Goal: Task Accomplishment & Management: Manage account settings

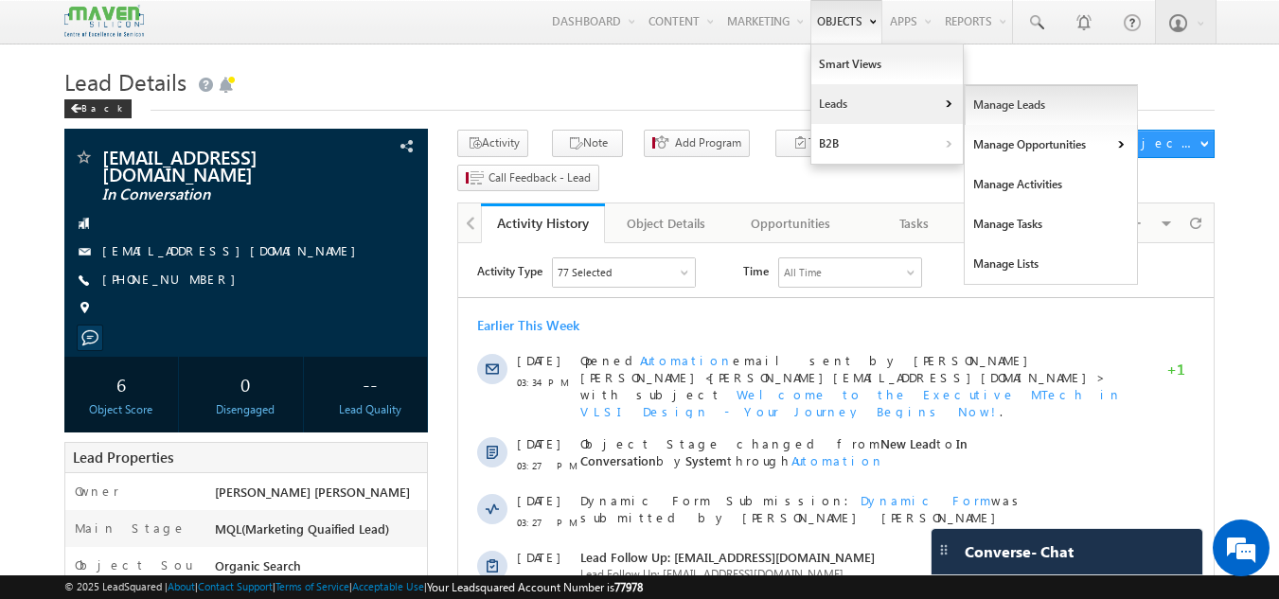
click at [986, 107] on link "Manage Leads" at bounding box center [1051, 105] width 173 height 40
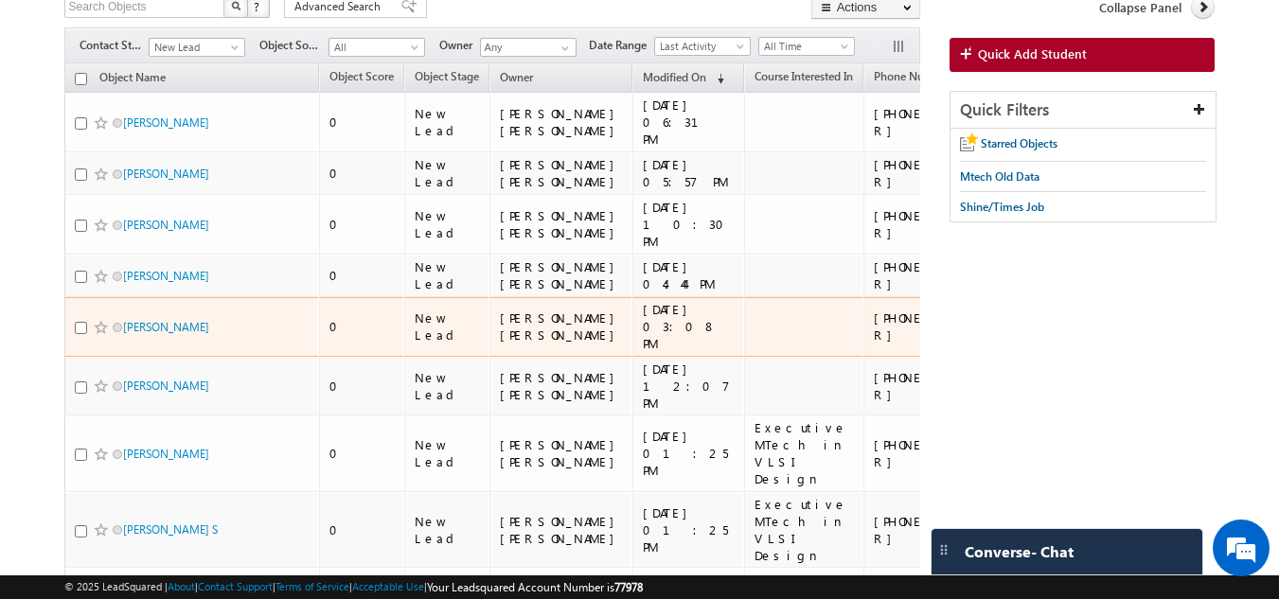
scroll to position [133, 0]
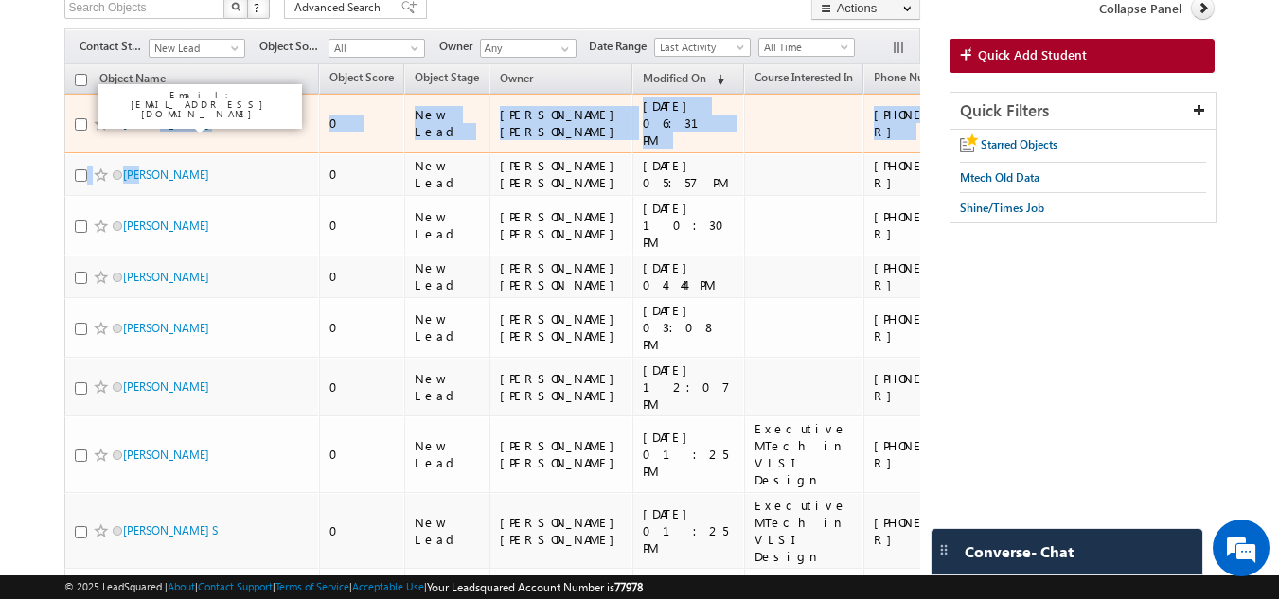
drag, startPoint x: 145, startPoint y: 156, endPoint x: 157, endPoint y: 130, distance: 29.2
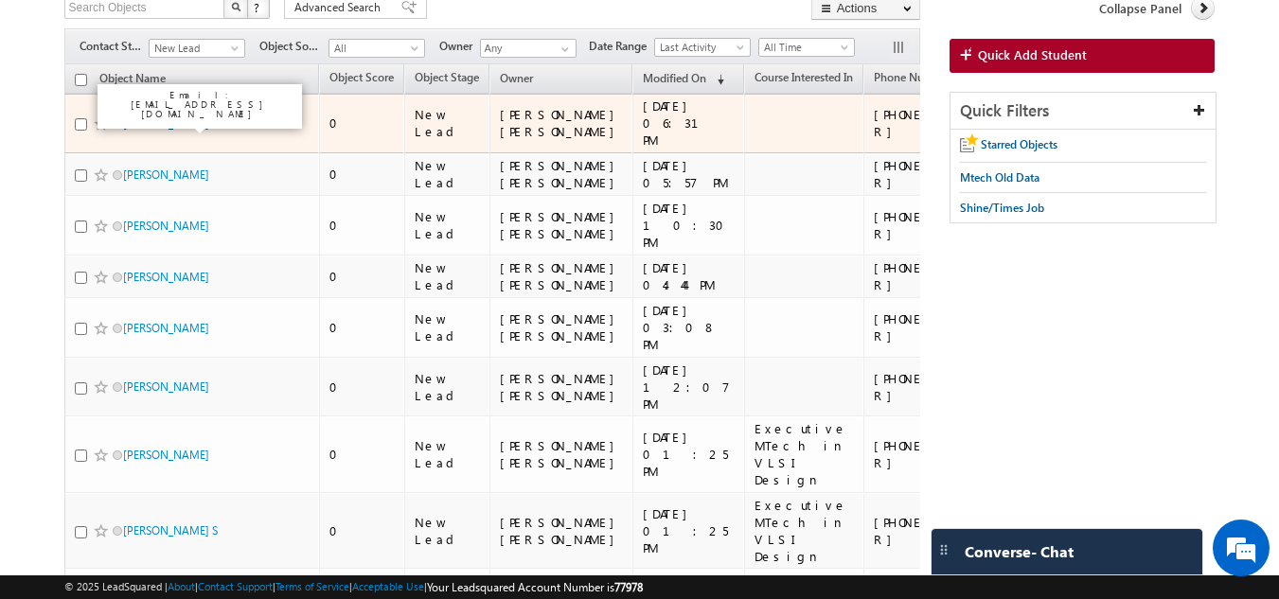
scroll to position [0, 0]
click at [153, 121] on link "Anuj Kumar Vishwakarma" at bounding box center [166, 123] width 86 height 14
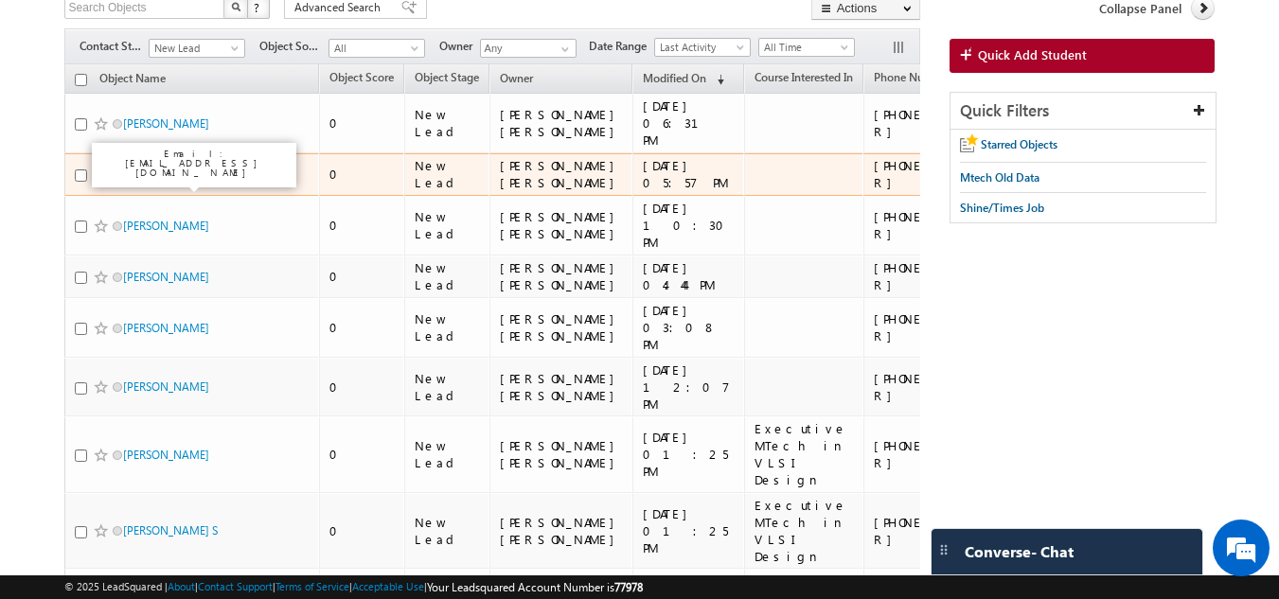
click at [147, 178] on link "Umang Sharma" at bounding box center [166, 175] width 86 height 14
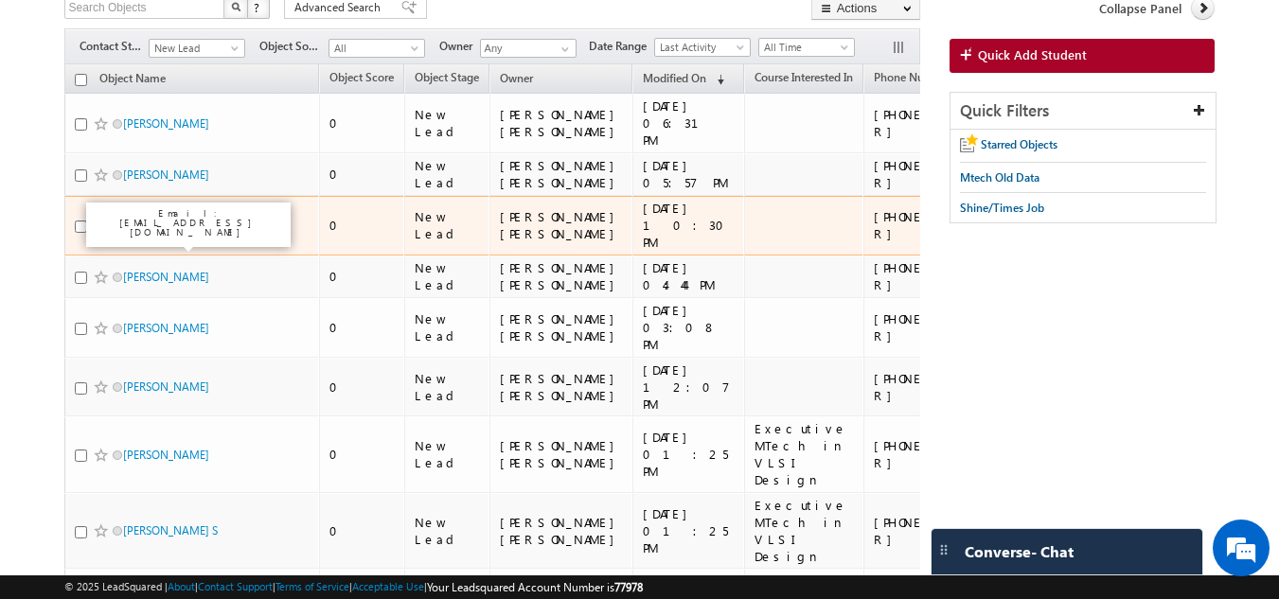
click at [147, 233] on link "Samrat Sinha" at bounding box center [166, 226] width 86 height 14
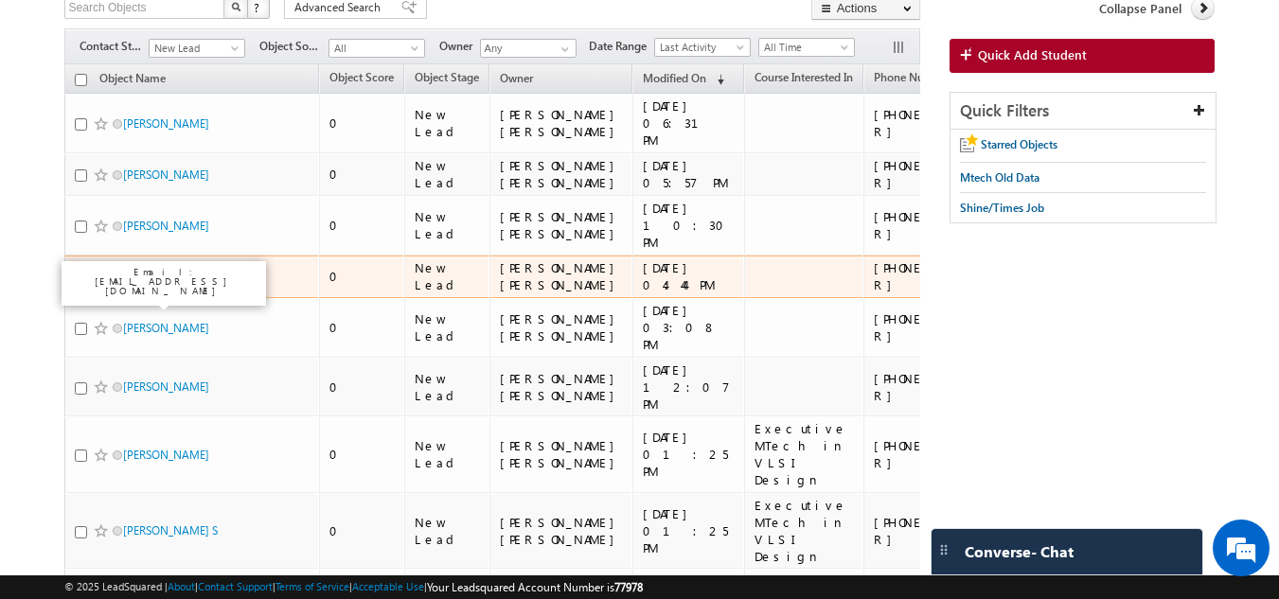
click at [147, 284] on link "Arpita" at bounding box center [166, 277] width 86 height 14
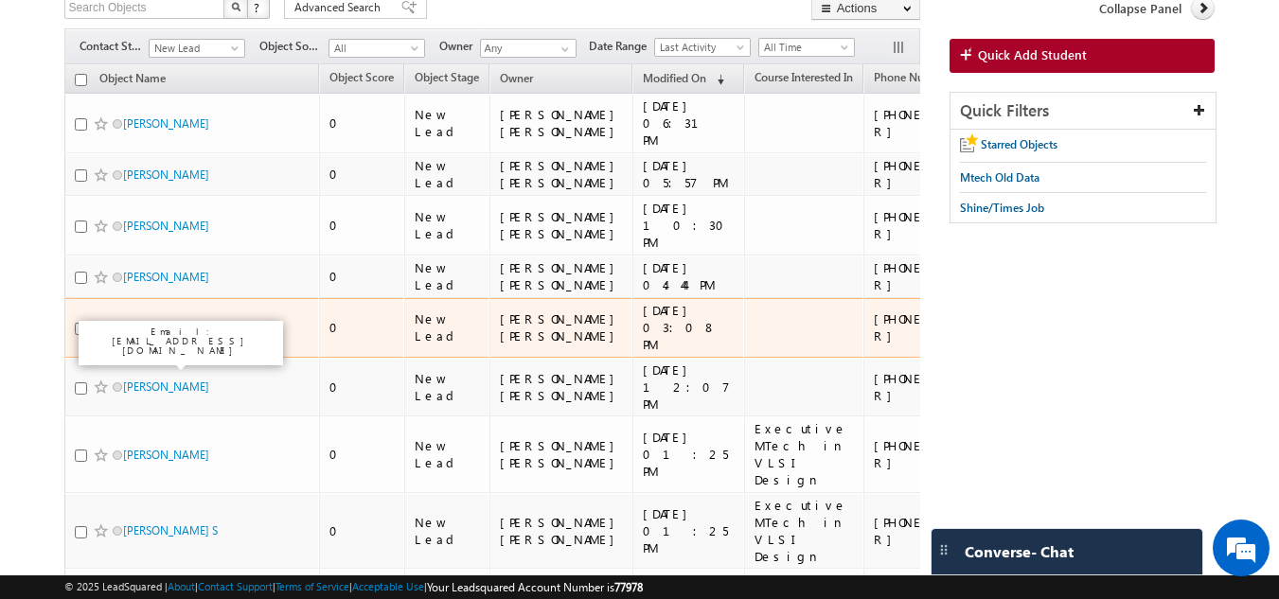
click at [164, 335] on link "Shaik karishma" at bounding box center [166, 328] width 86 height 14
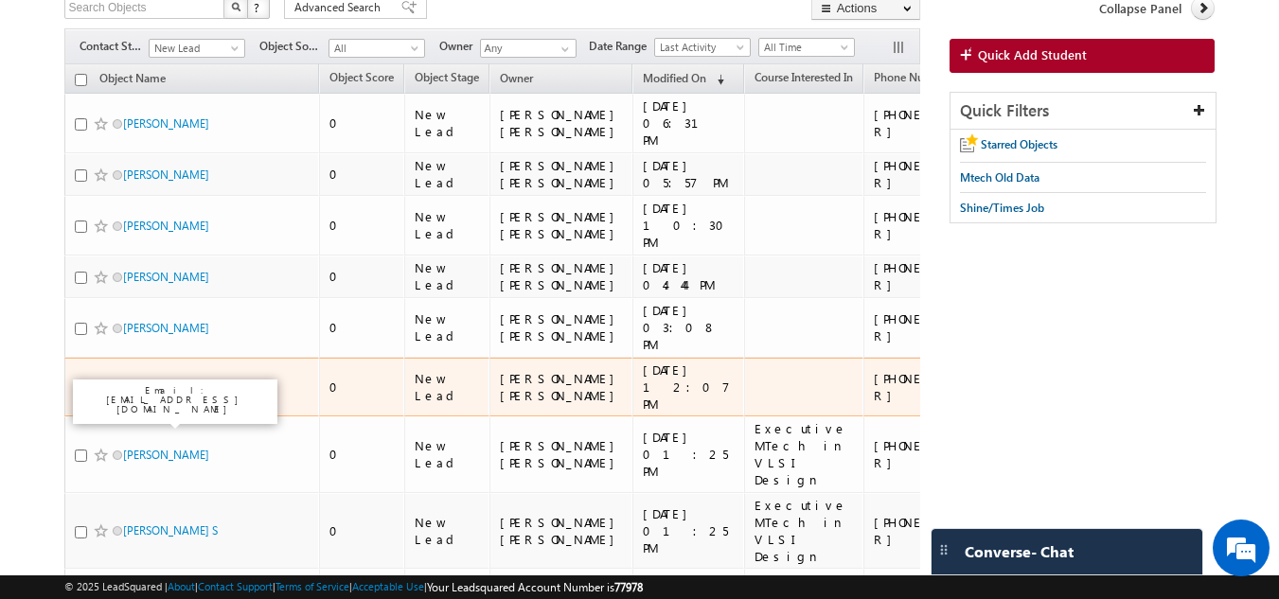
click at [158, 394] on link "[PERSON_NAME]" at bounding box center [166, 387] width 86 height 14
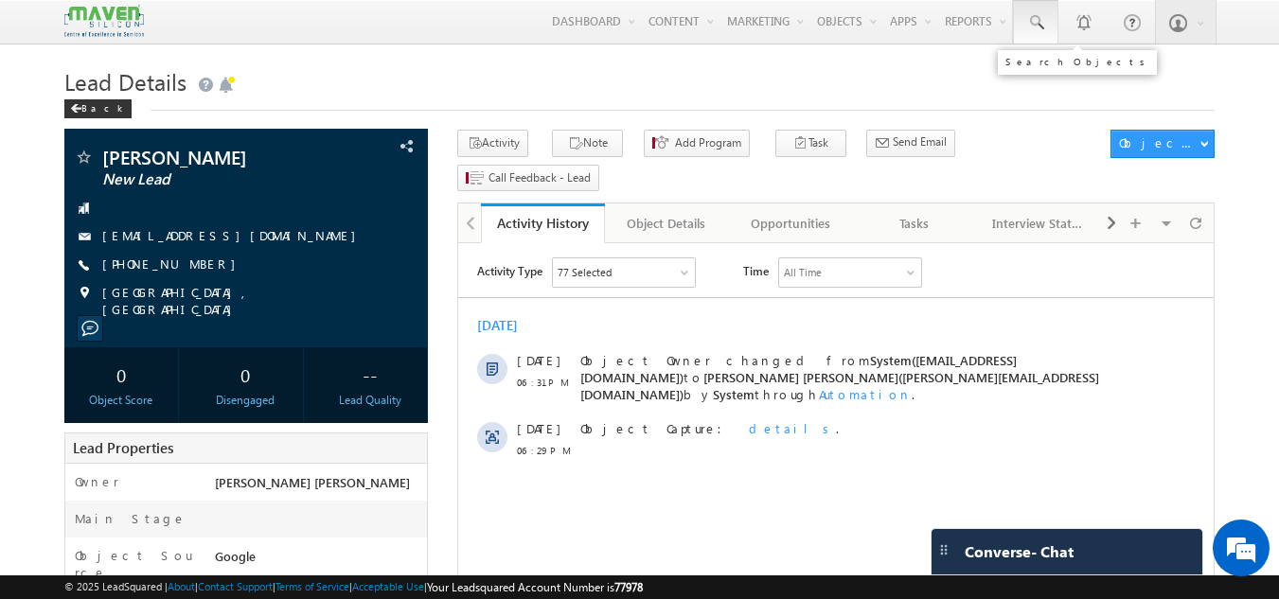
click at [1046, 14] on link at bounding box center [1035, 22] width 45 height 44
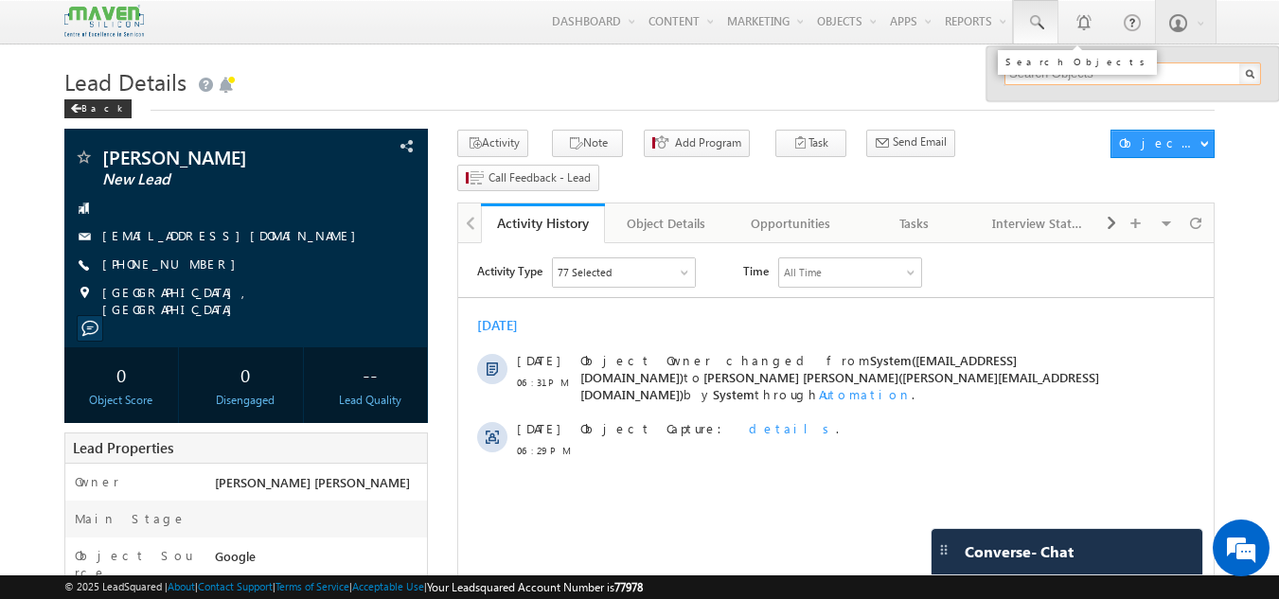
paste input "kulkarnianusha1090@gmail.com"
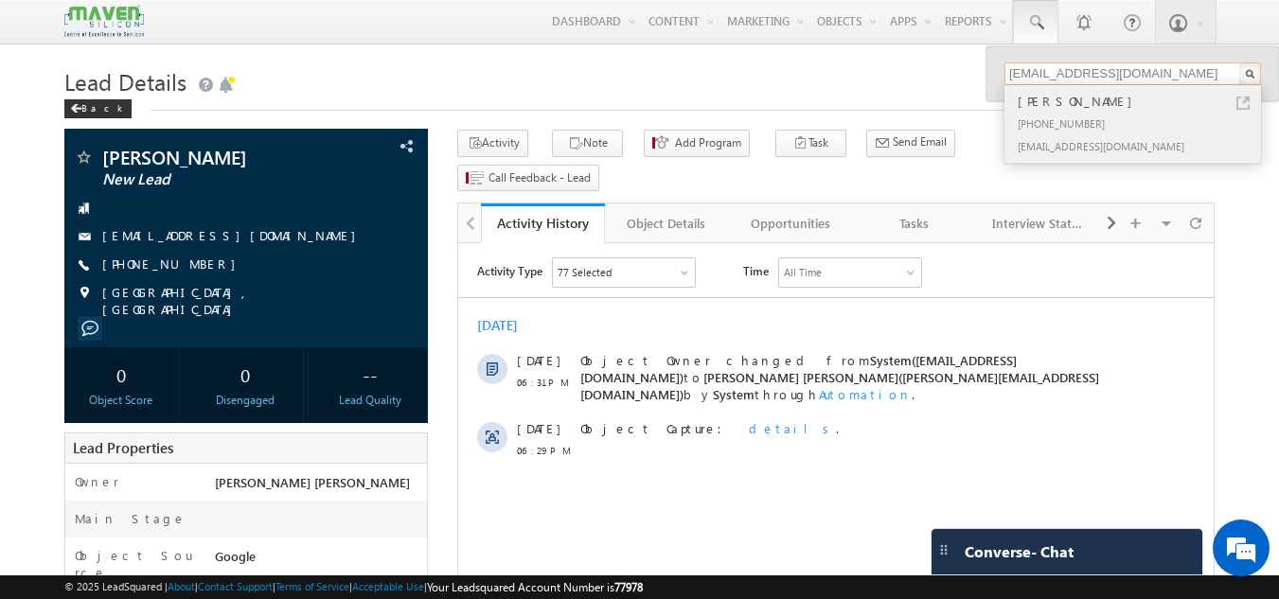
type input "kulkarnianusha1090@gmail.com"
click at [1098, 111] on div "Anusha Kulkarni" at bounding box center [1141, 101] width 254 height 21
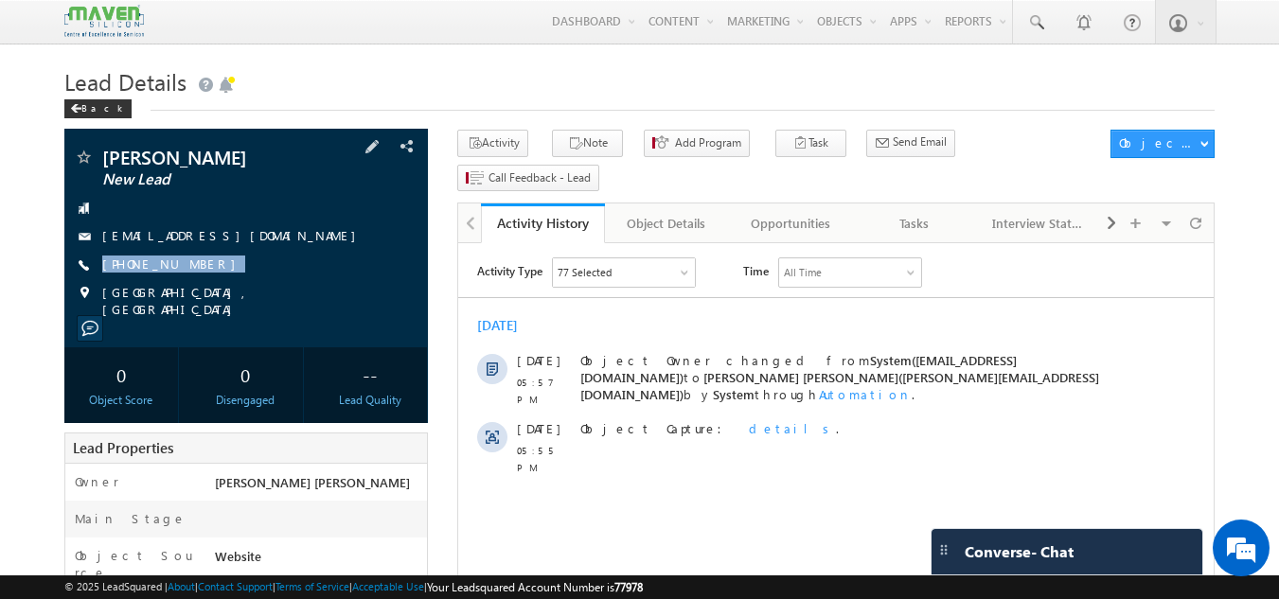
drag, startPoint x: 219, startPoint y: 255, endPoint x: 210, endPoint y: 282, distance: 28.7
click at [210, 282] on div "Umang Sharma New Lead us7081569@gmail.com +91-8960366706" at bounding box center [247, 233] width 346 height 170
copy div "+91-8960366706"
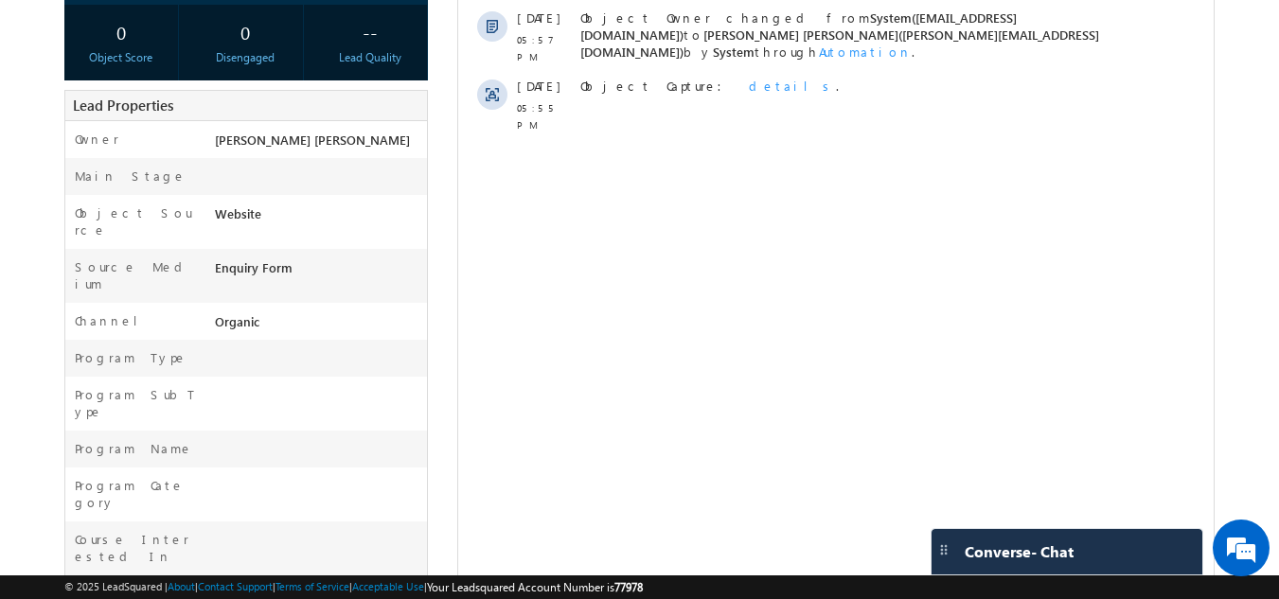
scroll to position [656, 0]
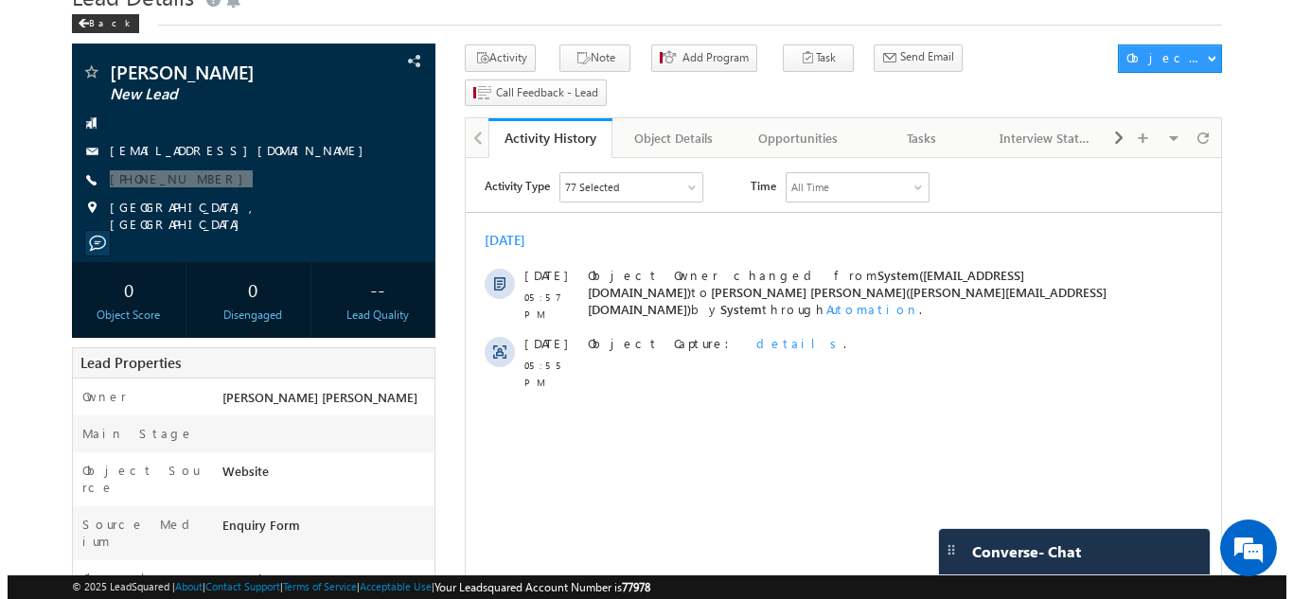
scroll to position [0, 0]
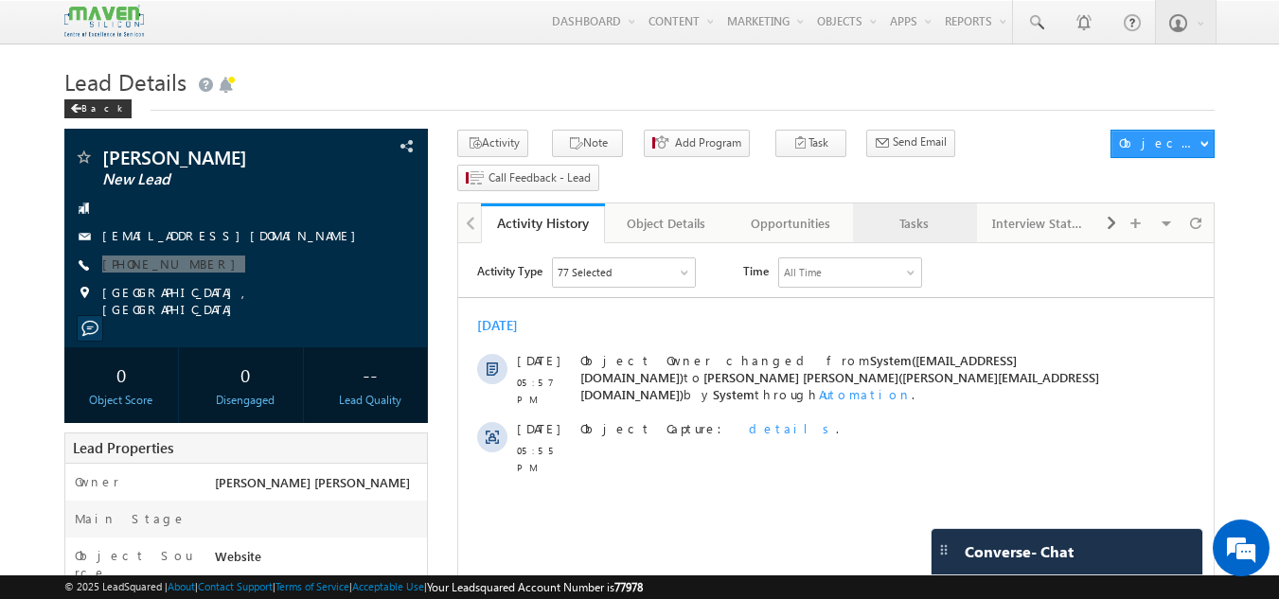
click at [900, 212] on div "Tasks" at bounding box center [914, 223] width 92 height 23
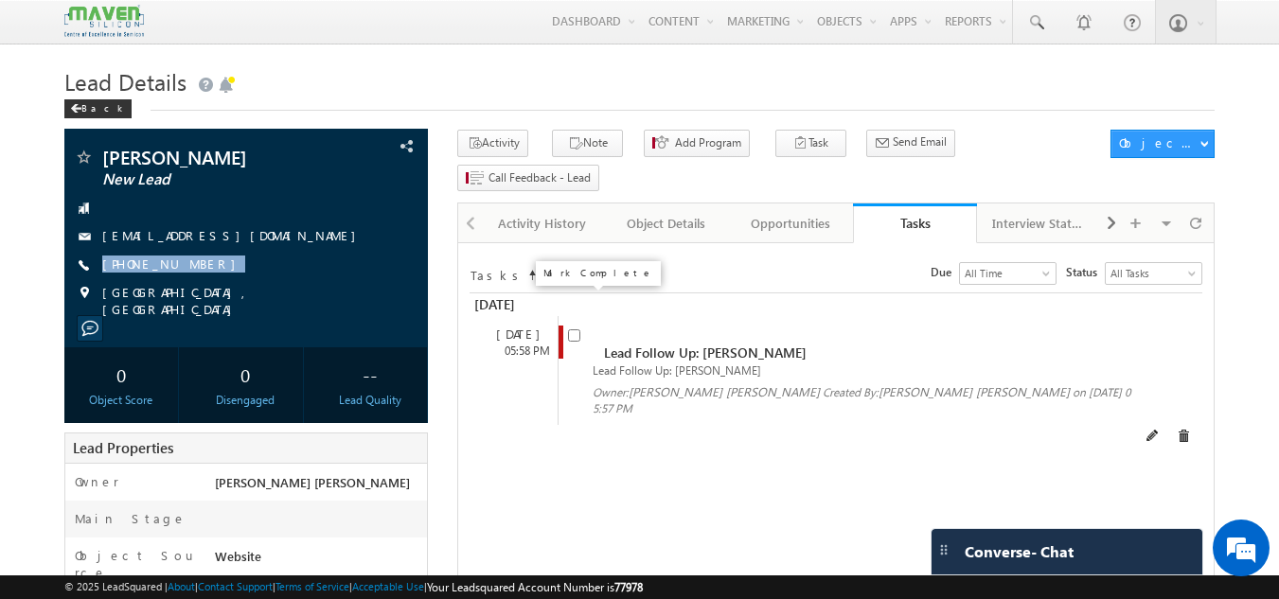
click at [576, 329] on input "checkbox" at bounding box center [574, 335] width 12 height 12
checkbox input "false"
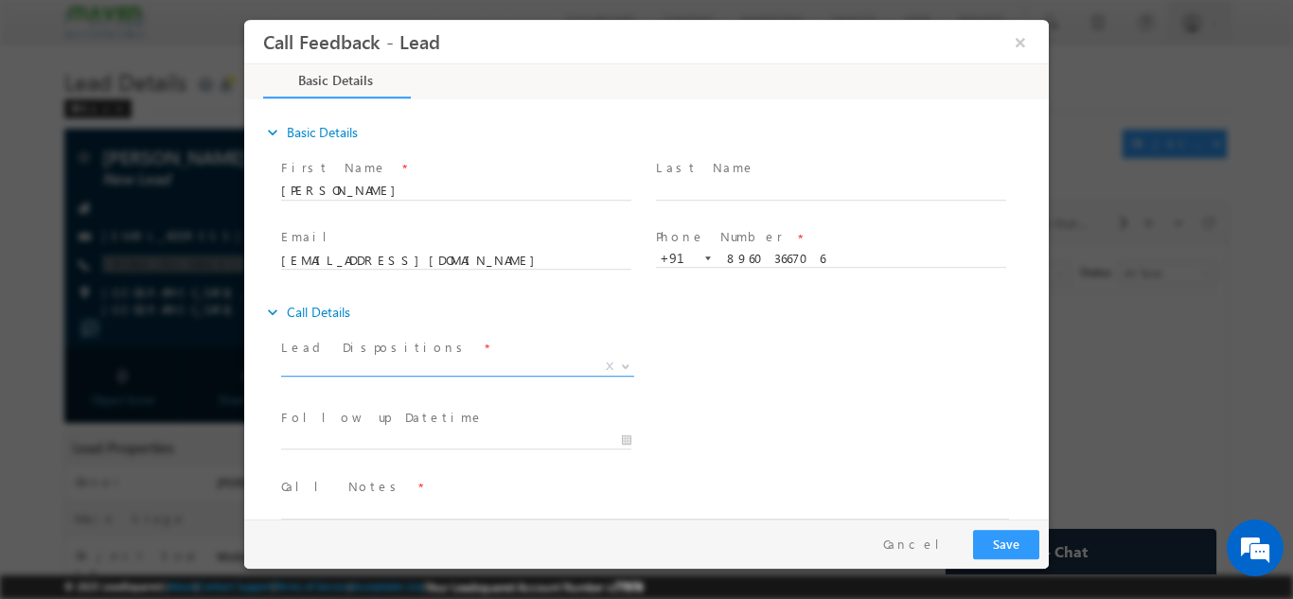
click at [470, 365] on span "X" at bounding box center [457, 366] width 353 height 19
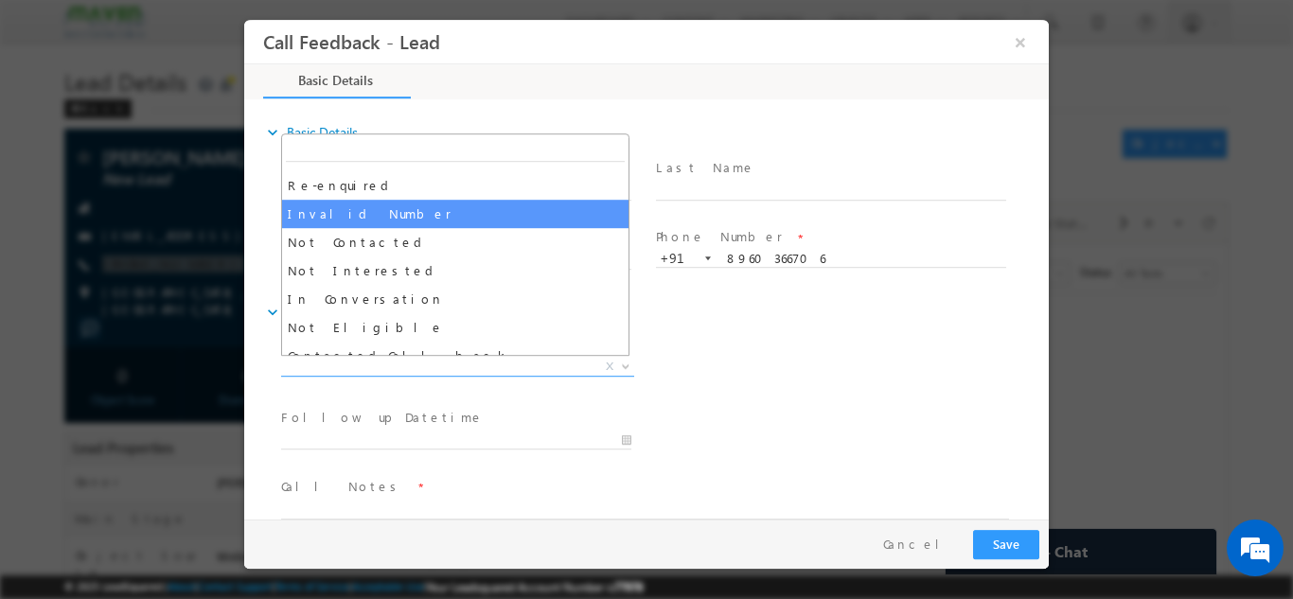
scroll to position [80, 0]
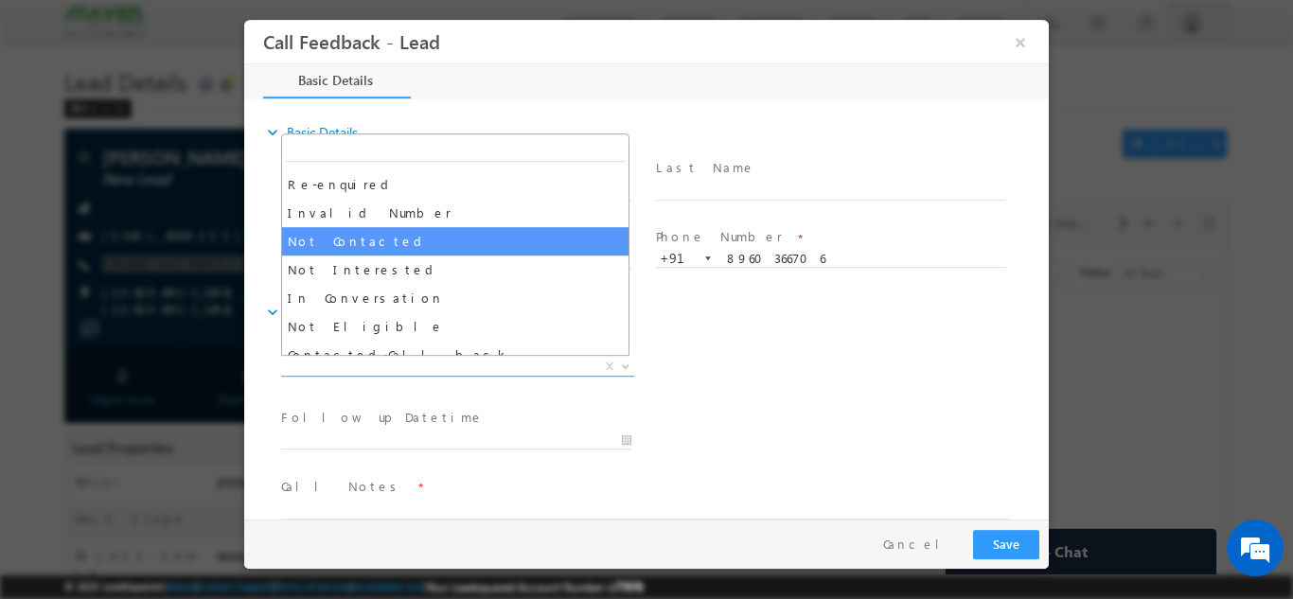
select select "Not Contacted"
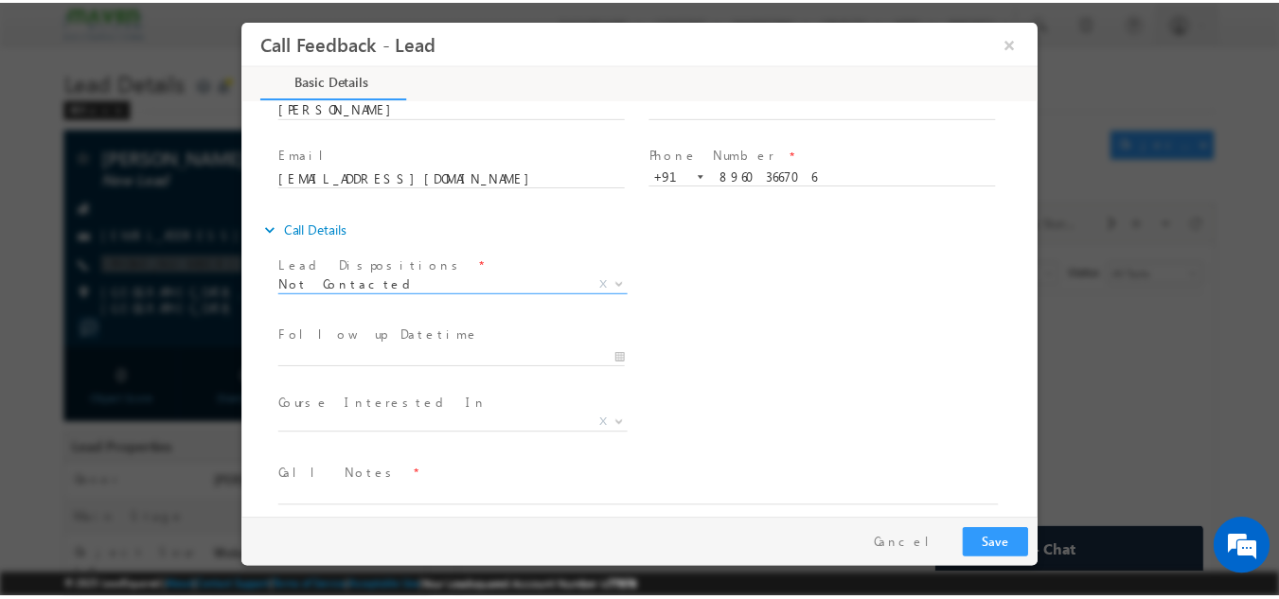
scroll to position [100, 0]
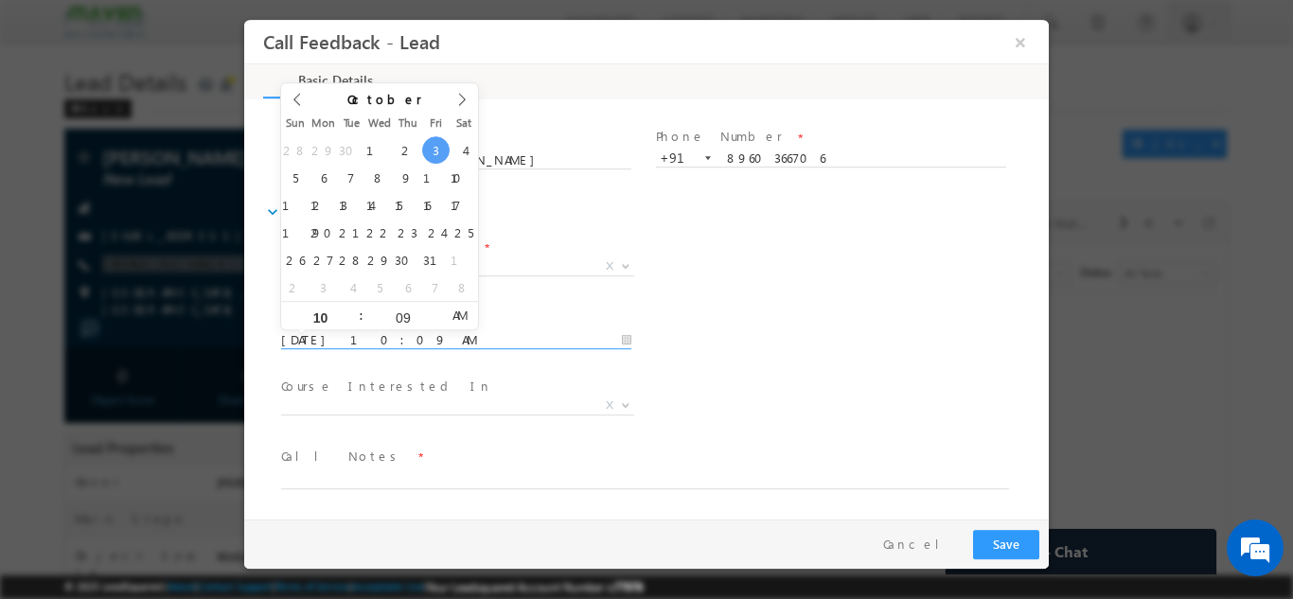
click at [487, 344] on input "03/10/2025 10:09 AM" at bounding box center [456, 339] width 350 height 19
type input "04/10/2025 10:09 AM"
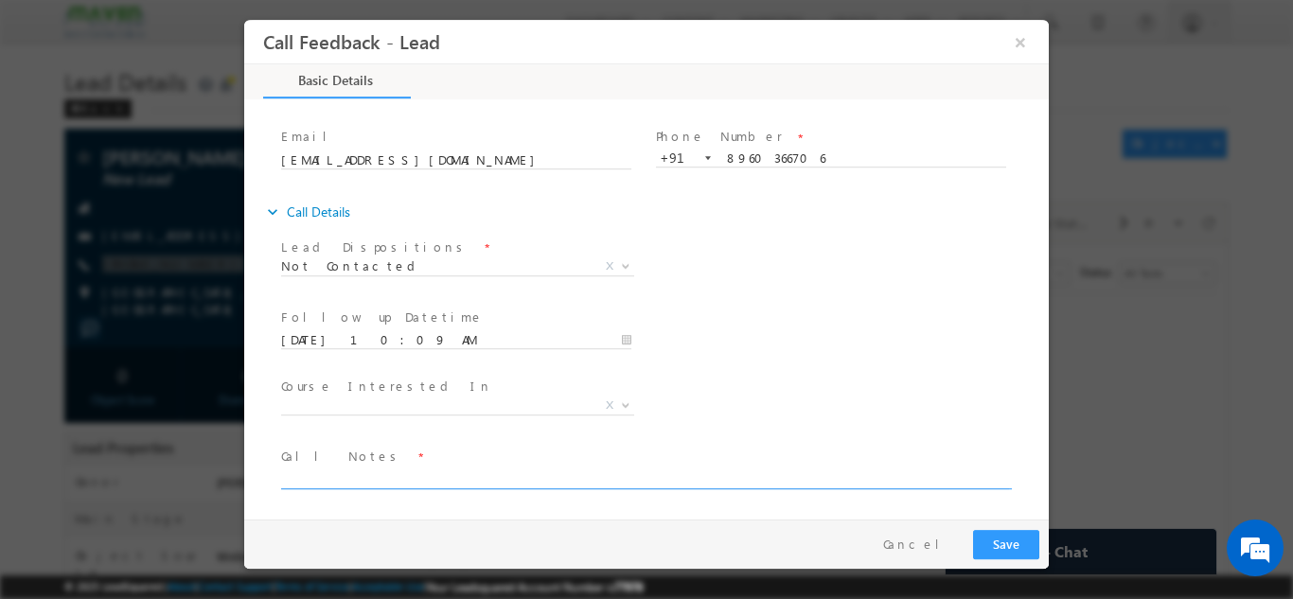
click at [431, 473] on textarea at bounding box center [645, 478] width 728 height 22
type textarea "disconnected the call"
click at [996, 544] on button "Save" at bounding box center [1006, 543] width 66 height 29
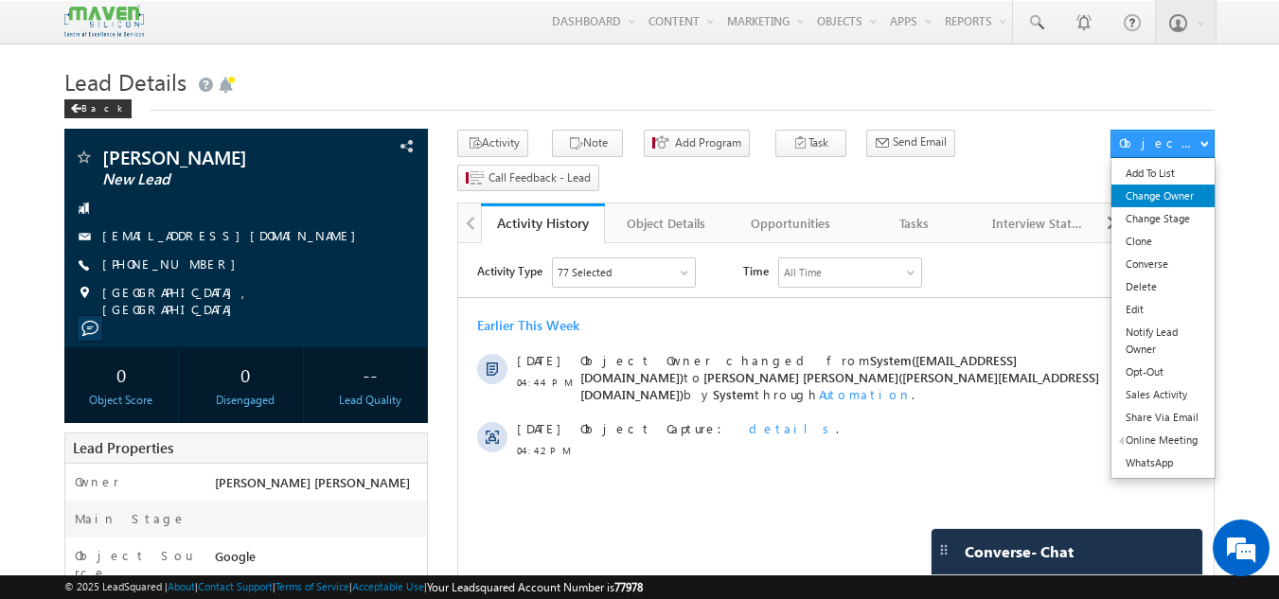
click at [1156, 197] on link "Change Owner" at bounding box center [1163, 196] width 103 height 23
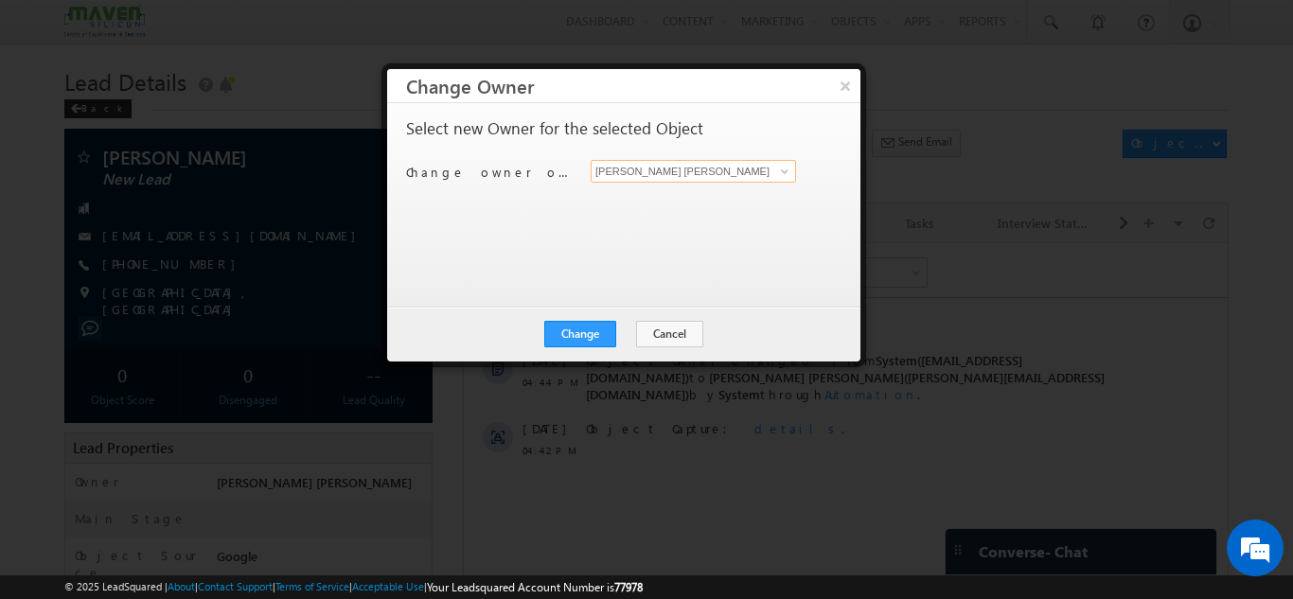
click at [693, 167] on input "[PERSON_NAME] [PERSON_NAME]" at bounding box center [693, 171] width 205 height 23
click at [758, 173] on input "[PERSON_NAME] [PERSON_NAME]" at bounding box center [693, 171] width 205 height 23
click at [784, 169] on span at bounding box center [784, 171] width 15 height 15
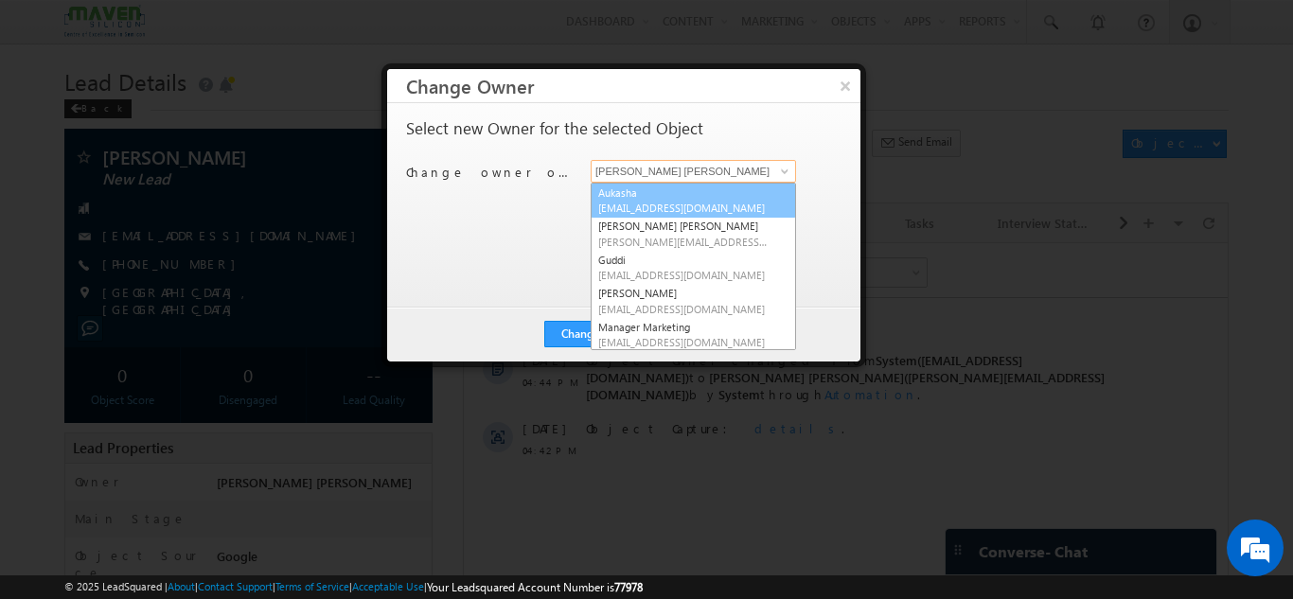
click at [688, 194] on link "Aukasha lsq5@maven-silicon.com" at bounding box center [693, 201] width 205 height 36
type input "Aukasha"
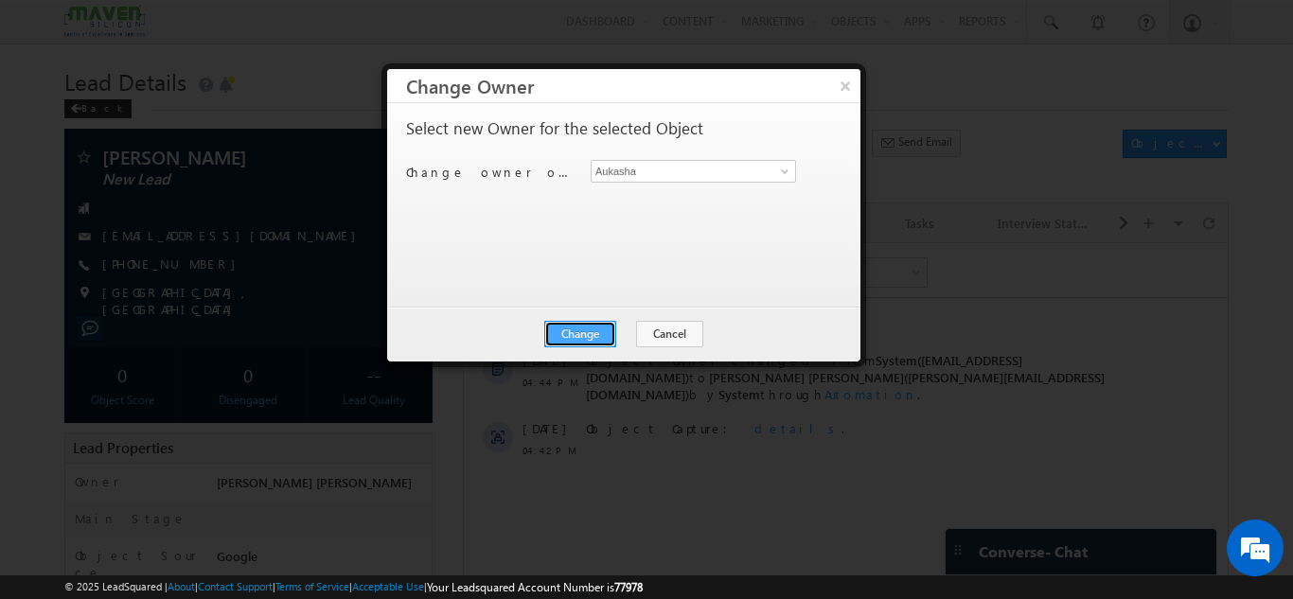
click at [576, 326] on button "Change" at bounding box center [580, 334] width 72 height 27
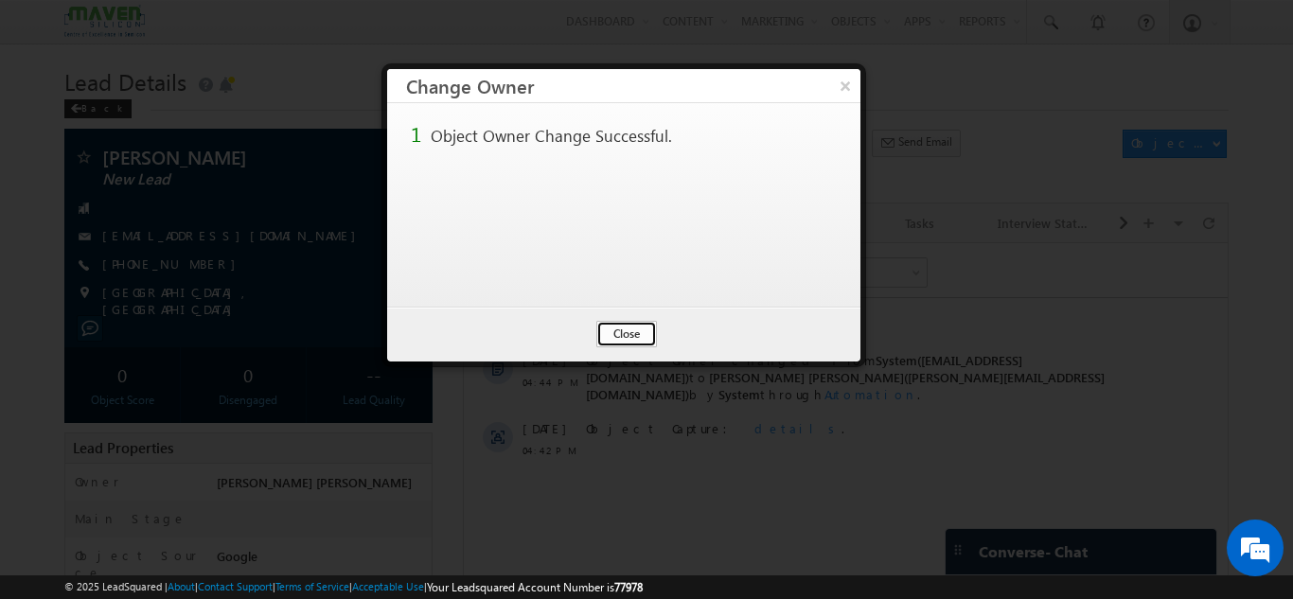
drag, startPoint x: 620, startPoint y: 321, endPoint x: 165, endPoint y: 75, distance: 517.7
click at [620, 321] on button "Close" at bounding box center [626, 334] width 61 height 27
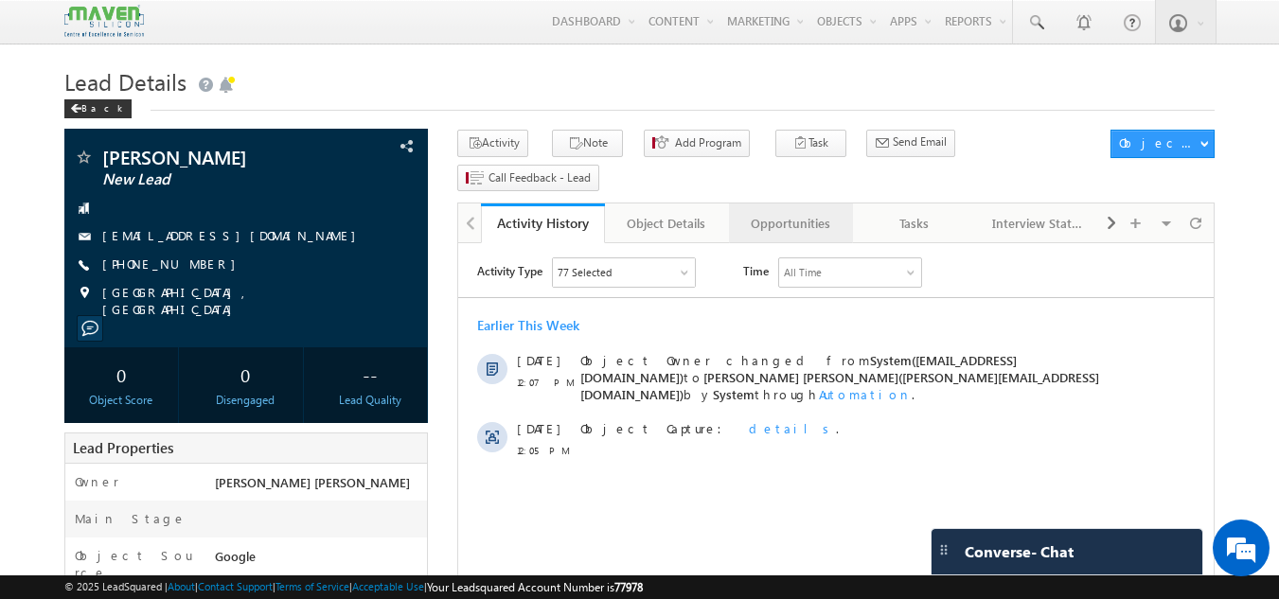
click at [808, 212] on div "Opportunities" at bounding box center [790, 223] width 92 height 23
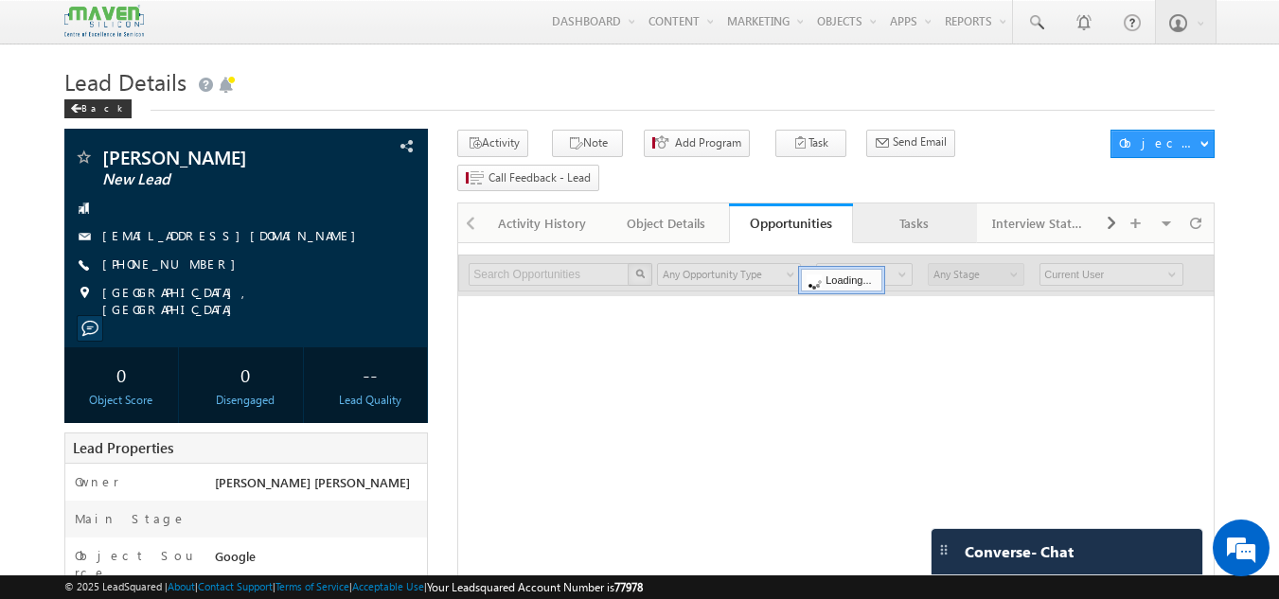
click at [911, 212] on div "Tasks" at bounding box center [914, 223] width 92 height 23
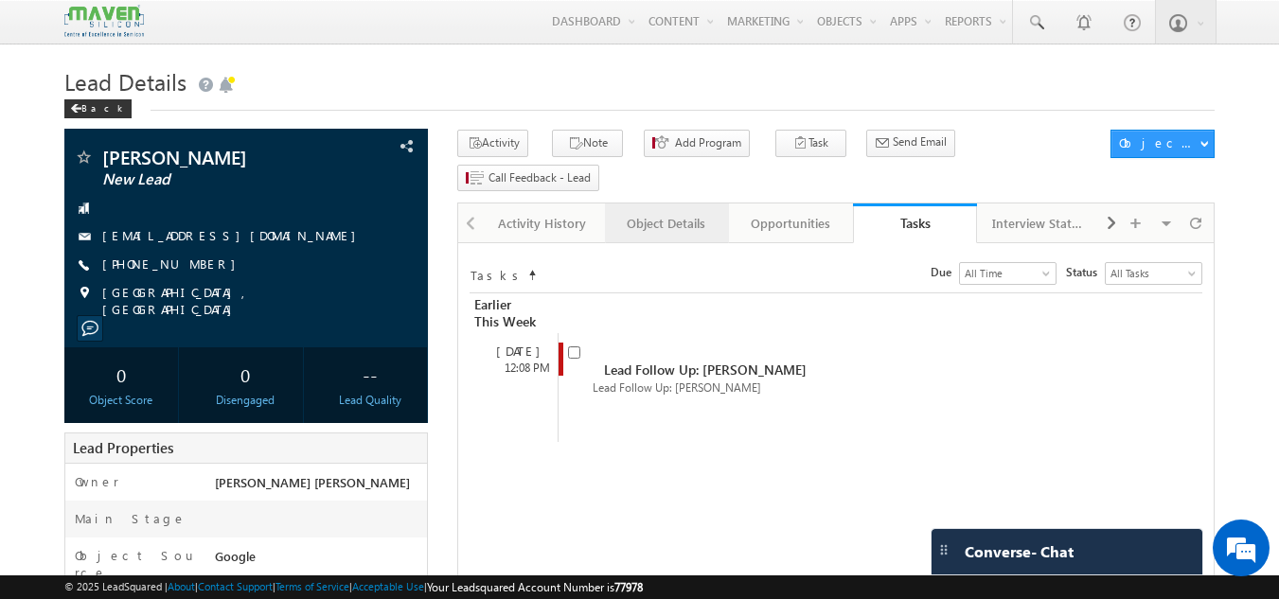
click at [660, 212] on div "Object Details" at bounding box center [666, 223] width 92 height 23
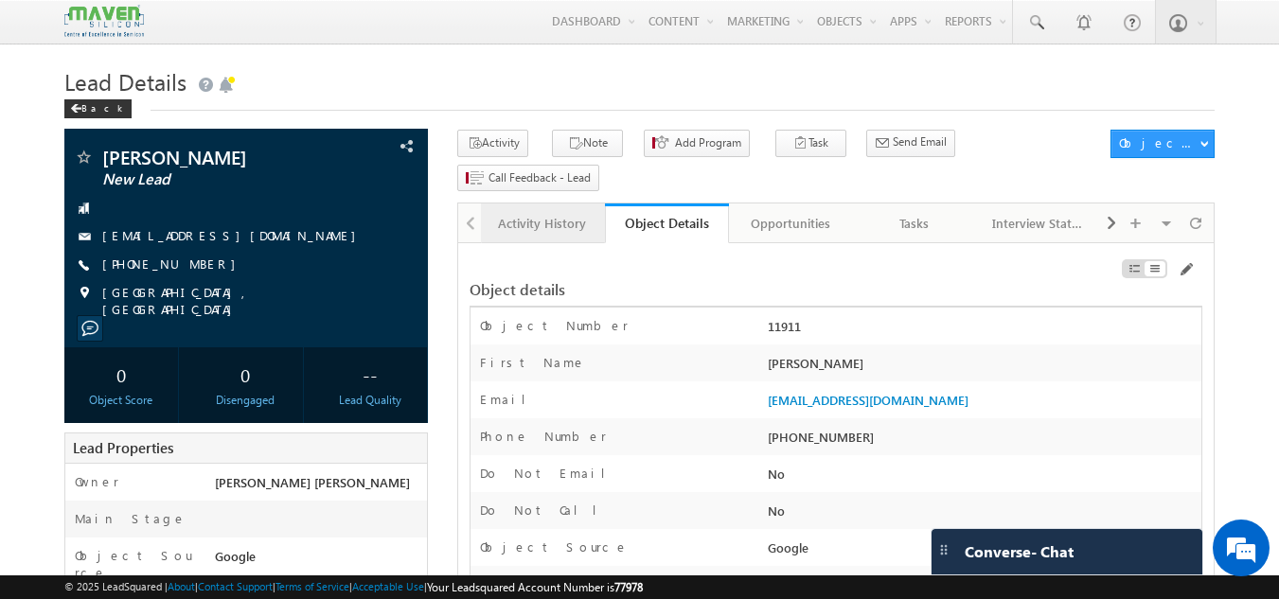
click at [531, 212] on div "Activity History" at bounding box center [542, 223] width 92 height 23
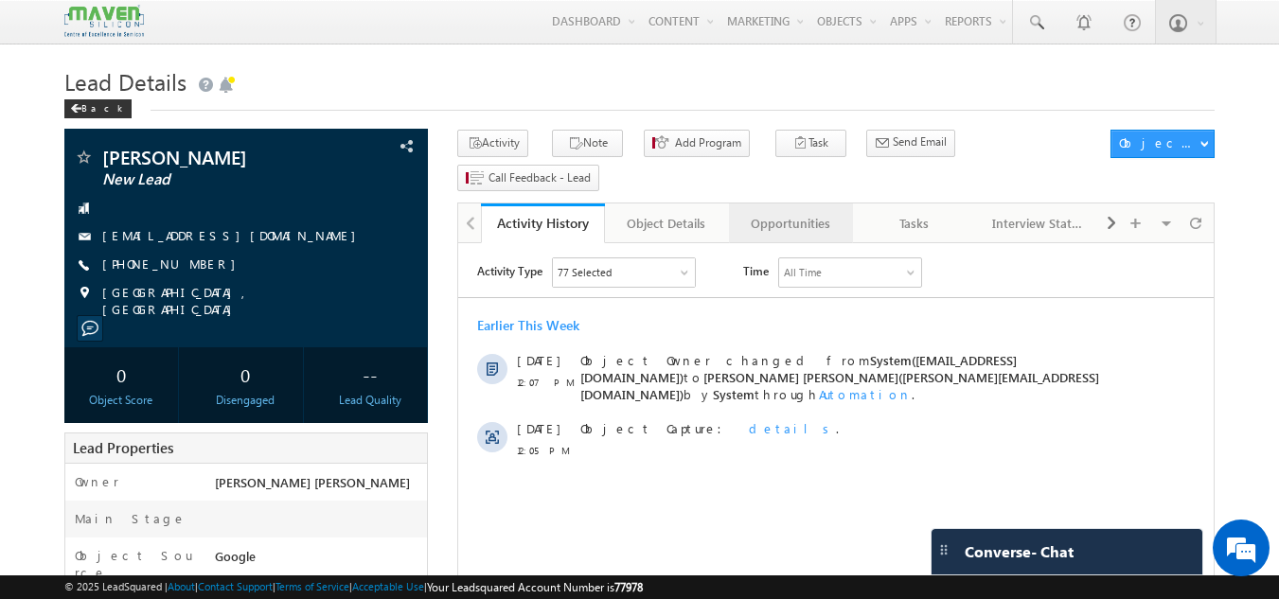
click at [822, 212] on div "Opportunities" at bounding box center [790, 223] width 92 height 23
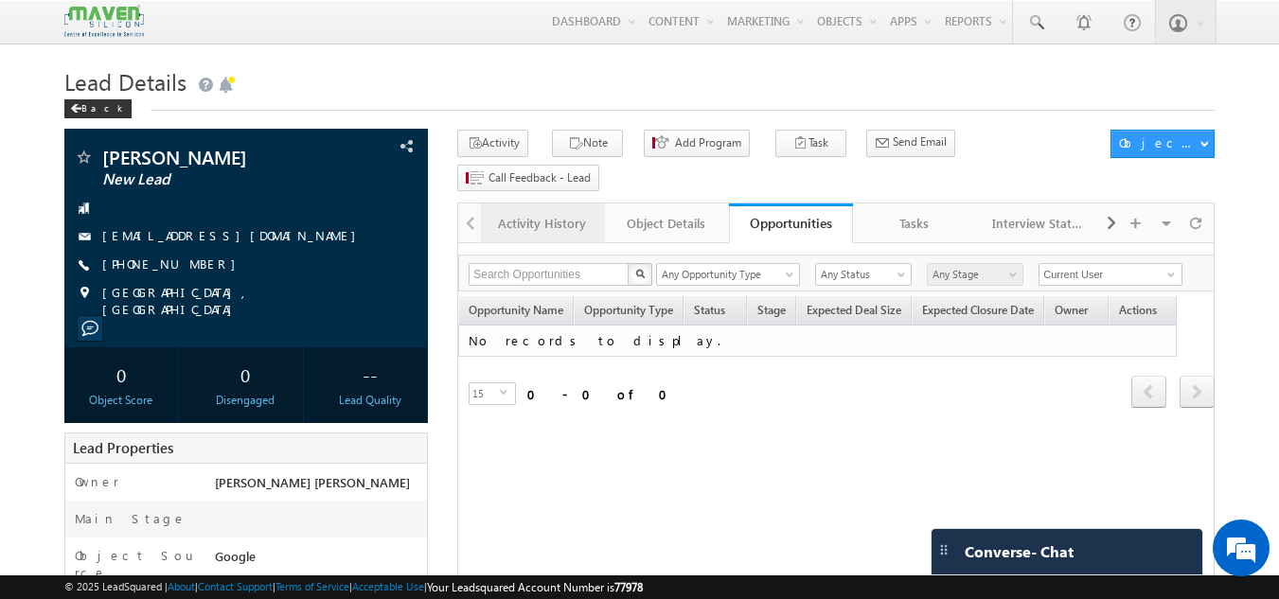
click at [551, 212] on div "Activity History" at bounding box center [542, 223] width 92 height 23
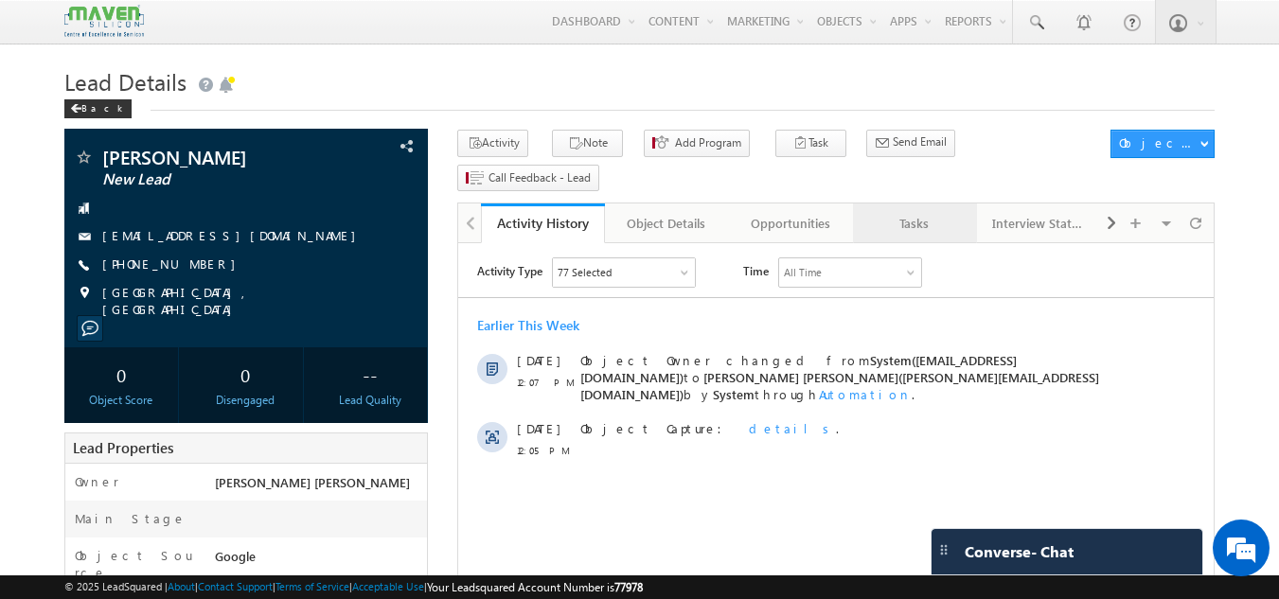
click at [898, 212] on div "Tasks" at bounding box center [914, 223] width 92 height 23
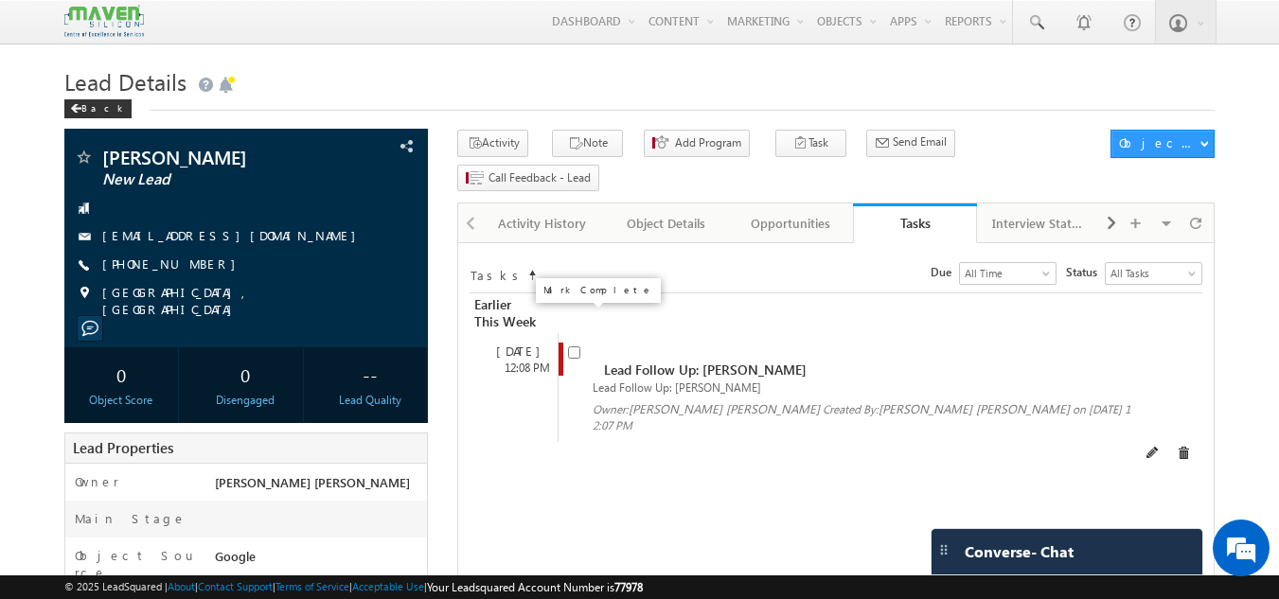
click at [577, 347] on input "checkbox" at bounding box center [574, 353] width 12 height 12
checkbox input "false"
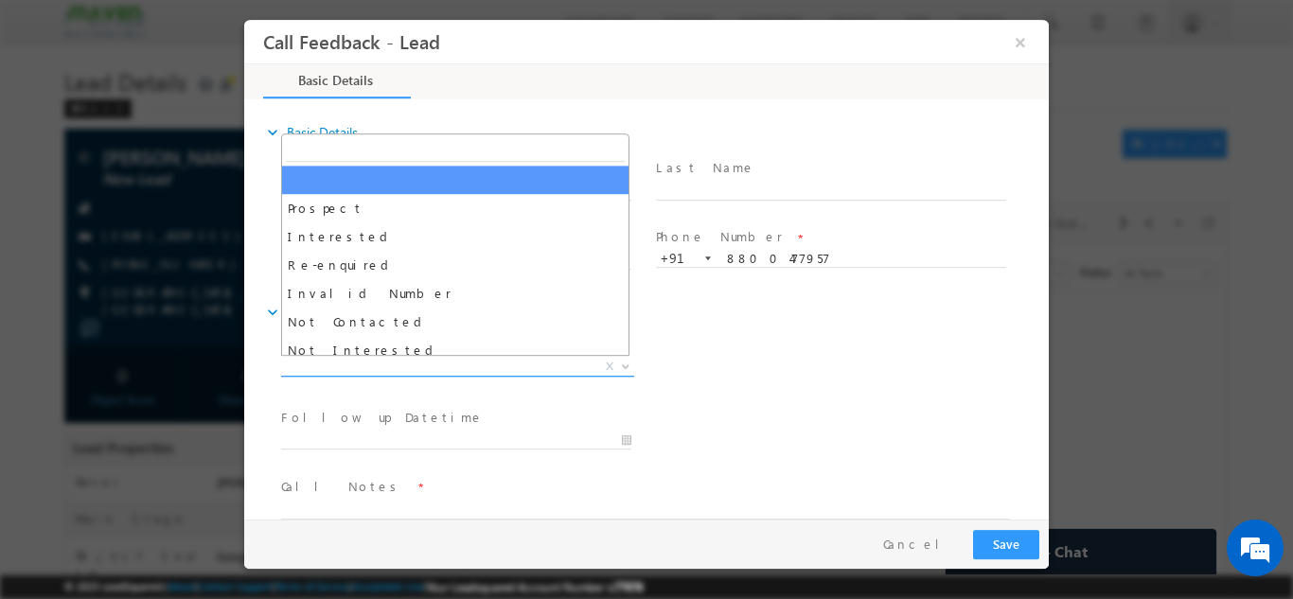
click at [453, 370] on span "X" at bounding box center [457, 366] width 353 height 19
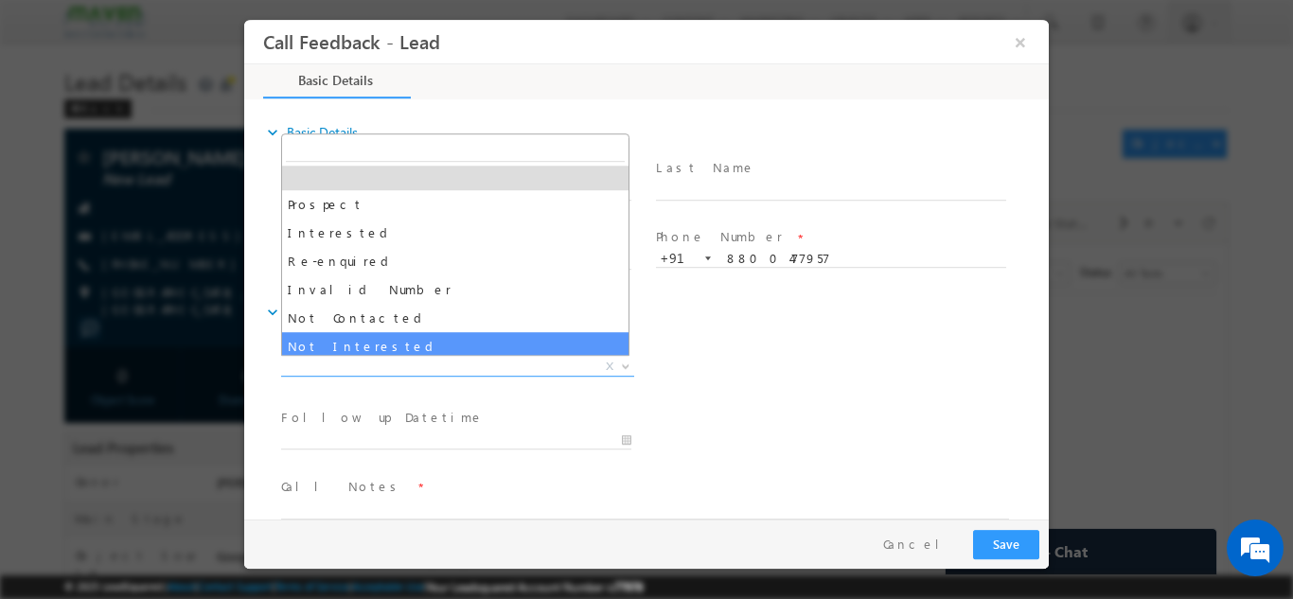
scroll to position [5, 0]
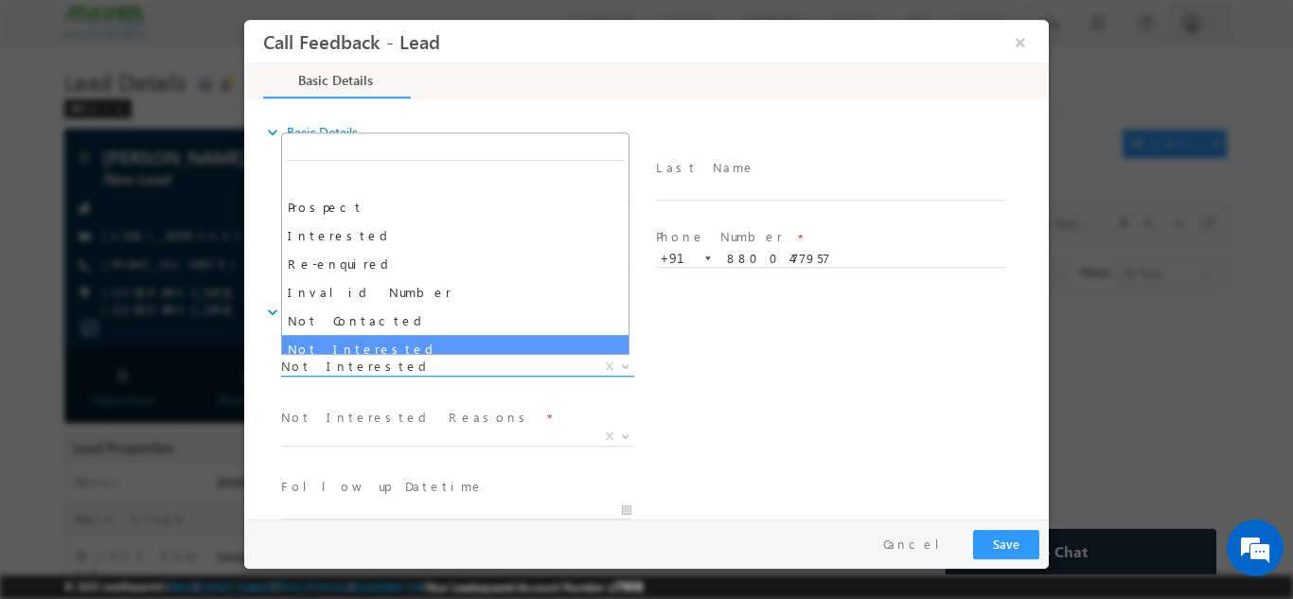
click at [450, 362] on span "Not Interested" at bounding box center [435, 365] width 308 height 17
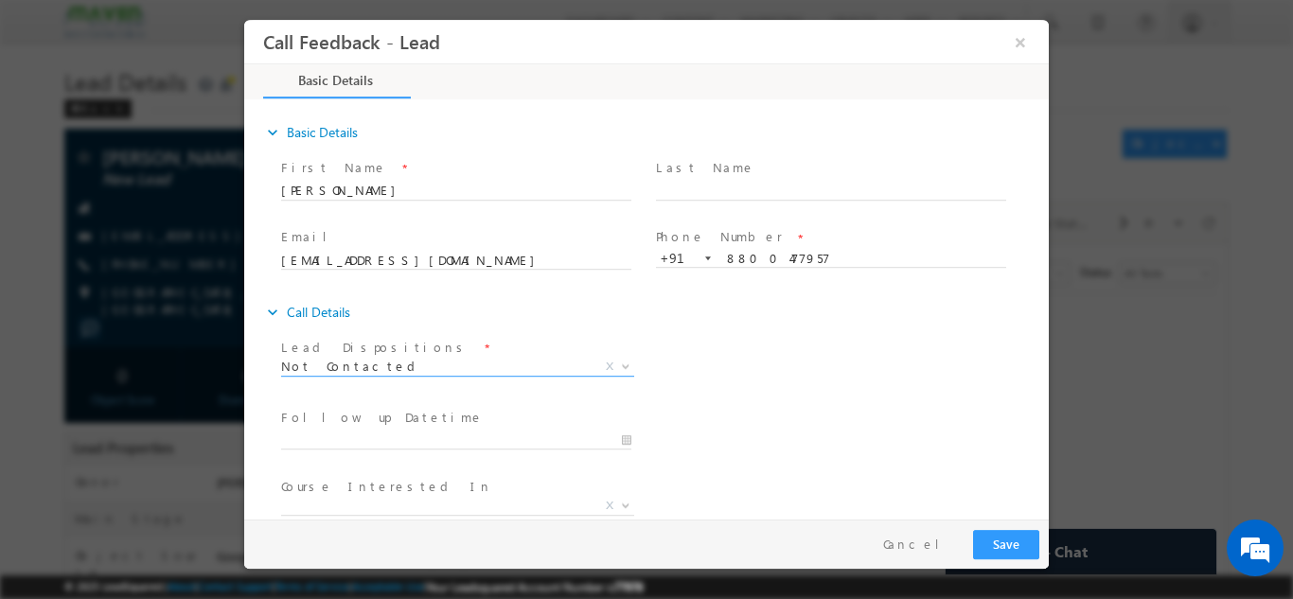
scroll to position [100, 0]
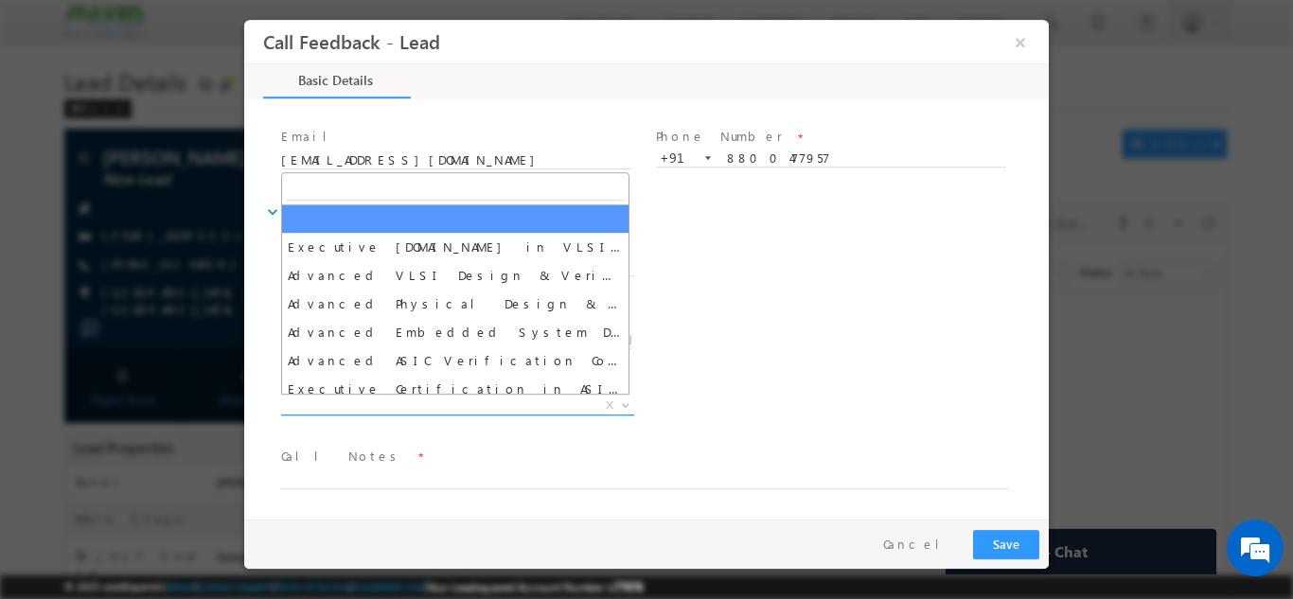
click at [554, 404] on span "X" at bounding box center [457, 405] width 353 height 19
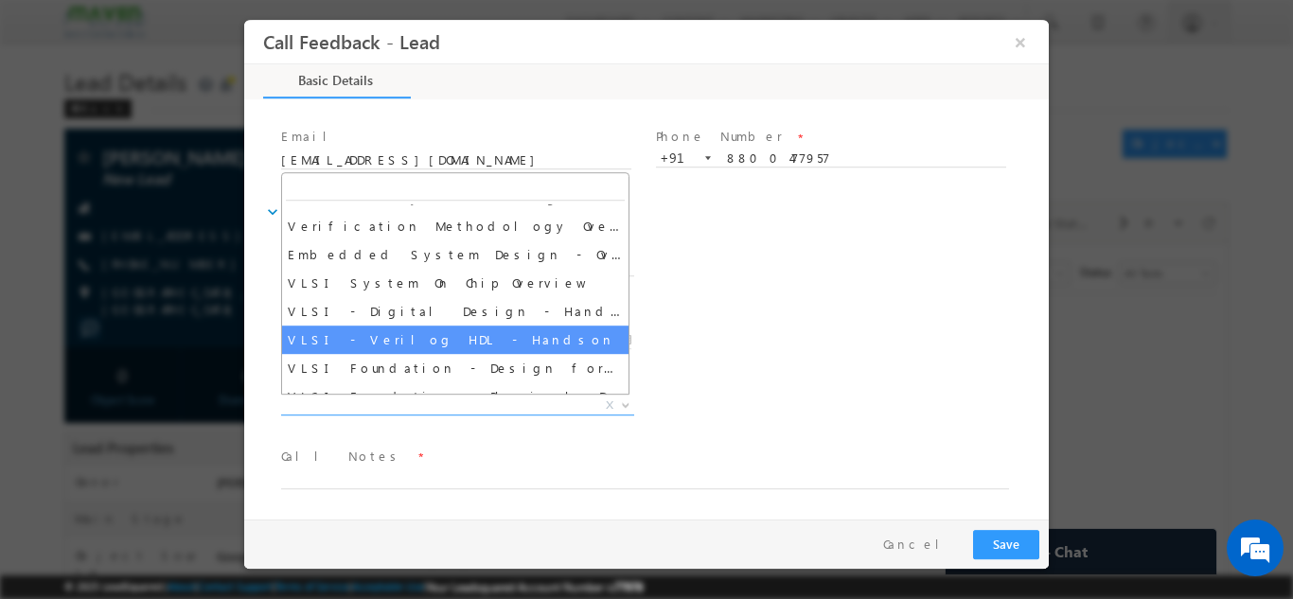
scroll to position [476, 0]
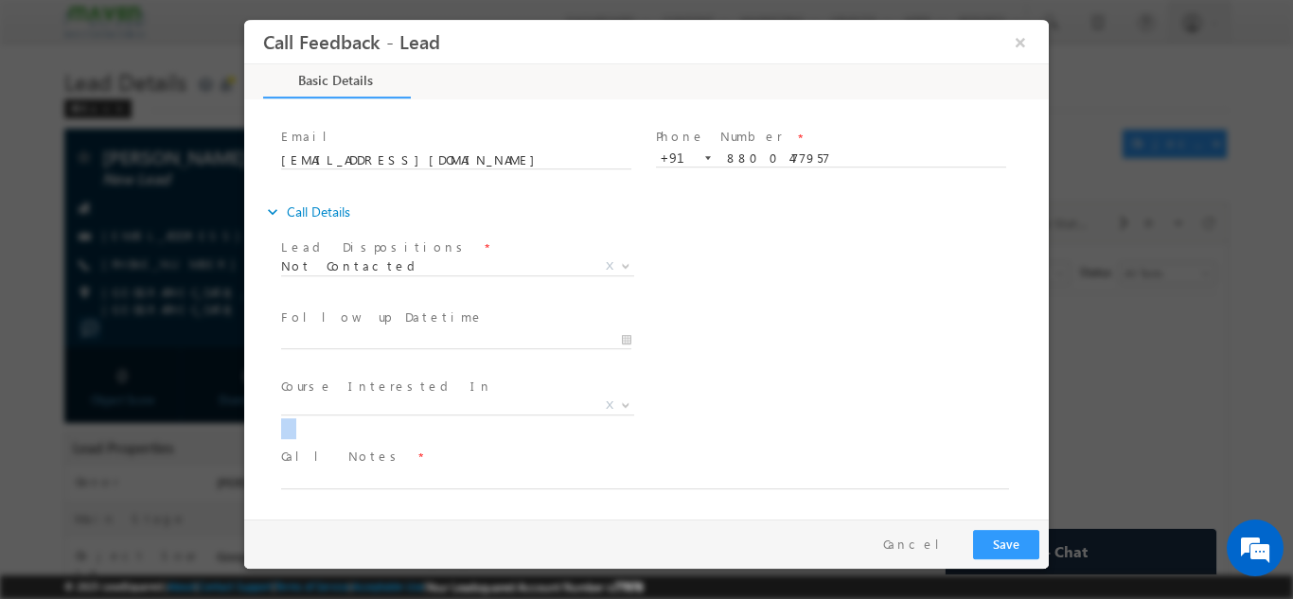
drag, startPoint x: 806, startPoint y: 385, endPoint x: 552, endPoint y: 426, distance: 257.0
click at [552, 426] on div "Course Interested In * Executive M.Tech in VLSI Design Advanced VLSI Design & V…" at bounding box center [663, 407] width 772 height 70
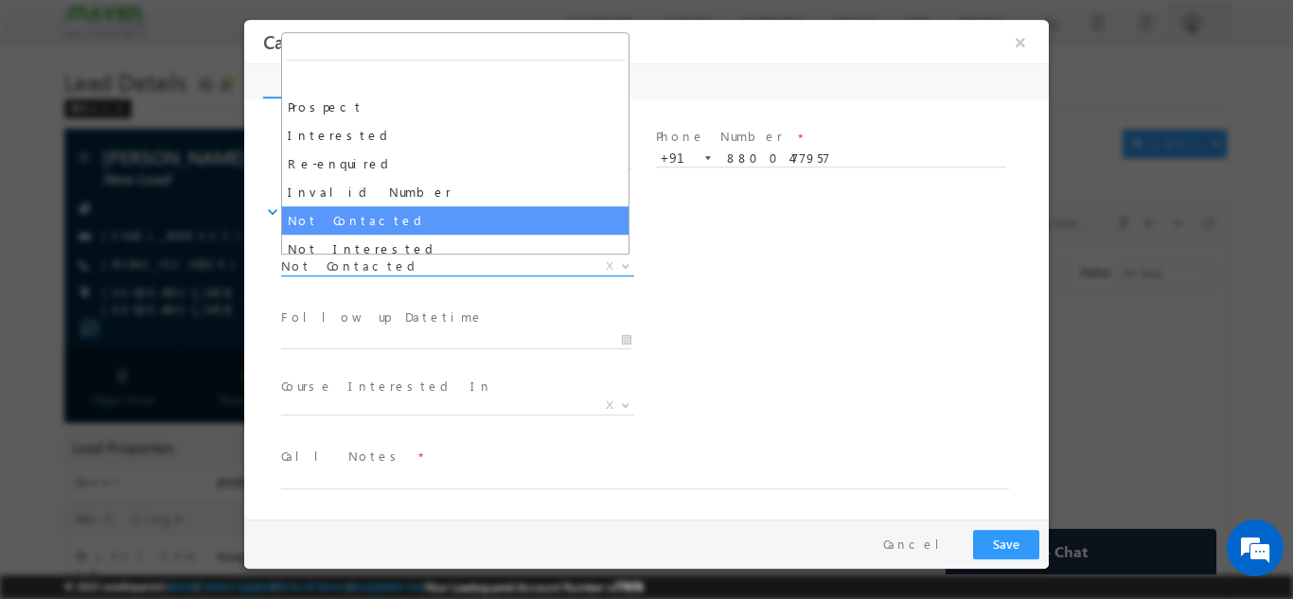
click at [451, 270] on span "Not Contacted" at bounding box center [435, 265] width 308 height 17
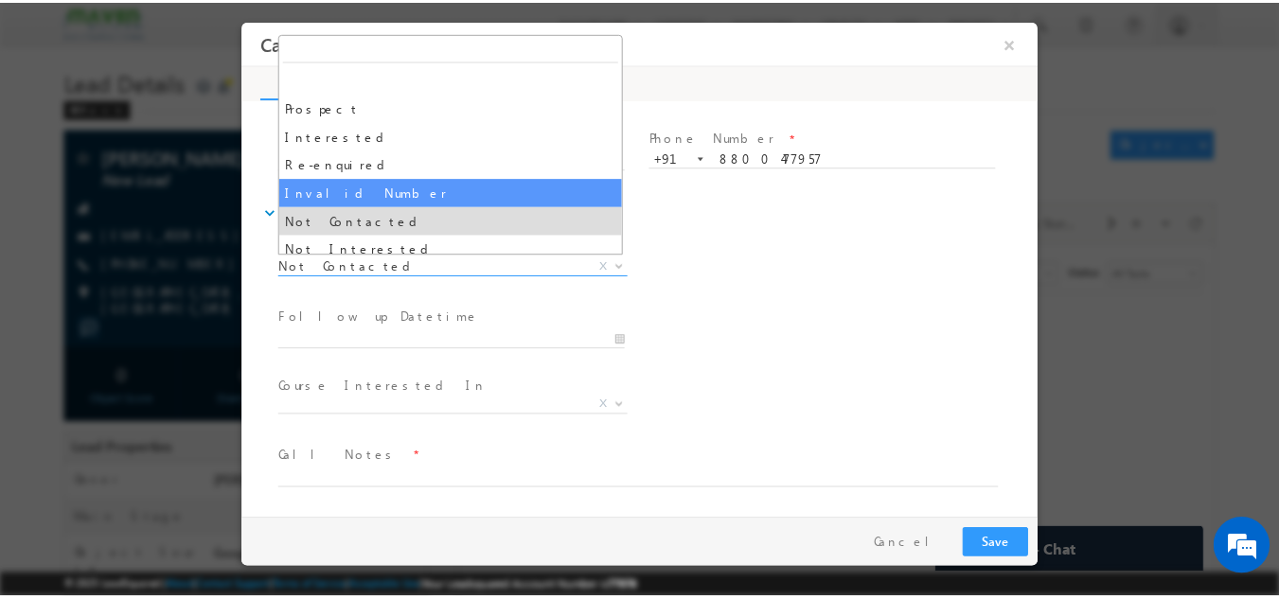
scroll to position [180, 0]
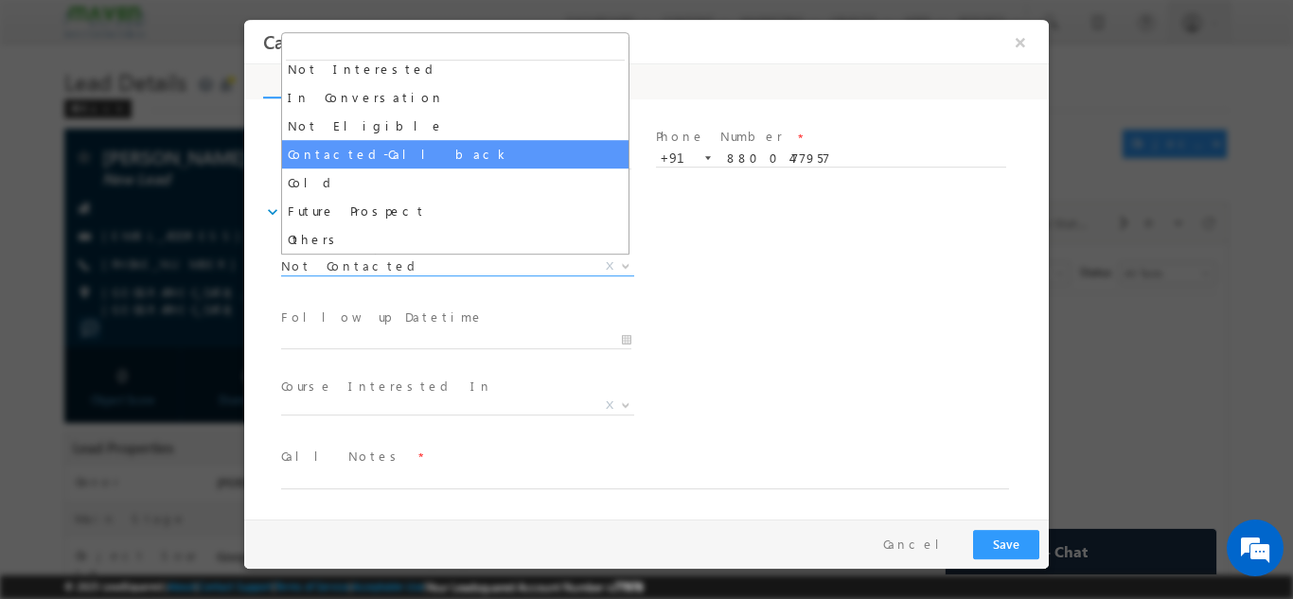
select select "Contacted-Call back"
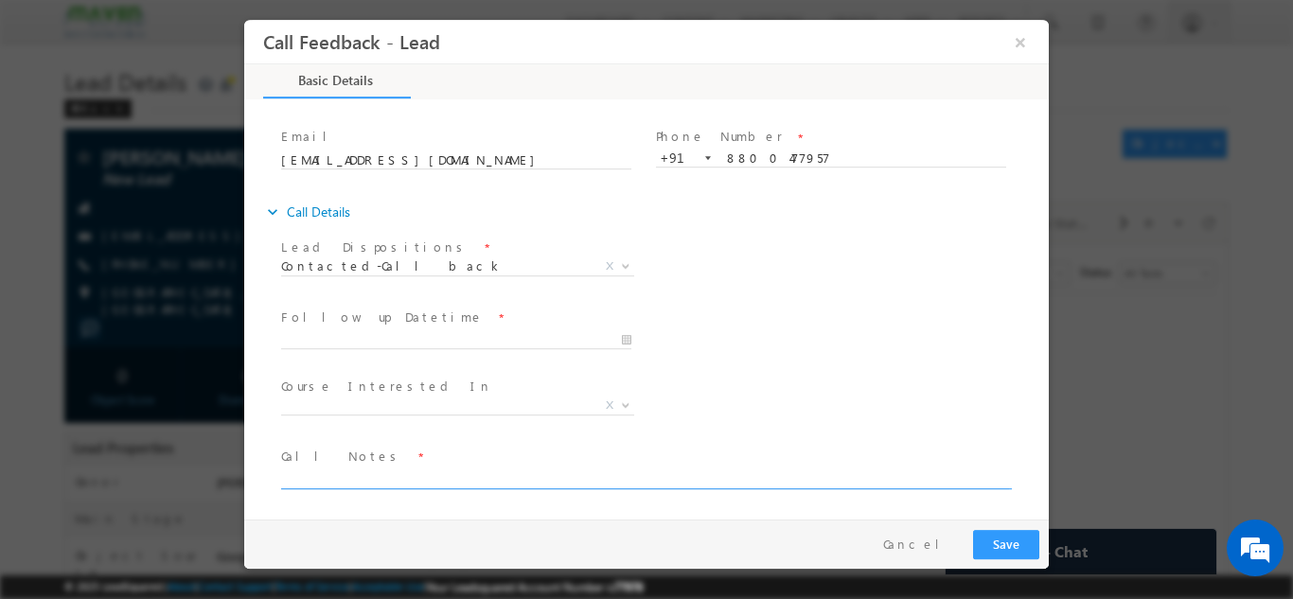
click at [337, 474] on textarea at bounding box center [645, 478] width 728 height 22
type textarea "cb later"
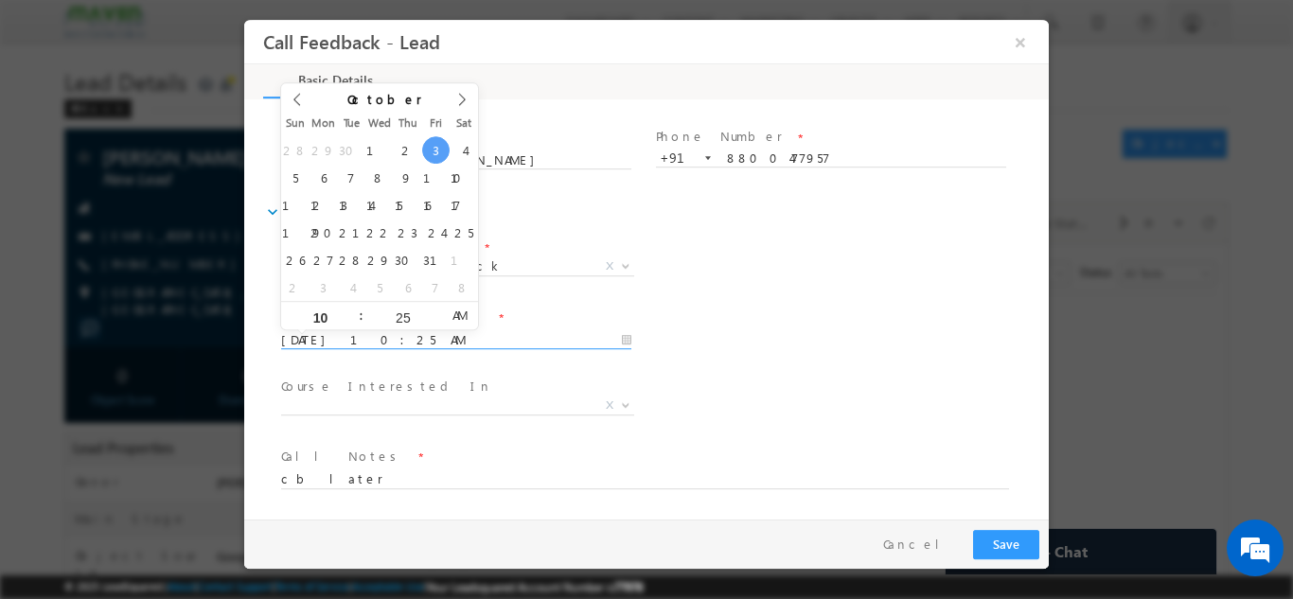
click at [387, 334] on input "03/10/2025 10:25 AM" at bounding box center [456, 339] width 350 height 19
type input "04/10/2025 10:25 AM"
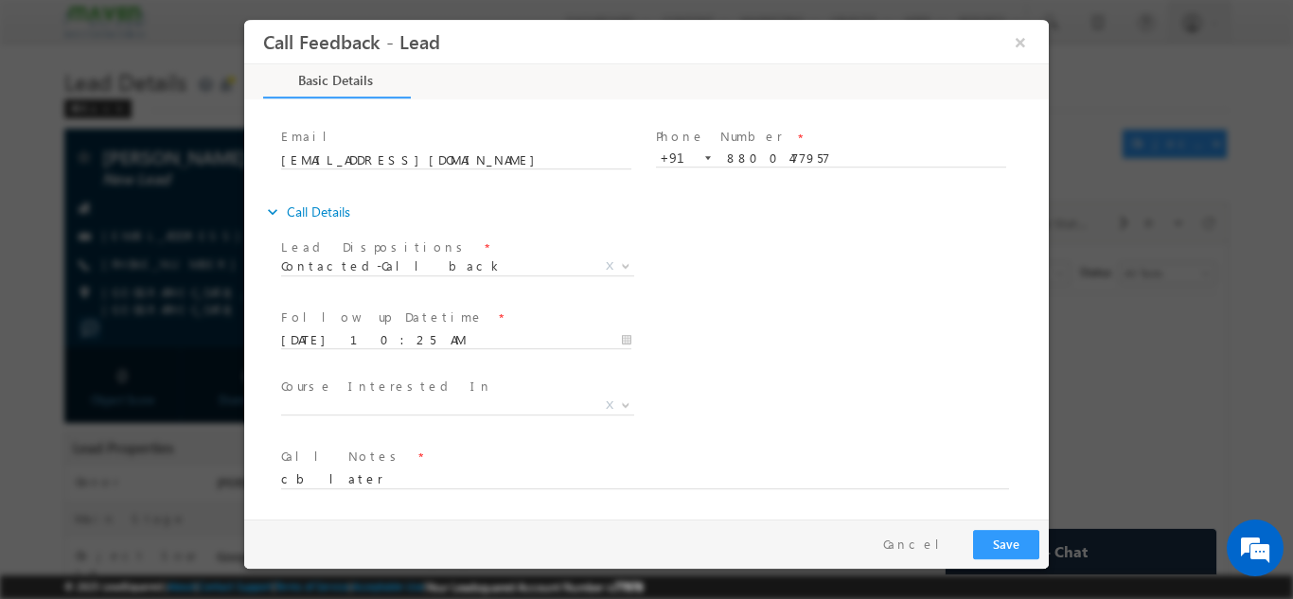
click at [799, 253] on div "Lead Dispositions * Prospect Interested Re-enquired Invalid Number Not Contacte…" at bounding box center [663, 268] width 772 height 70
click at [1003, 544] on button "Save" at bounding box center [1006, 543] width 66 height 29
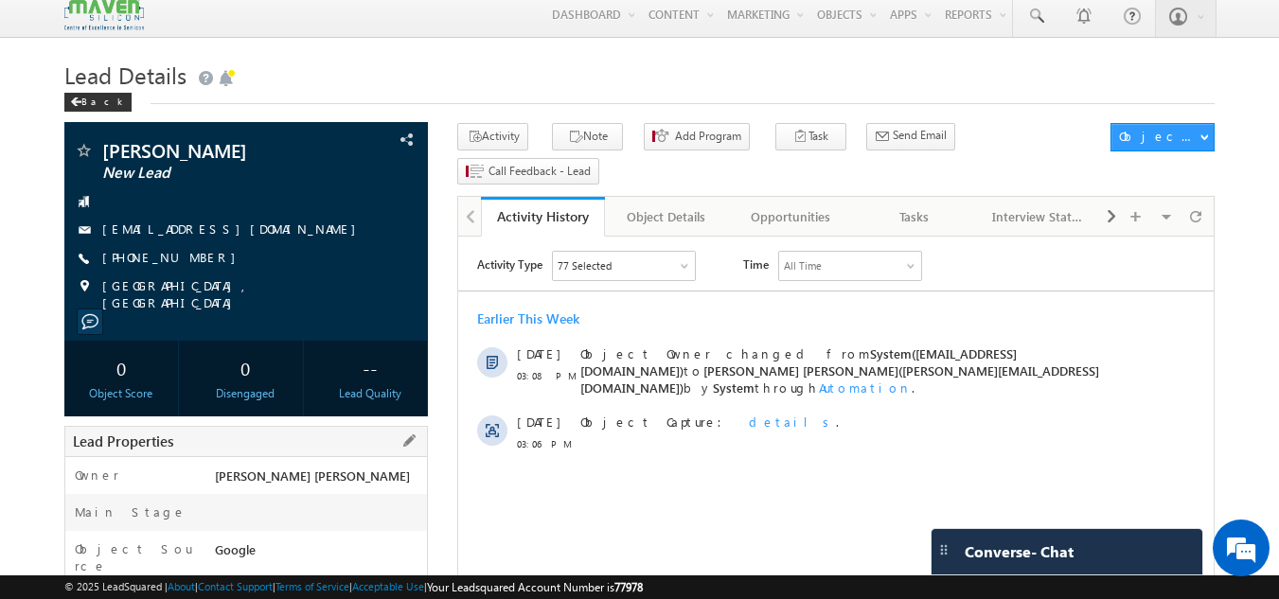
scroll to position [6, 0]
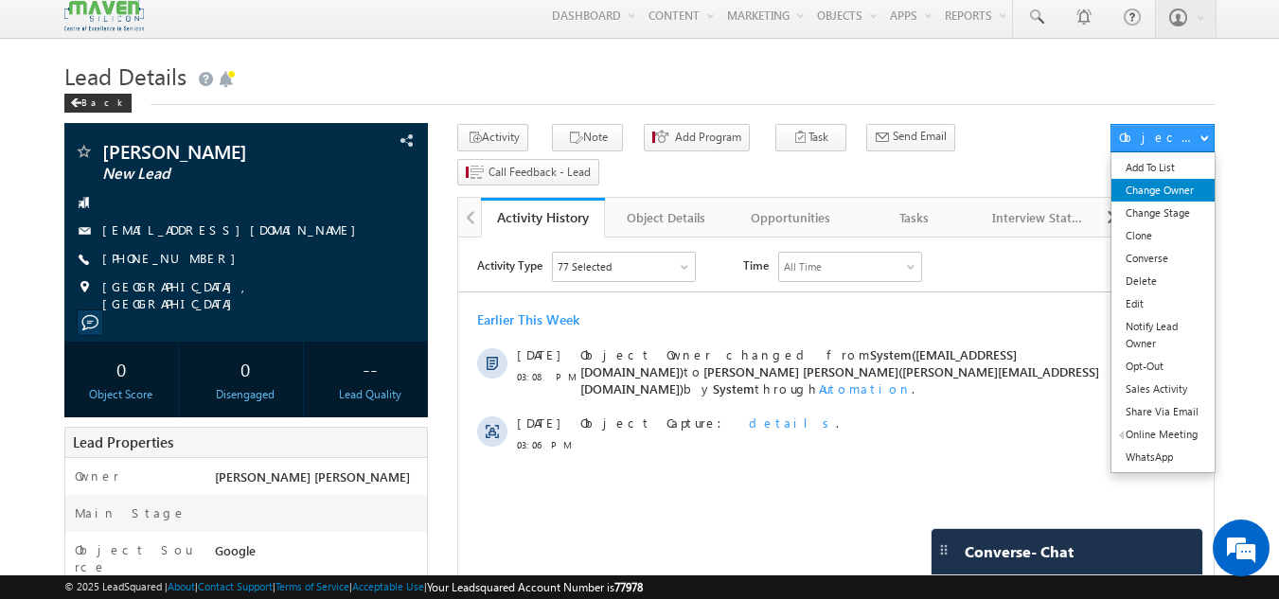
click at [1142, 195] on link "Change Owner" at bounding box center [1163, 190] width 103 height 23
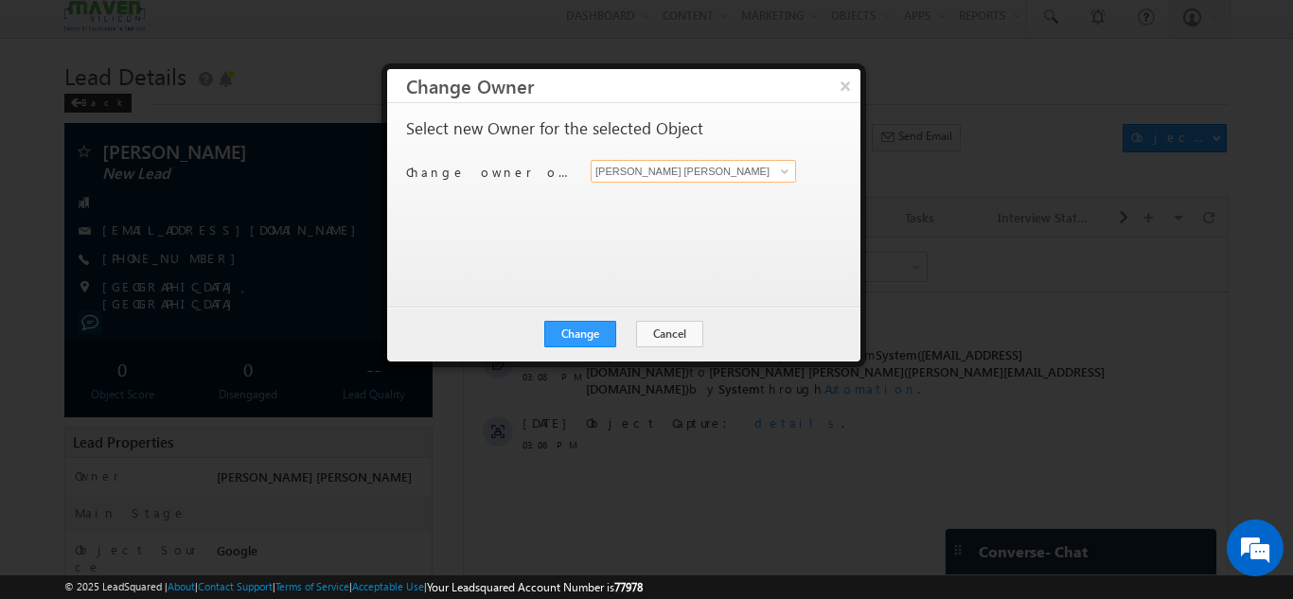
click at [708, 177] on input "[PERSON_NAME] [PERSON_NAME]" at bounding box center [693, 171] width 205 height 23
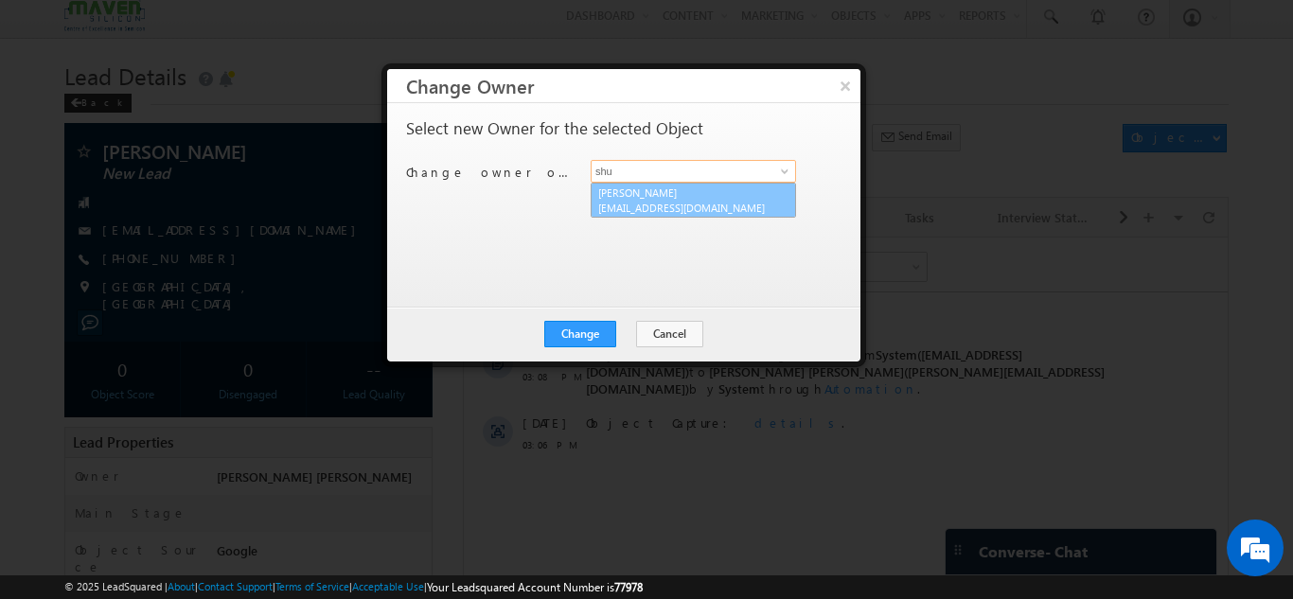
click at [672, 207] on span "lsq6@maven-silicon.com" at bounding box center [683, 208] width 170 height 14
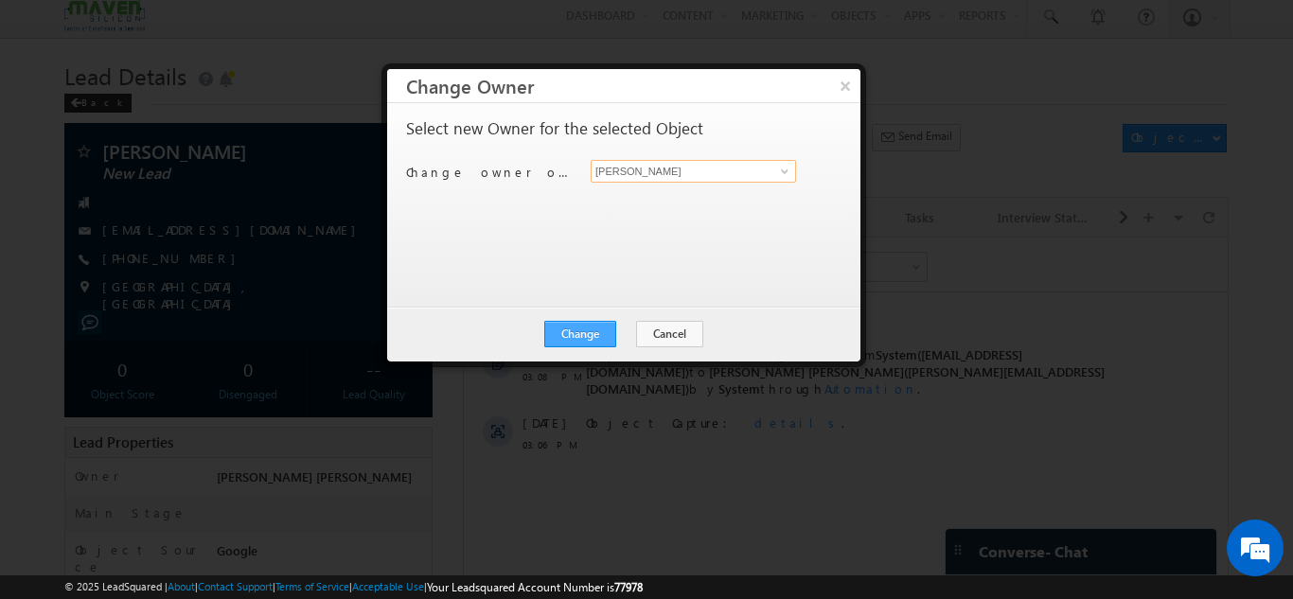
type input "Shubham"
click at [570, 336] on button "Change" at bounding box center [580, 334] width 72 height 27
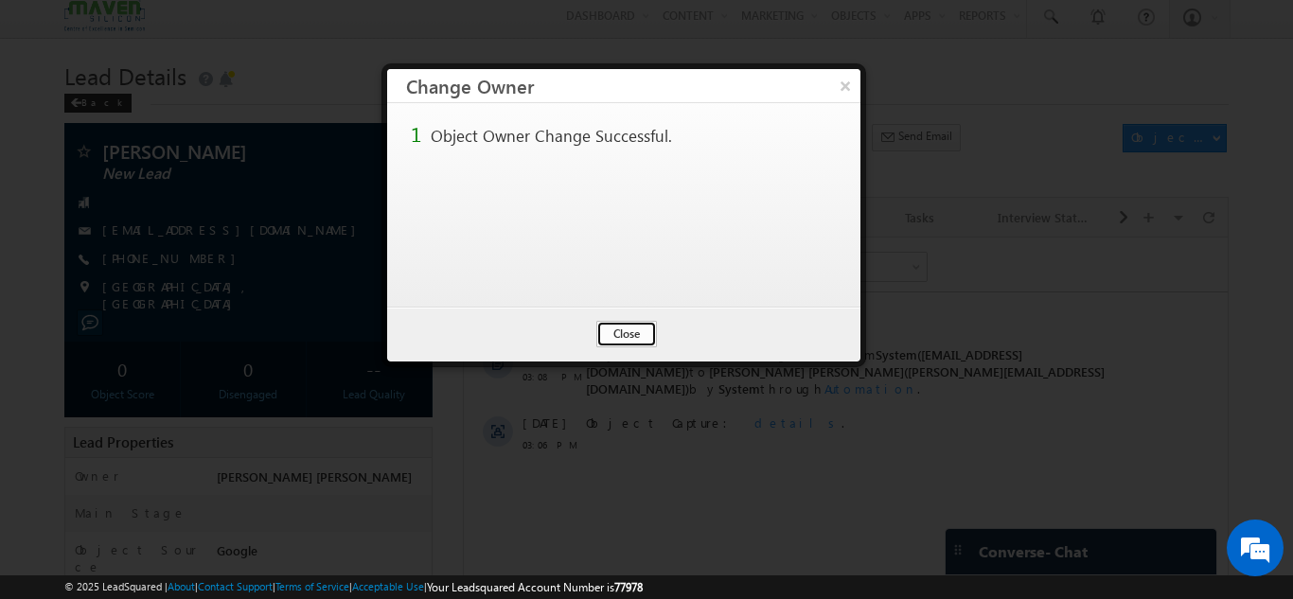
click at [640, 326] on button "Close" at bounding box center [626, 334] width 61 height 27
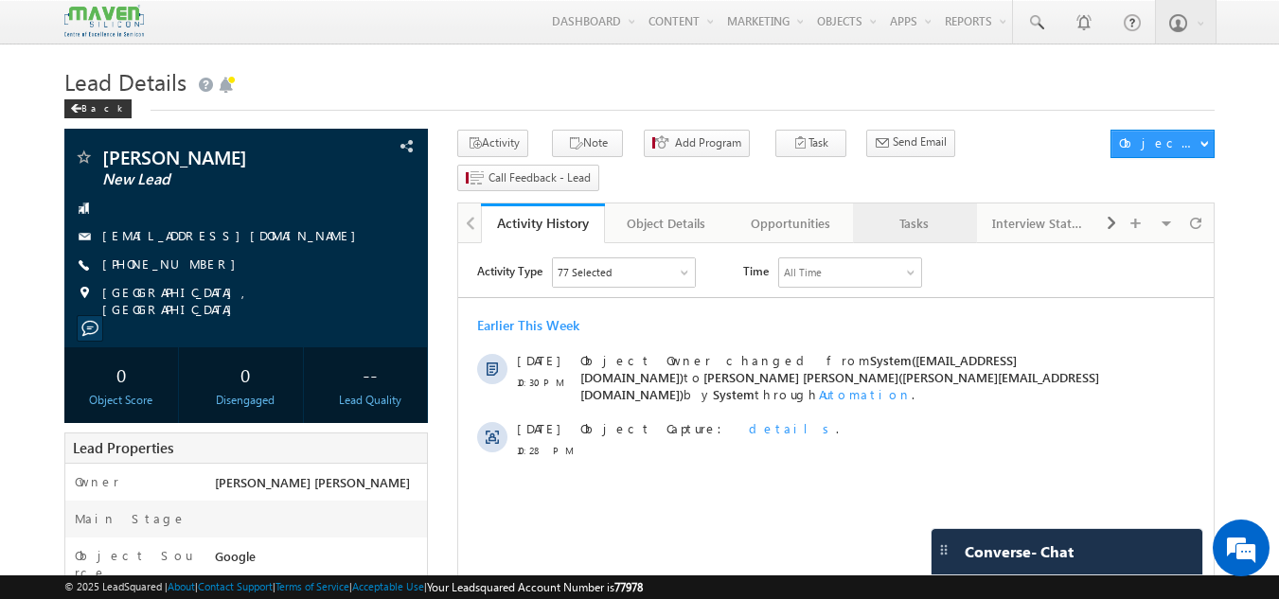
click at [889, 205] on link "Tasks" at bounding box center [915, 224] width 124 height 40
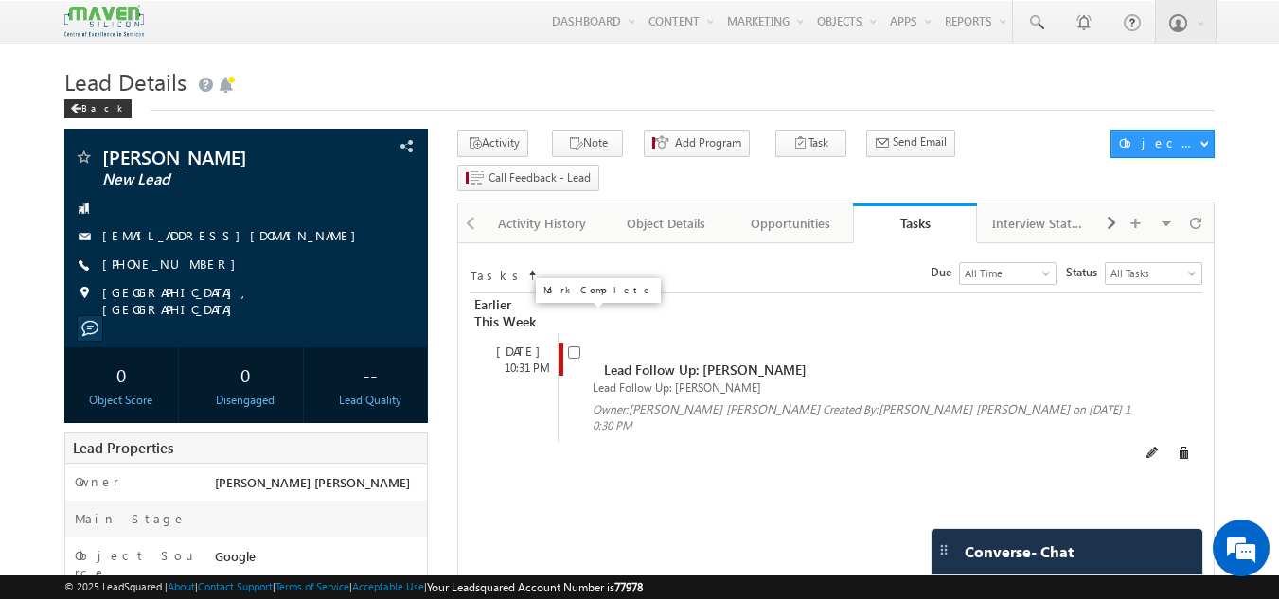
click at [580, 343] on span at bounding box center [574, 351] width 12 height 16
click at [576, 347] on input "checkbox" at bounding box center [574, 353] width 12 height 12
checkbox input "false"
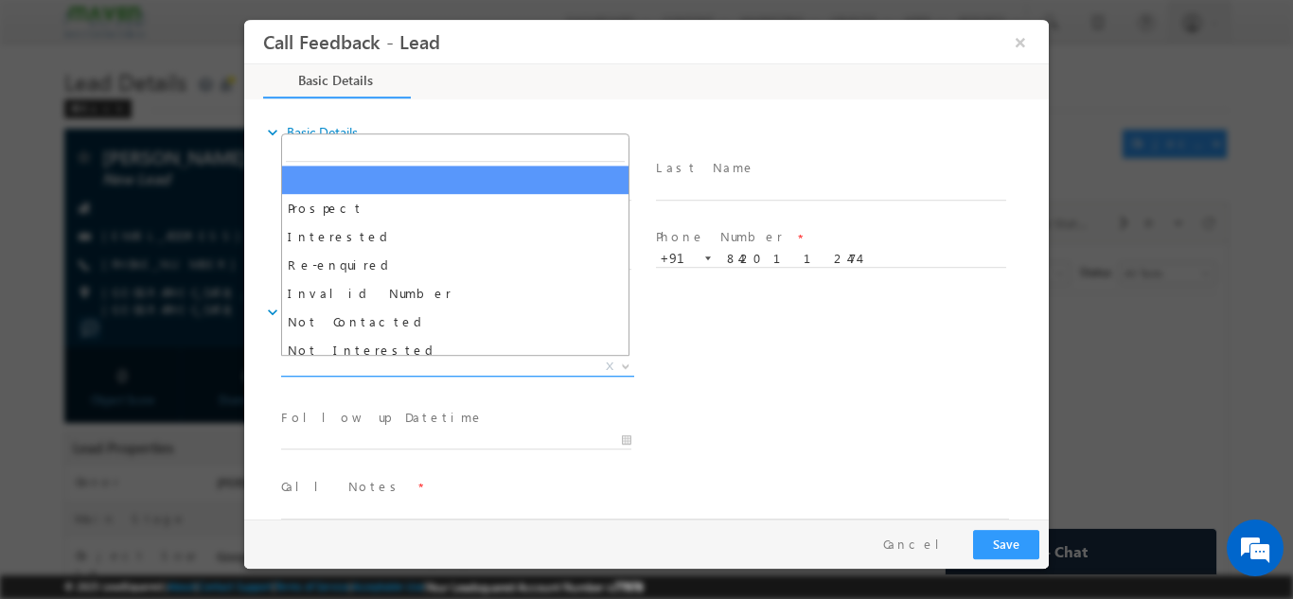
click at [424, 366] on span "X" at bounding box center [457, 366] width 353 height 19
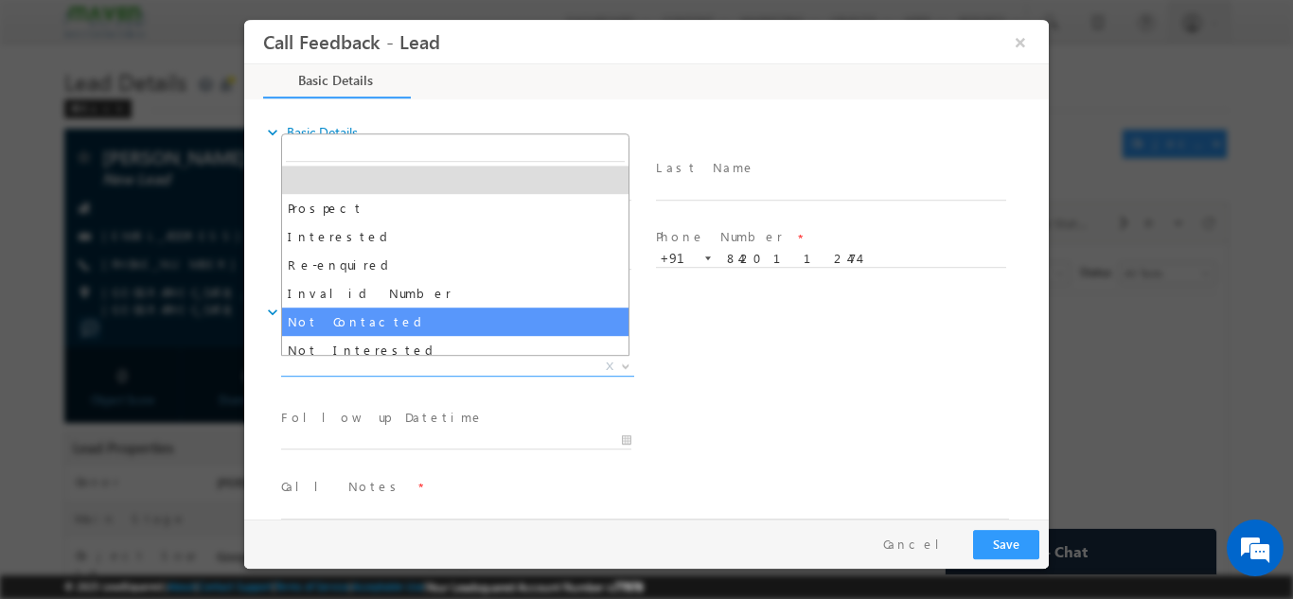
select select "Not Contacted"
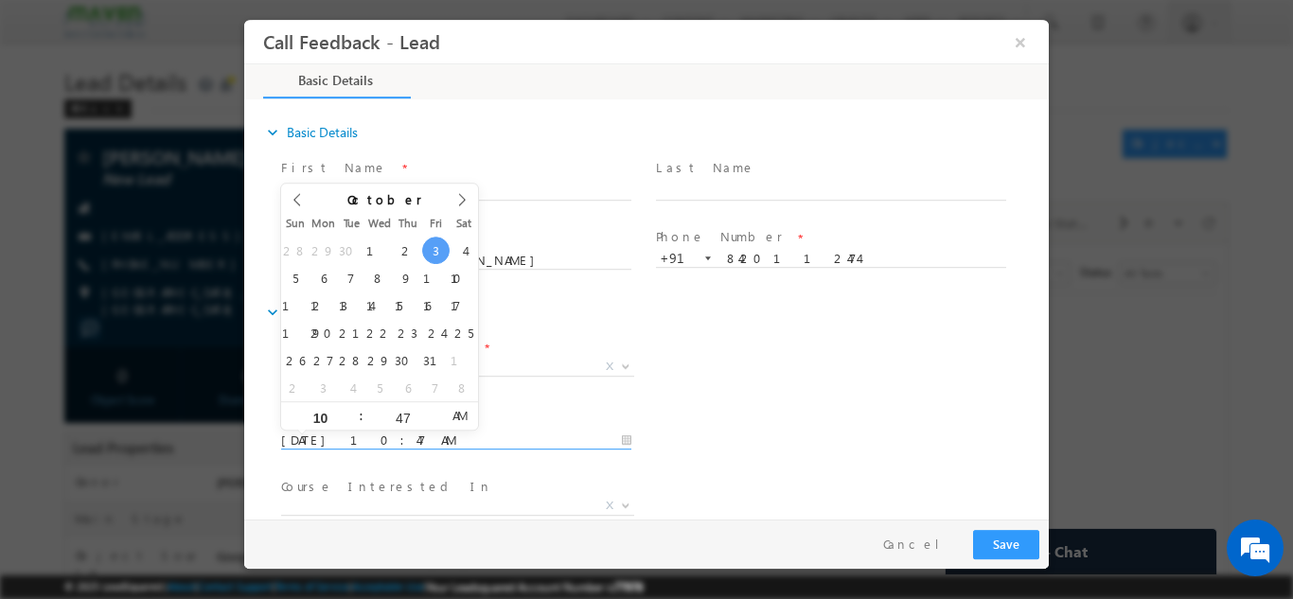
click at [445, 445] on input "03/10/2025 10:47 AM" at bounding box center [456, 440] width 350 height 19
type input "04/10/2025 10:47 AM"
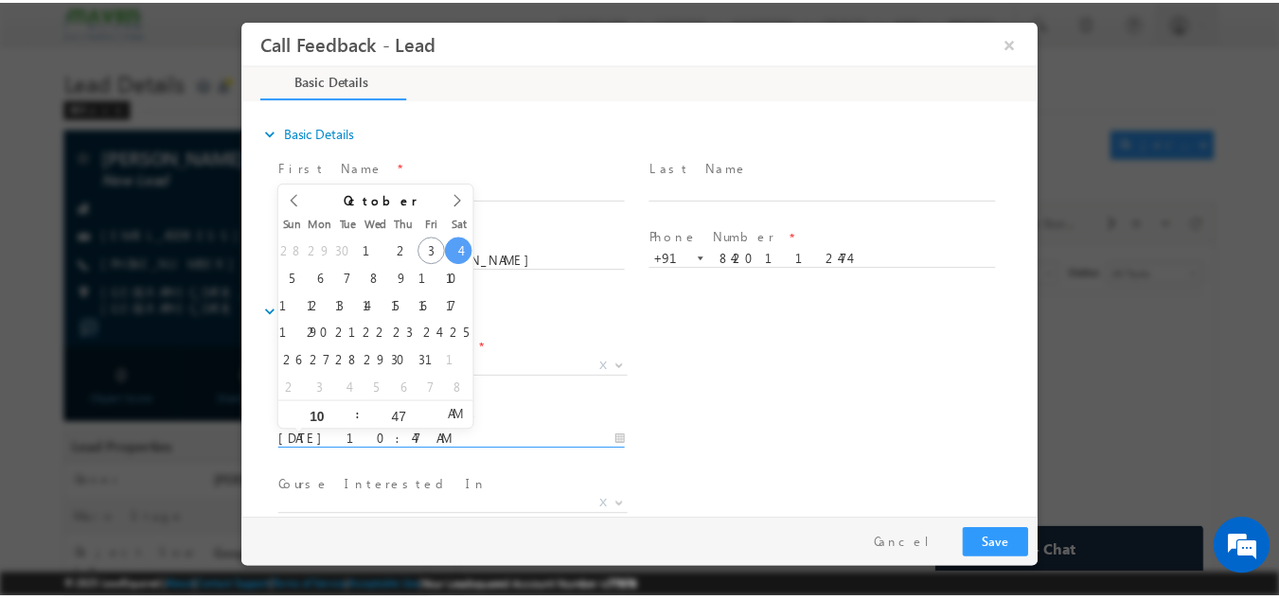
scroll to position [100, 0]
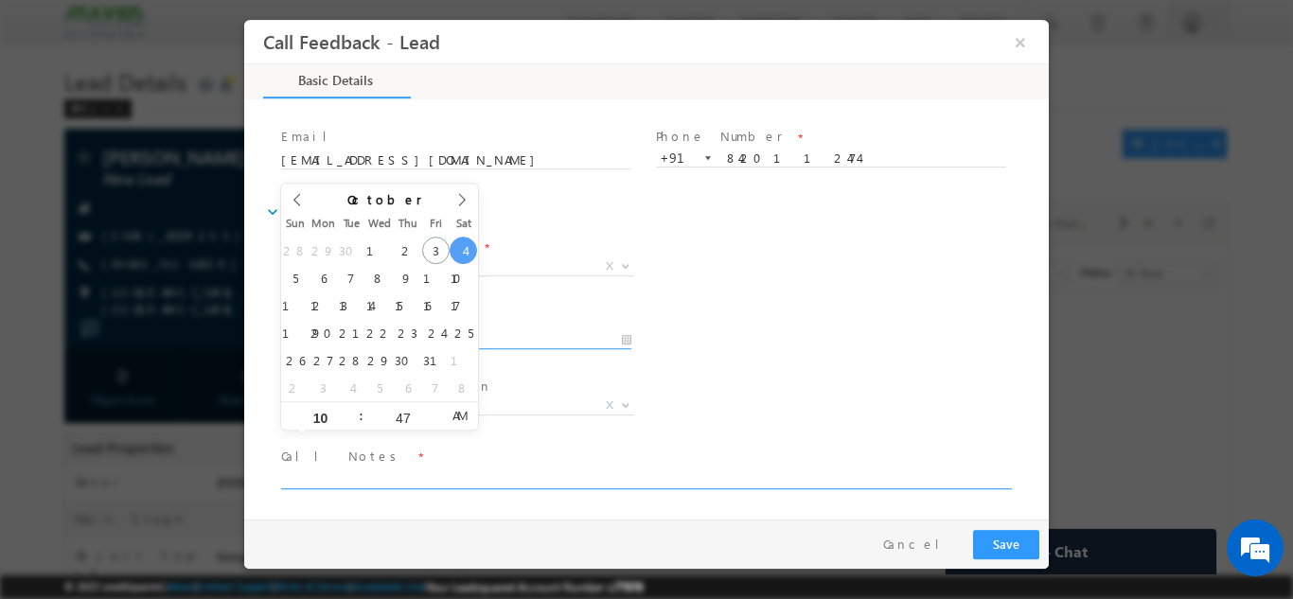
click at [445, 474] on textarea at bounding box center [645, 478] width 728 height 22
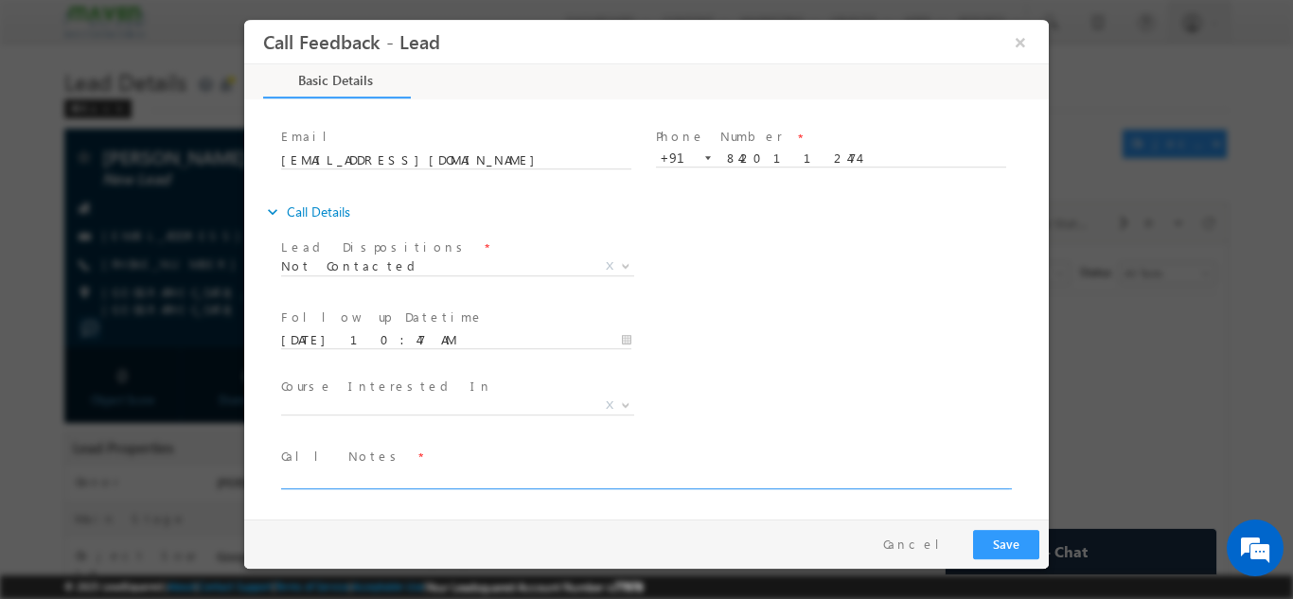
click at [445, 474] on textarea at bounding box center [645, 478] width 728 height 22
type textarea "dnp"
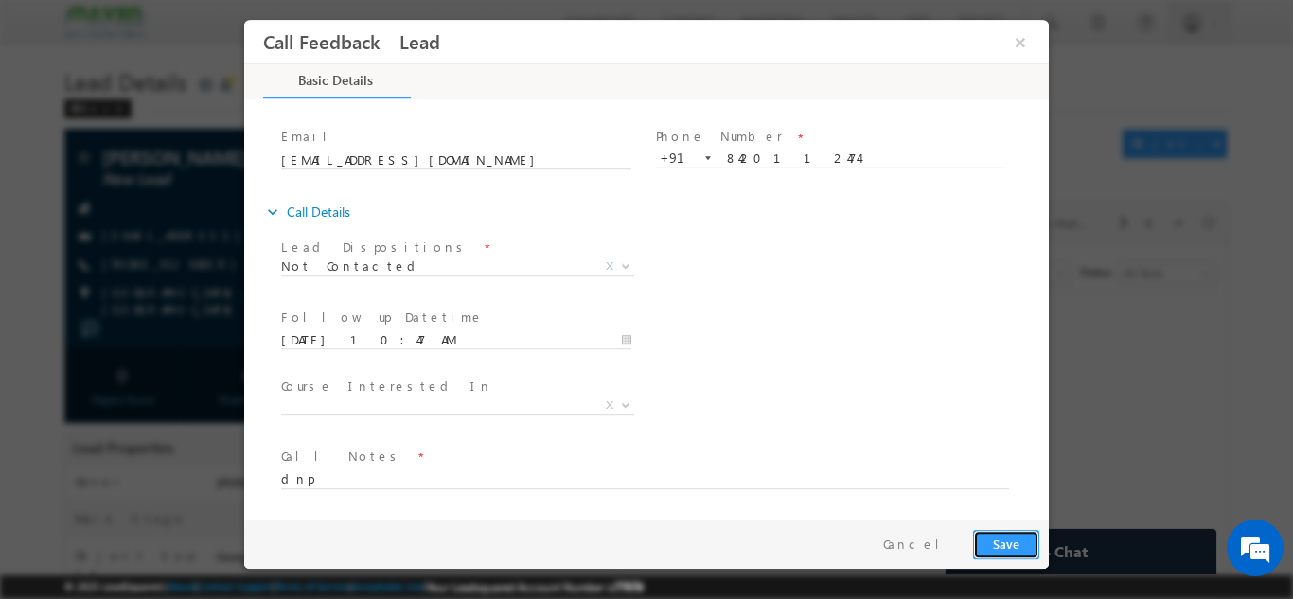
click at [1019, 534] on button "Save" at bounding box center [1006, 543] width 66 height 29
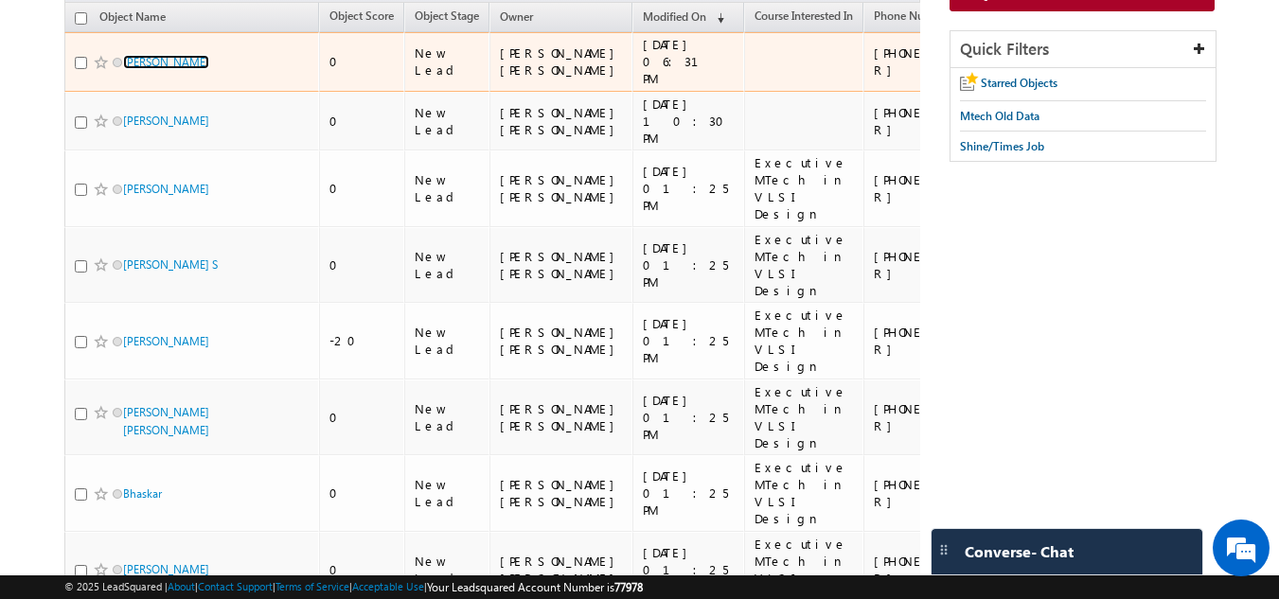
scroll to position [196, 0]
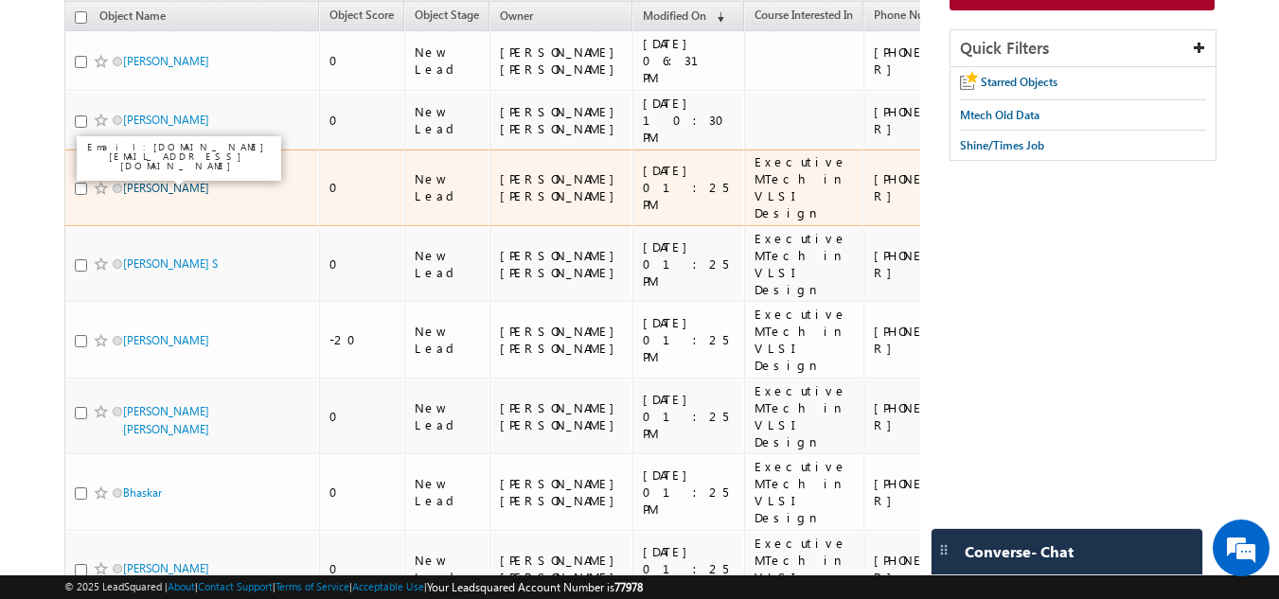
click at [176, 181] on link "Mohammad Shafieulhussain" at bounding box center [166, 188] width 86 height 14
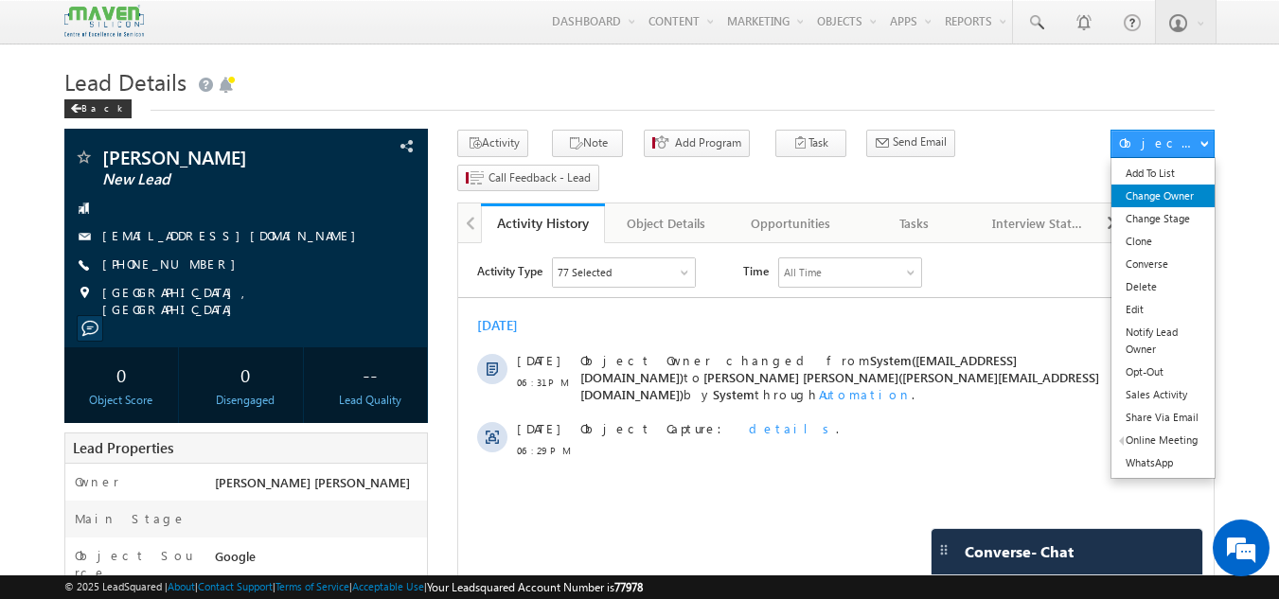
click at [1151, 196] on link "Change Owner" at bounding box center [1163, 196] width 103 height 23
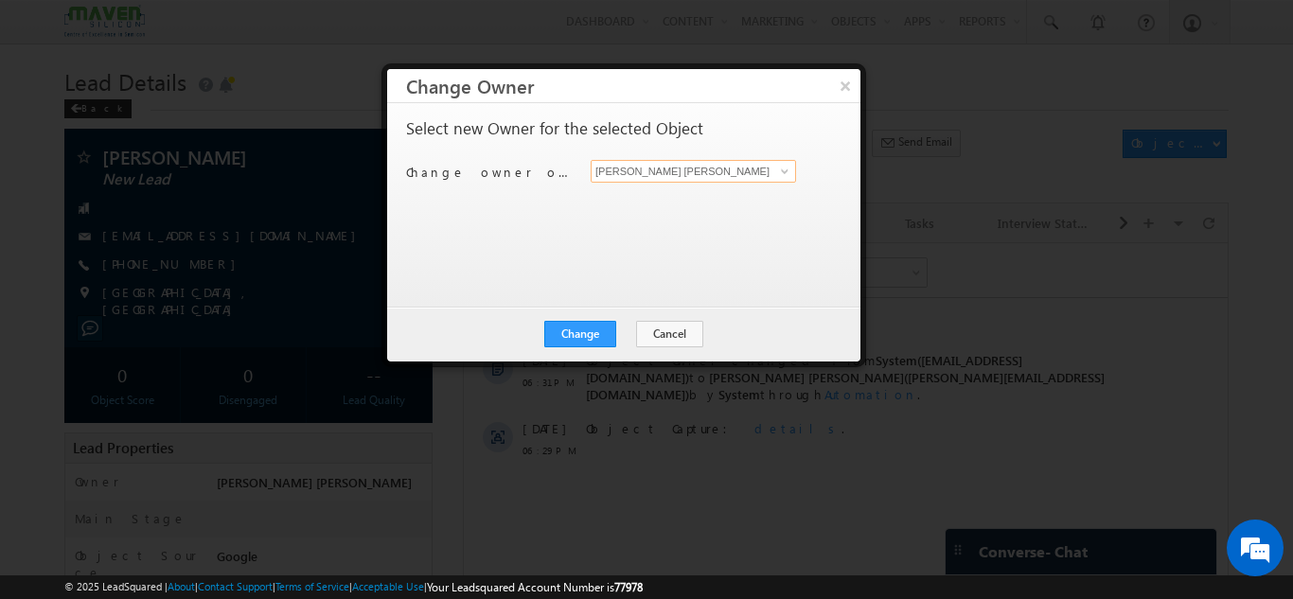
click at [749, 169] on input "[PERSON_NAME] [PERSON_NAME]" at bounding box center [693, 171] width 205 height 23
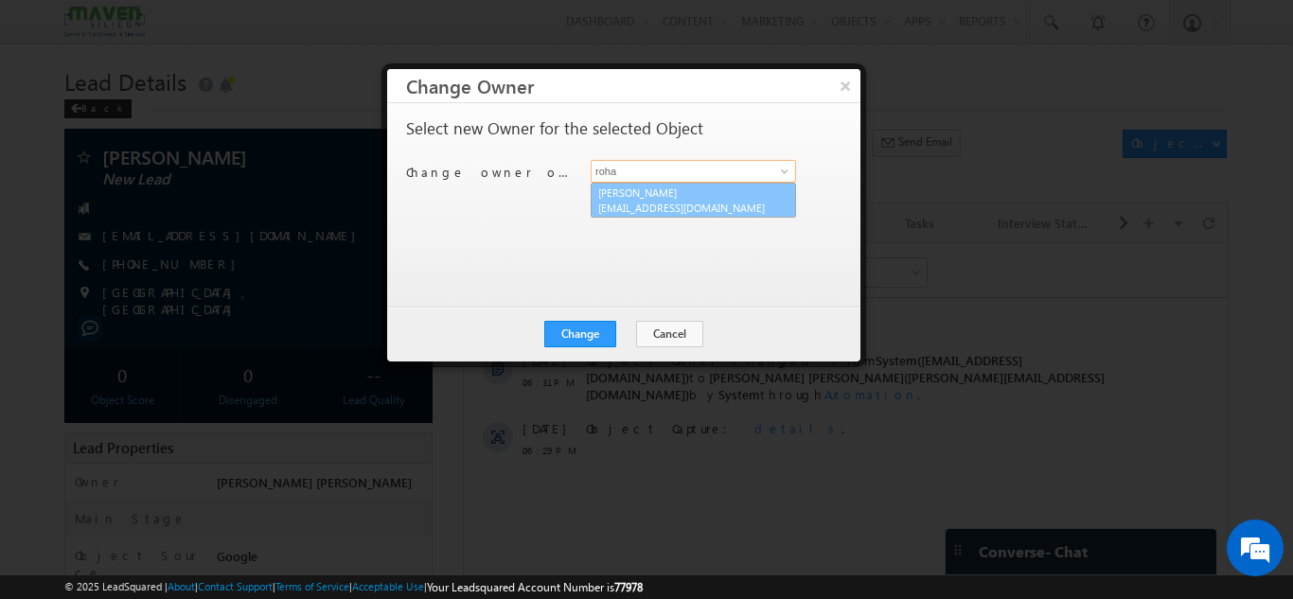
click at [677, 204] on span "[EMAIL_ADDRESS][DOMAIN_NAME]" at bounding box center [683, 208] width 170 height 14
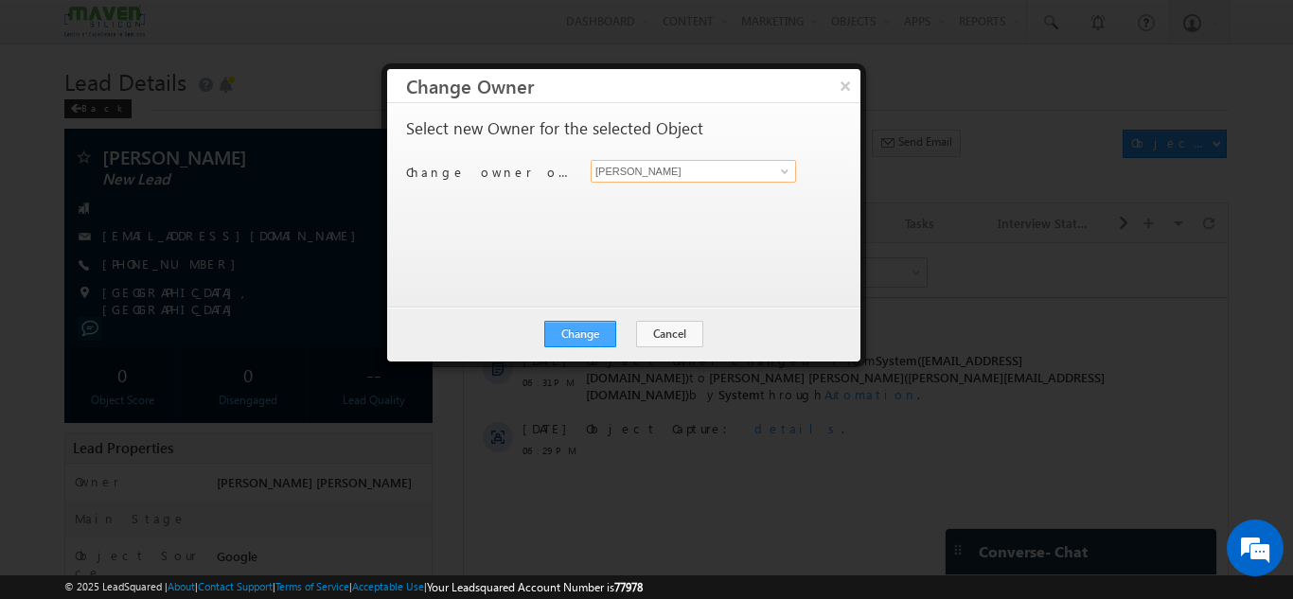
type input "[PERSON_NAME]"
click at [566, 329] on button "Change" at bounding box center [580, 334] width 72 height 27
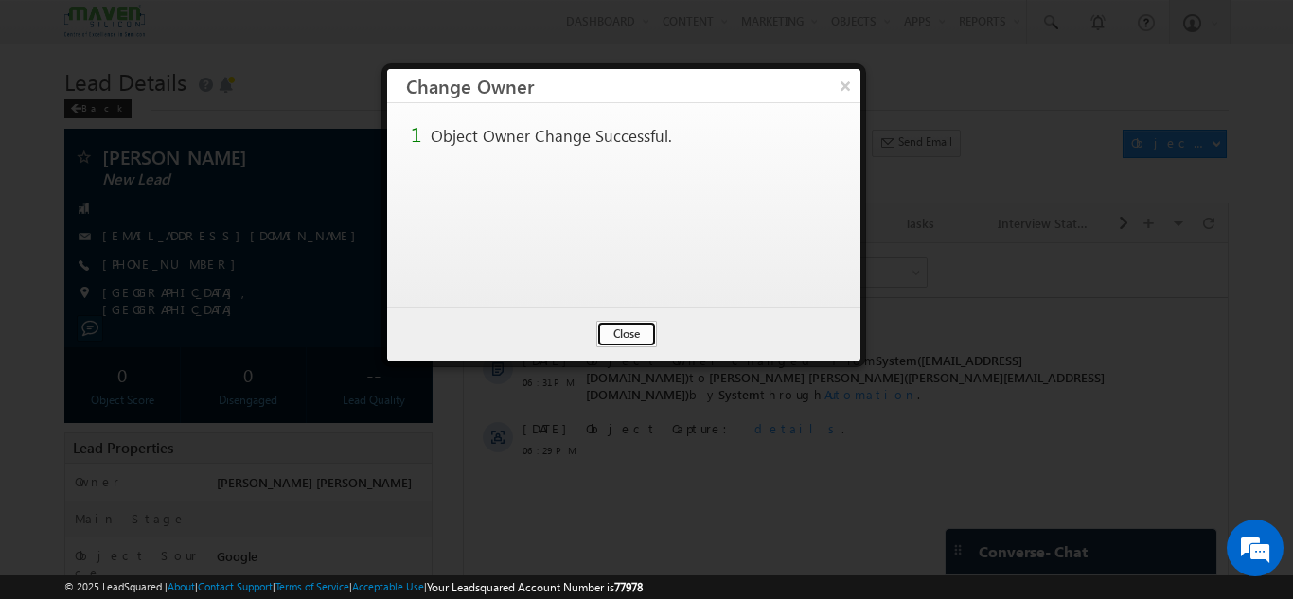
click at [637, 327] on button "Close" at bounding box center [626, 334] width 61 height 27
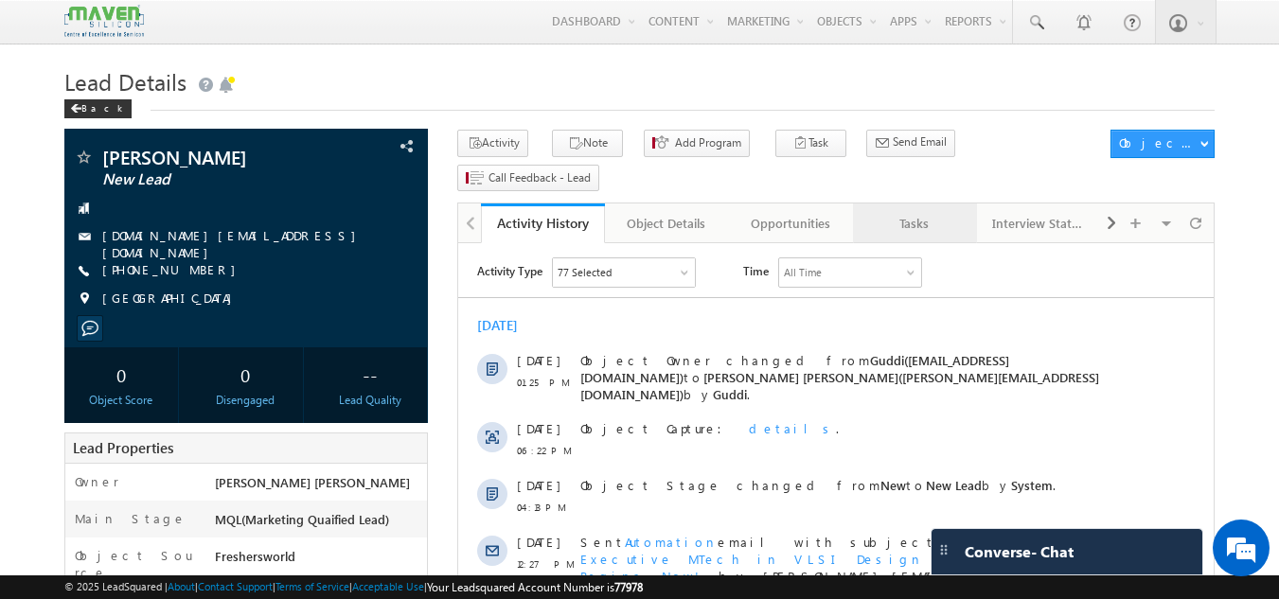
click at [903, 212] on div "Tasks" at bounding box center [914, 223] width 92 height 23
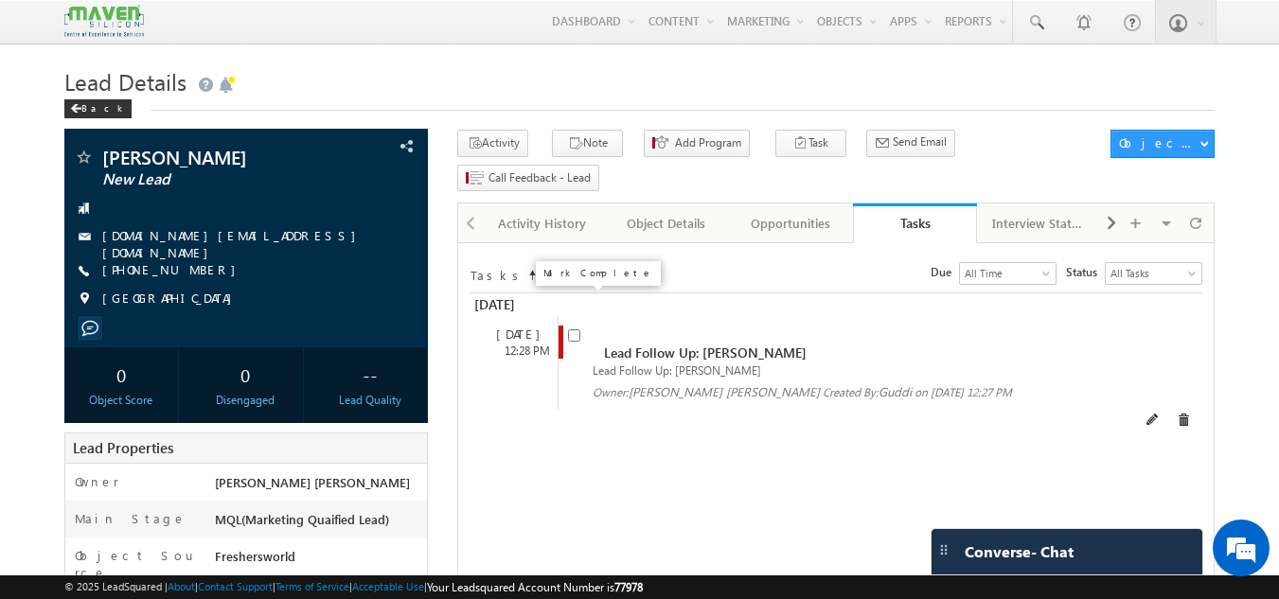
click at [569, 329] on input "checkbox" at bounding box center [574, 335] width 12 height 12
checkbox input "false"
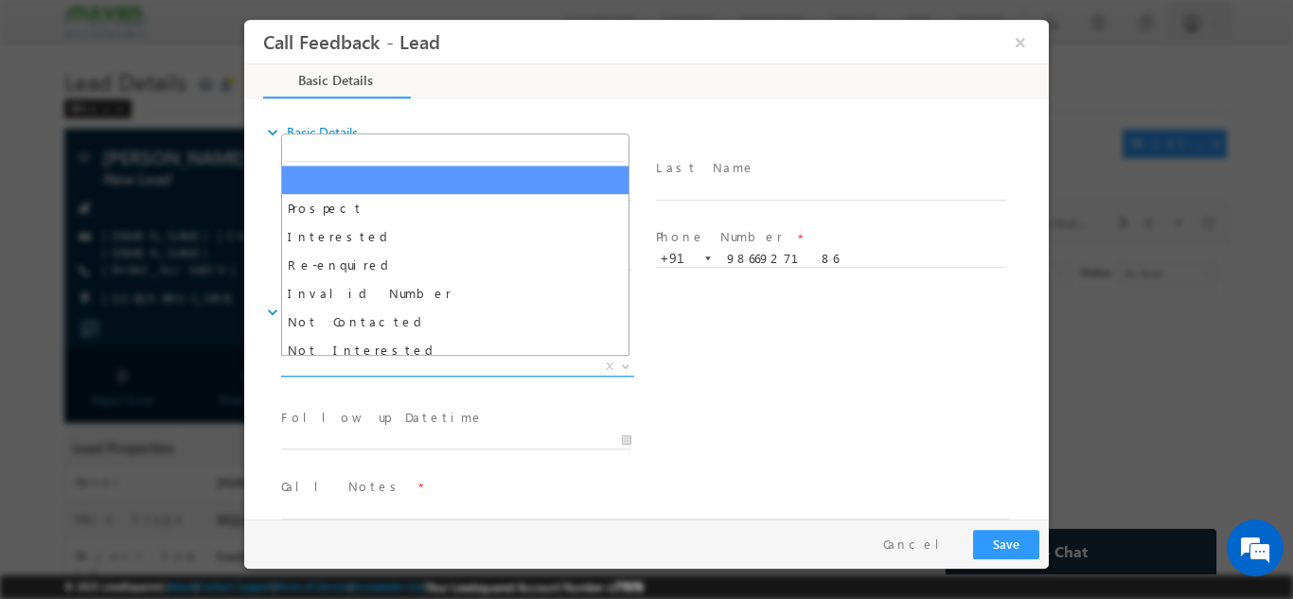
click at [440, 358] on span "X" at bounding box center [457, 366] width 353 height 19
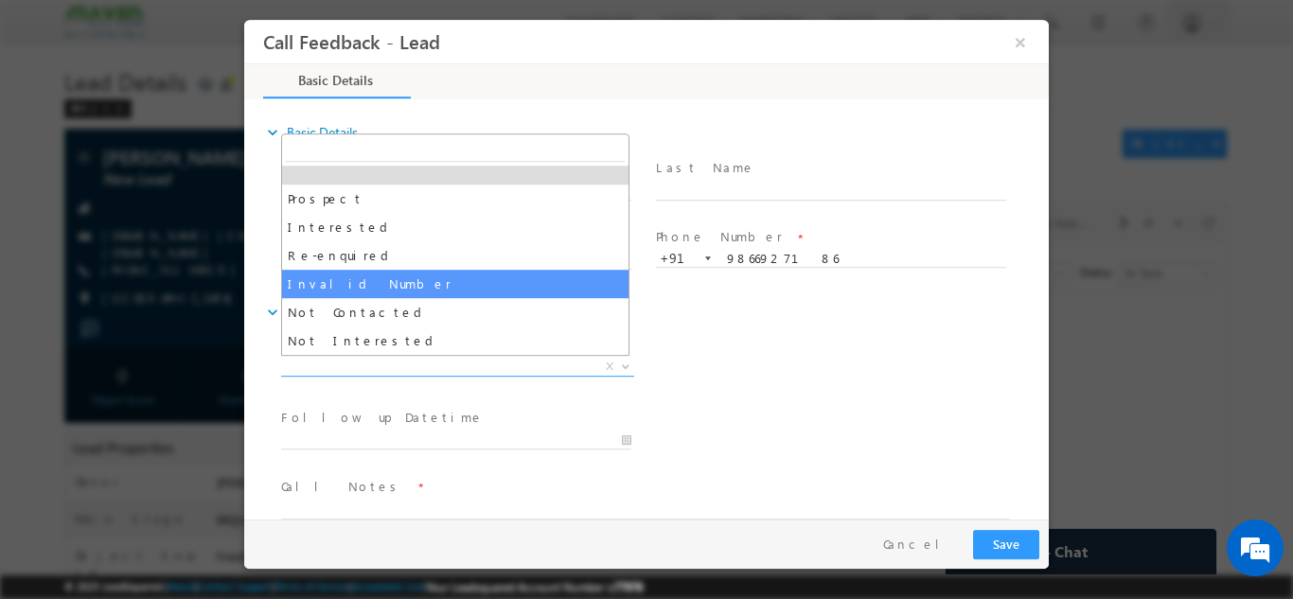
scroll to position [11, 0]
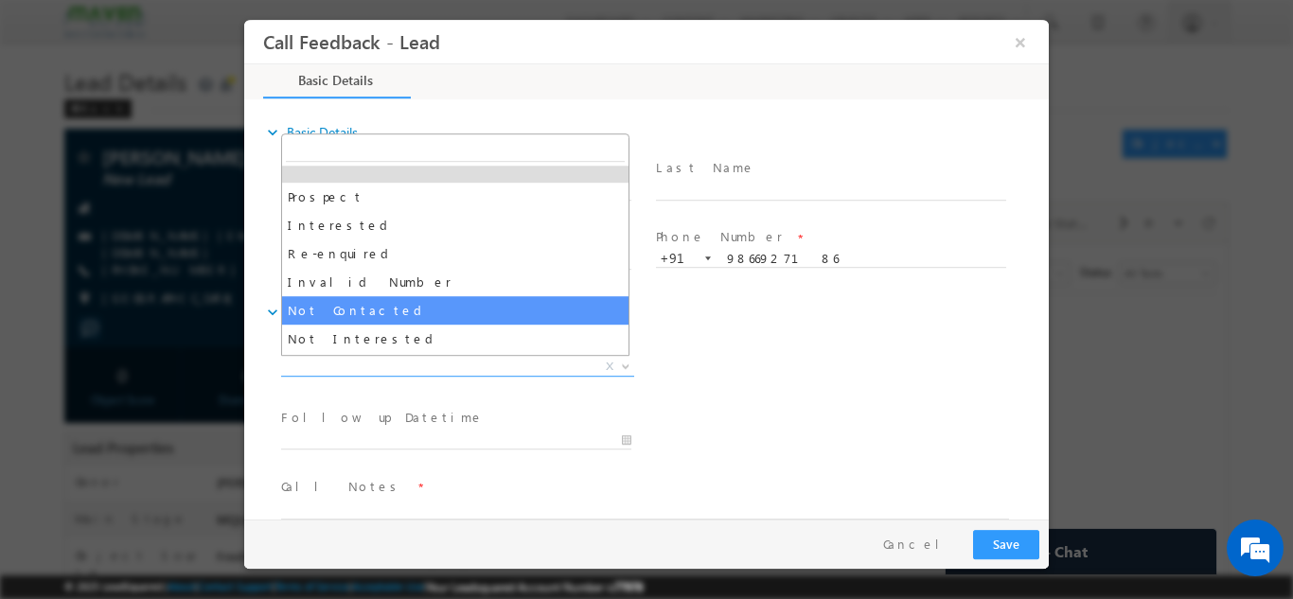
select select "Not Contacted"
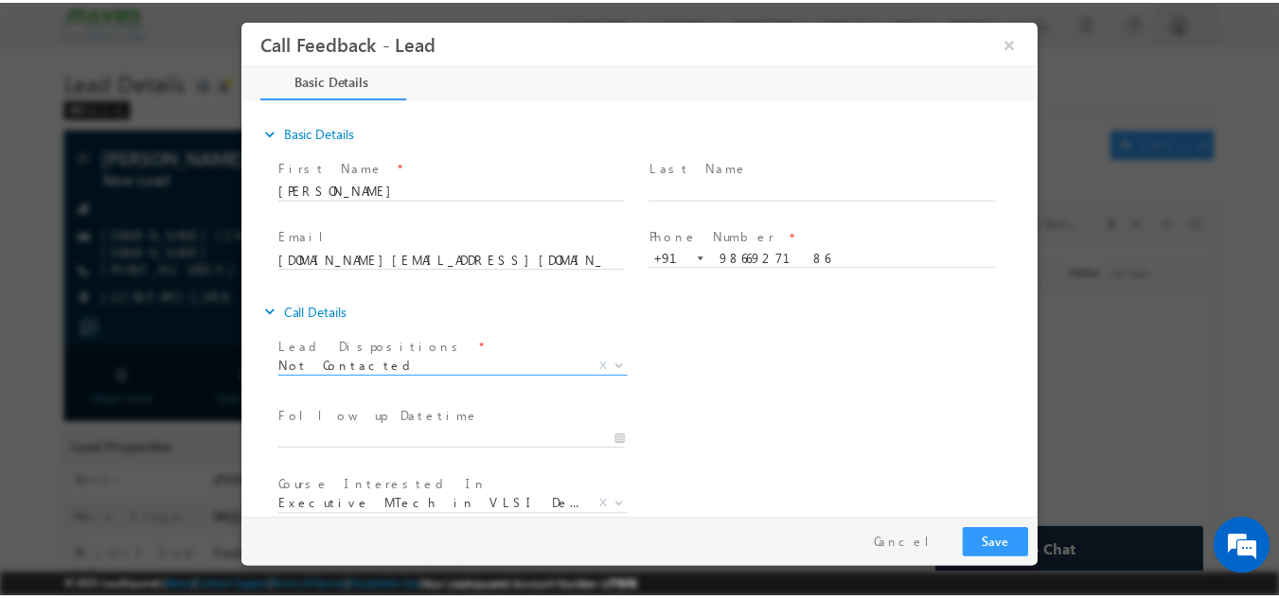
scroll to position [100, 0]
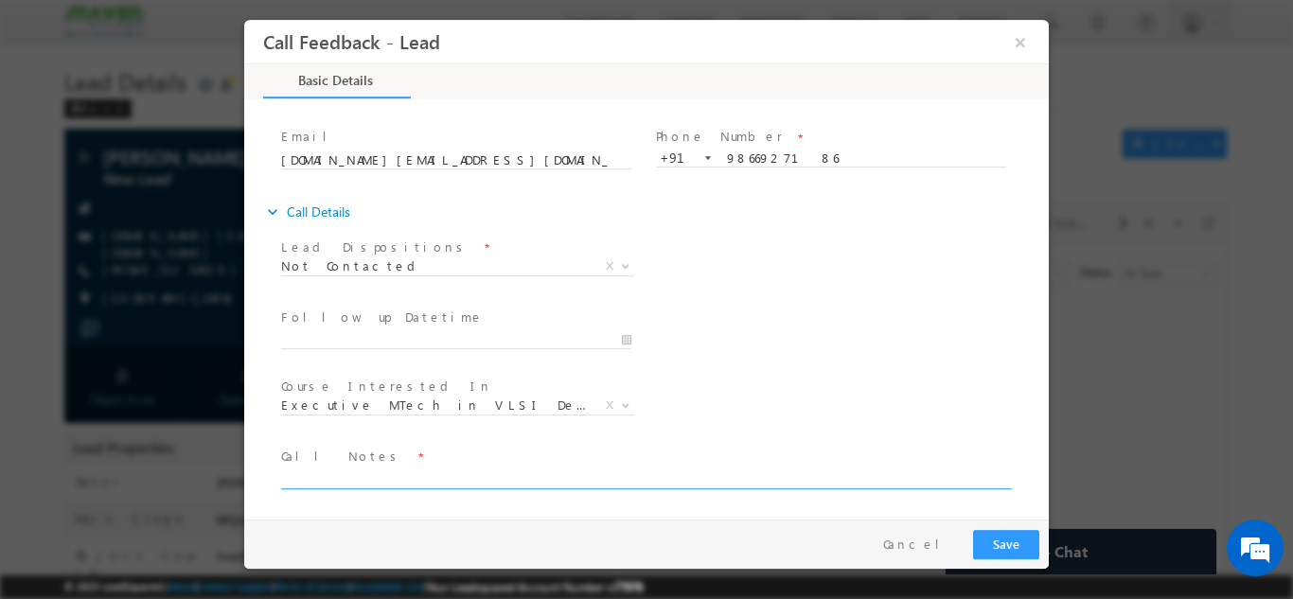
click at [431, 474] on textarea at bounding box center [645, 478] width 728 height 22
type textarea "dnp"
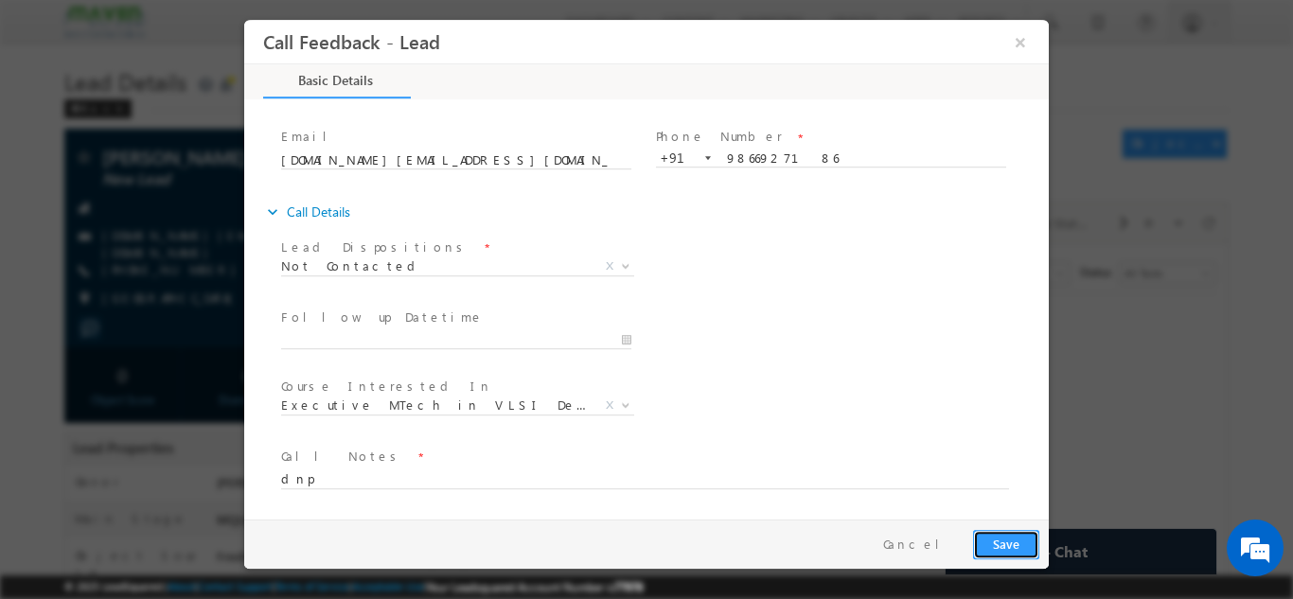
click at [991, 540] on button "Save" at bounding box center [1006, 543] width 66 height 29
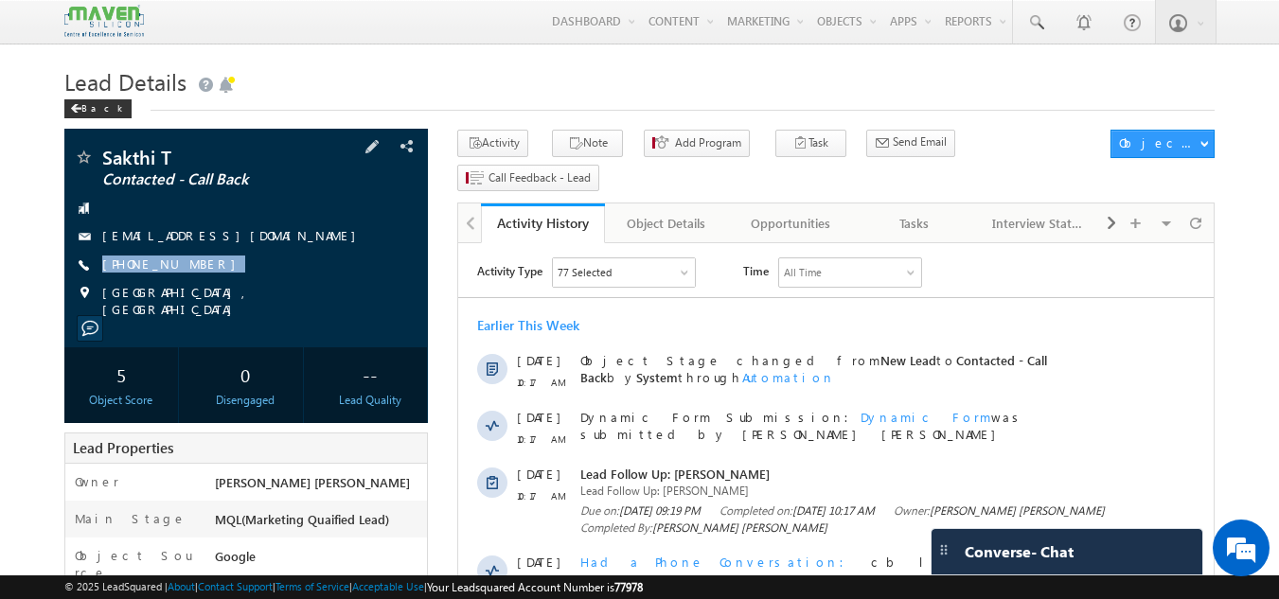
drag, startPoint x: 210, startPoint y: 255, endPoint x: 208, endPoint y: 289, distance: 34.1
click at [208, 289] on div "Sakthi T Contacted - Call Back tsg.sakthi@gmail.com +91-9986274201" at bounding box center [247, 233] width 346 height 170
copy div "[PHONE_NUMBER]"
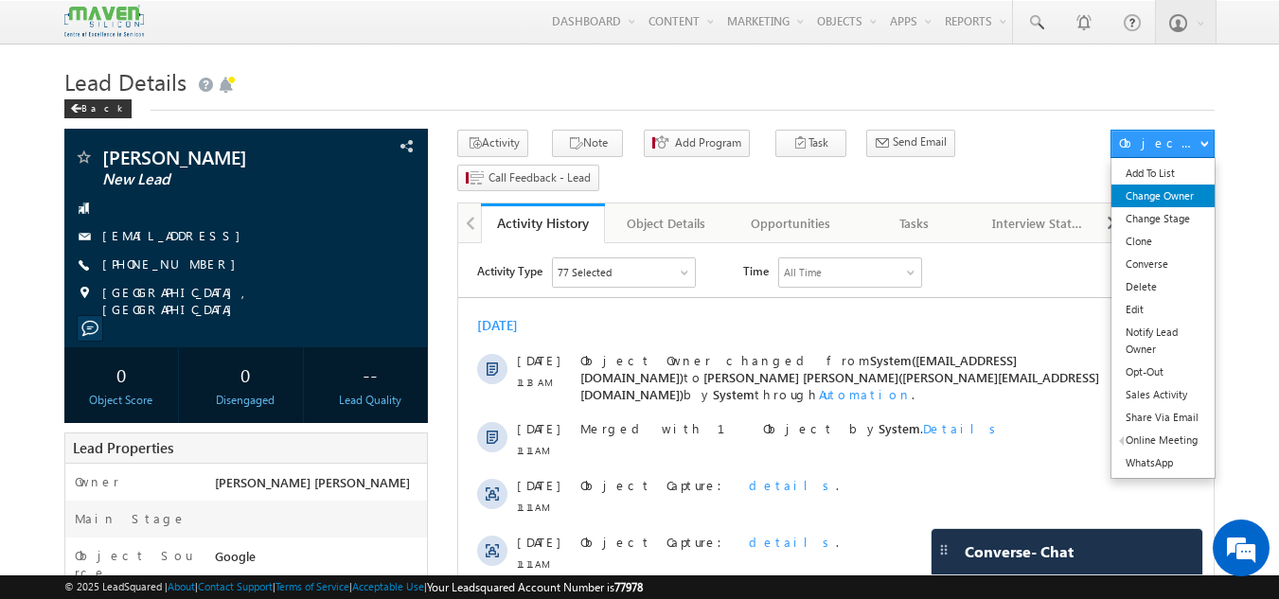
click at [1161, 198] on link "Change Owner" at bounding box center [1163, 196] width 103 height 23
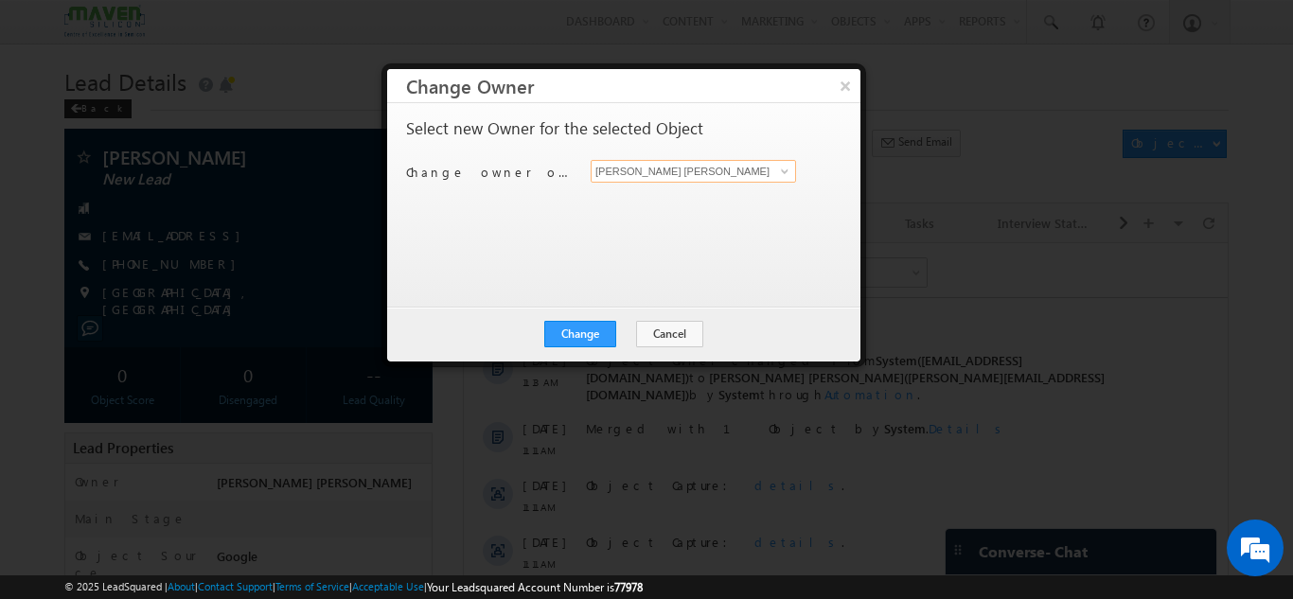
click at [711, 182] on input "[PERSON_NAME] [PERSON_NAME]" at bounding box center [693, 171] width 205 height 23
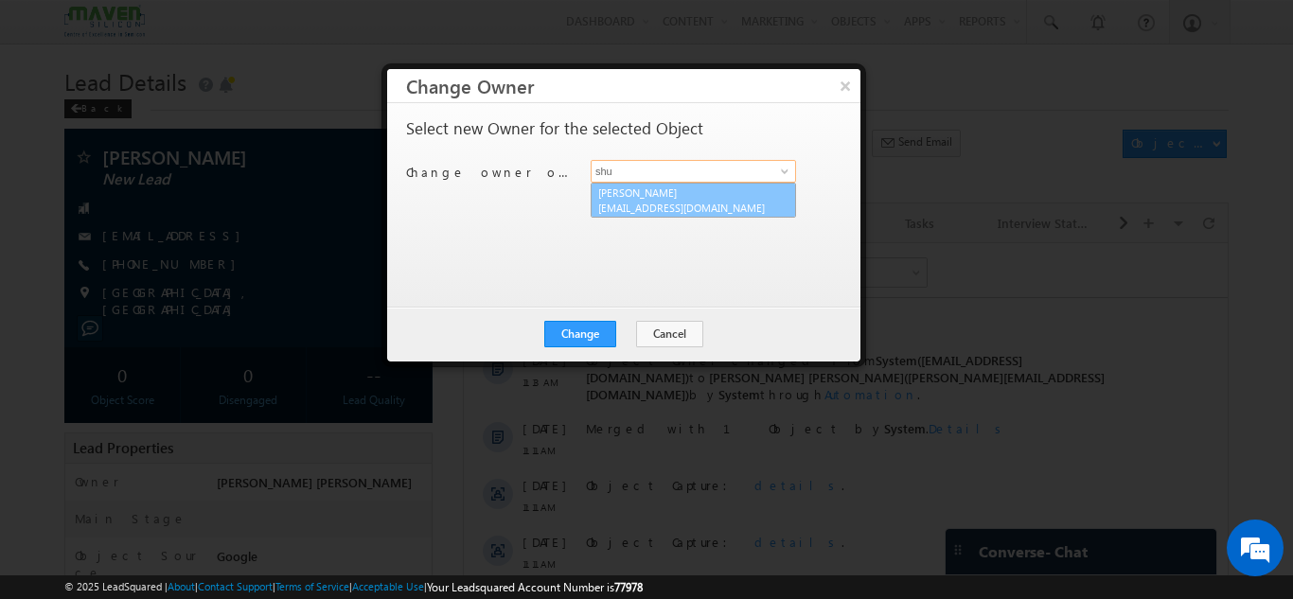
click at [680, 207] on span "lsq6@maven-silicon.com" at bounding box center [683, 208] width 170 height 14
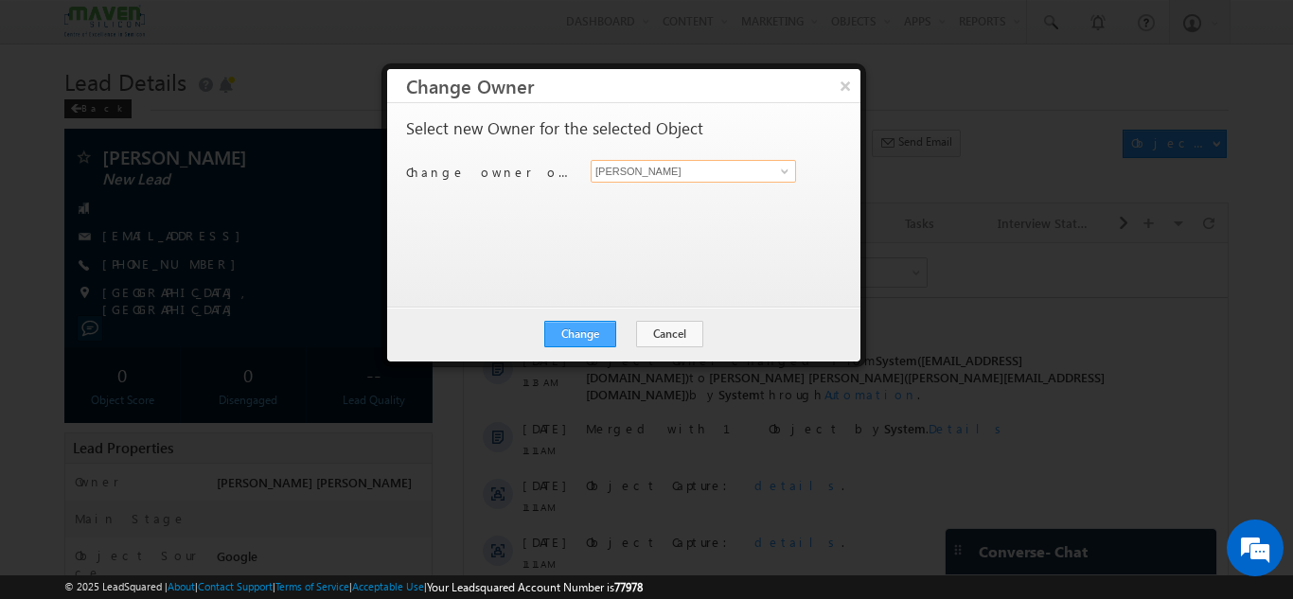
type input "Shubham"
click at [565, 329] on button "Change" at bounding box center [580, 334] width 72 height 27
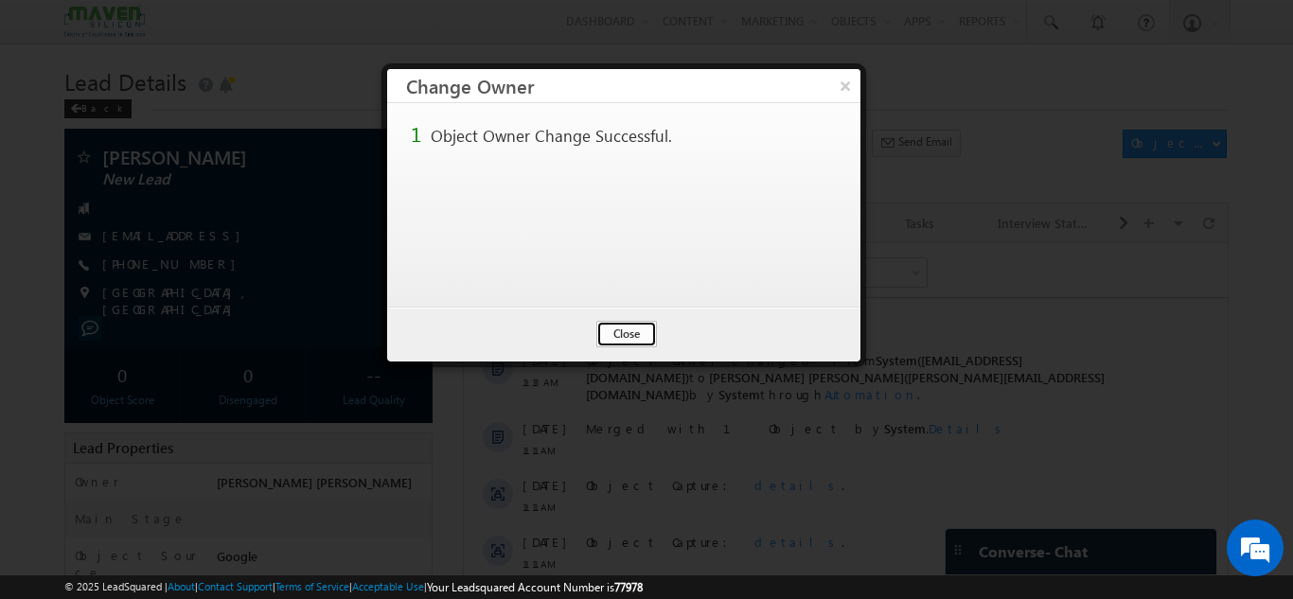
click at [632, 328] on button "Close" at bounding box center [626, 334] width 61 height 27
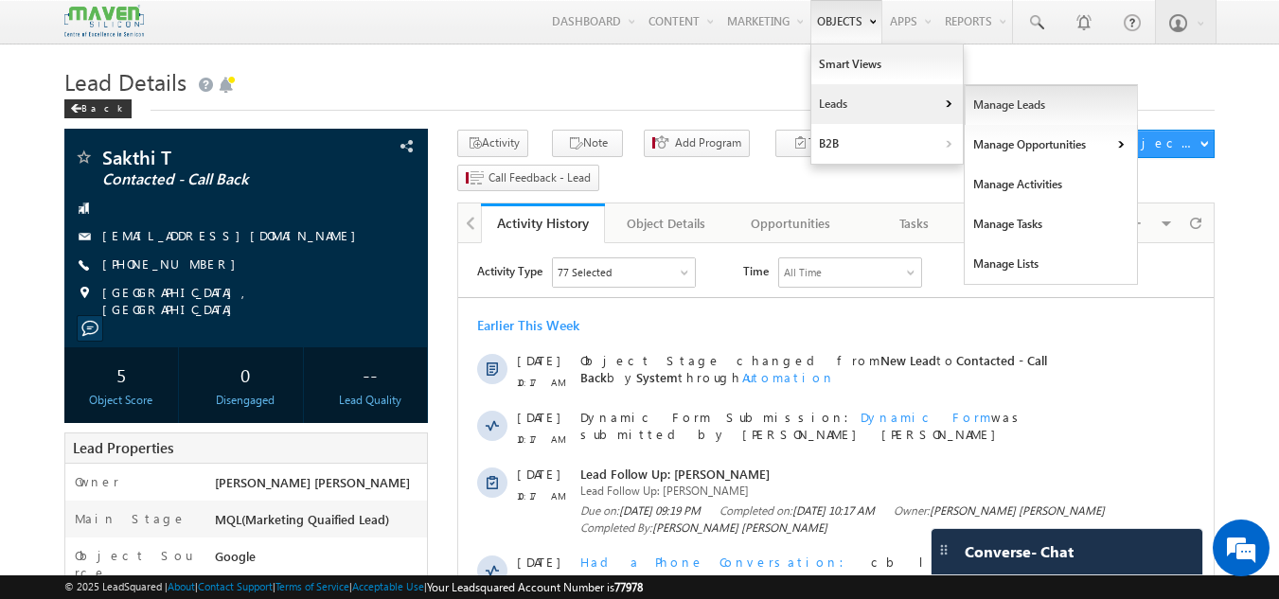
click at [986, 104] on link "Manage Leads" at bounding box center [1051, 105] width 173 height 40
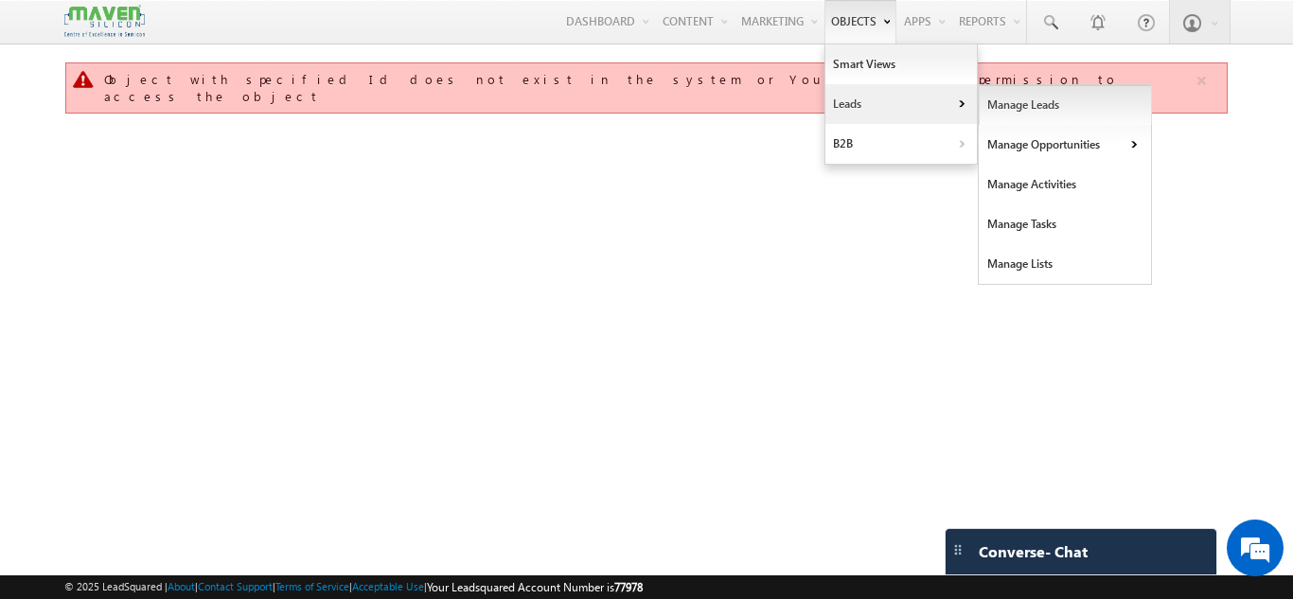
click at [1001, 112] on link "Manage Leads" at bounding box center [1065, 105] width 173 height 40
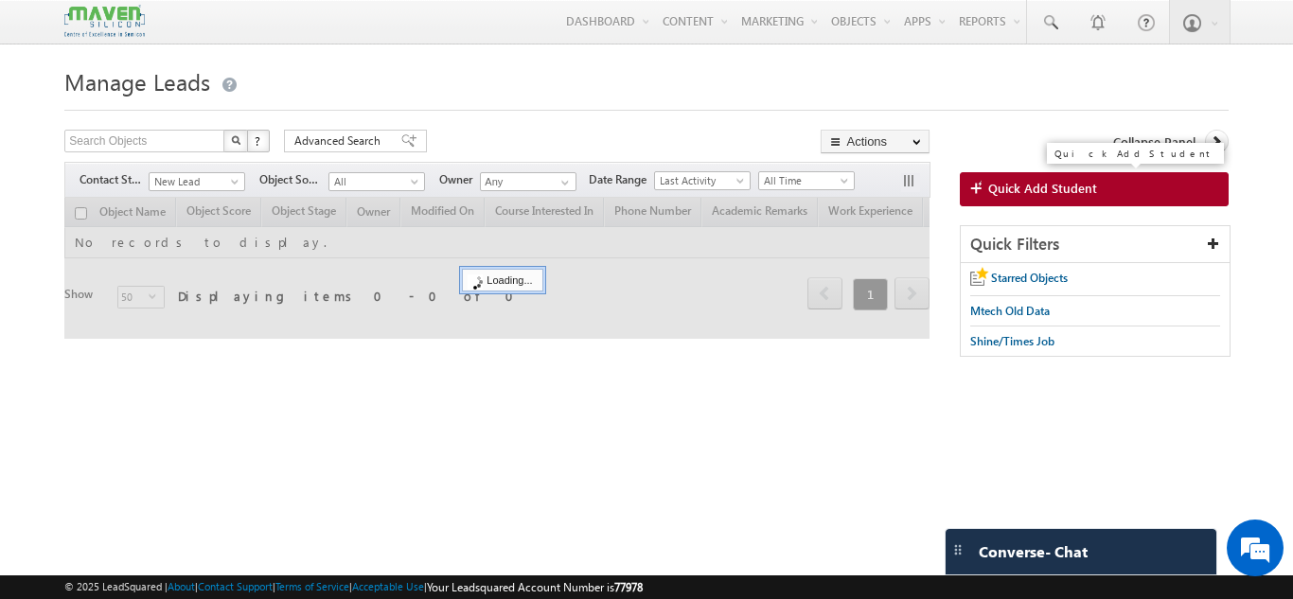
click at [1042, 187] on span "Quick Add Student" at bounding box center [1042, 188] width 109 height 17
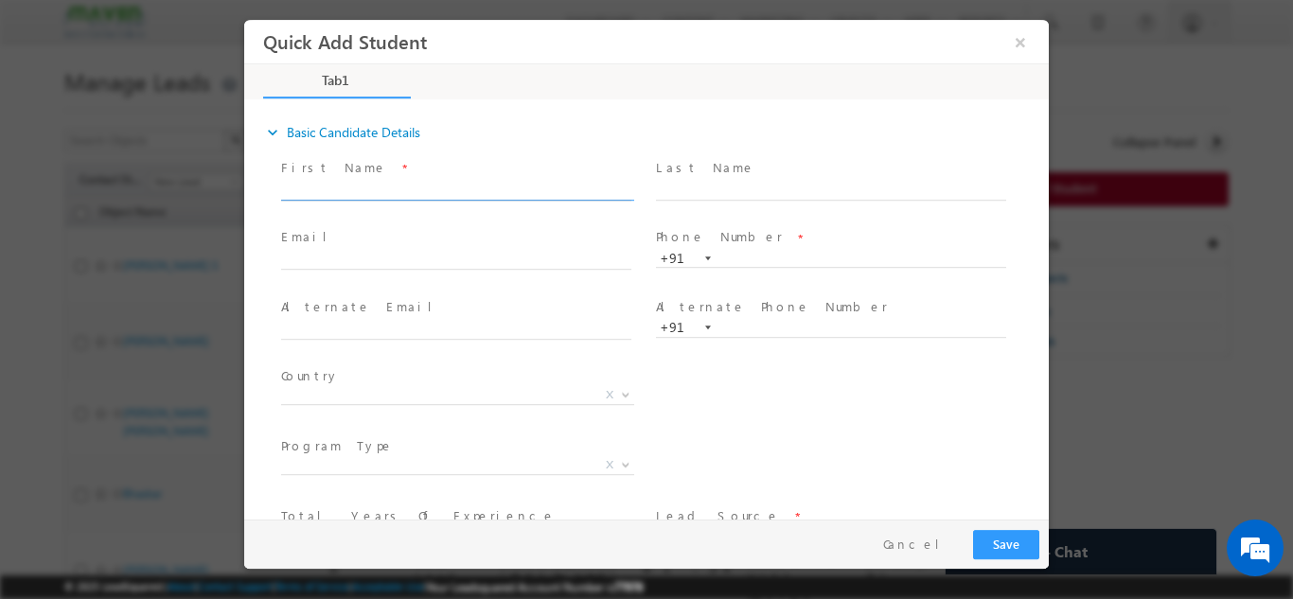
click at [567, 192] on input "text" at bounding box center [456, 190] width 350 height 19
paste input "" Mahesh ""
type input "" Mahesh ""
click at [367, 256] on input "text" at bounding box center [456, 260] width 350 height 19
paste input "Mahesh@gmail.com"
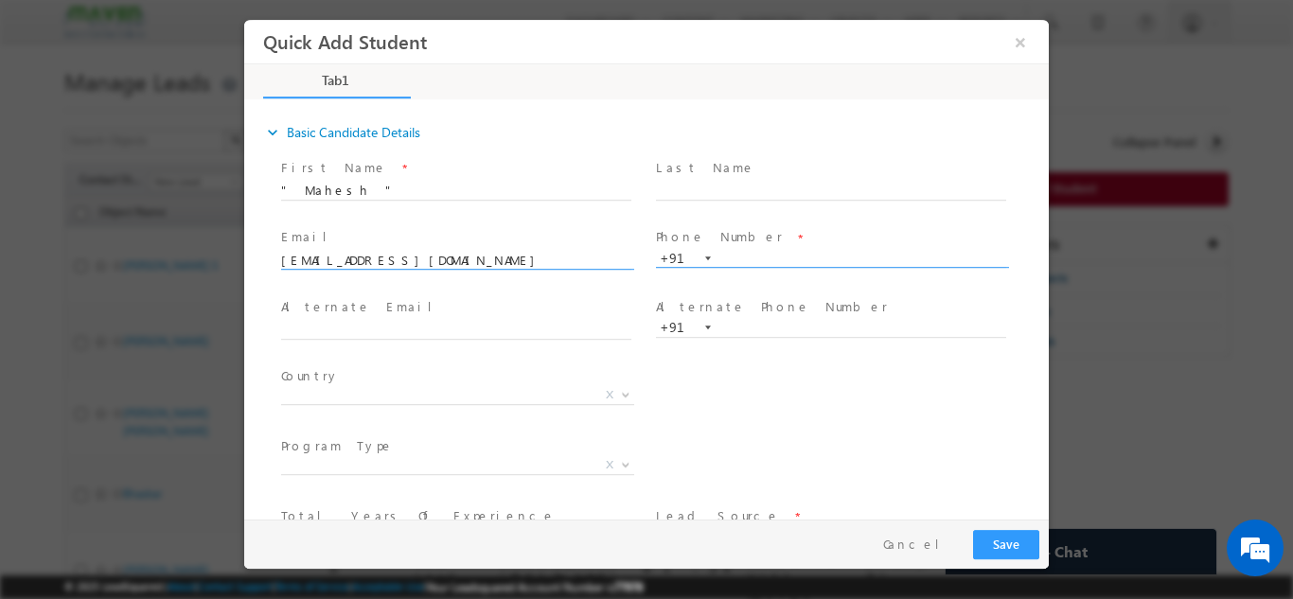
type input "Mahesh@gmail.com"
click at [766, 255] on input "text" at bounding box center [831, 258] width 350 height 19
click at [1002, 311] on div "Alternate Phone Number * +91" at bounding box center [839, 316] width 367 height 41
click at [787, 261] on input "text" at bounding box center [831, 258] width 350 height 19
type input "\"
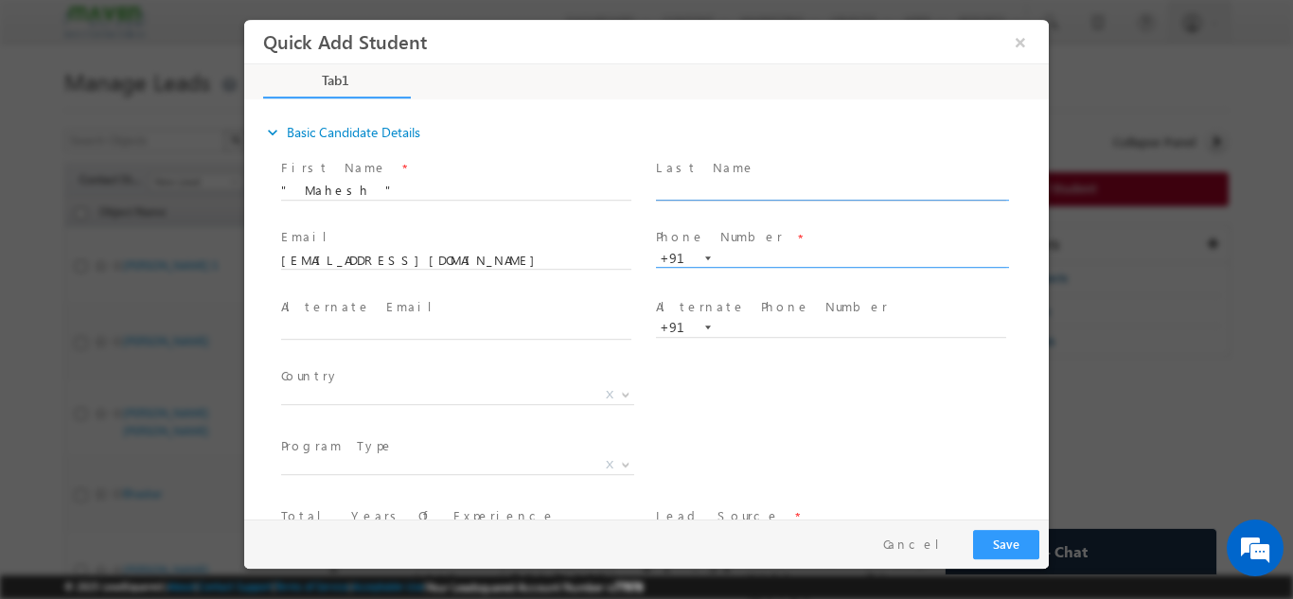
click at [736, 189] on input "text" at bounding box center [831, 190] width 350 height 19
click at [729, 249] on input "text" at bounding box center [831, 258] width 350 height 19
click at [438, 181] on input "" Mahesh "" at bounding box center [456, 190] width 350 height 19
type input "Mahesh"
click at [795, 260] on input "text" at bounding box center [831, 258] width 350 height 19
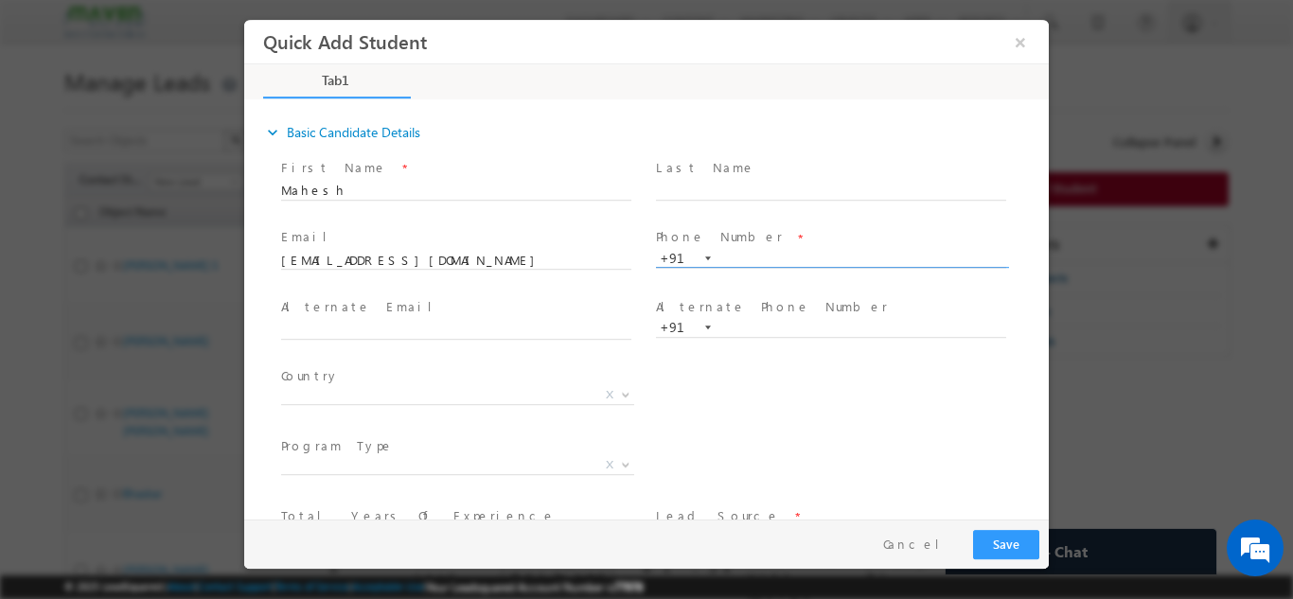
paste input "7411678830"
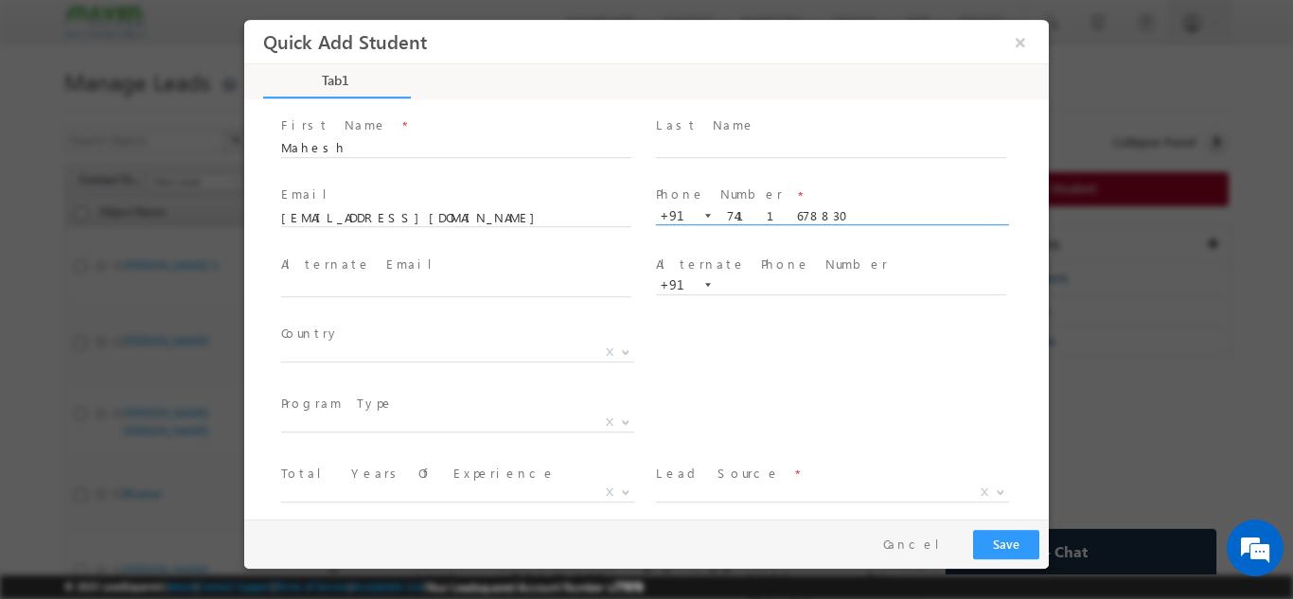
scroll to position [44, 0]
type input "7411678830"
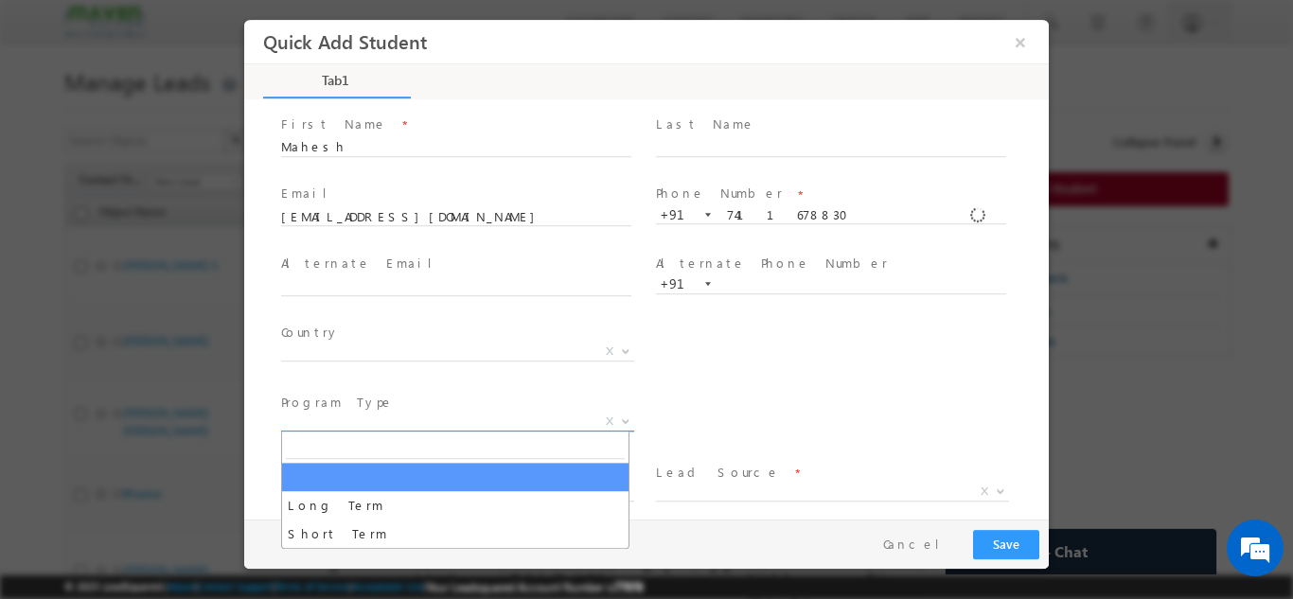
click at [496, 412] on span "X" at bounding box center [457, 421] width 353 height 19
click at [696, 404] on div "City * X Others x Program Type * Long Term Short Term X" at bounding box center [663, 423] width 772 height 70
click at [499, 417] on span "X" at bounding box center [457, 421] width 353 height 19
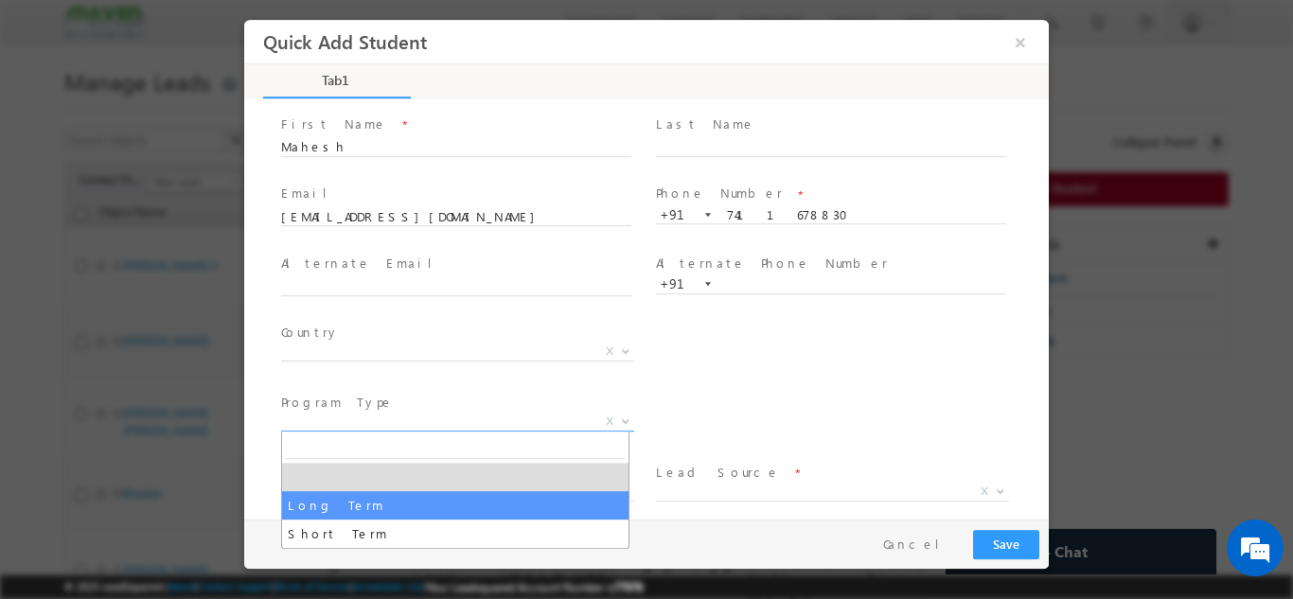
select select "Long Term"
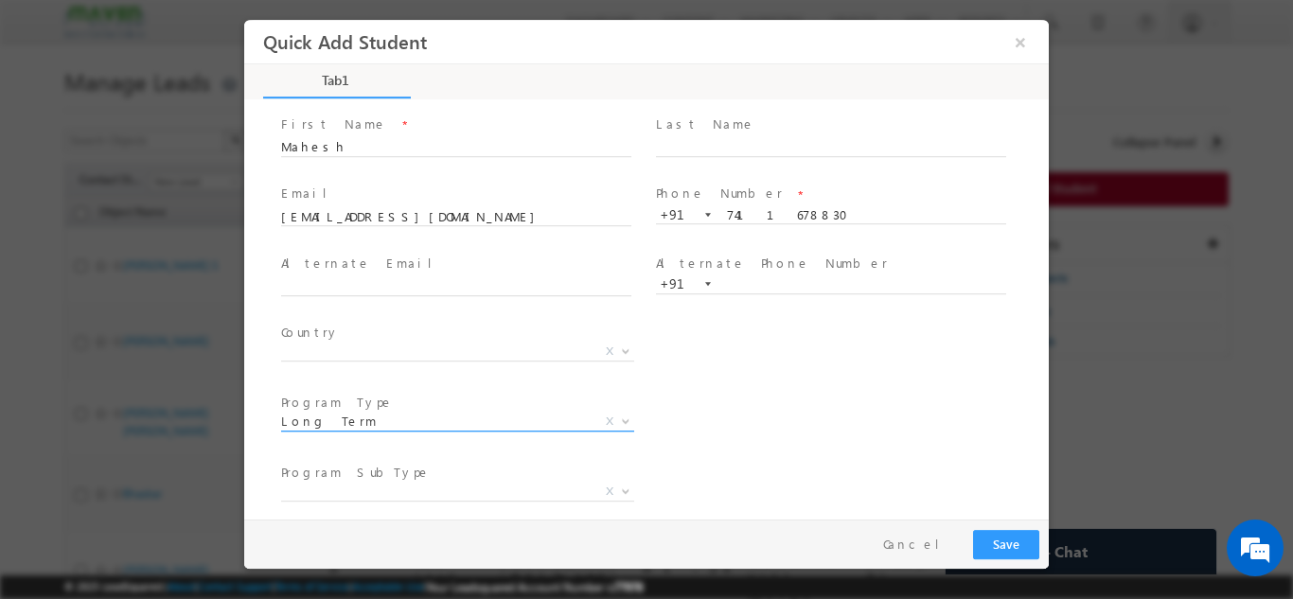
scroll to position [200, 0]
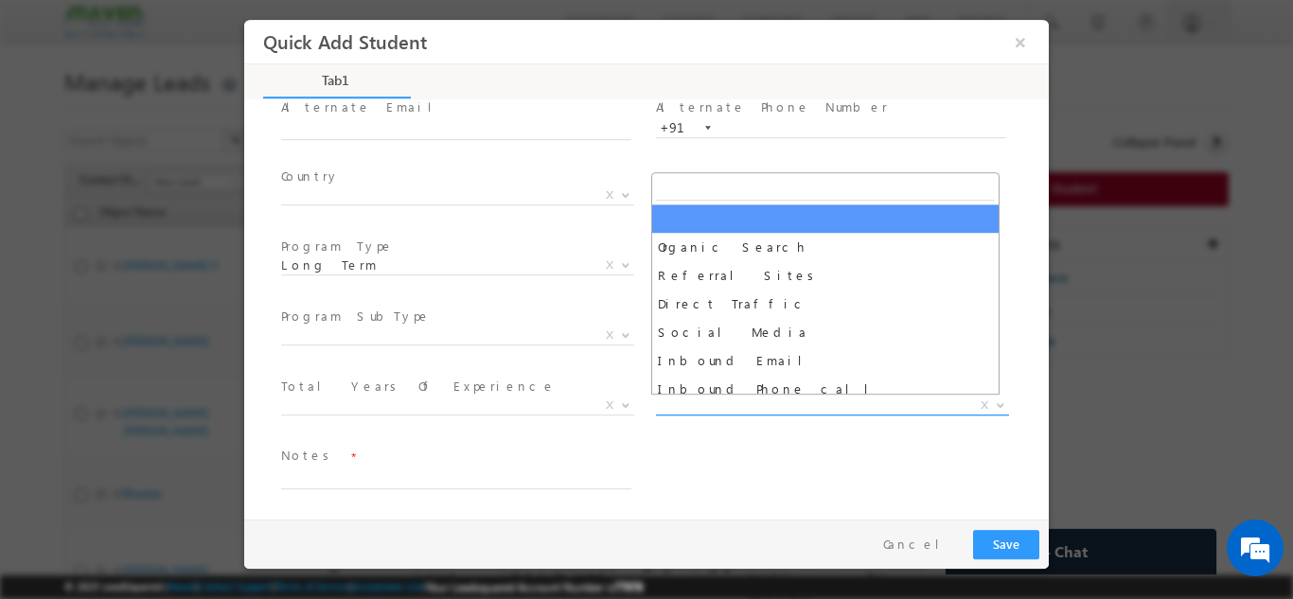
click at [705, 400] on span "X" at bounding box center [832, 405] width 353 height 19
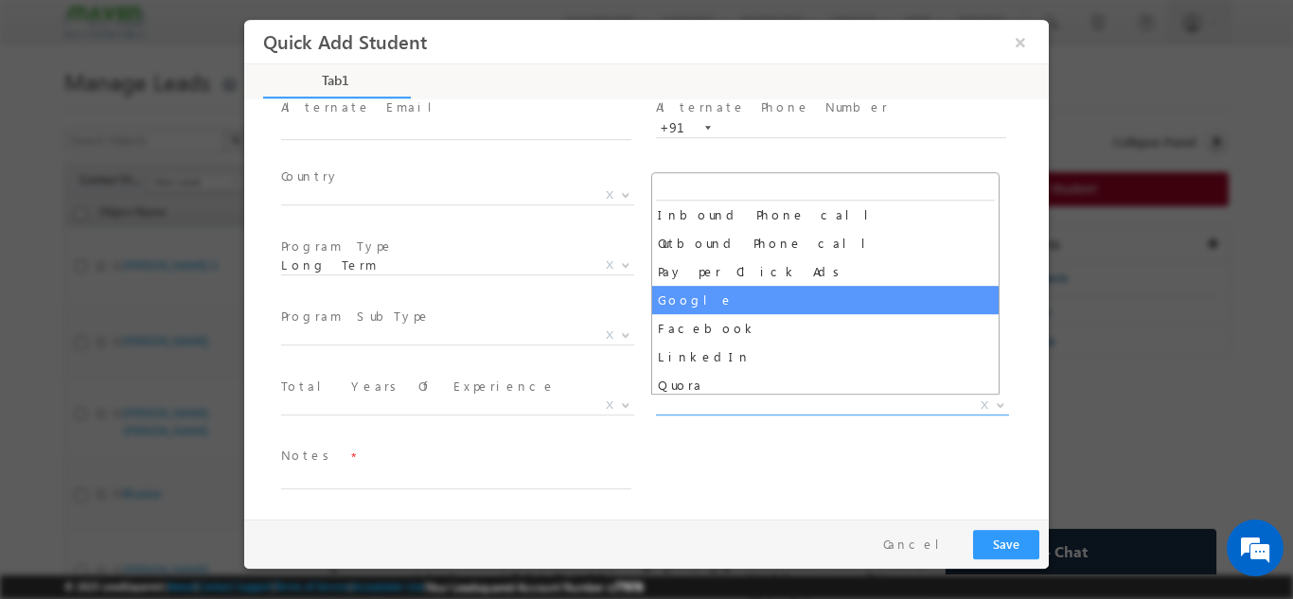
scroll to position [174, 0]
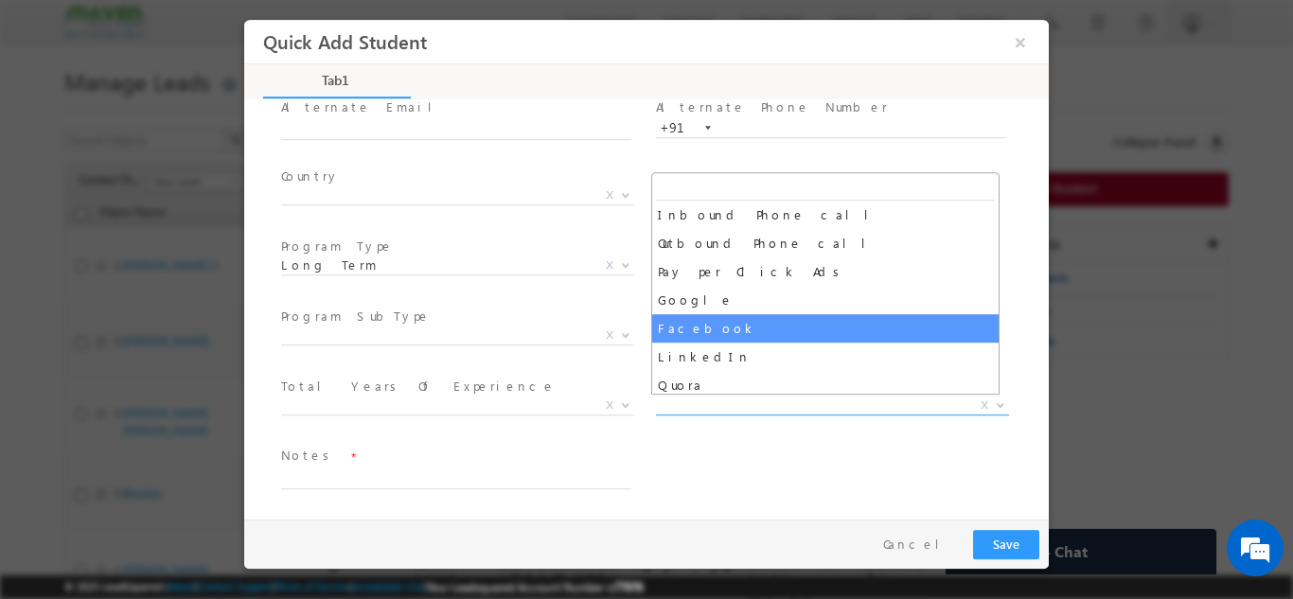
select select "Facebook"
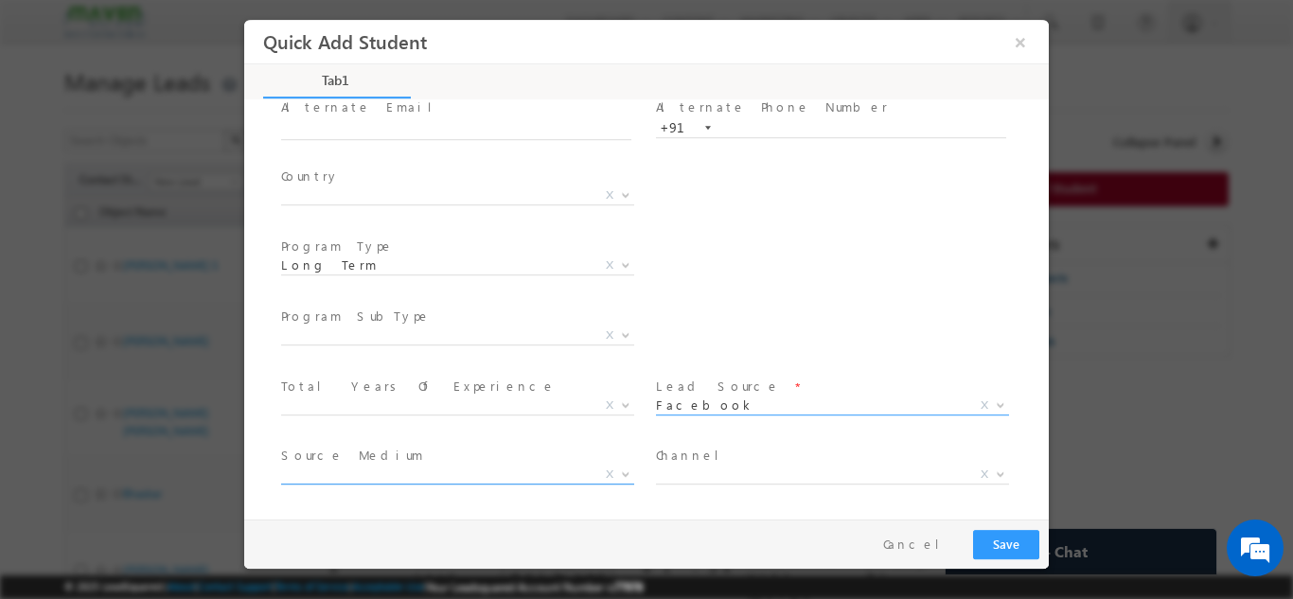
click at [502, 471] on span "X" at bounding box center [457, 474] width 353 height 19
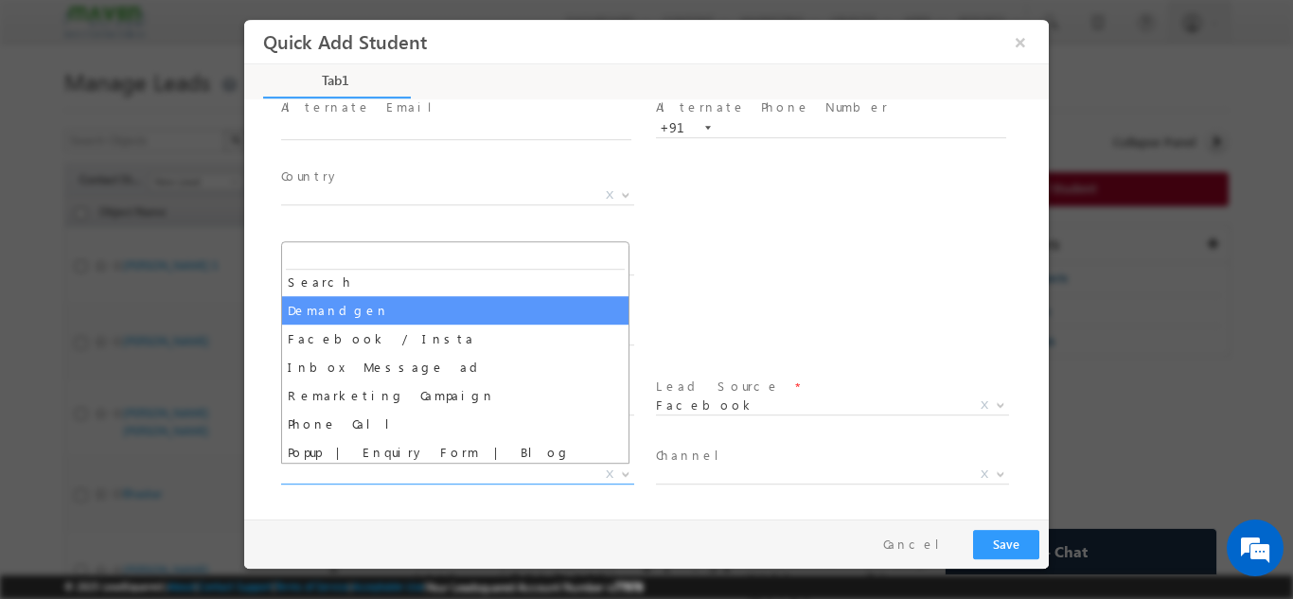
scroll to position [32, 0]
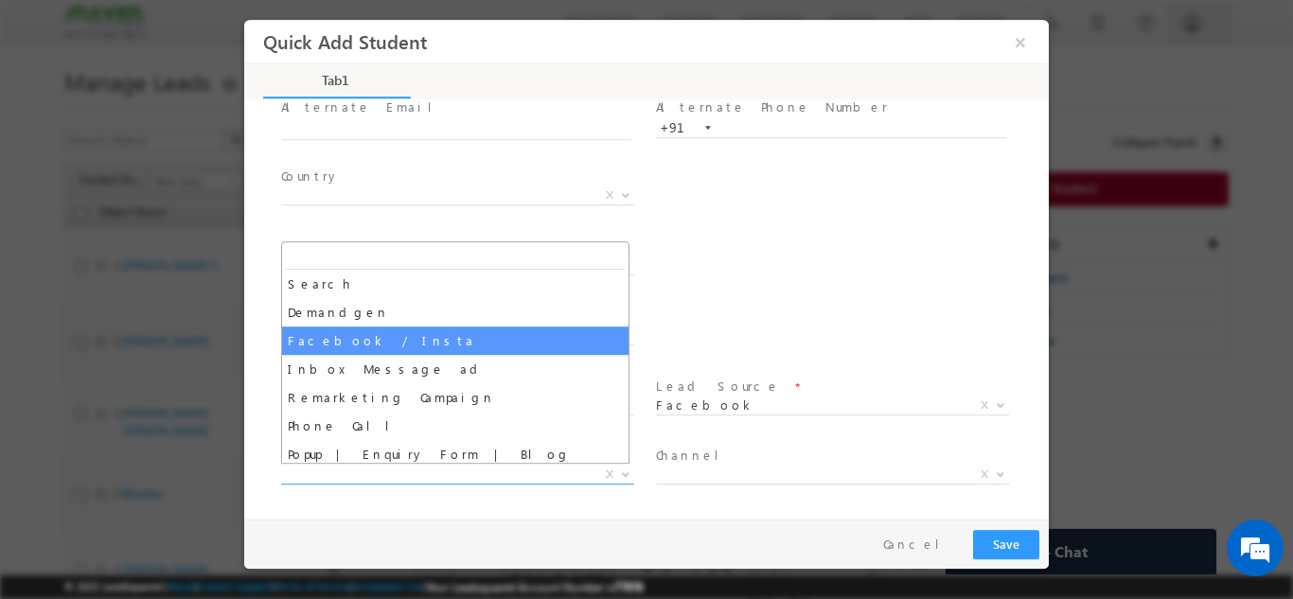
select select "Facebook / Insta"
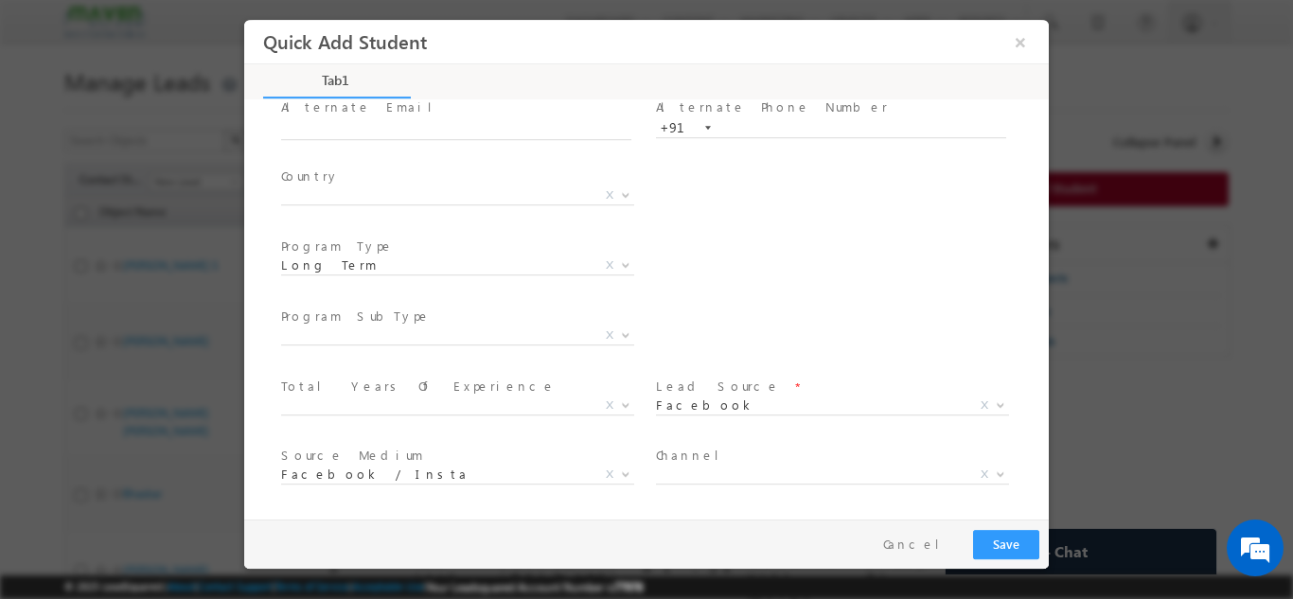
click at [794, 488] on span at bounding box center [830, 497] width 349 height 21
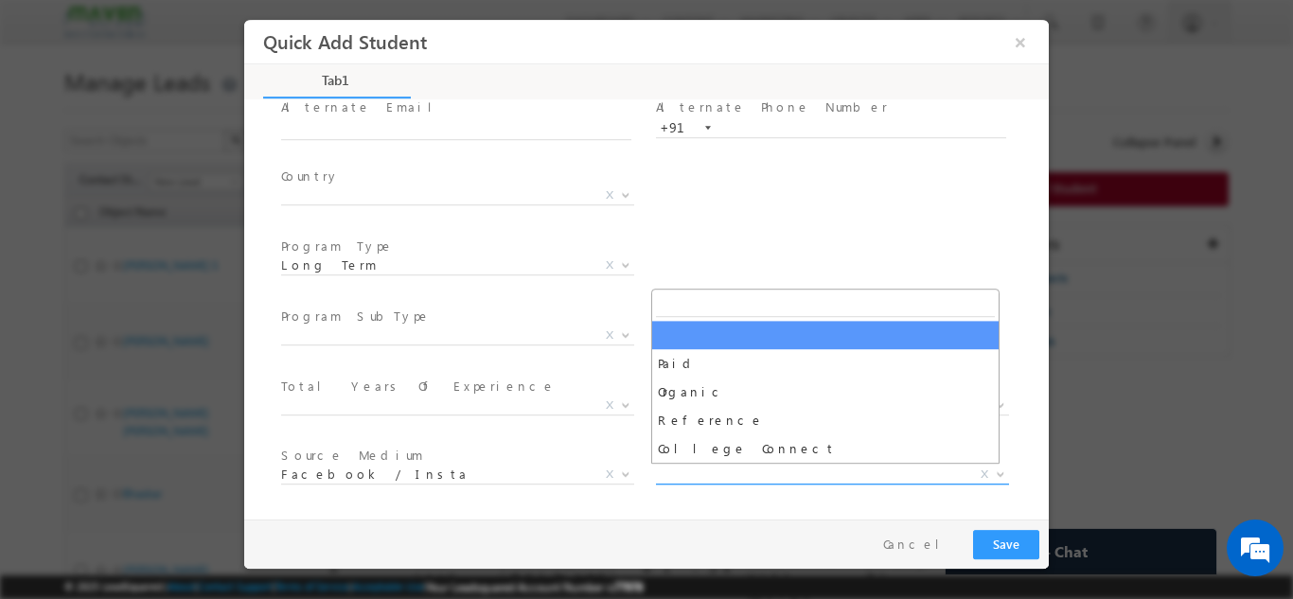
click at [794, 477] on span "X" at bounding box center [832, 474] width 353 height 19
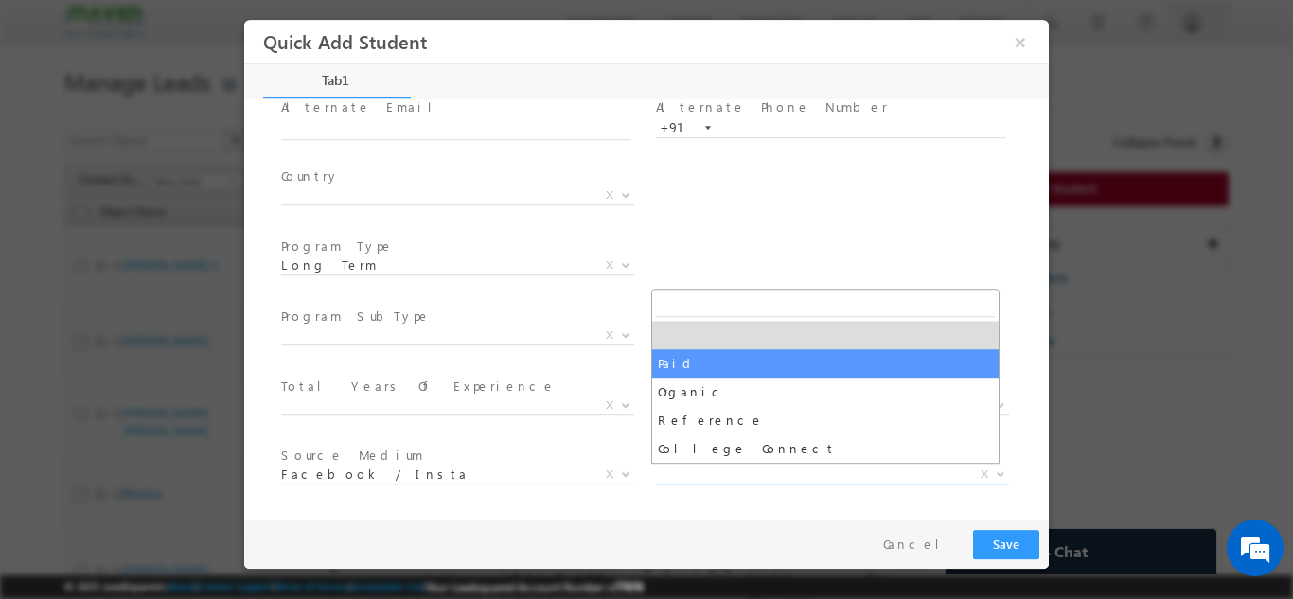
select select "Paid"
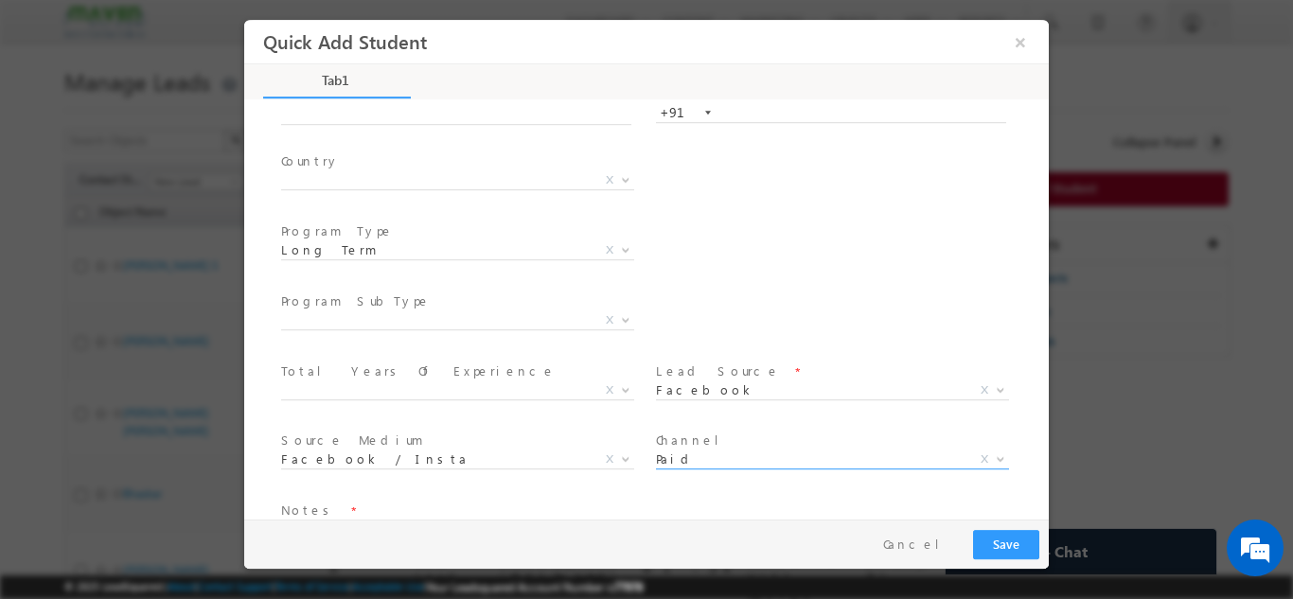
scroll to position [225, 0]
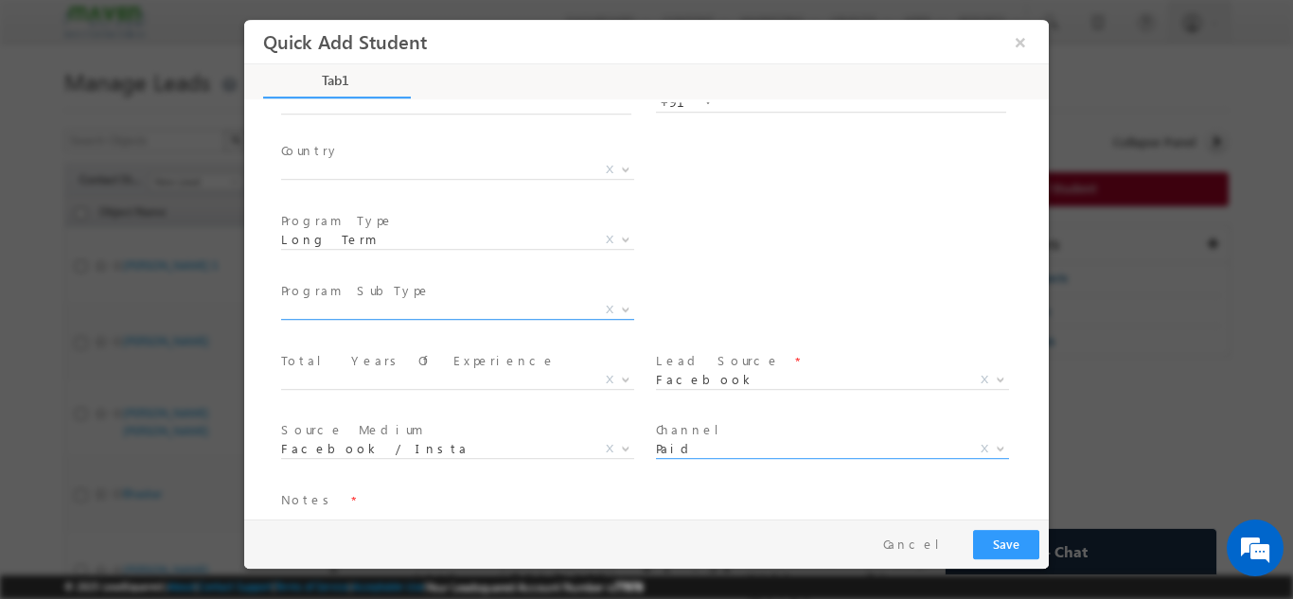
click at [489, 304] on span "X" at bounding box center [457, 309] width 353 height 19
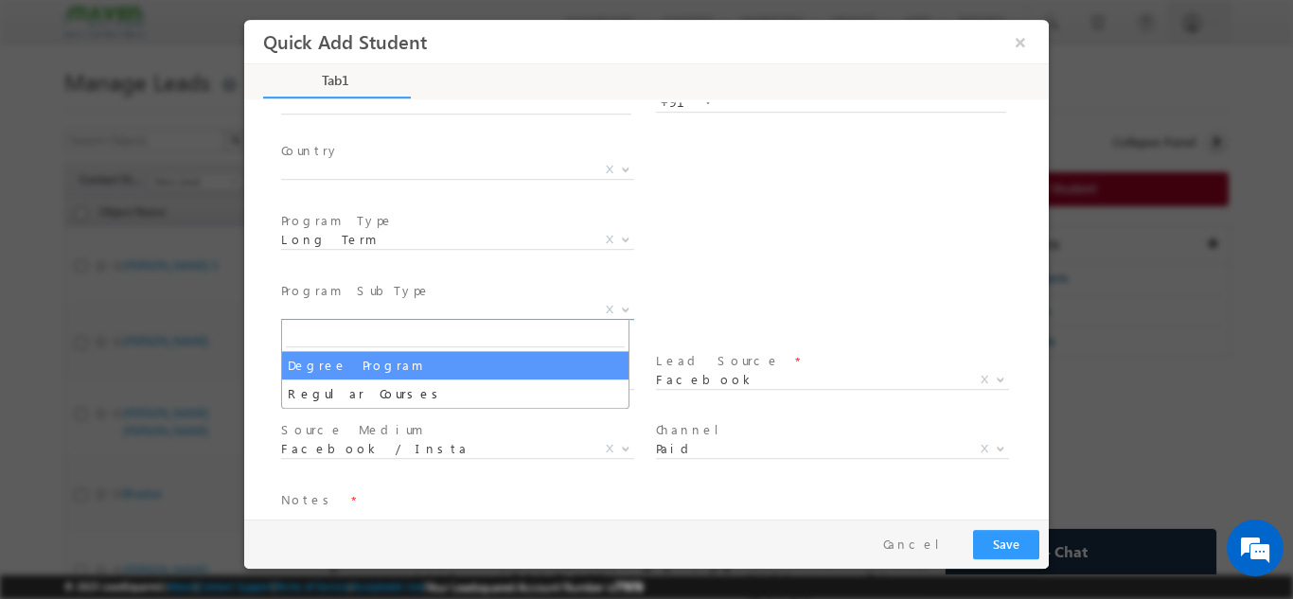
select select "Degree Program"
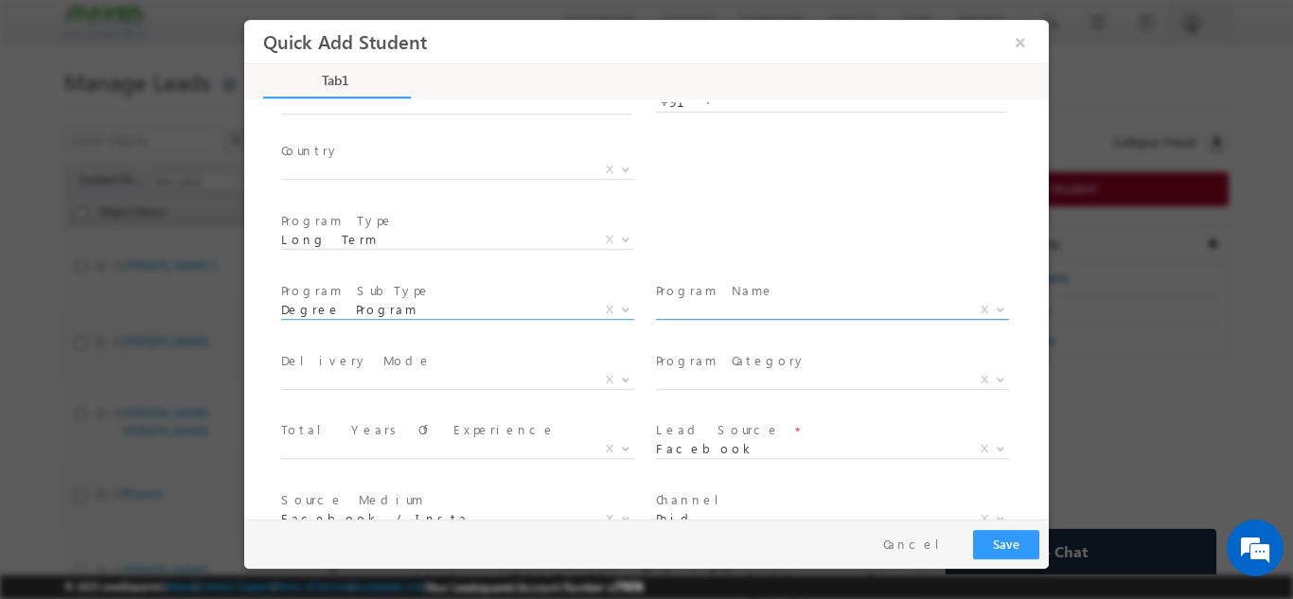
click at [715, 304] on span "X" at bounding box center [832, 309] width 353 height 19
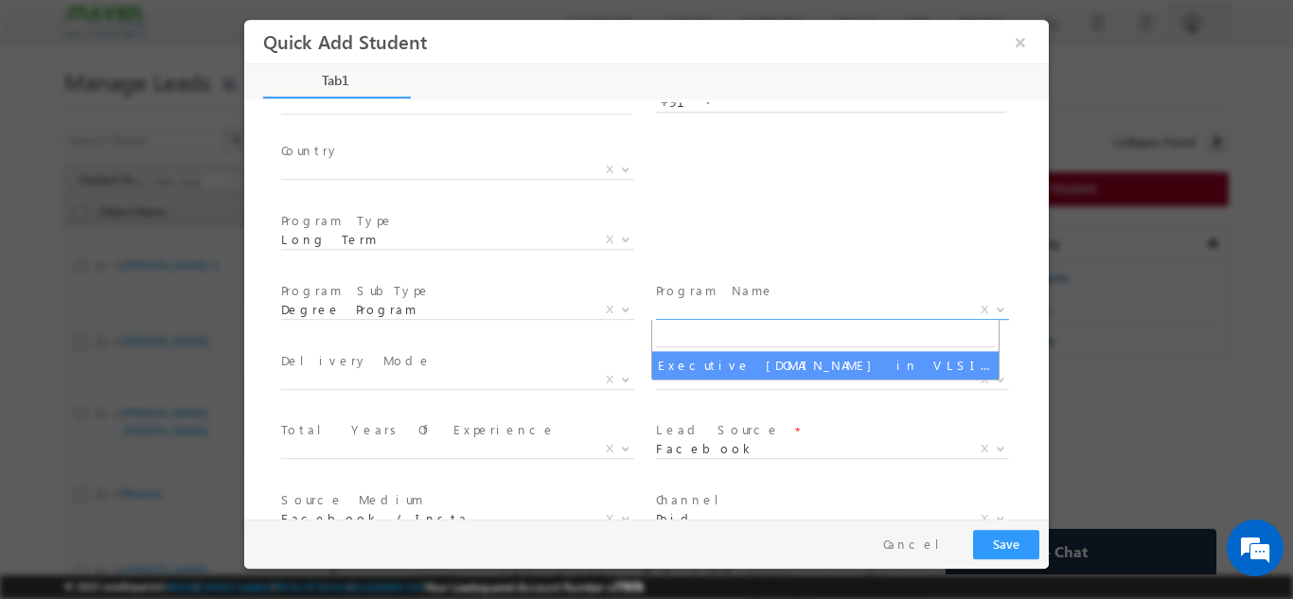
select select "Executive M.Tech in VLSI Design"
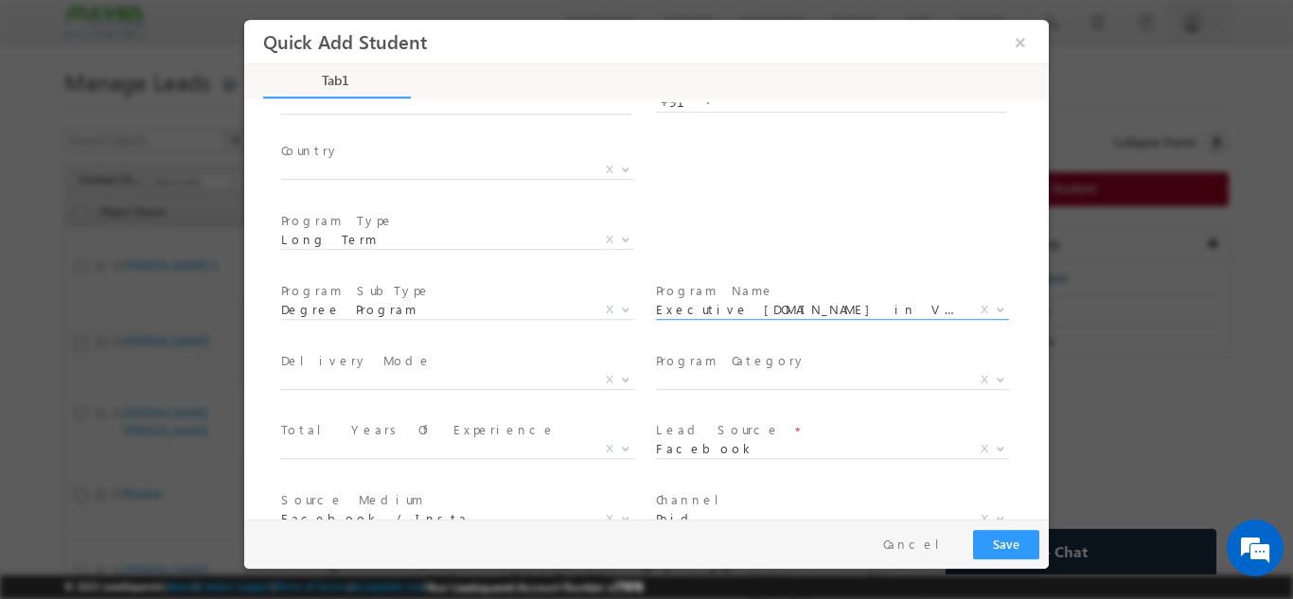
scroll to position [339, 0]
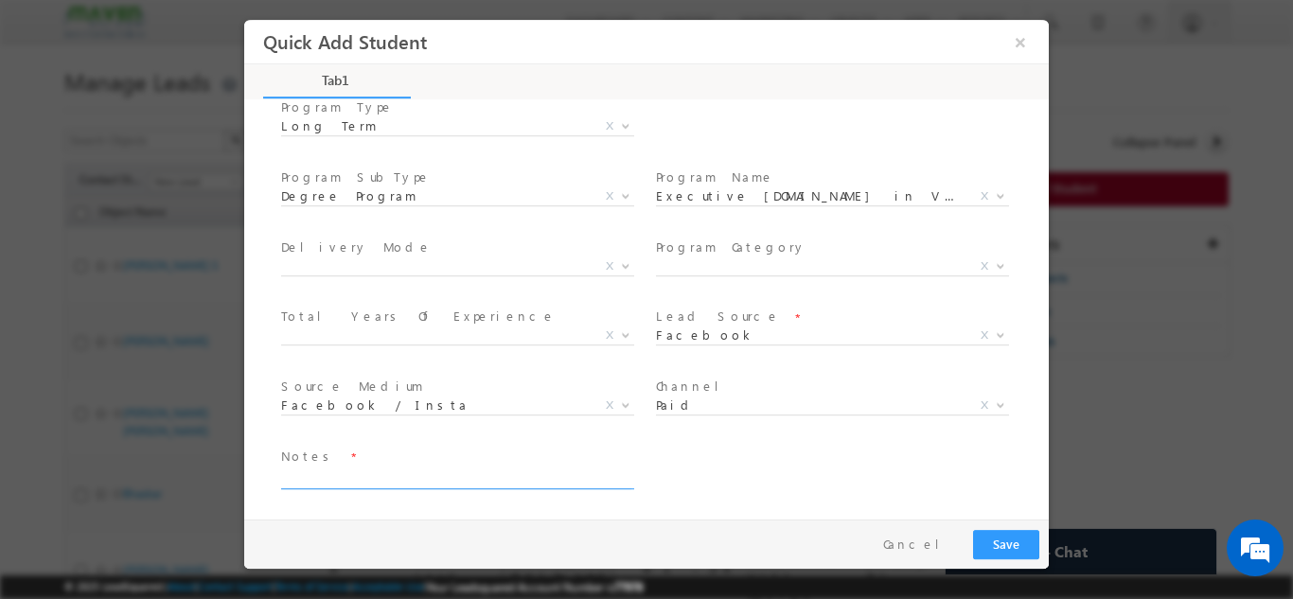
click at [538, 473] on textarea at bounding box center [456, 478] width 350 height 22
type textarea "d"
type textarea "c"
type textarea "n"
type textarea "DNP"
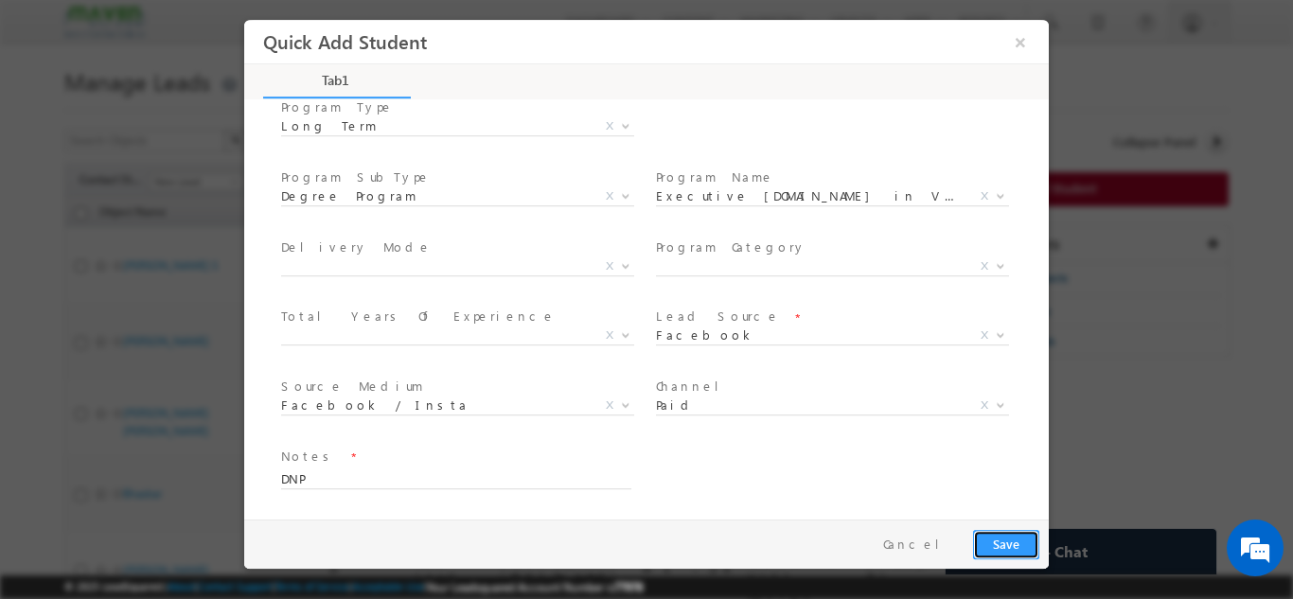
click at [1023, 542] on button "Save" at bounding box center [1006, 543] width 66 height 29
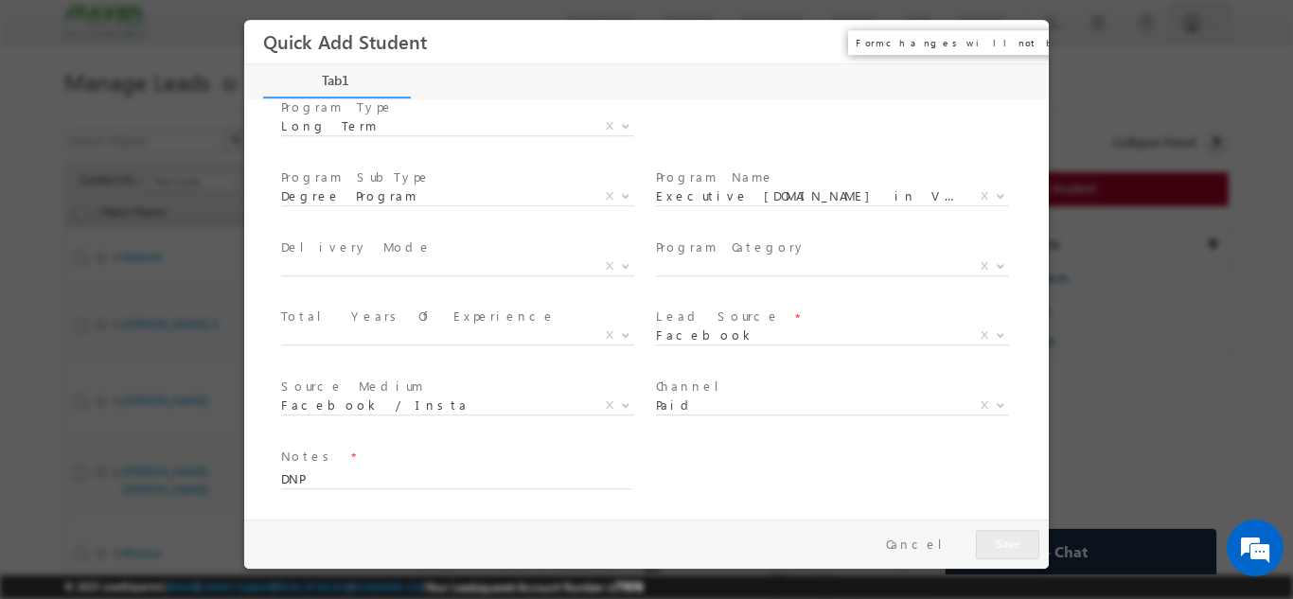
click at [1017, 42] on button "×" at bounding box center [1021, 41] width 32 height 35
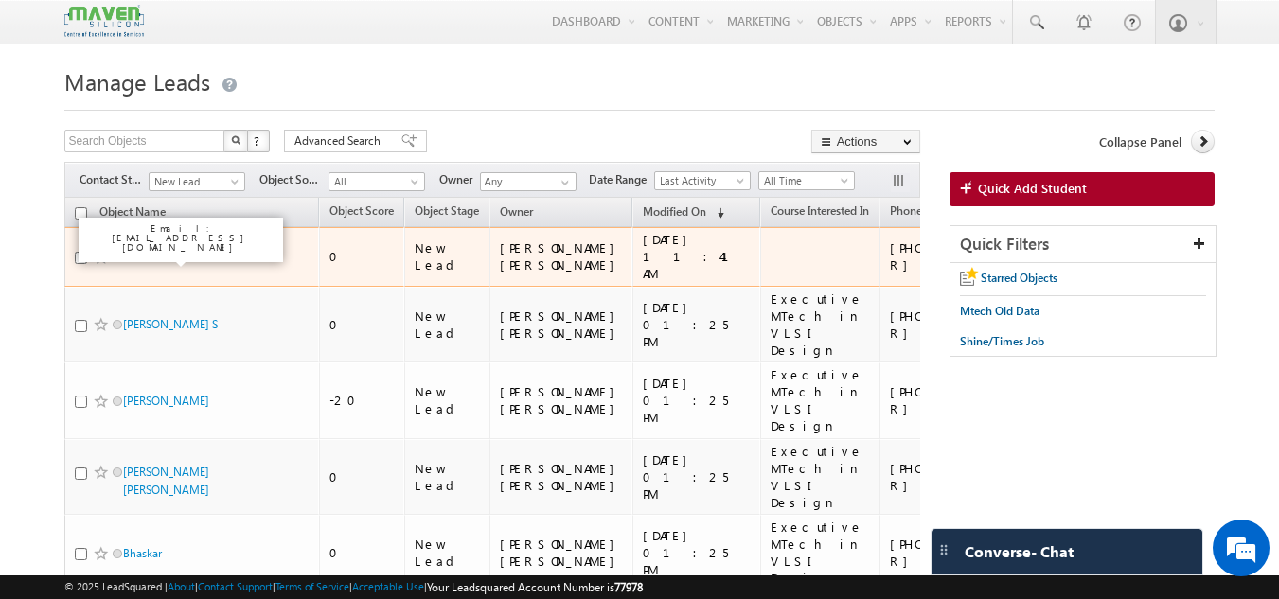
click at [152, 251] on link "Mahesh" at bounding box center [143, 257] width 40 height 14
click at [134, 262] on link "Mahesh" at bounding box center [143, 257] width 40 height 14
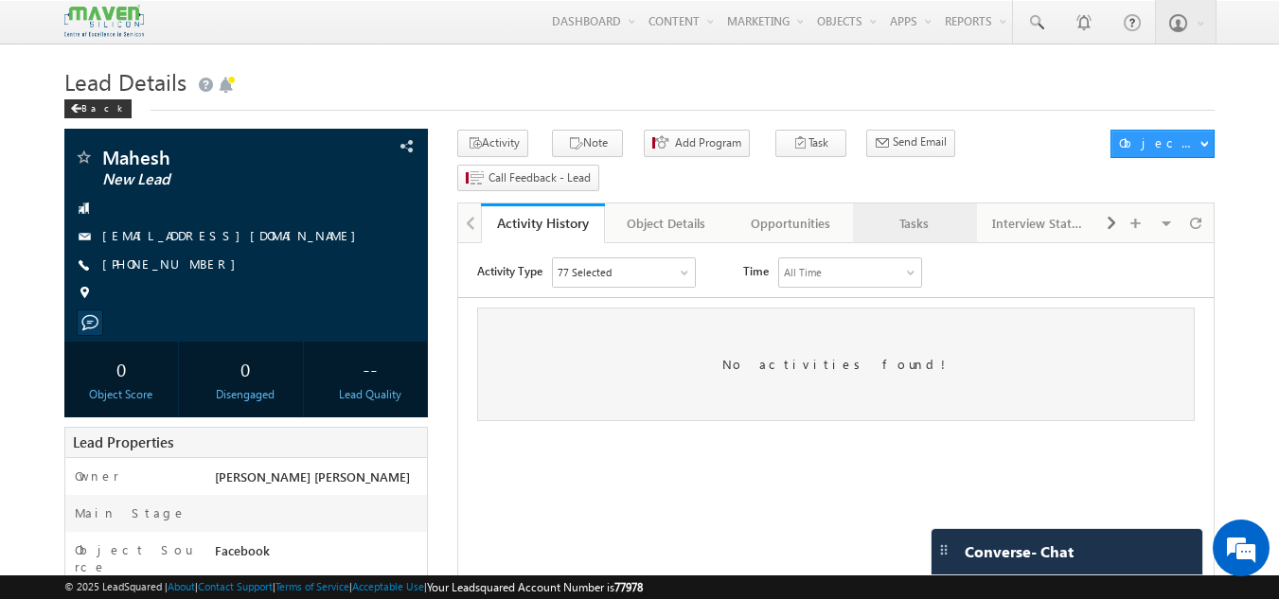
click at [908, 212] on div "Tasks" at bounding box center [914, 223] width 92 height 23
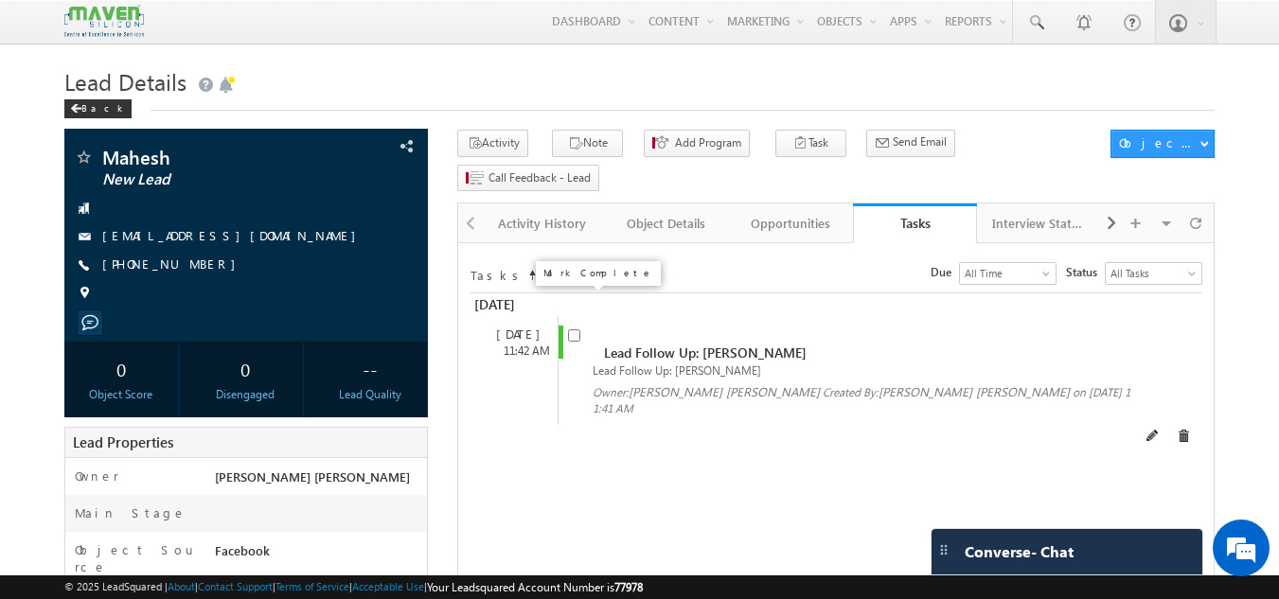
click at [572, 329] on input "checkbox" at bounding box center [574, 335] width 12 height 12
checkbox input "false"
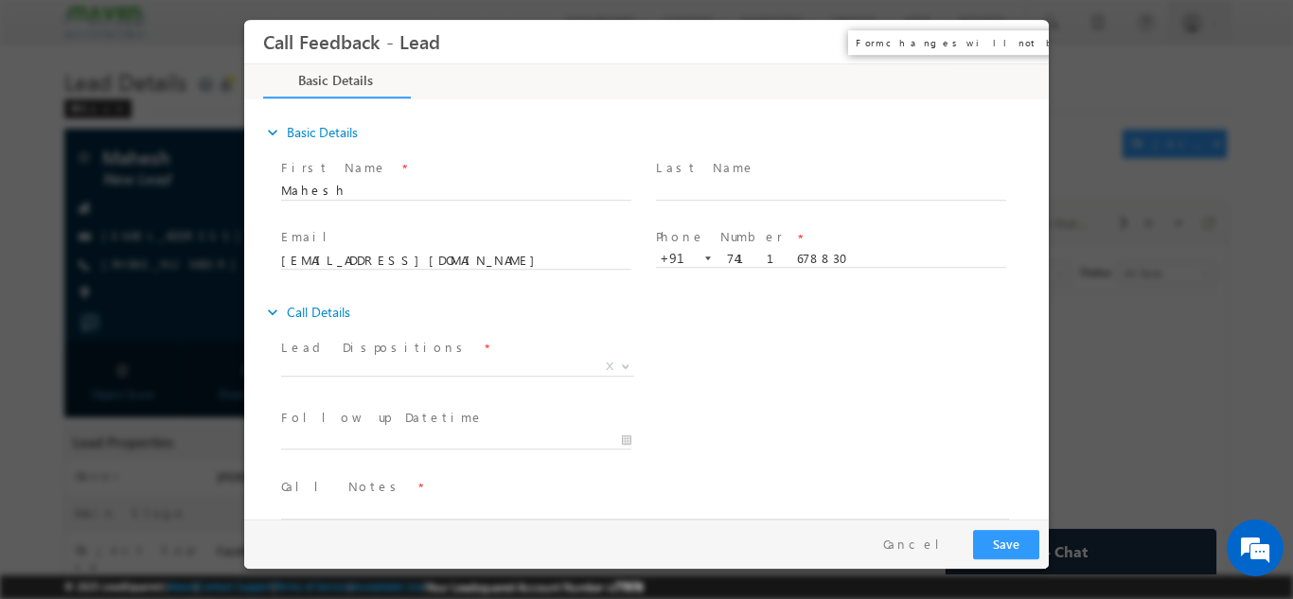
click at [1023, 34] on button "×" at bounding box center [1021, 41] width 32 height 35
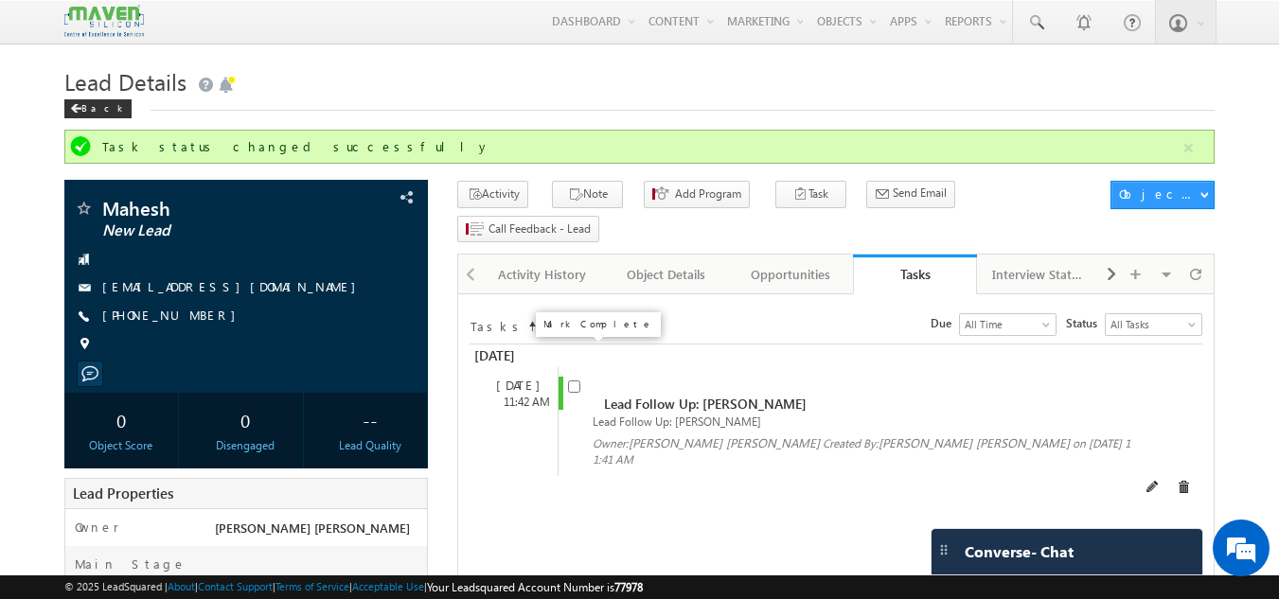
click at [577, 381] on input "checkbox" at bounding box center [574, 387] width 12 height 12
checkbox input "false"
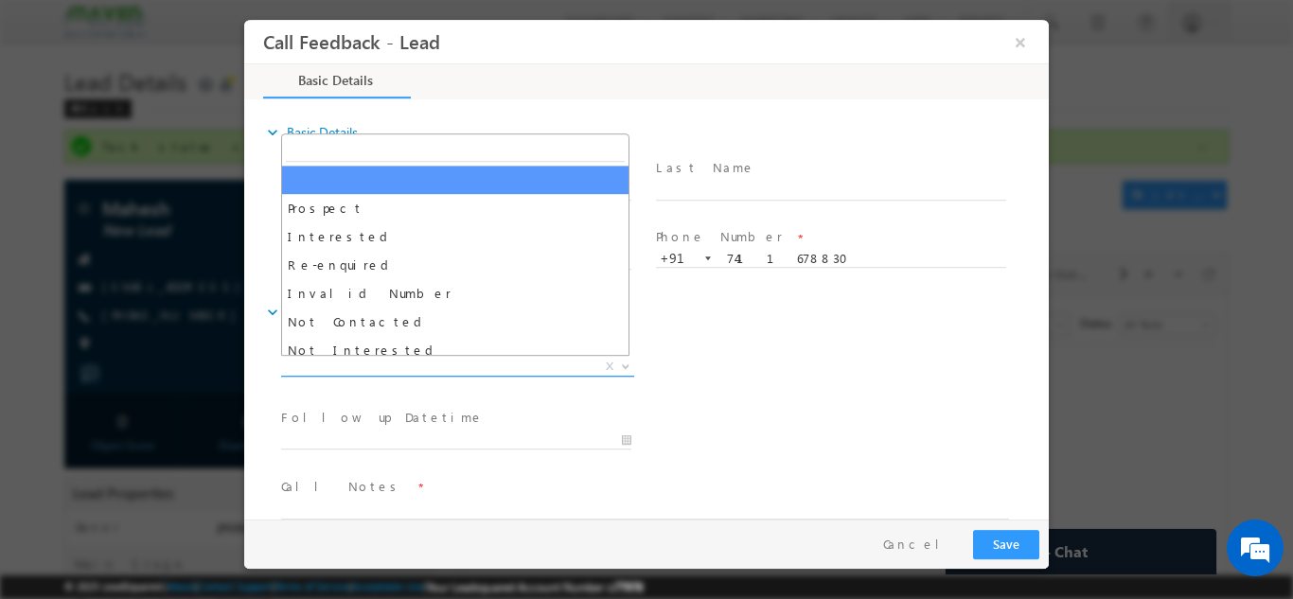
click at [550, 365] on span "X" at bounding box center [457, 366] width 353 height 19
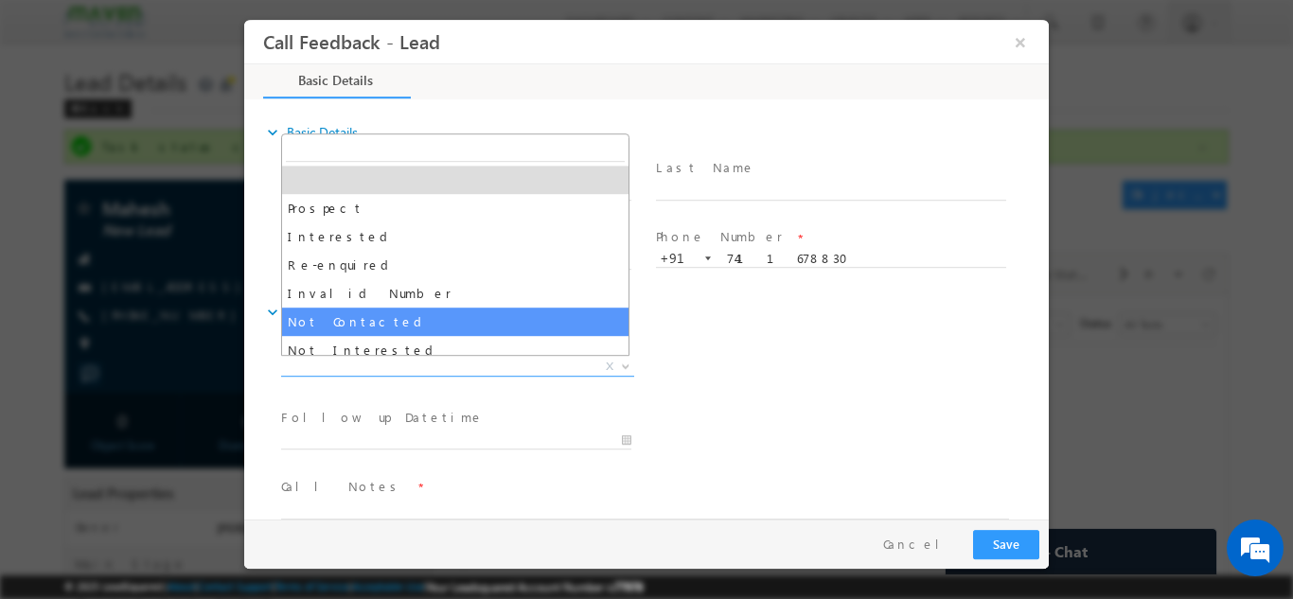
select select "Not Contacted"
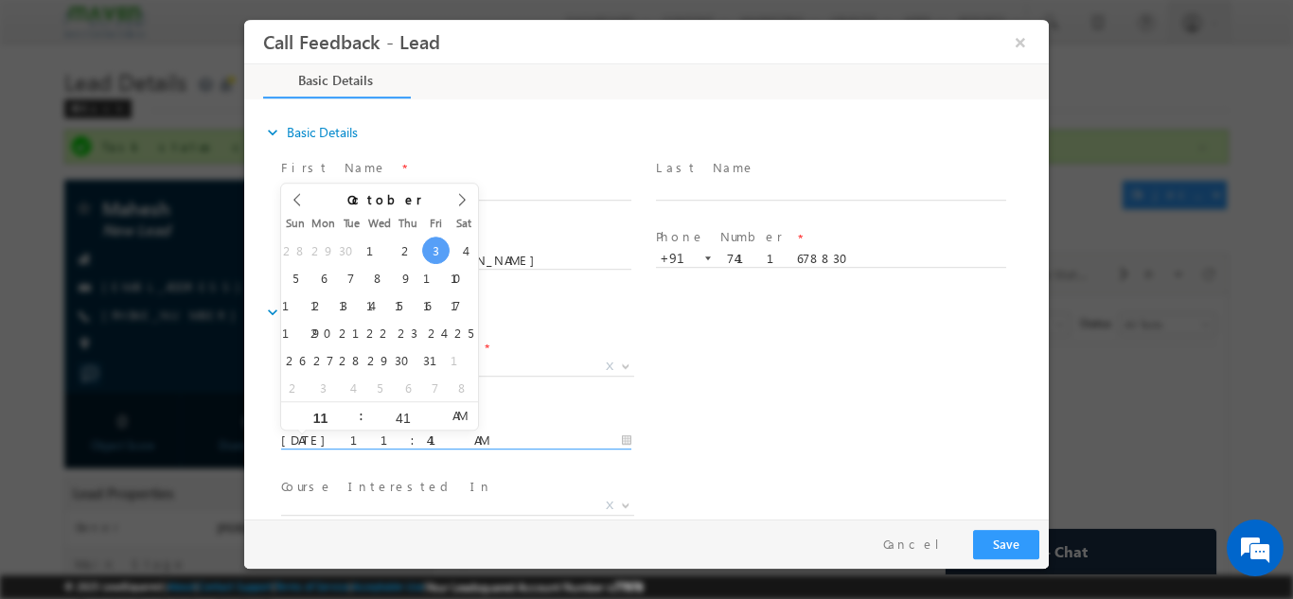
click at [425, 436] on input "03/10/2025 11:41 AM" at bounding box center [456, 440] width 350 height 19
type input "04/10/2025 11:41 AM"
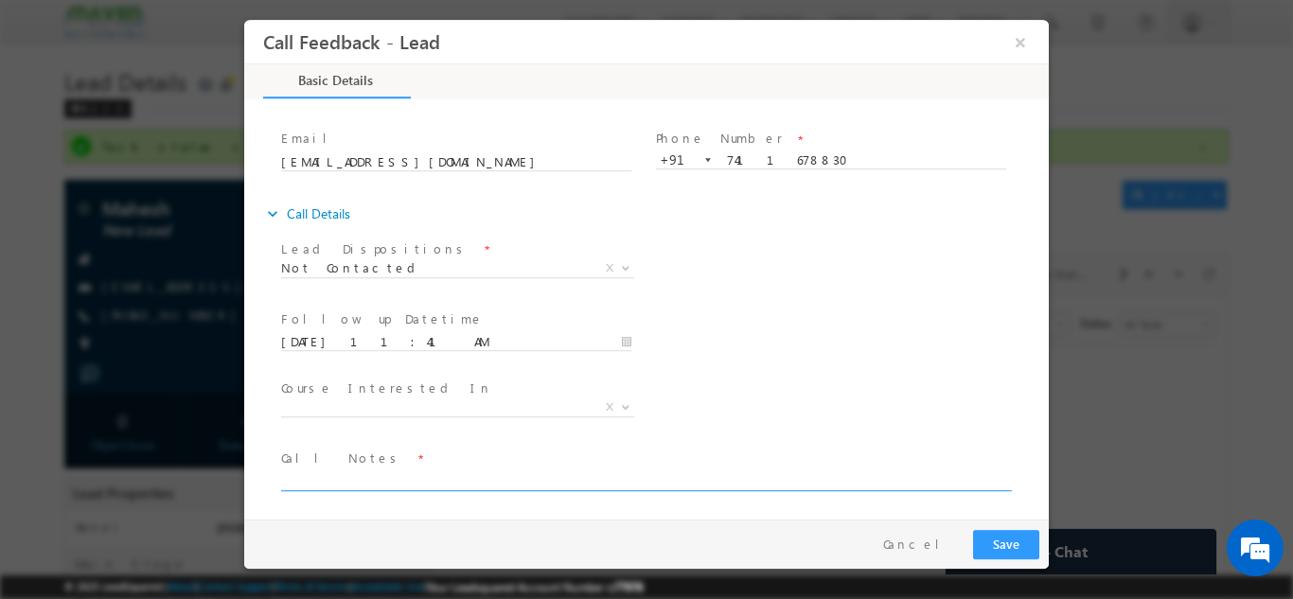
click at [511, 473] on textarea at bounding box center [645, 480] width 728 height 22
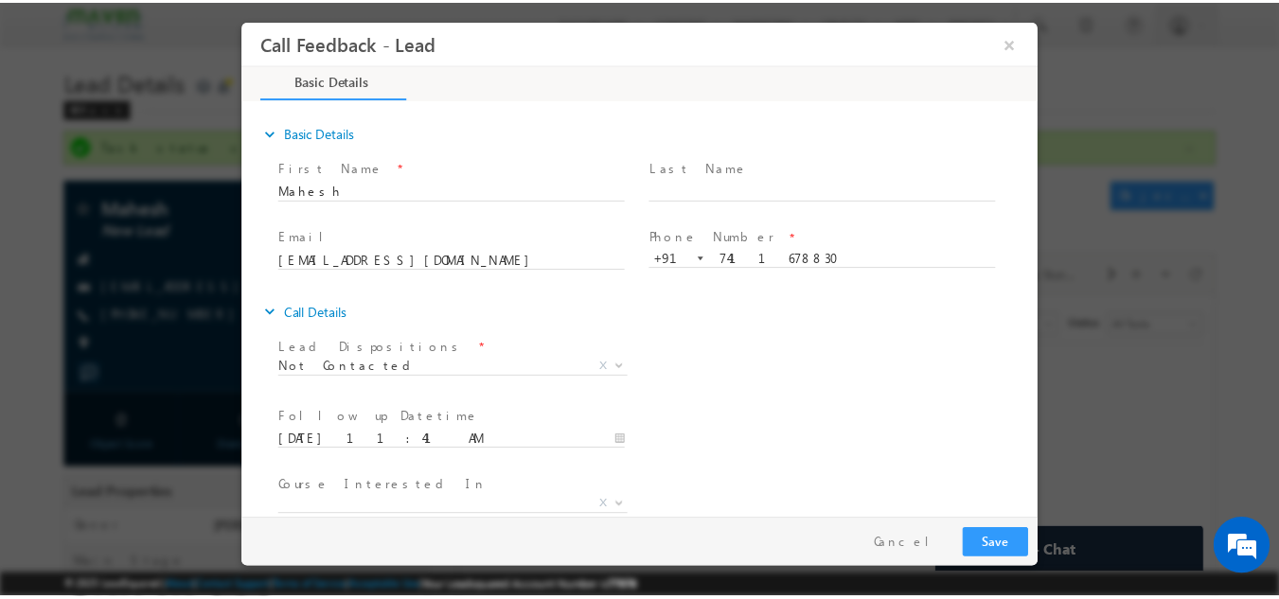
scroll to position [100, 0]
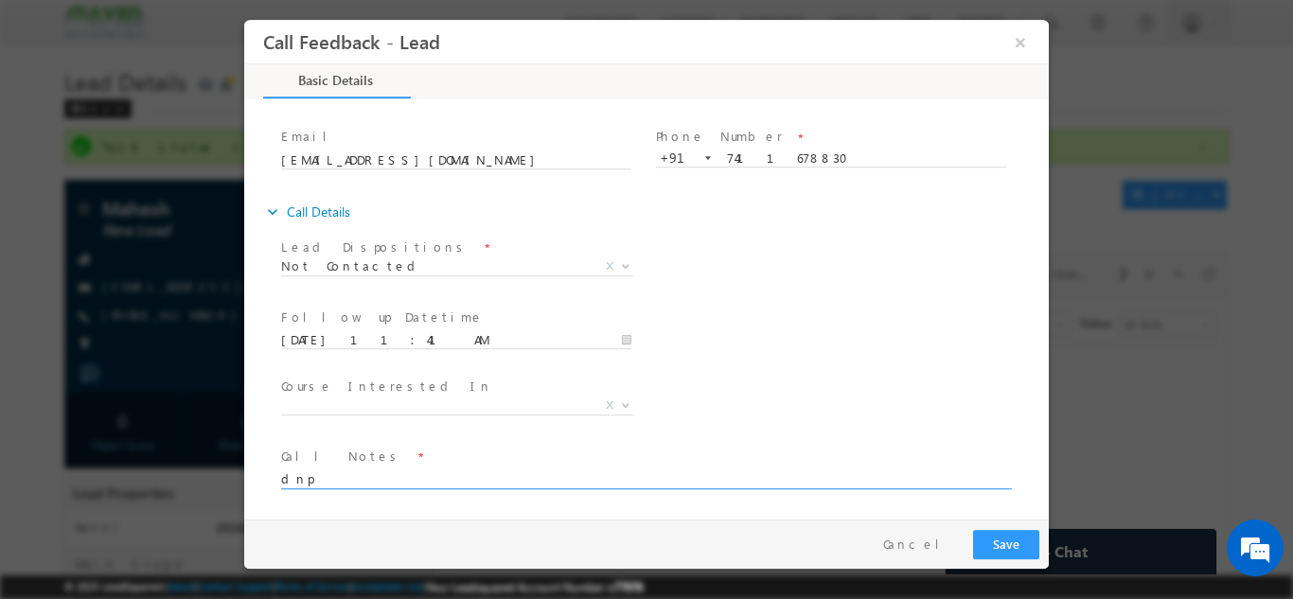
type textarea "dnp"
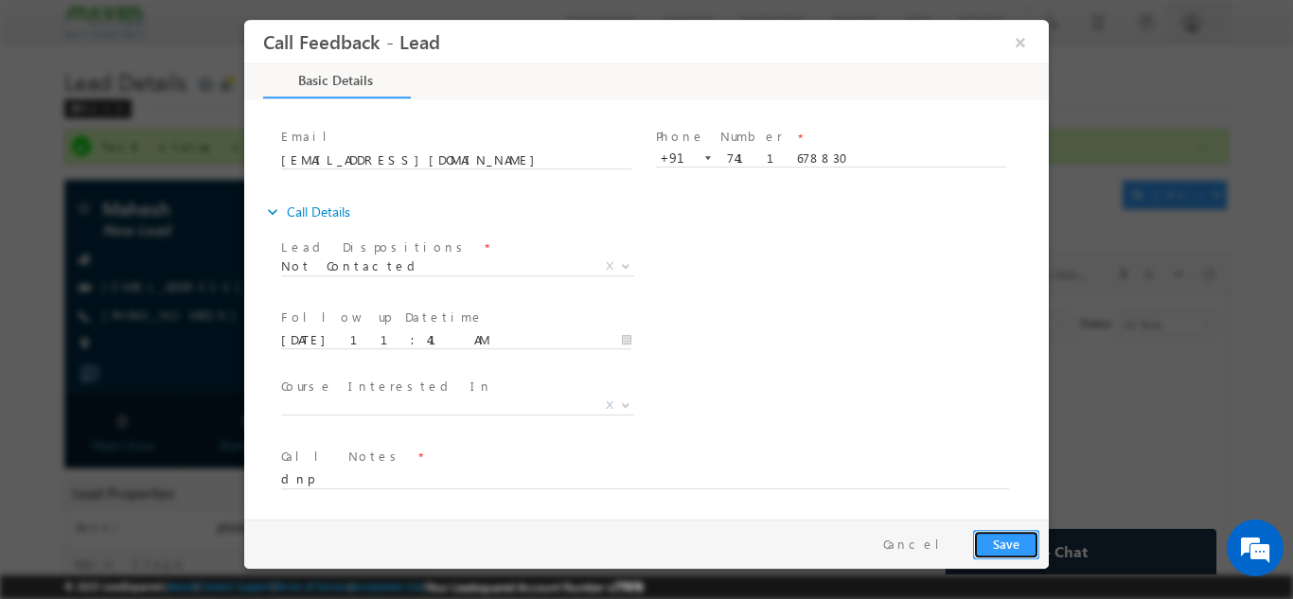
click at [1001, 549] on button "Save" at bounding box center [1006, 543] width 66 height 29
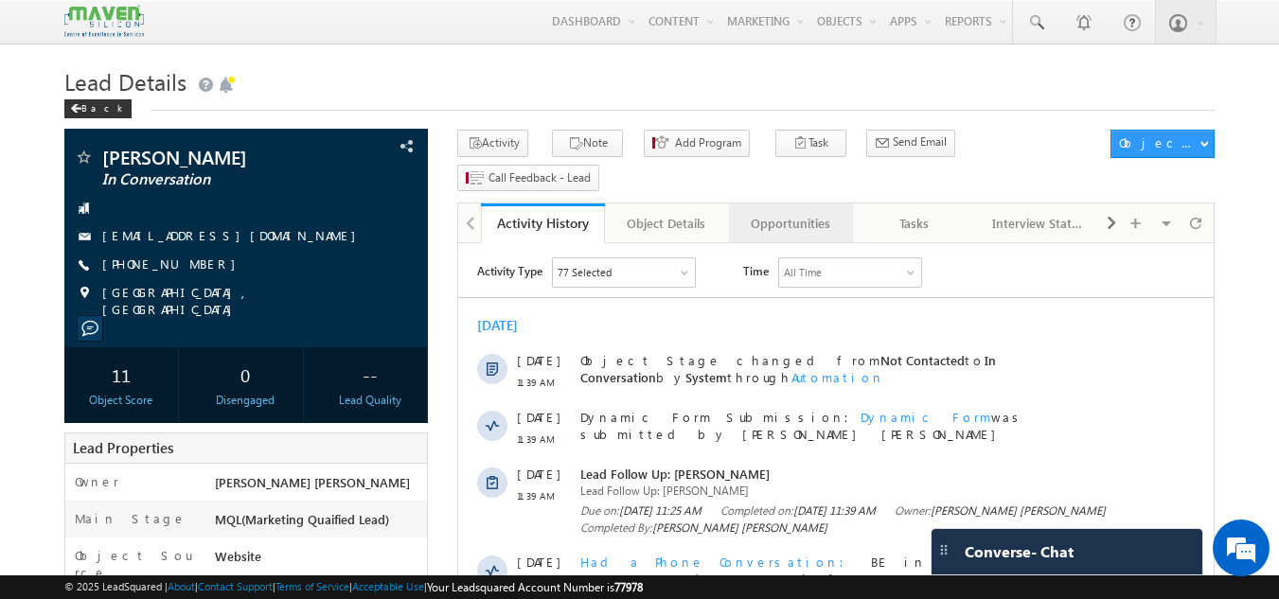
click at [796, 204] on link "Opportunities" at bounding box center [791, 224] width 124 height 40
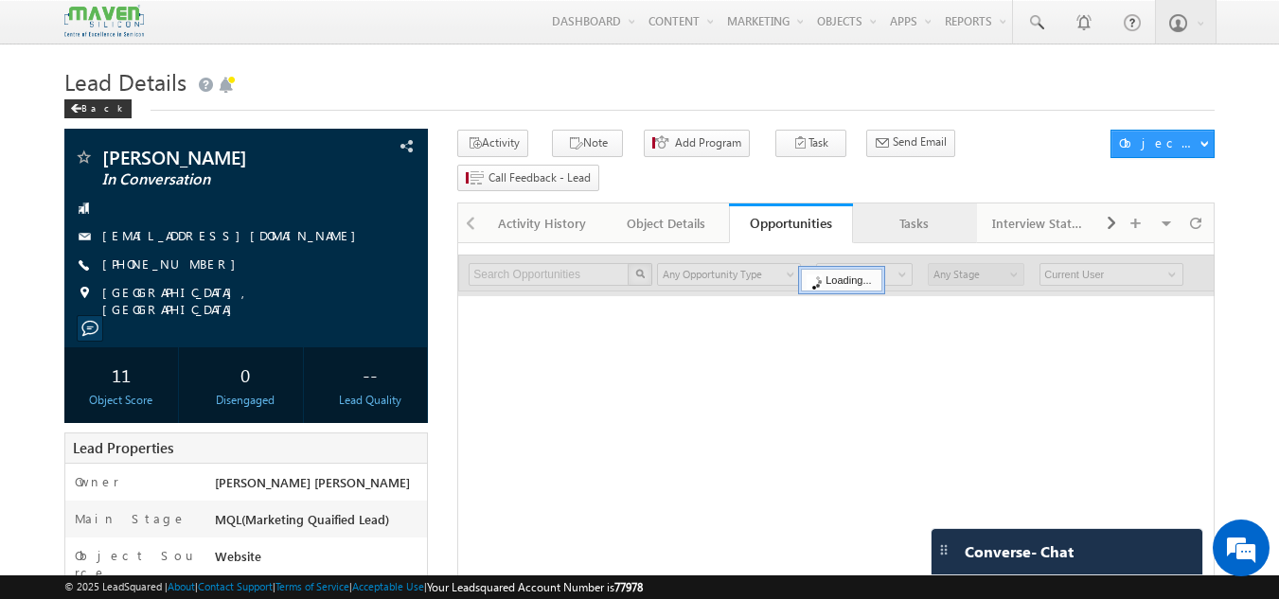
click at [918, 204] on link "Tasks" at bounding box center [915, 224] width 124 height 40
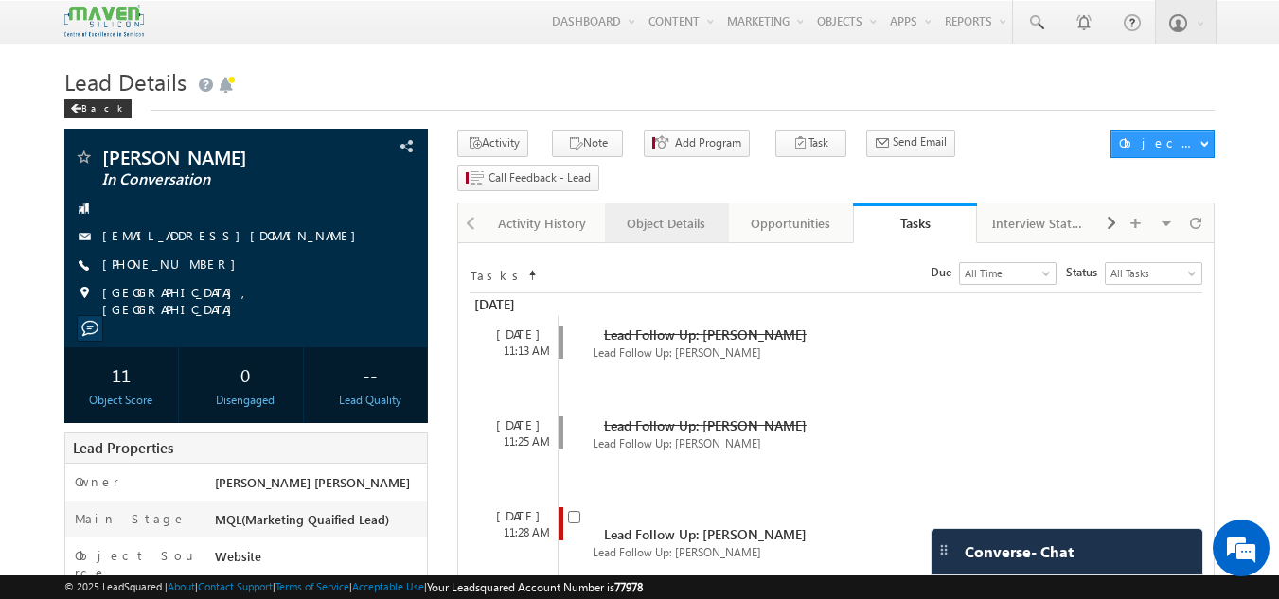
click at [681, 212] on div "Object Details" at bounding box center [666, 223] width 92 height 23
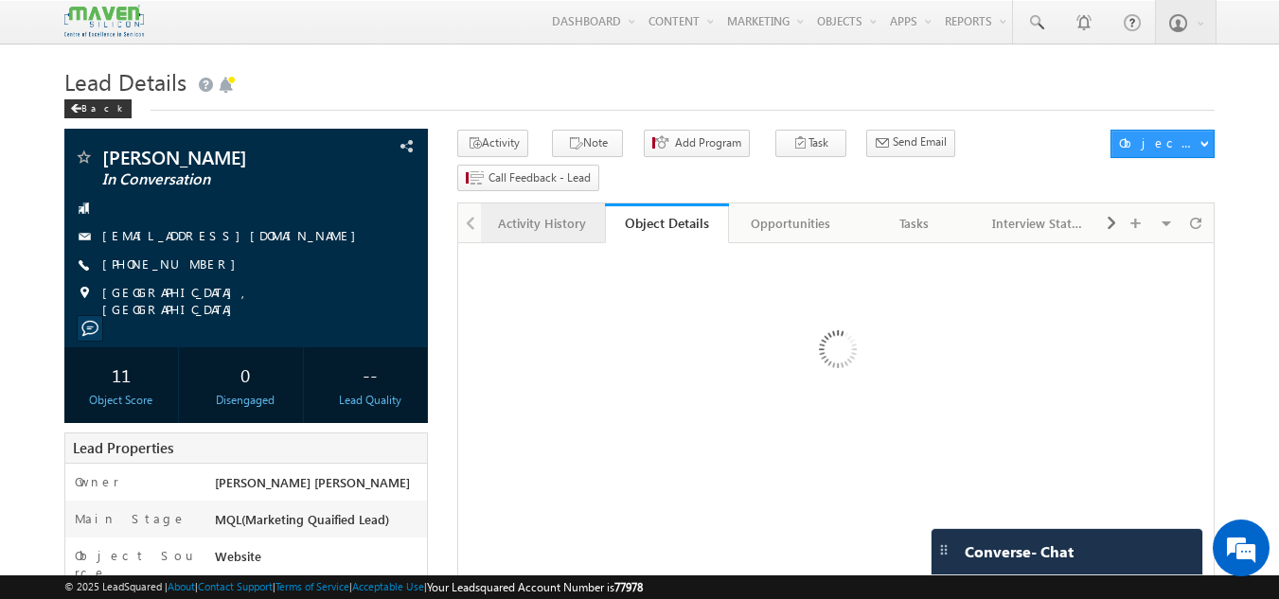
click at [571, 212] on div "Activity History" at bounding box center [542, 223] width 92 height 23
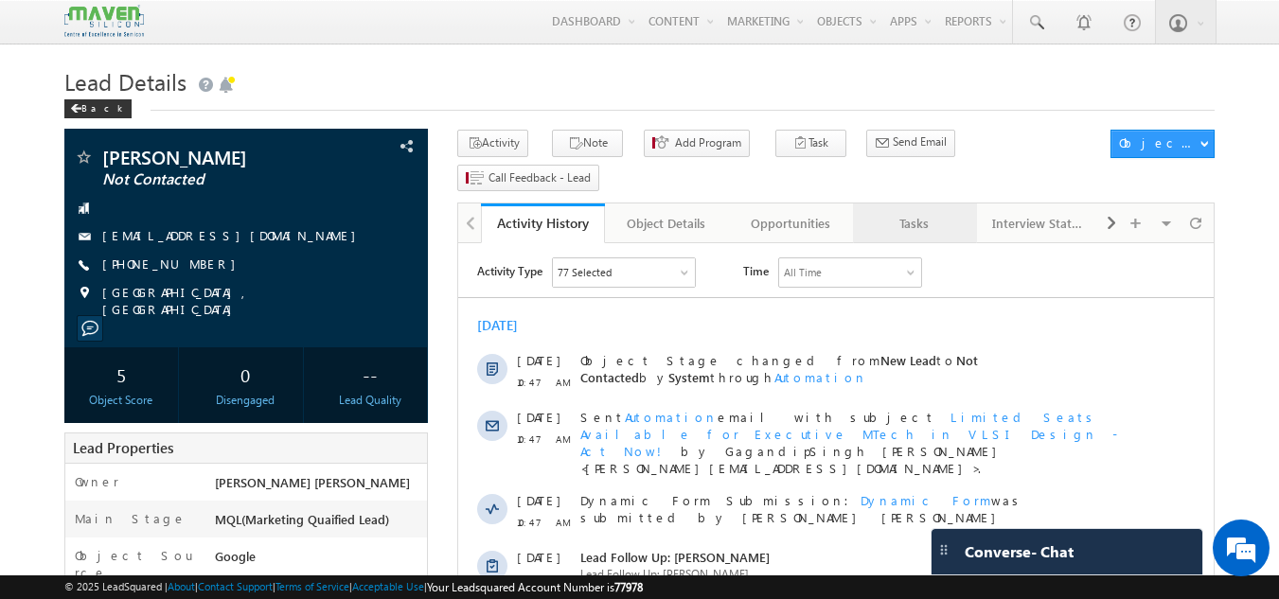
click at [921, 212] on div "Tasks" at bounding box center [914, 223] width 92 height 23
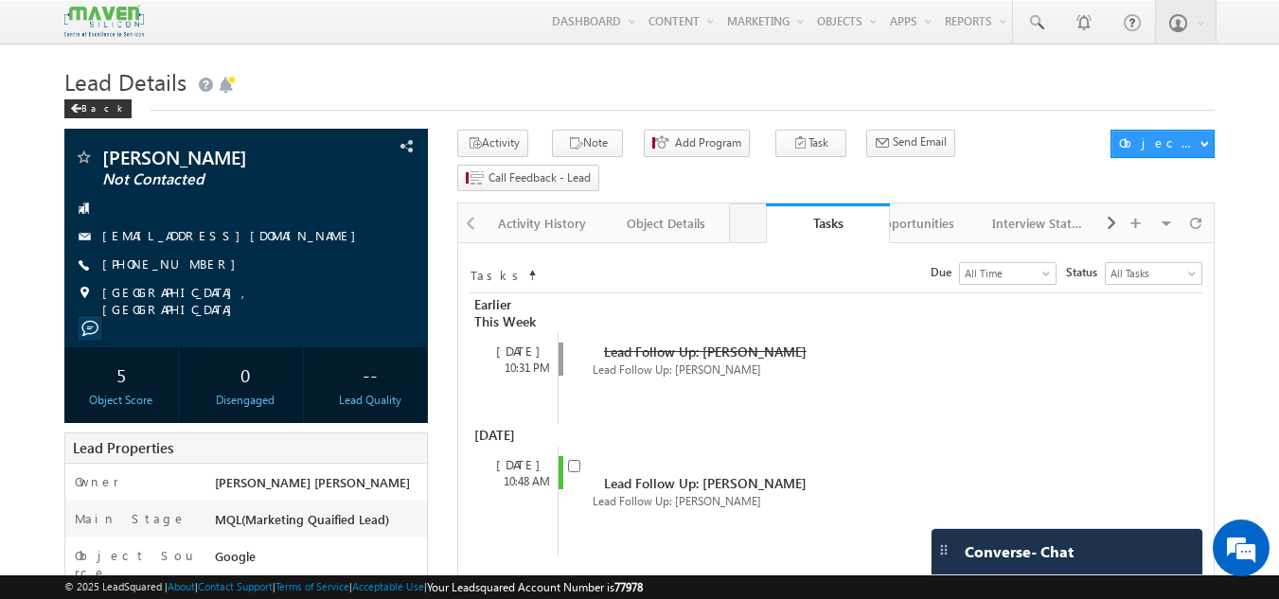
drag, startPoint x: 908, startPoint y: 198, endPoint x: 811, endPoint y: 206, distance: 96.9
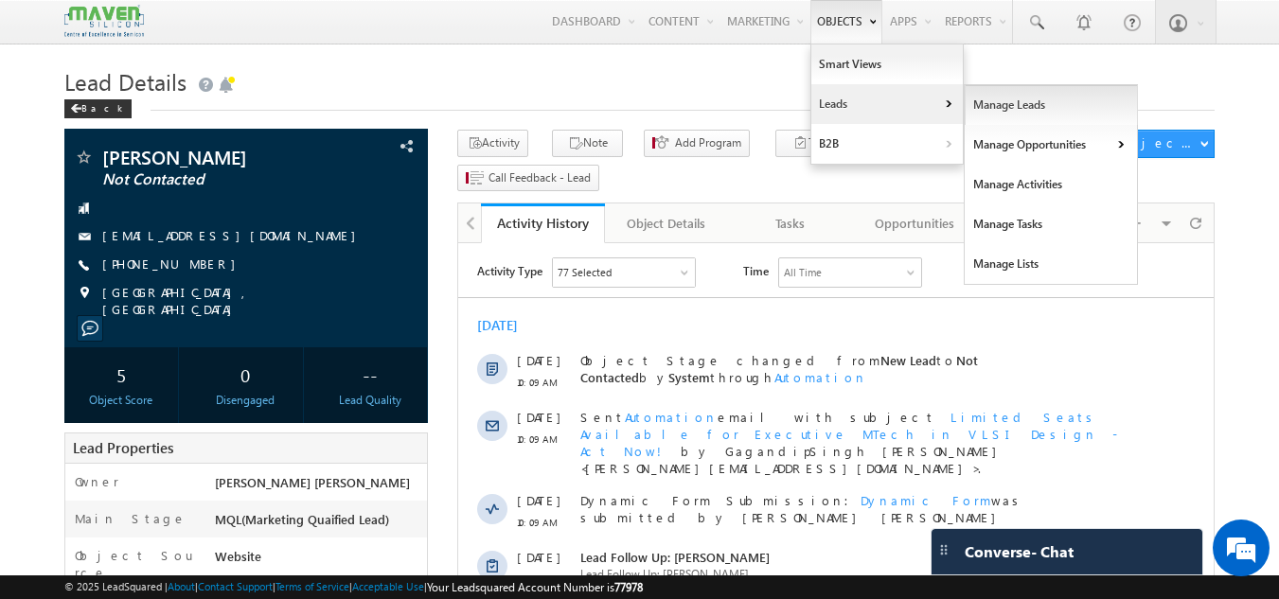
click at [1008, 95] on link "Manage Leads" at bounding box center [1051, 105] width 173 height 40
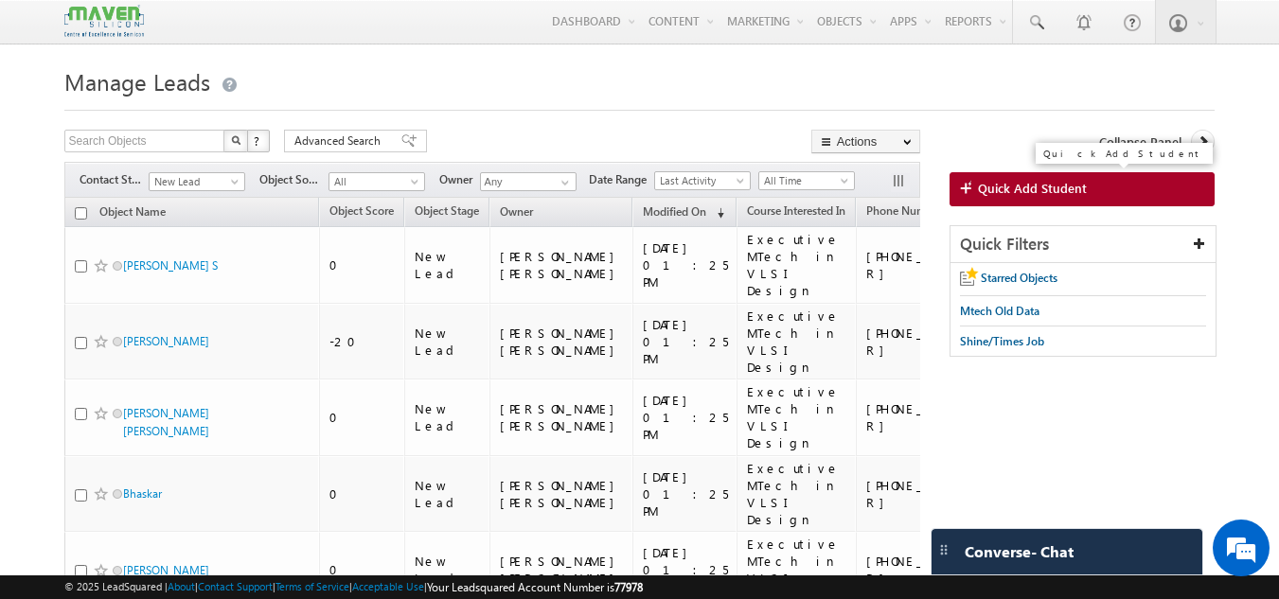
click at [999, 187] on span "Quick Add Student" at bounding box center [1032, 188] width 109 height 17
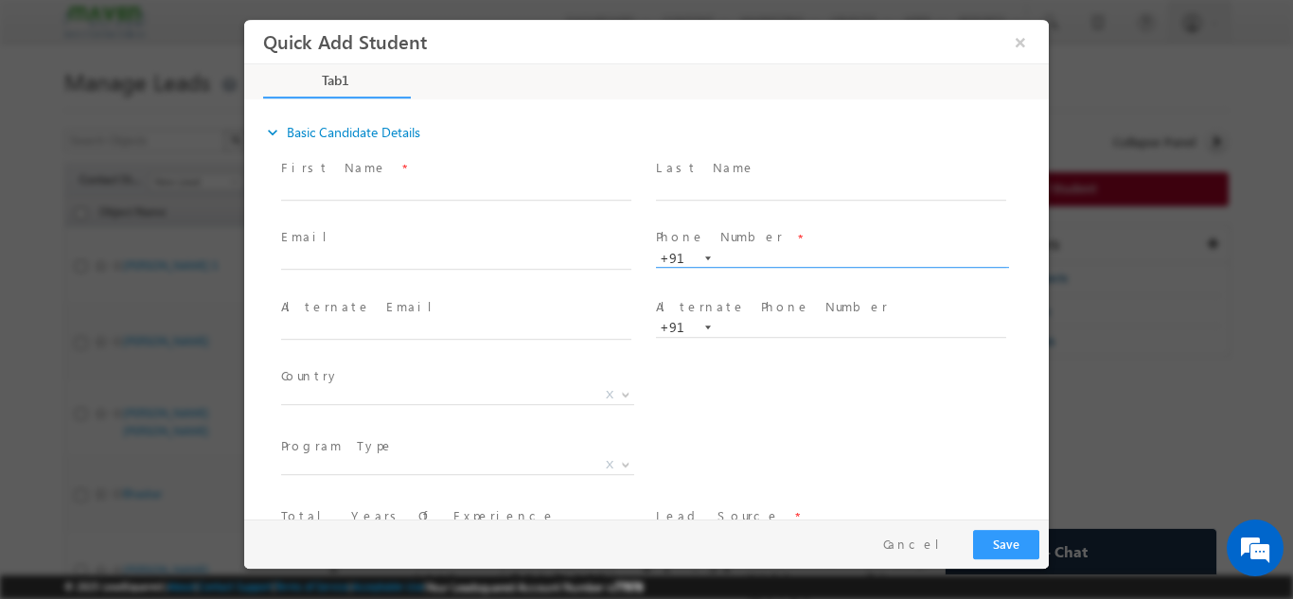
click at [745, 260] on input "text" at bounding box center [831, 258] width 350 height 19
paste input "8884594213"
type input "8884594213"
click at [579, 313] on span "Alternate Email *" at bounding box center [455, 306] width 349 height 21
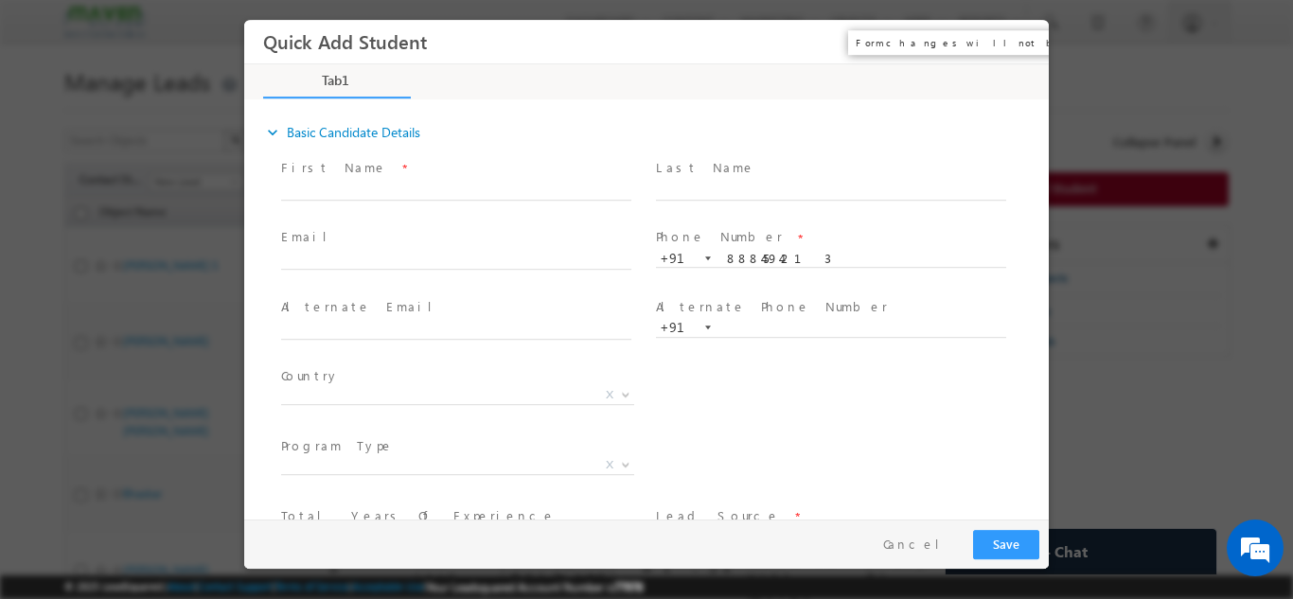
click at [1025, 31] on button "×" at bounding box center [1021, 41] width 32 height 35
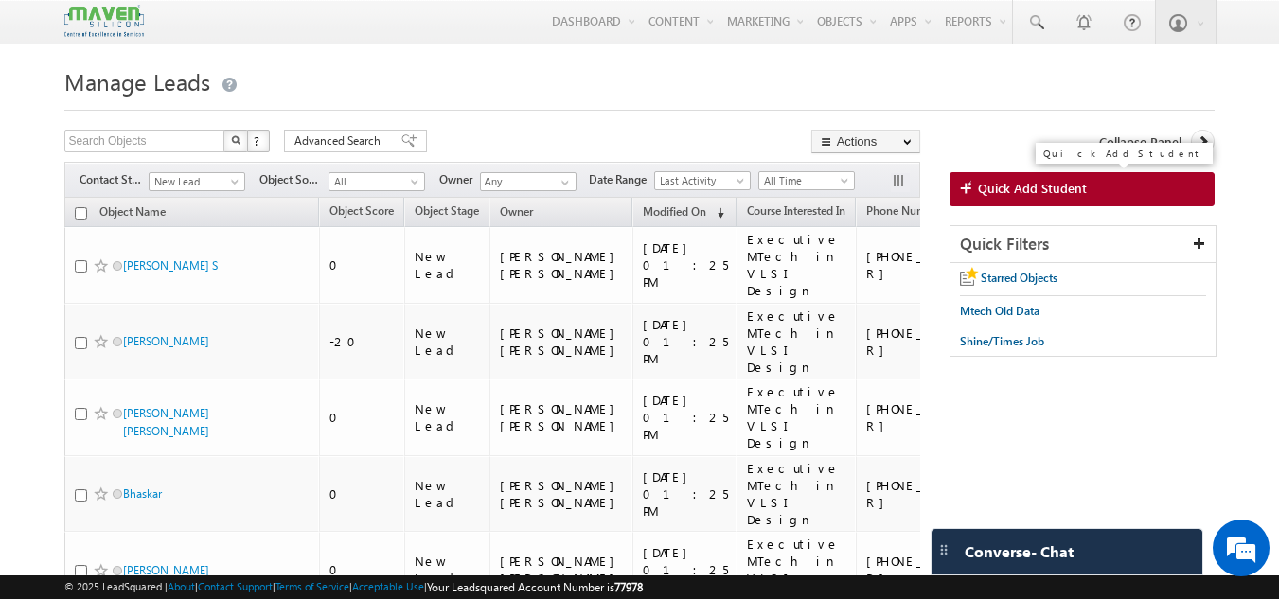
click at [973, 178] on link "Quick Add Student" at bounding box center [1083, 189] width 266 height 34
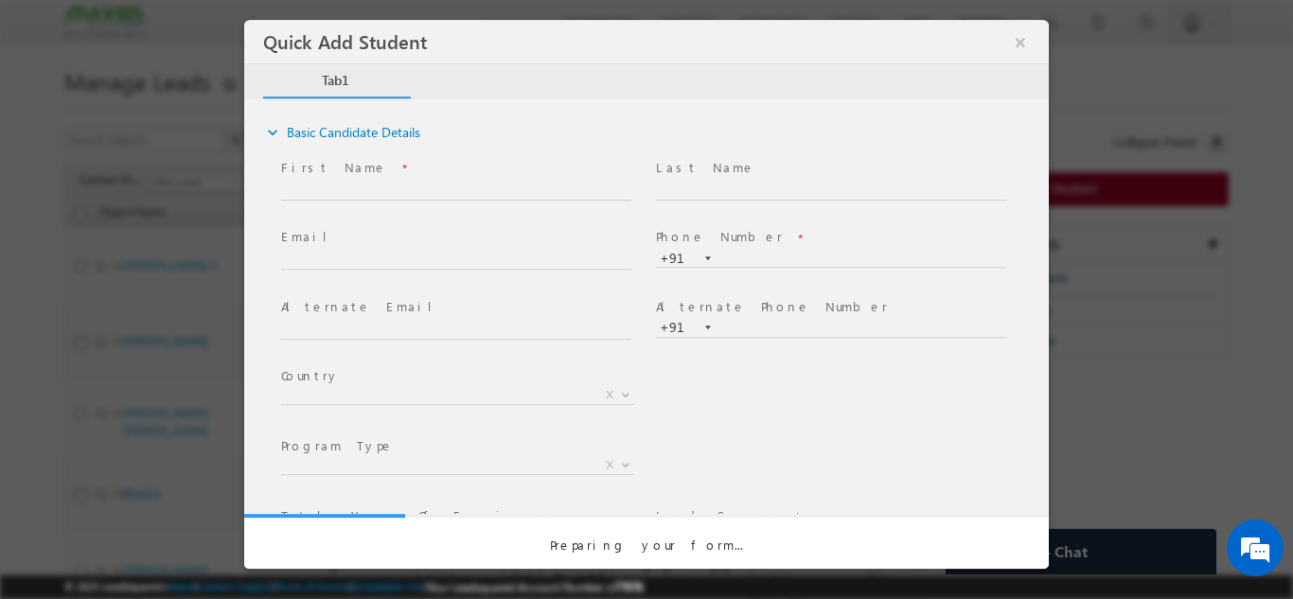
click at [973, 171] on span "Last Name *" at bounding box center [830, 167] width 349 height 21
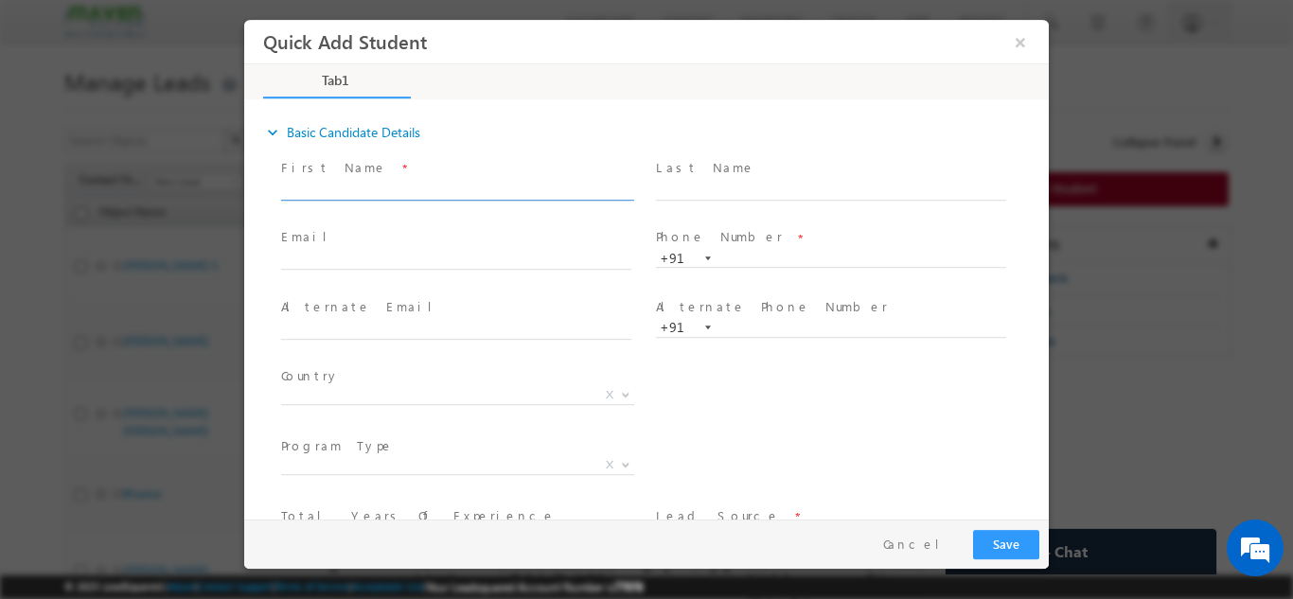
click at [488, 181] on input "text" at bounding box center [456, 190] width 350 height 19
paste input "[PERSON_NAME]"
type input "[PERSON_NAME]"
click at [500, 248] on div "Email *" at bounding box center [464, 249] width 367 height 44
click at [495, 263] on input "text" at bounding box center [456, 260] width 350 height 19
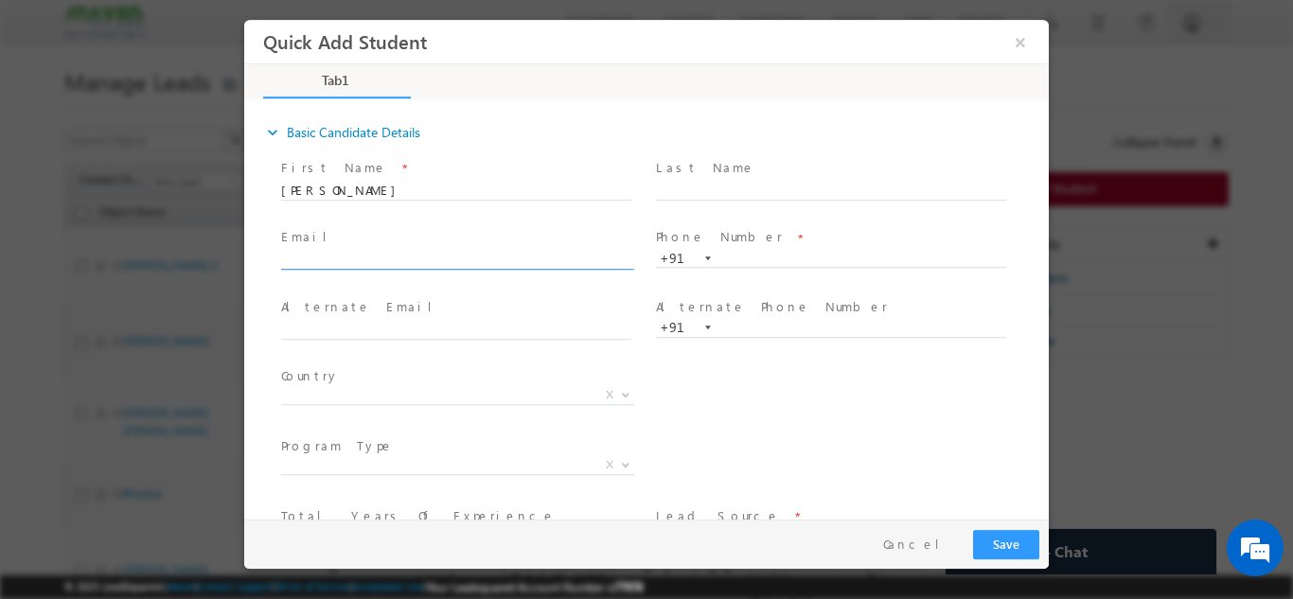
paste input "[EMAIL_ADDRESS][DOMAIN_NAME]"
type input "[EMAIL_ADDRESS][DOMAIN_NAME]"
click at [764, 258] on input "text" at bounding box center [831, 258] width 350 height 19
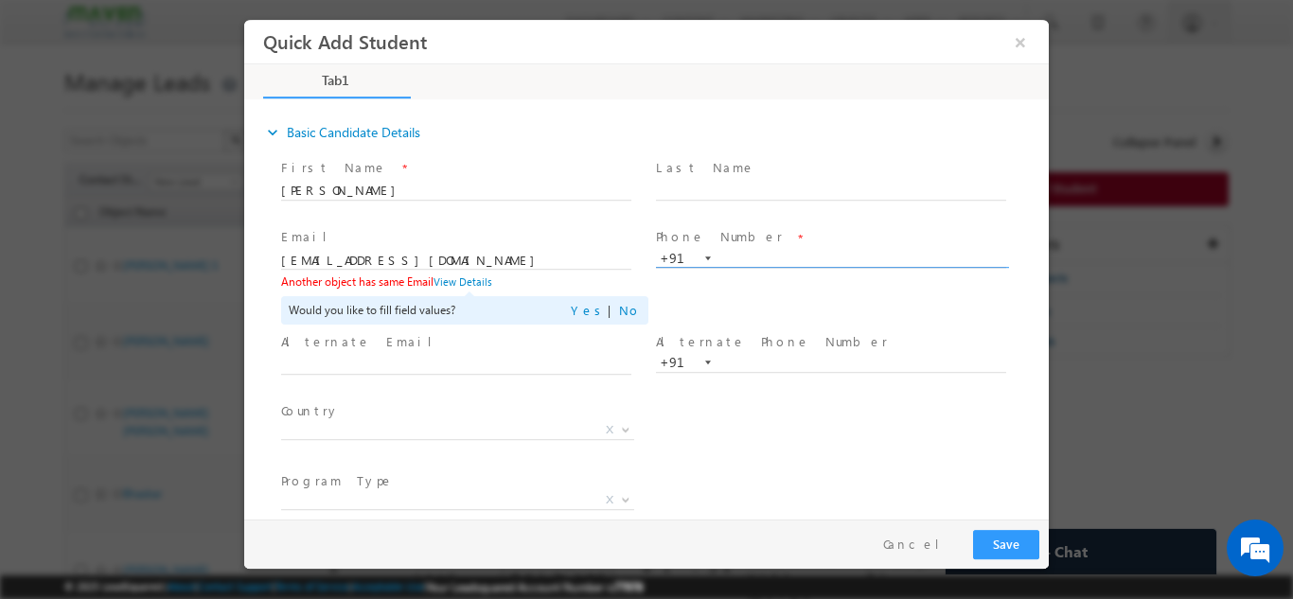
paste input "8884594213"
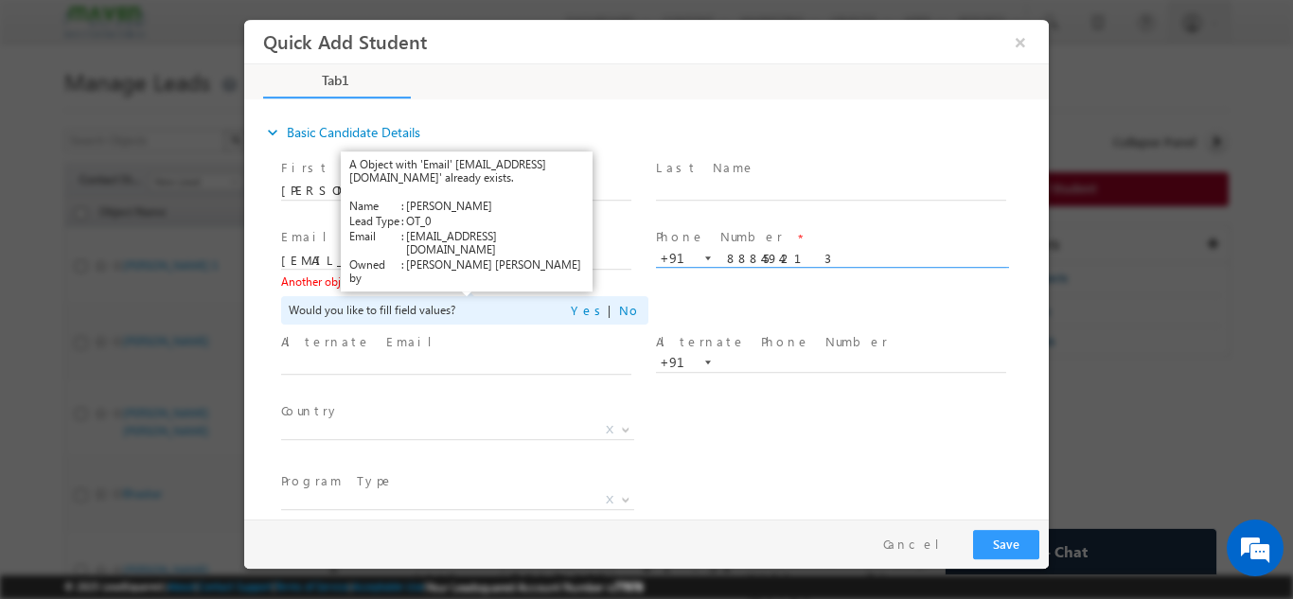
type input "8884594213"
click at [469, 279] on link "View Details" at bounding box center [463, 281] width 59 height 12
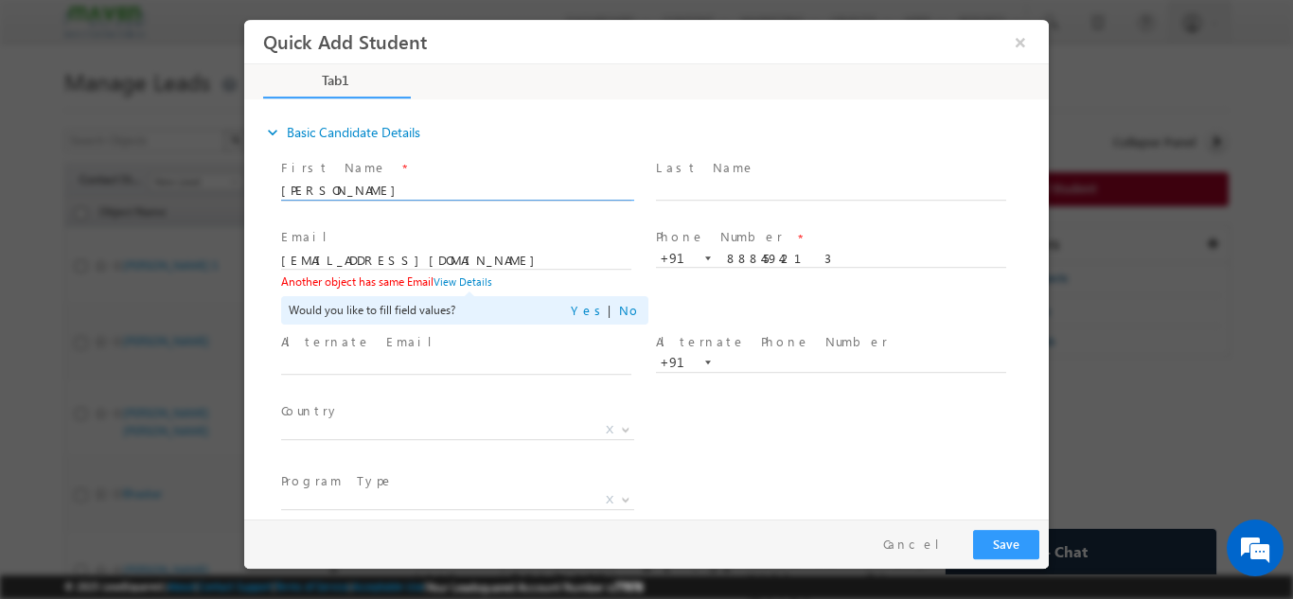
click at [418, 181] on input "[PERSON_NAME]" at bounding box center [456, 190] width 350 height 19
type input "N"
paste input "yoshithadhi247@gmail.com"
type input "yoshithadhi247@gmail.comyoshithadhi247@gmail.com"
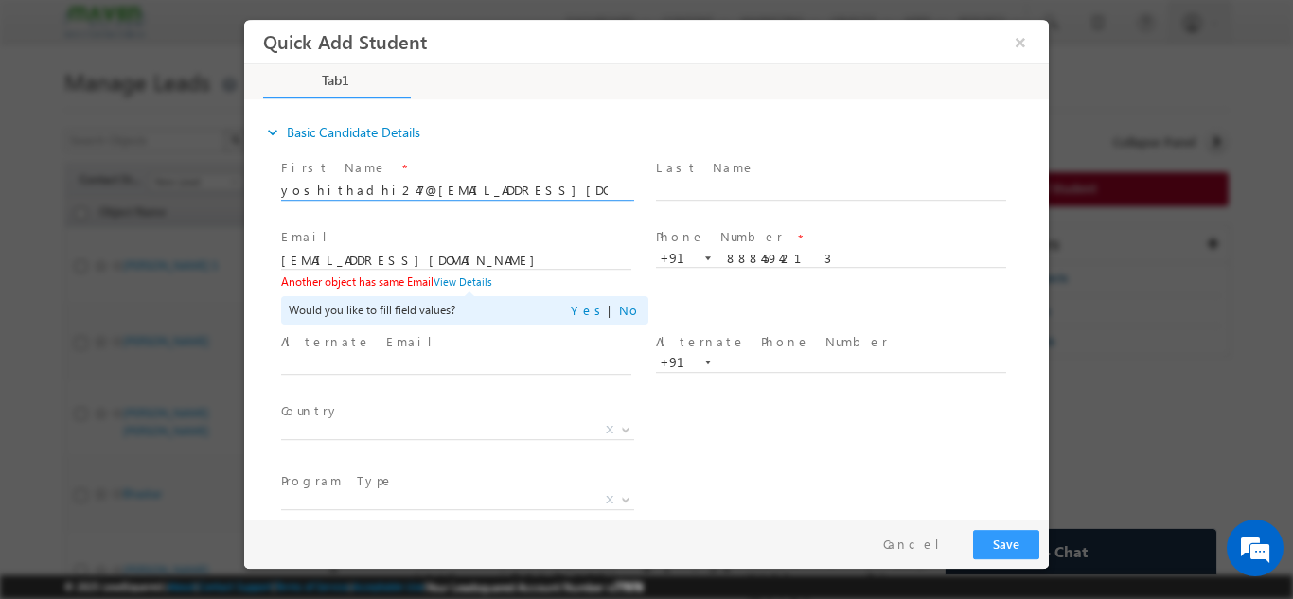
drag, startPoint x: 595, startPoint y: 197, endPoint x: 392, endPoint y: 253, distance: 210.2
click at [244, 227] on html "Quick Add Student × Tab1 27% Completed *" at bounding box center [646, 269] width 805 height 500
paste input "Yoshith"
type input "Yoshith"
click at [482, 241] on span "Email *" at bounding box center [455, 237] width 349 height 21
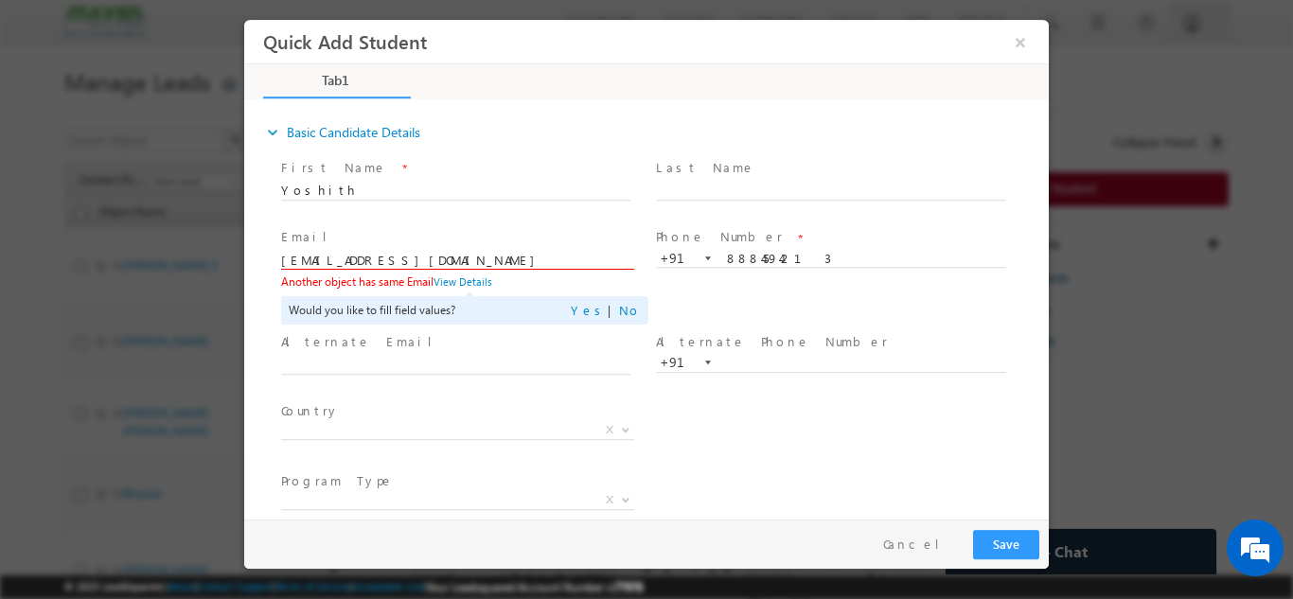
drag, startPoint x: 469, startPoint y: 254, endPoint x: 102, endPoint y: 268, distance: 366.7
click at [244, 268] on html "Quick Add Student × Tab1 27% Completed *" at bounding box center [646, 269] width 805 height 500
paste input "yoshithadhi24"
type input "[EMAIL_ADDRESS][DOMAIN_NAME]"
click at [851, 265] on span "+91-8884594213 8884594213 +91" at bounding box center [839, 258] width 367 height 20
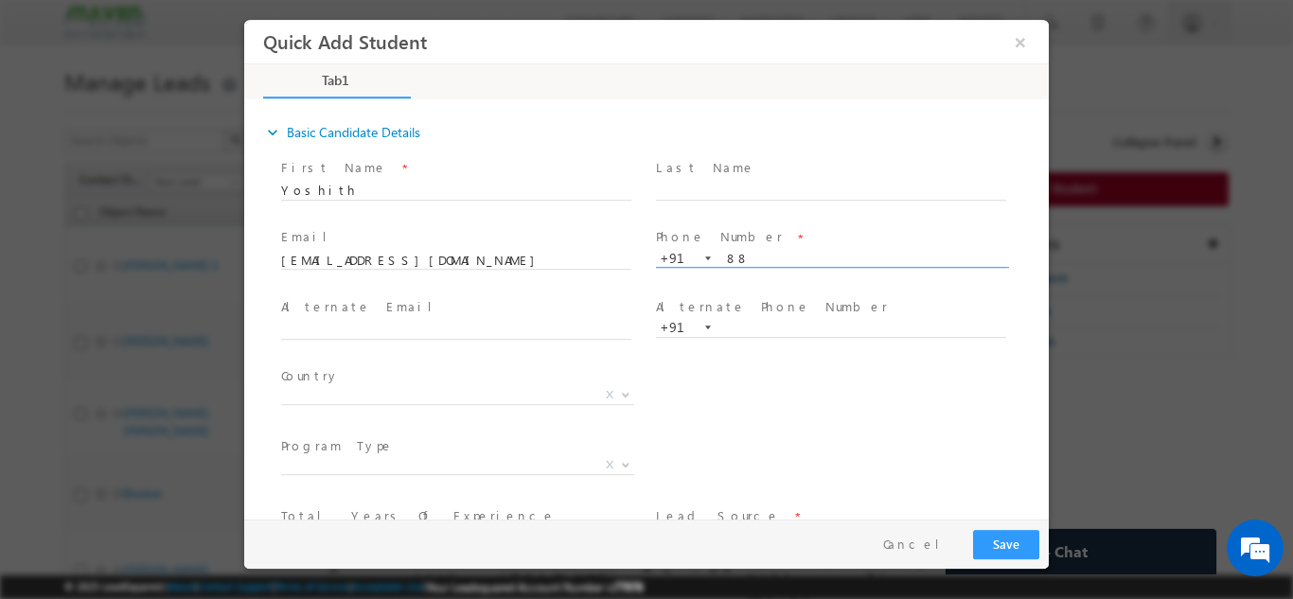
type input "8"
paste input "7411327122"
type input "7411327122"
click at [514, 392] on span "X" at bounding box center [457, 394] width 353 height 19
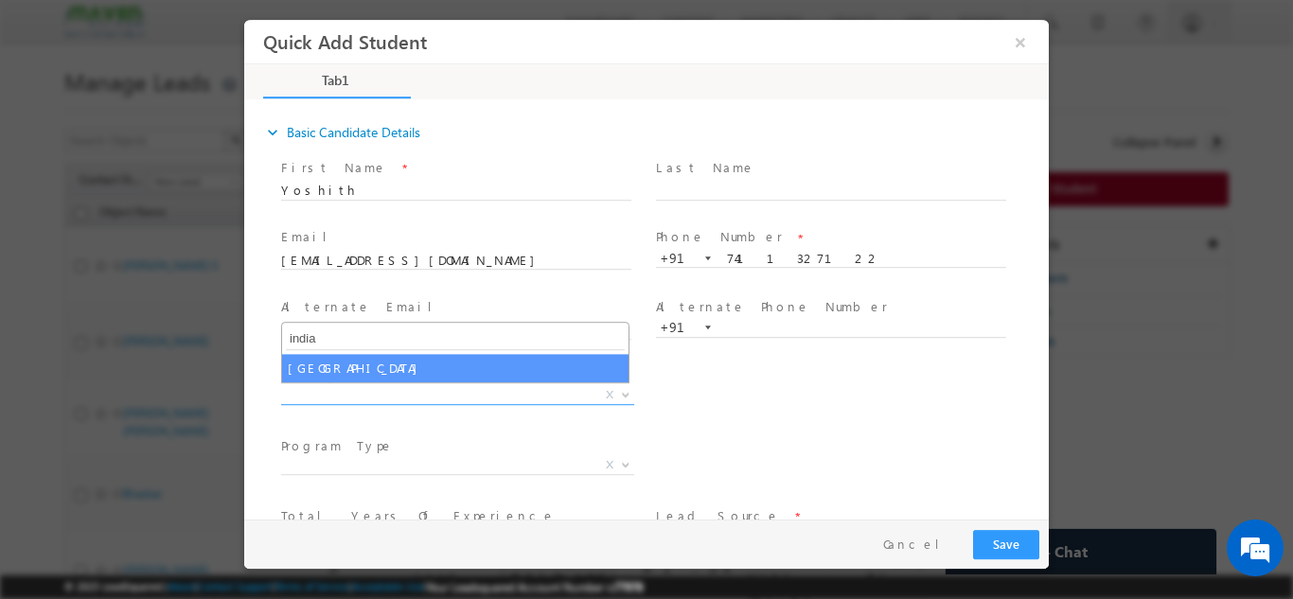
type input "india"
select select "[GEOGRAPHIC_DATA]"
select select
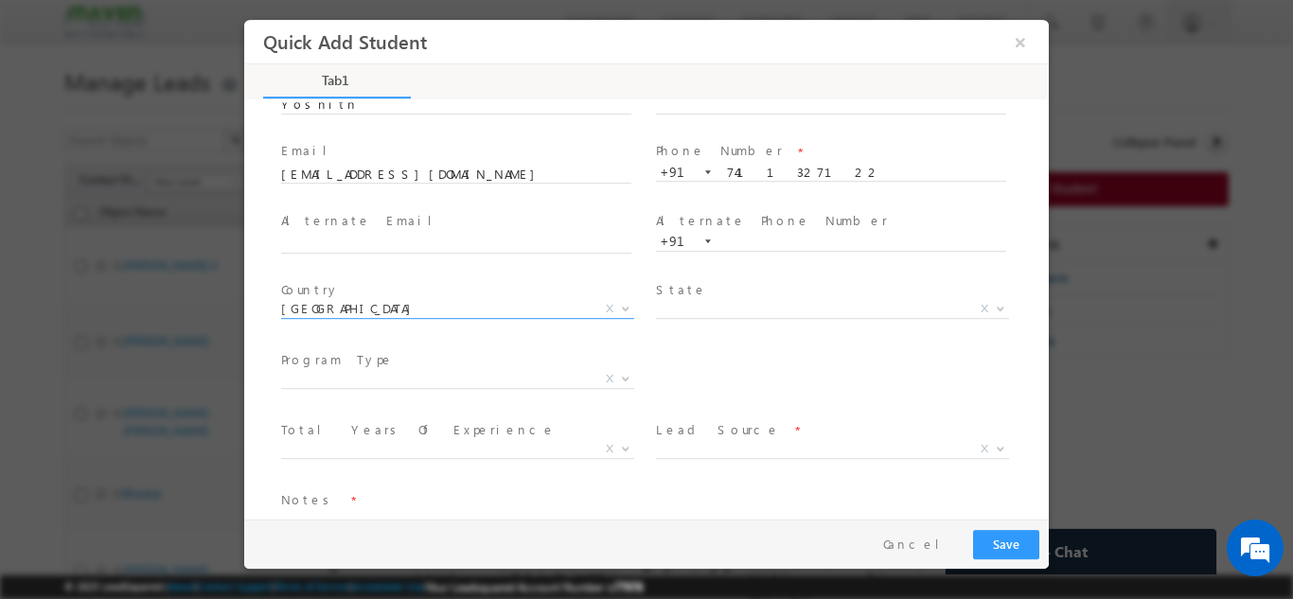
scroll to position [87, 0]
click at [751, 304] on span "X" at bounding box center [832, 307] width 353 height 19
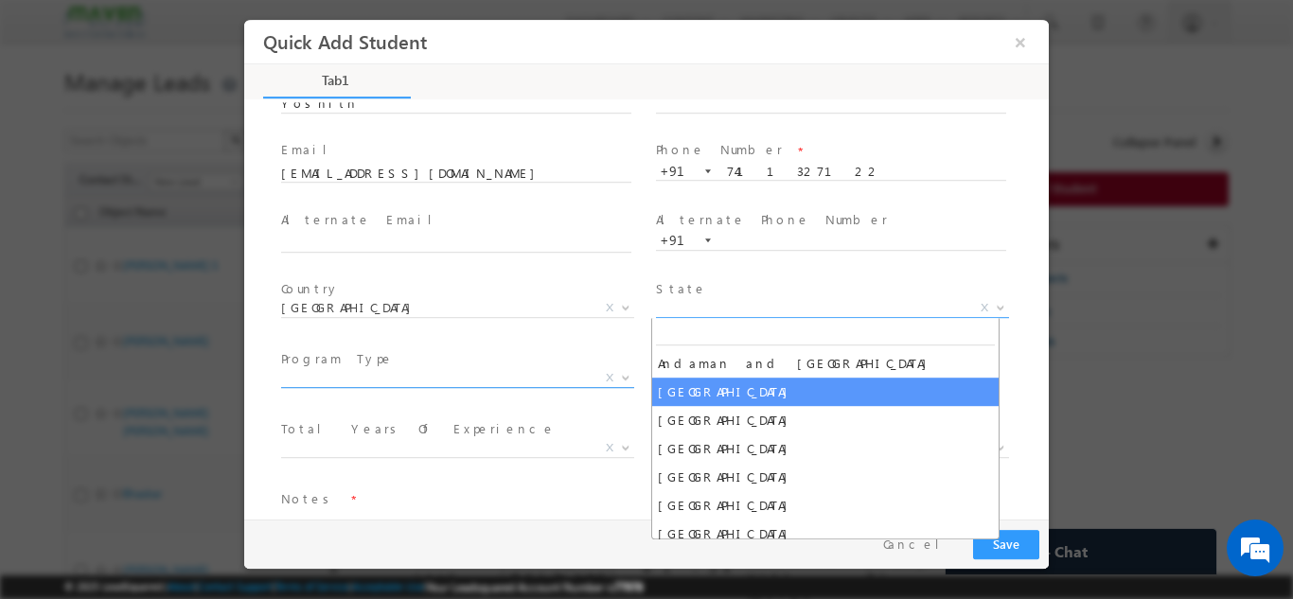
click at [511, 374] on span "X" at bounding box center [457, 377] width 353 height 19
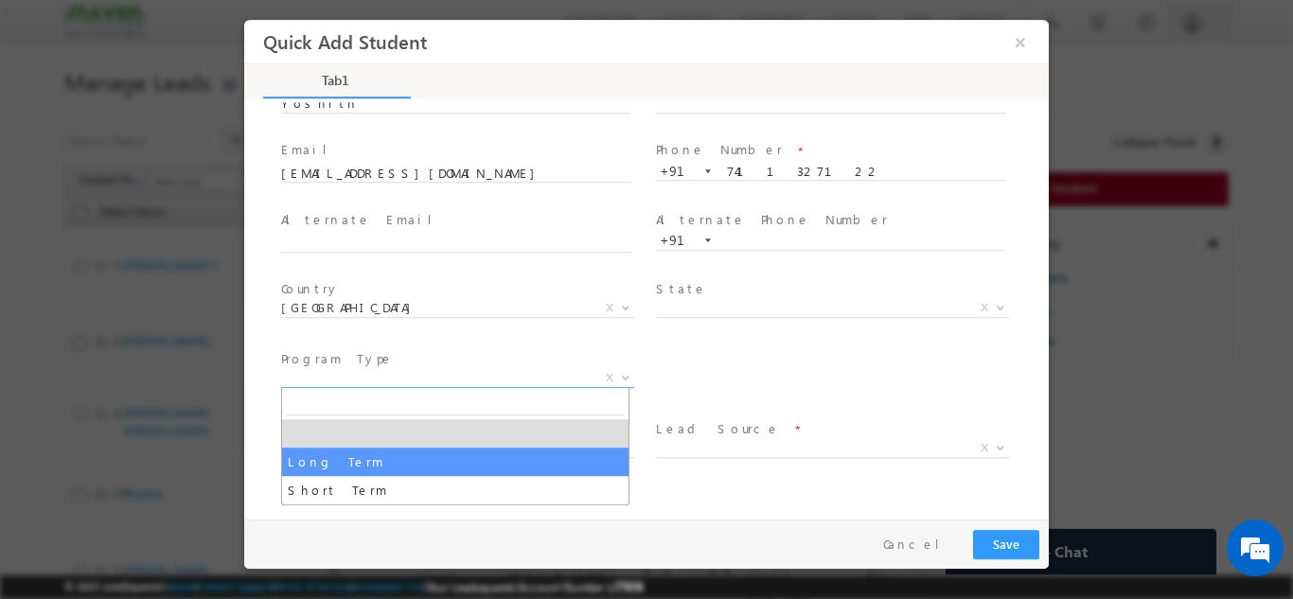
select select "Long Term"
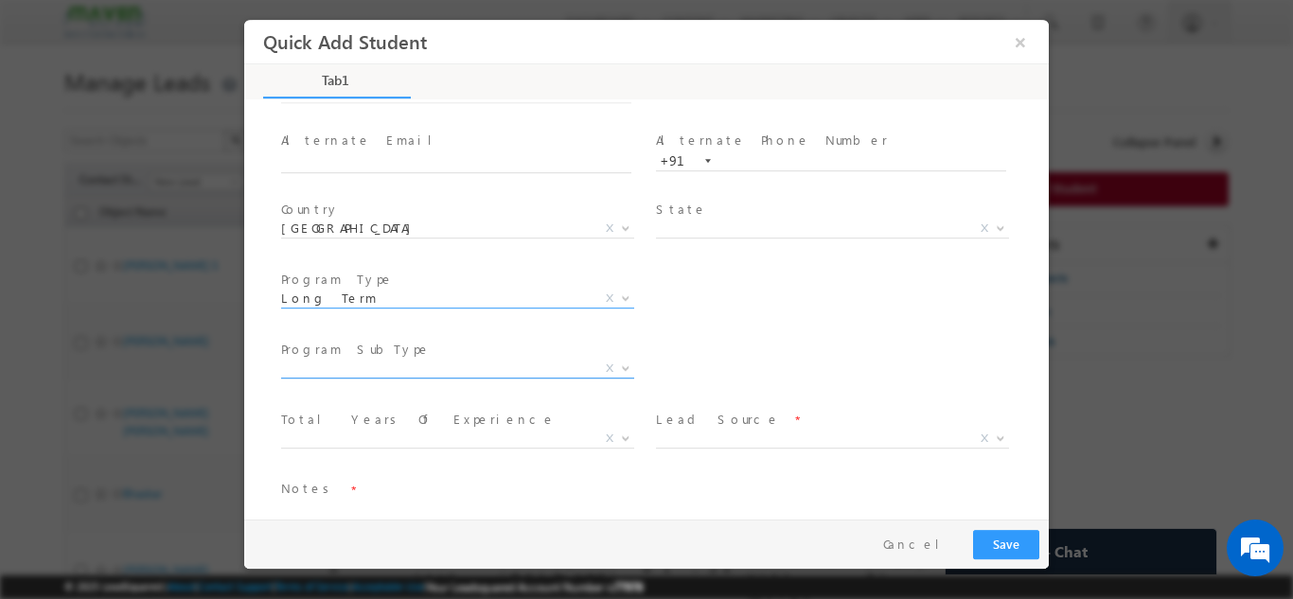
scroll to position [200, 0]
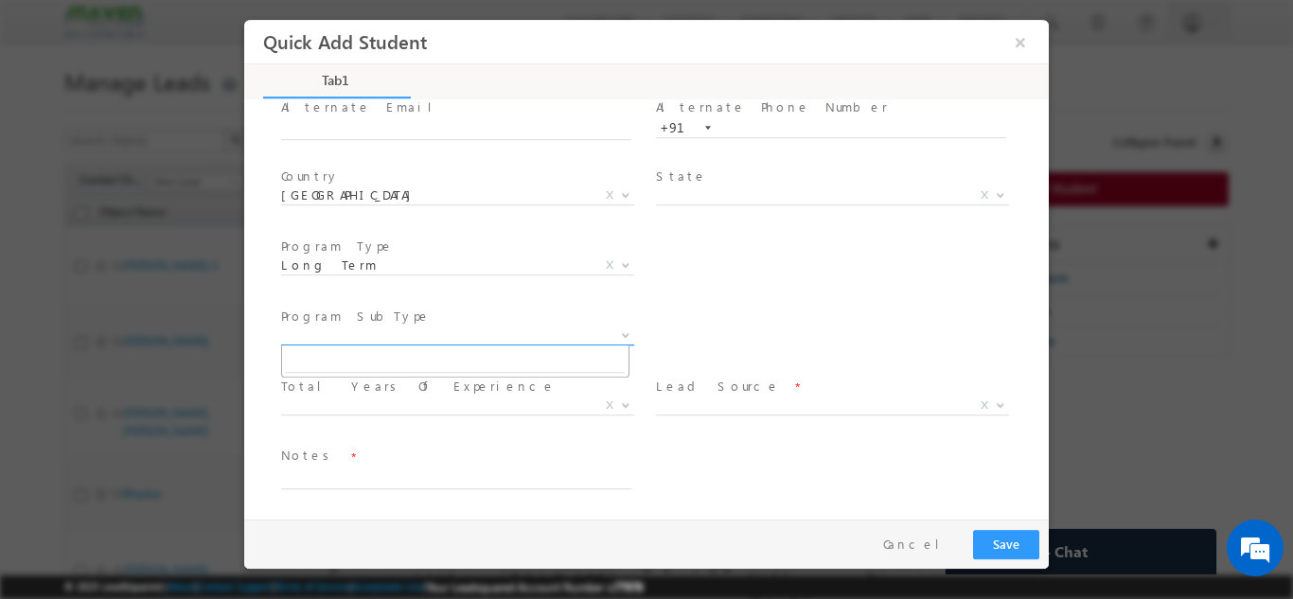
click at [519, 331] on span "X" at bounding box center [457, 335] width 353 height 19
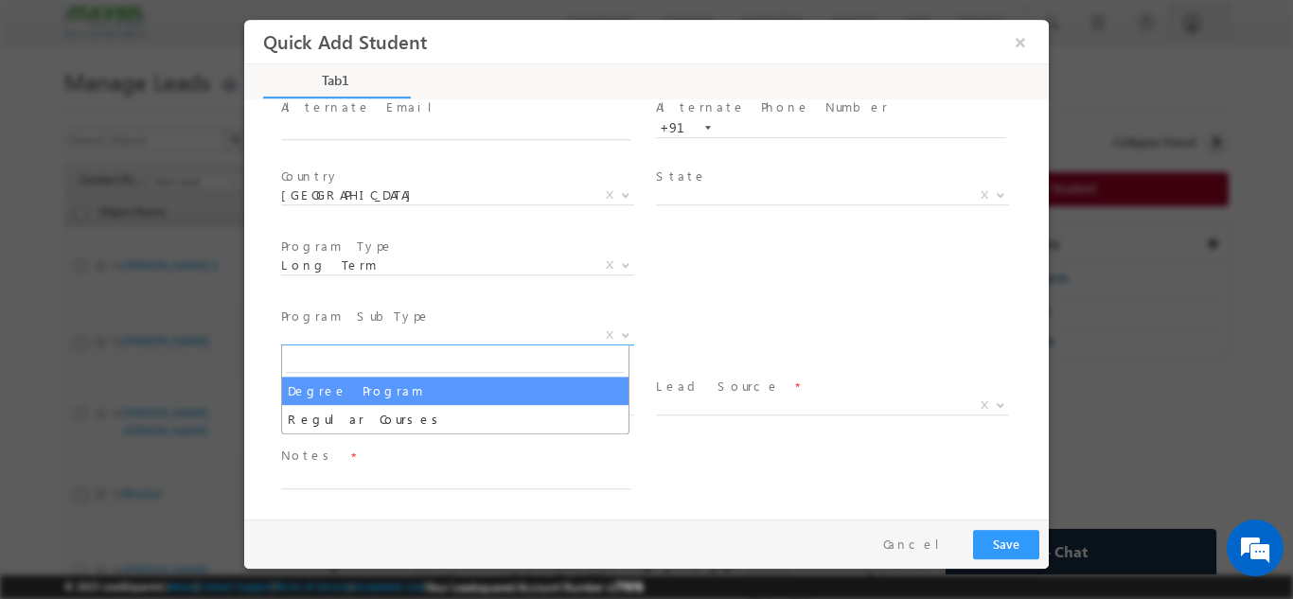
select select "Degree Program"
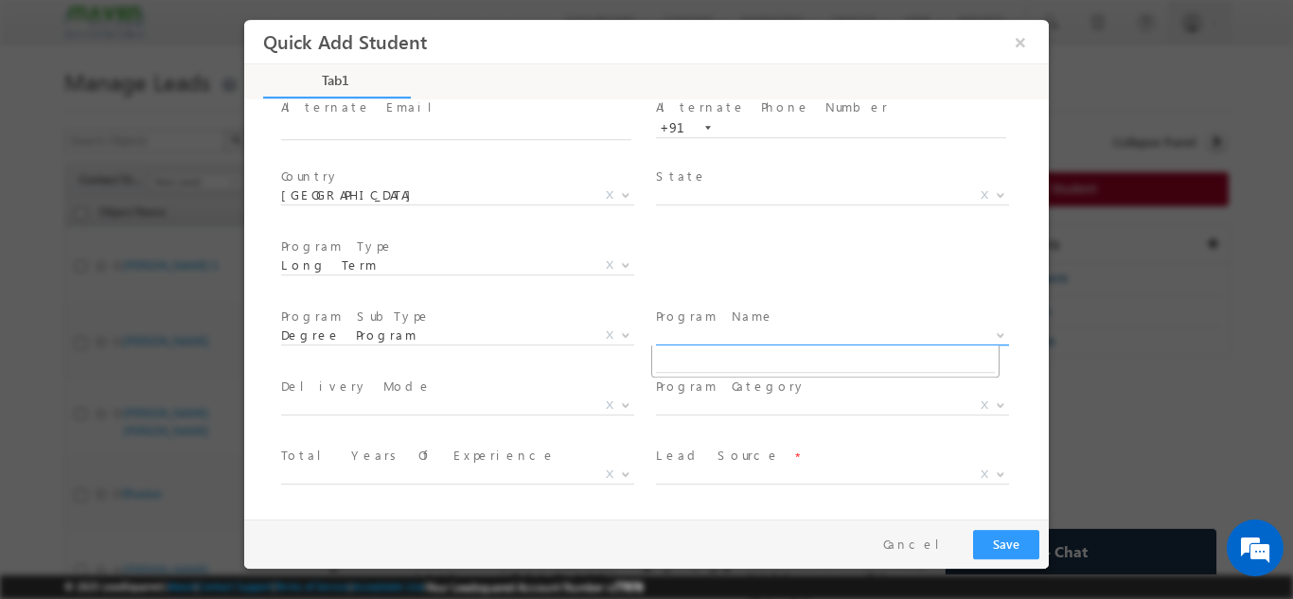
click at [716, 330] on span "X" at bounding box center [832, 335] width 353 height 19
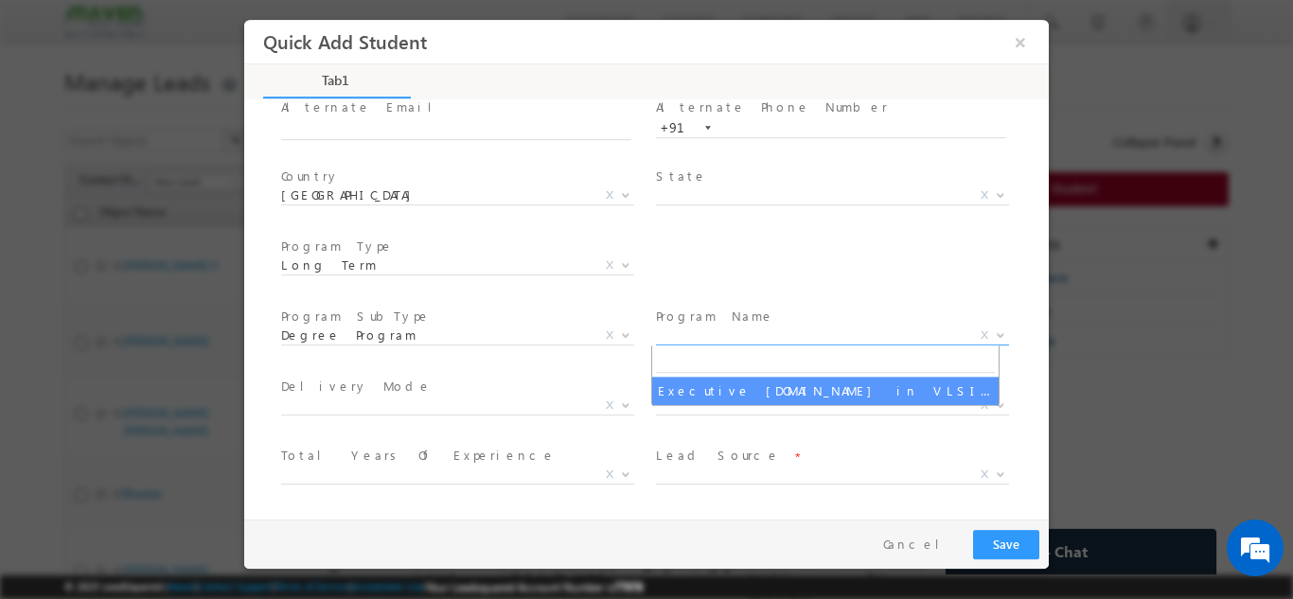
select select "Executive M.Tech in VLSI Design"
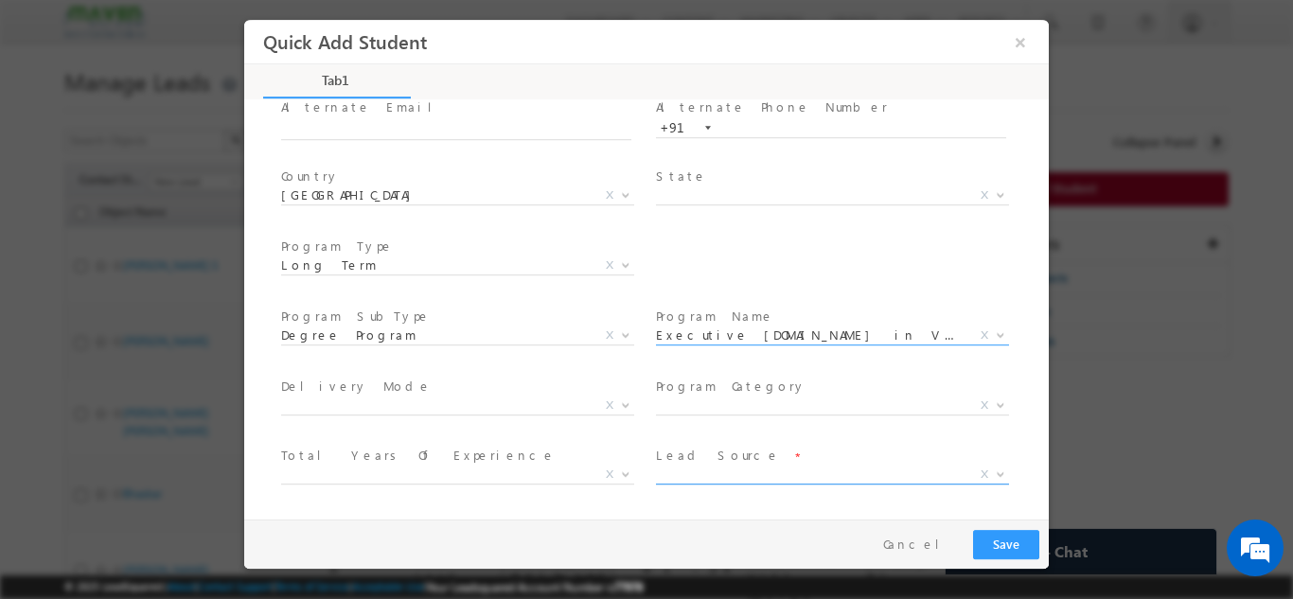
click at [696, 478] on span "X" at bounding box center [832, 474] width 353 height 19
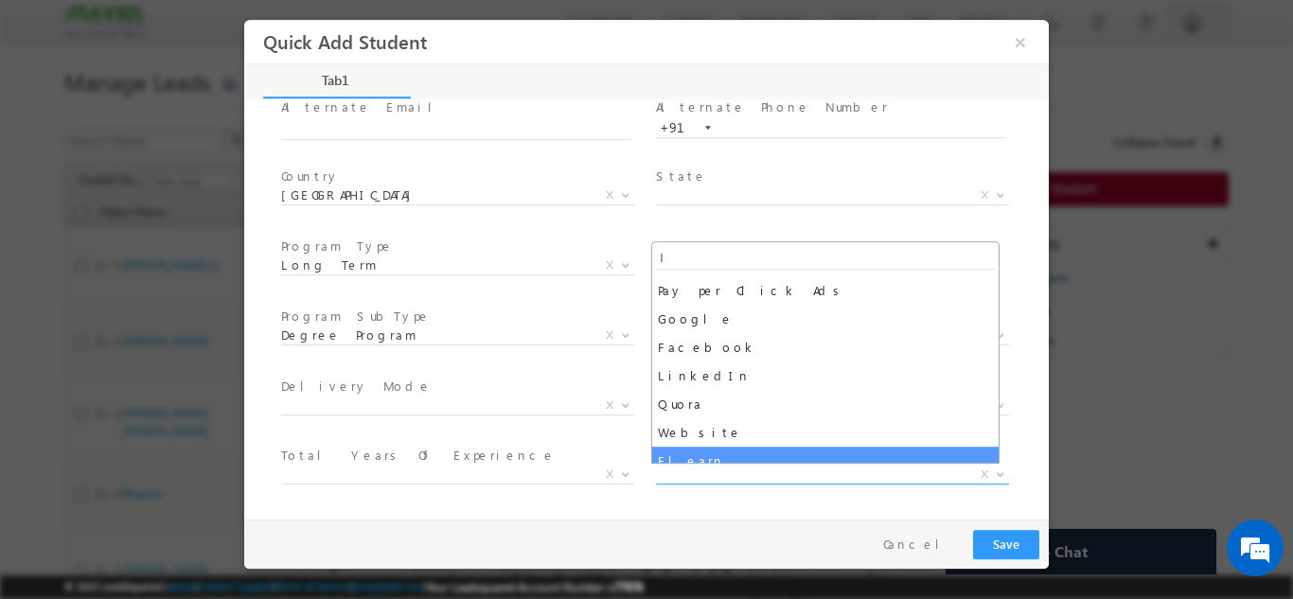
scroll to position [0, 0]
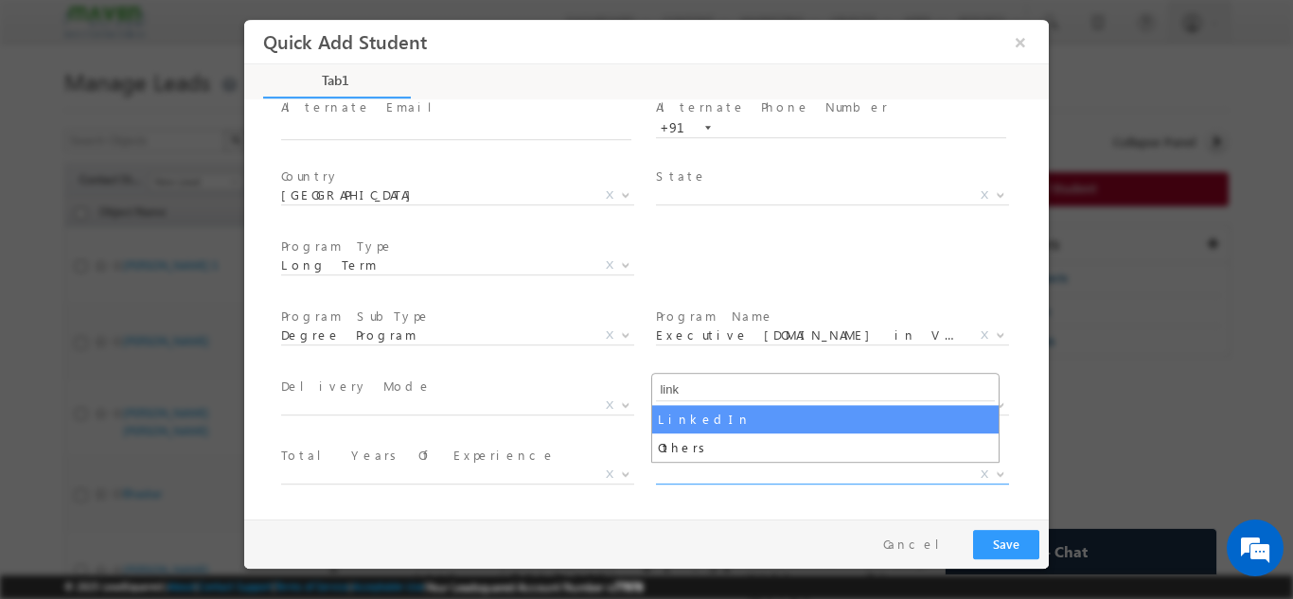
type input "link"
select select "LinkedIn"
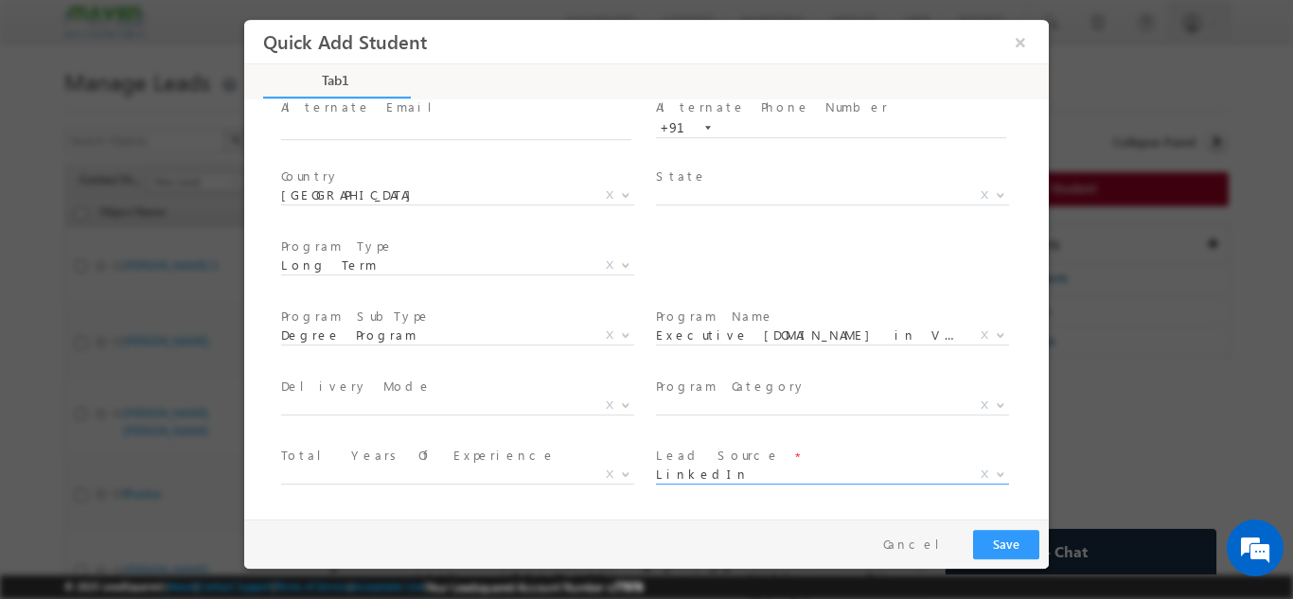
scroll to position [339, 0]
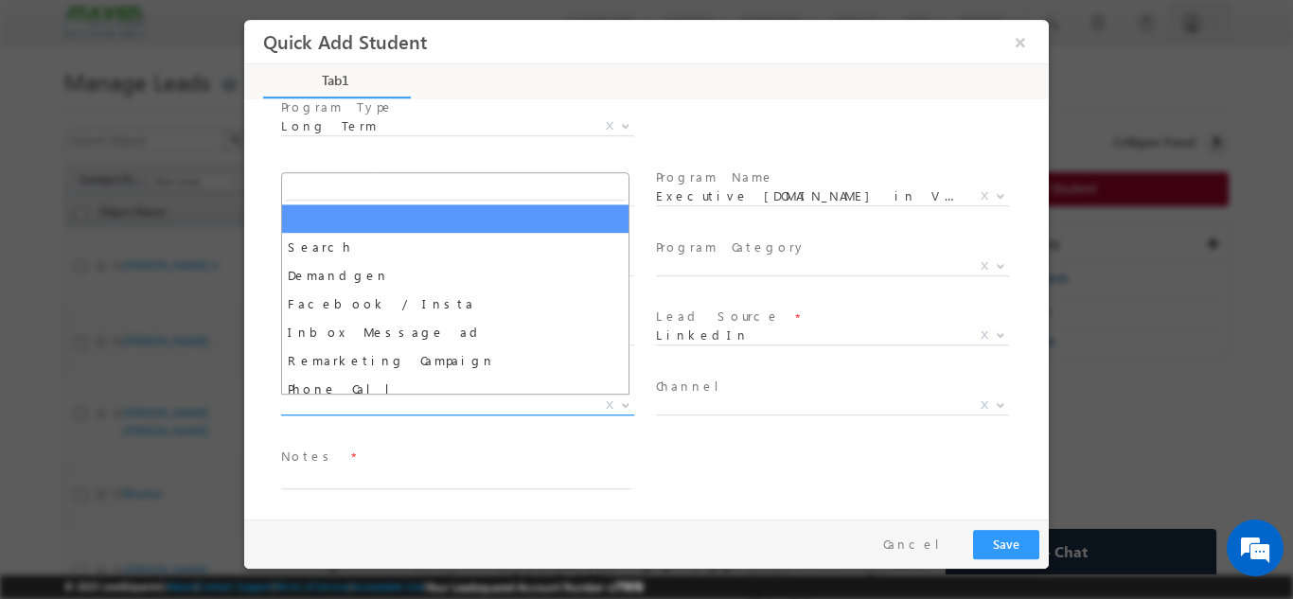
click at [527, 409] on span "X" at bounding box center [457, 405] width 353 height 19
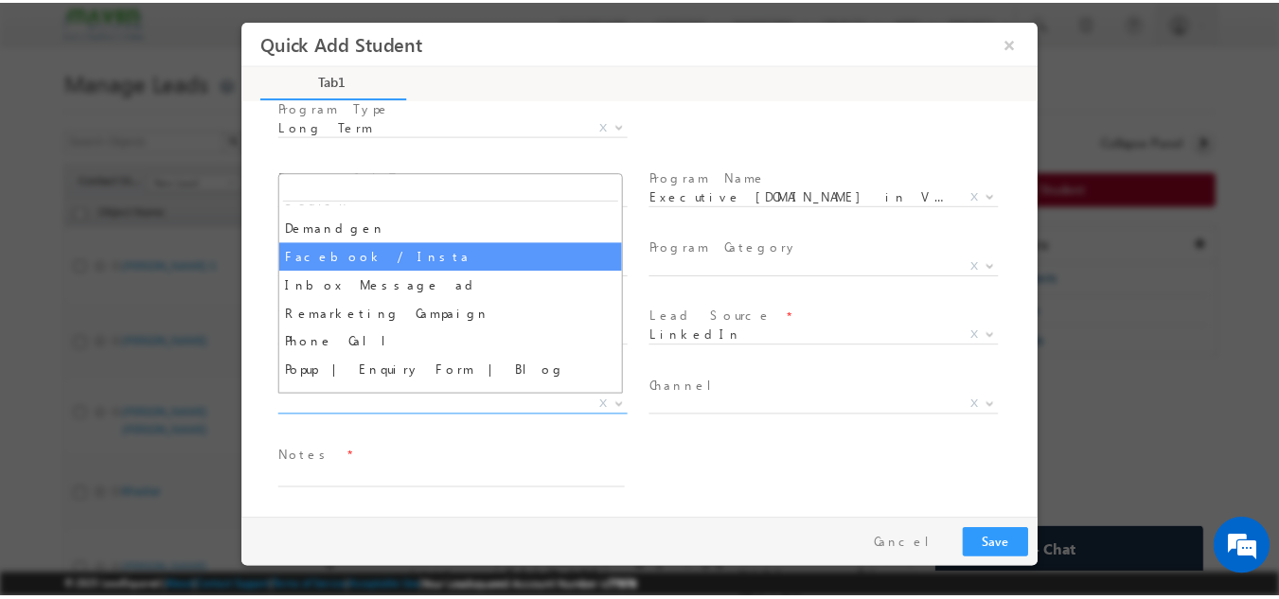
scroll to position [0, 0]
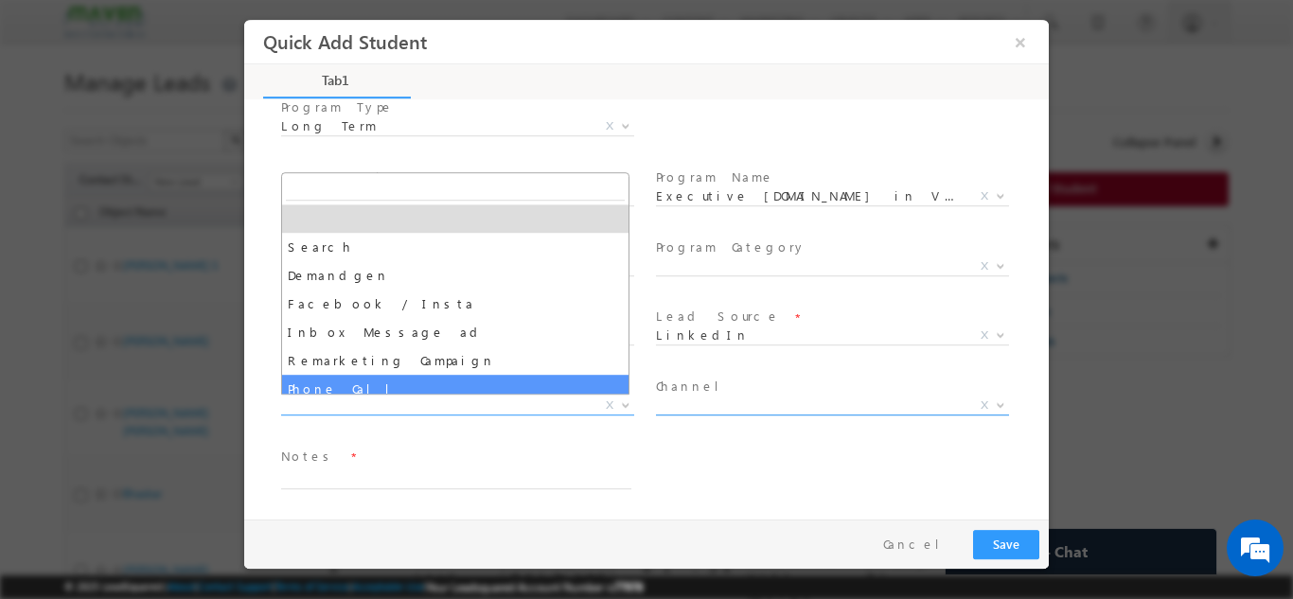
click at [700, 404] on span "X" at bounding box center [832, 405] width 353 height 19
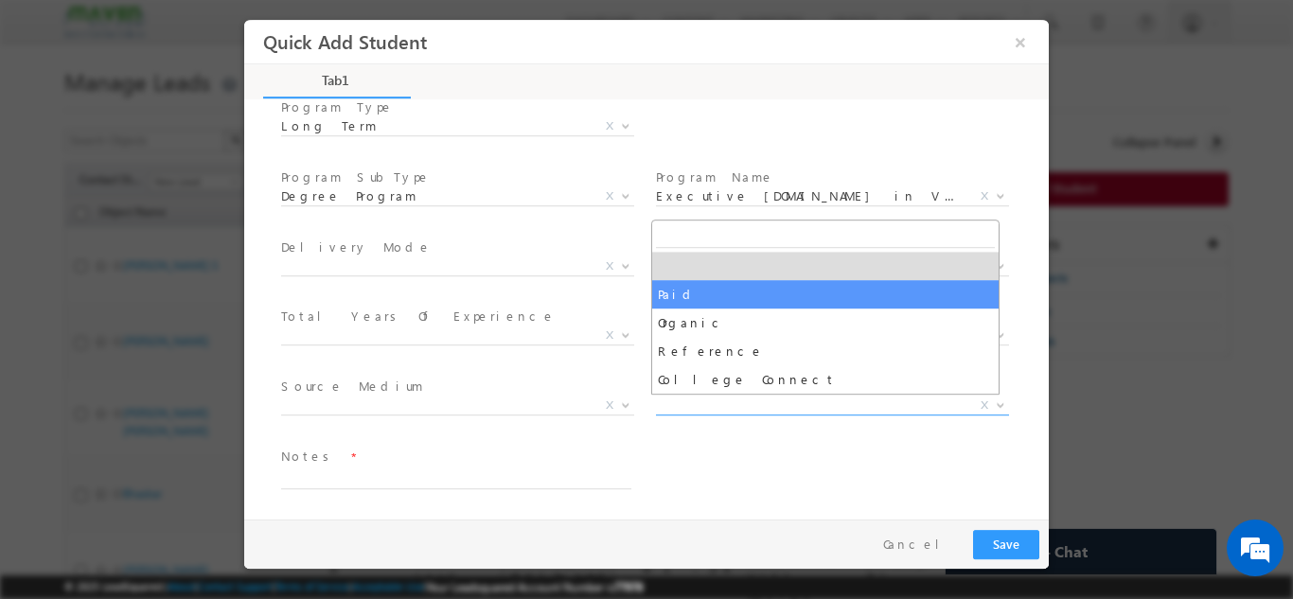
select select "Paid"
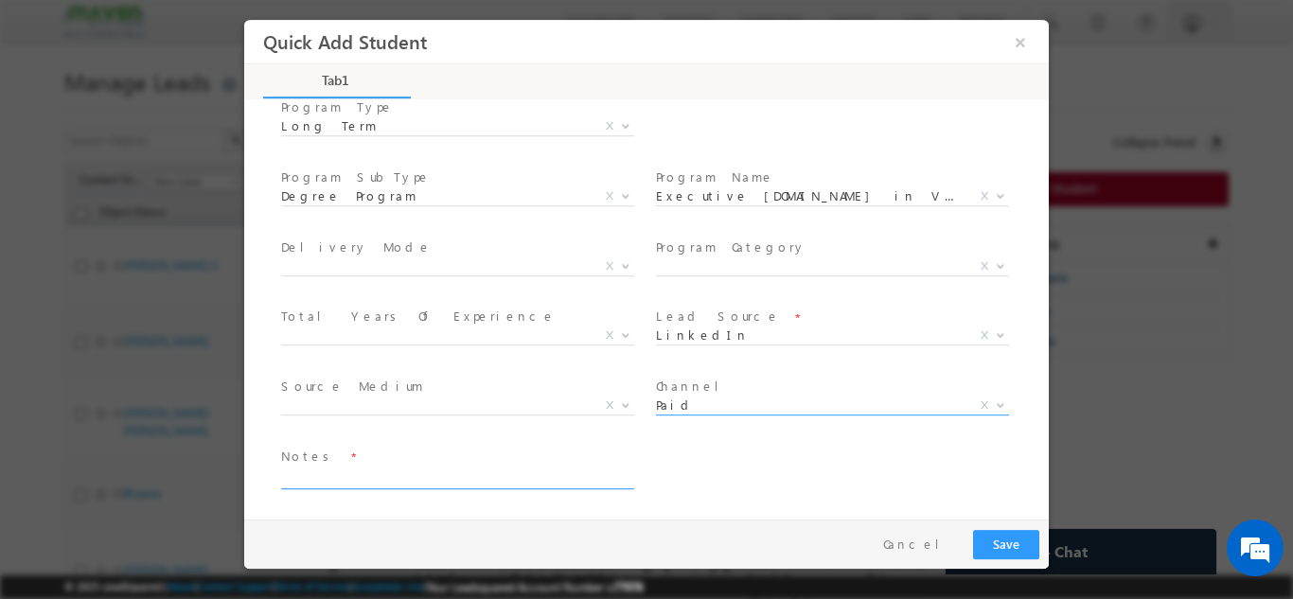
click at [541, 486] on textarea at bounding box center [456, 478] width 350 height 22
type textarea "not enquired"
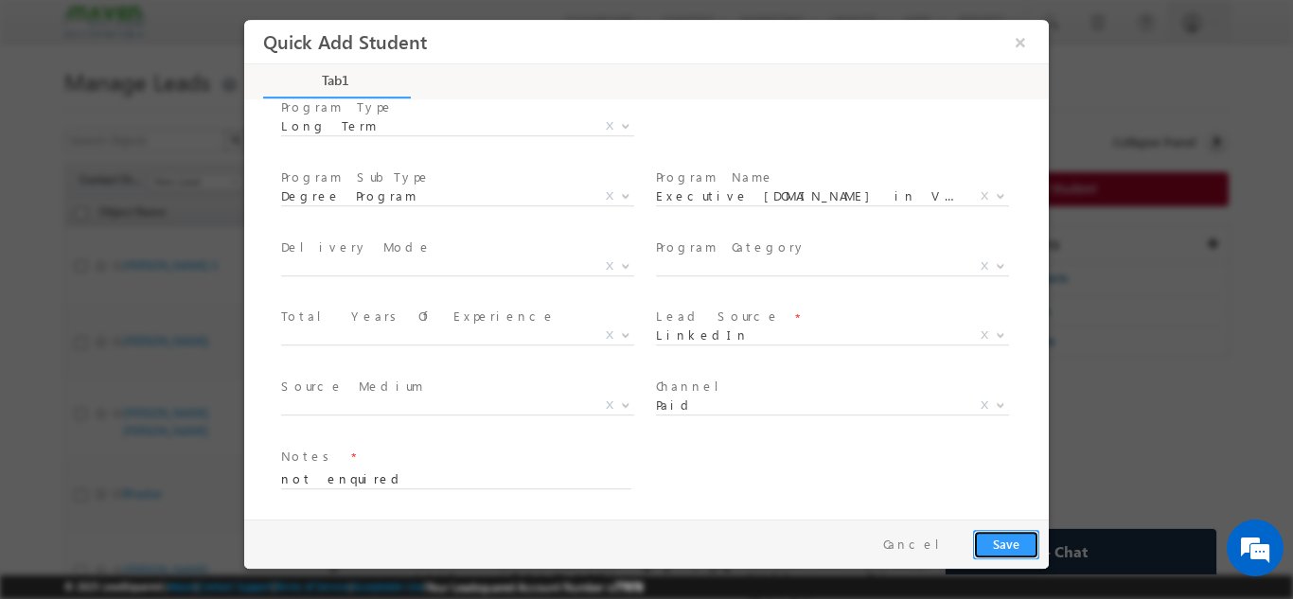
click at [1023, 545] on button "Save" at bounding box center [1006, 543] width 66 height 29
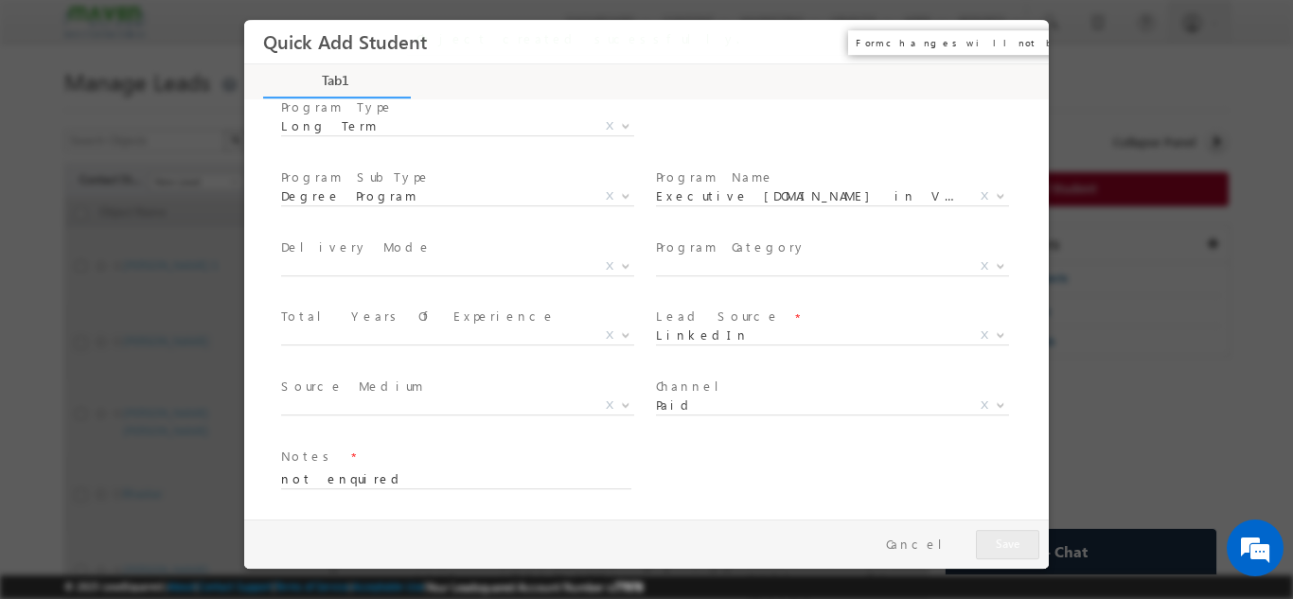
click at [1011, 41] on button "×" at bounding box center [1021, 41] width 32 height 35
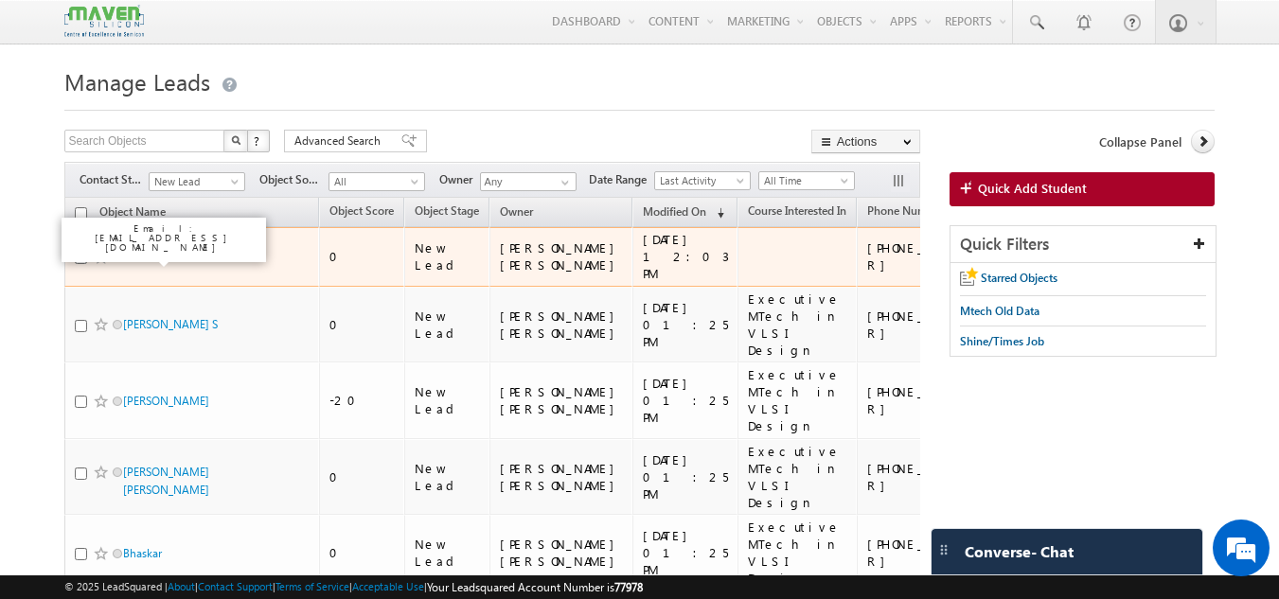
click at [144, 260] on link "Yoshith" at bounding box center [141, 257] width 36 height 14
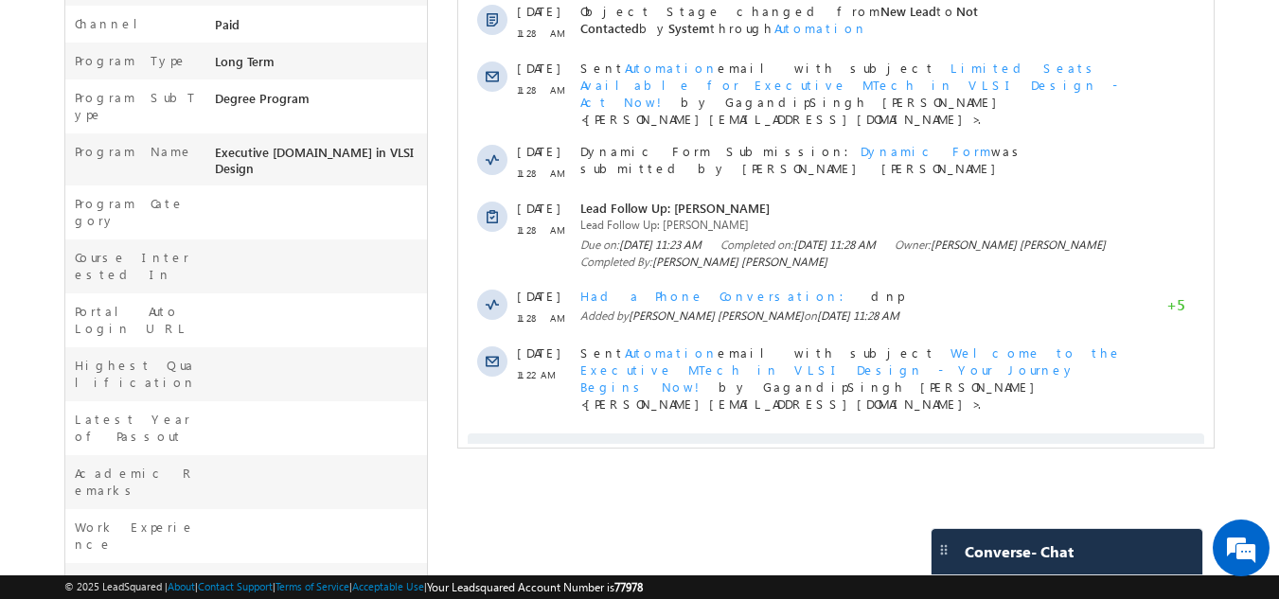
scroll to position [656, 0]
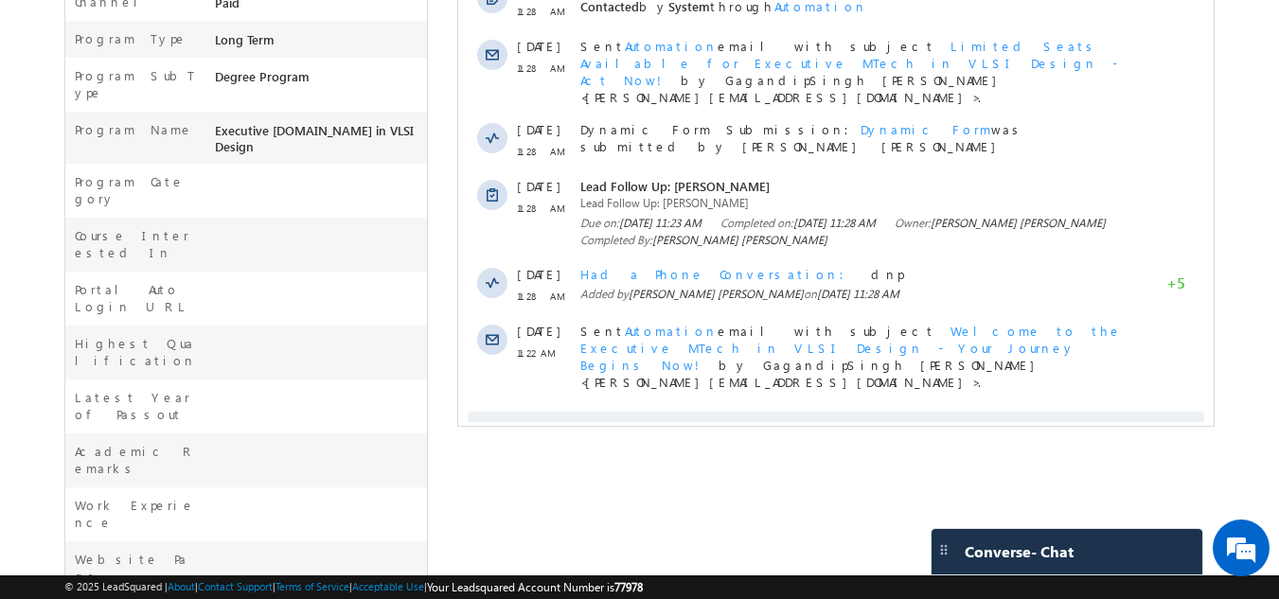
click at [838, 412] on span "Show More" at bounding box center [844, 431] width 100 height 38
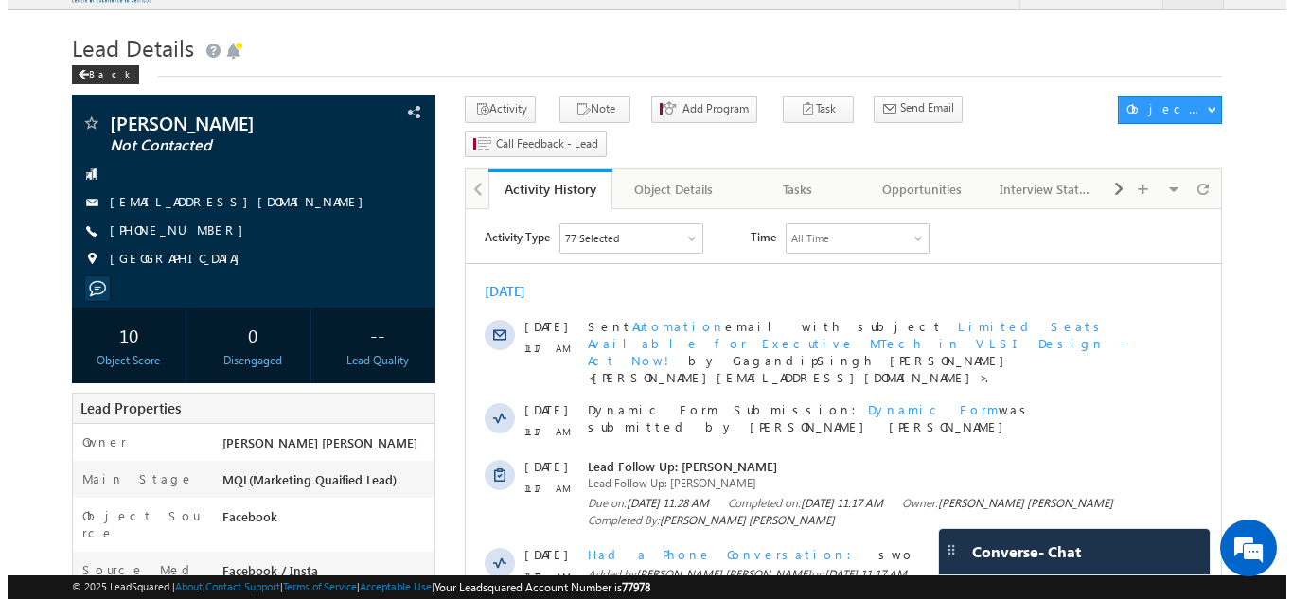
scroll to position [0, 0]
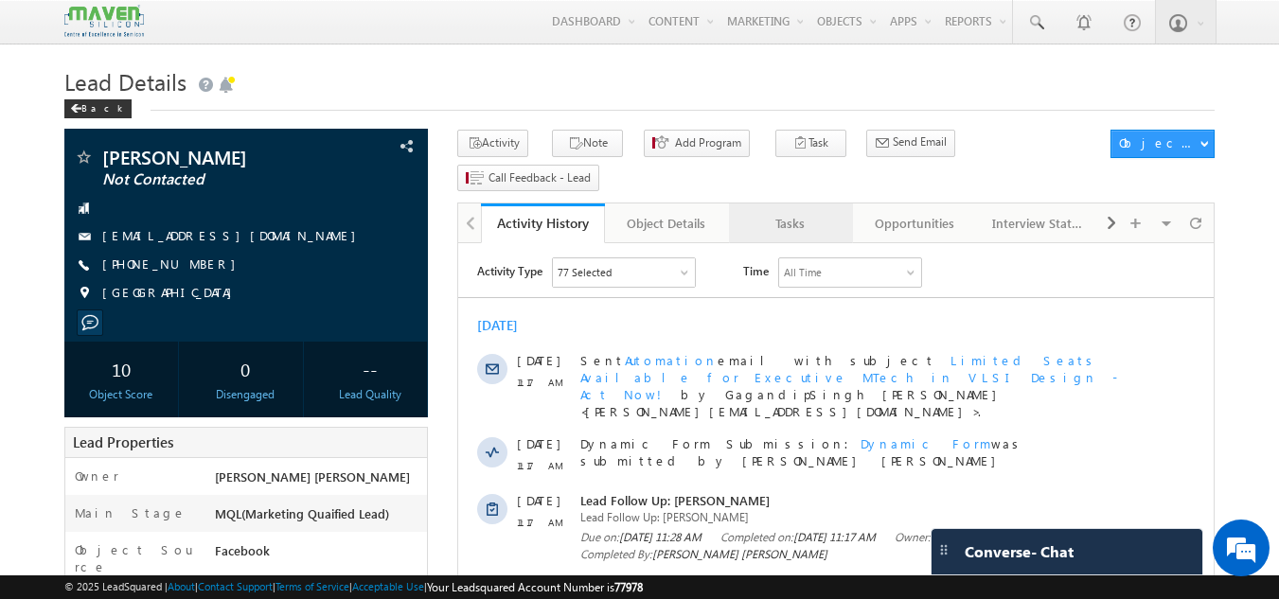
click at [778, 208] on link "Tasks" at bounding box center [791, 224] width 124 height 40
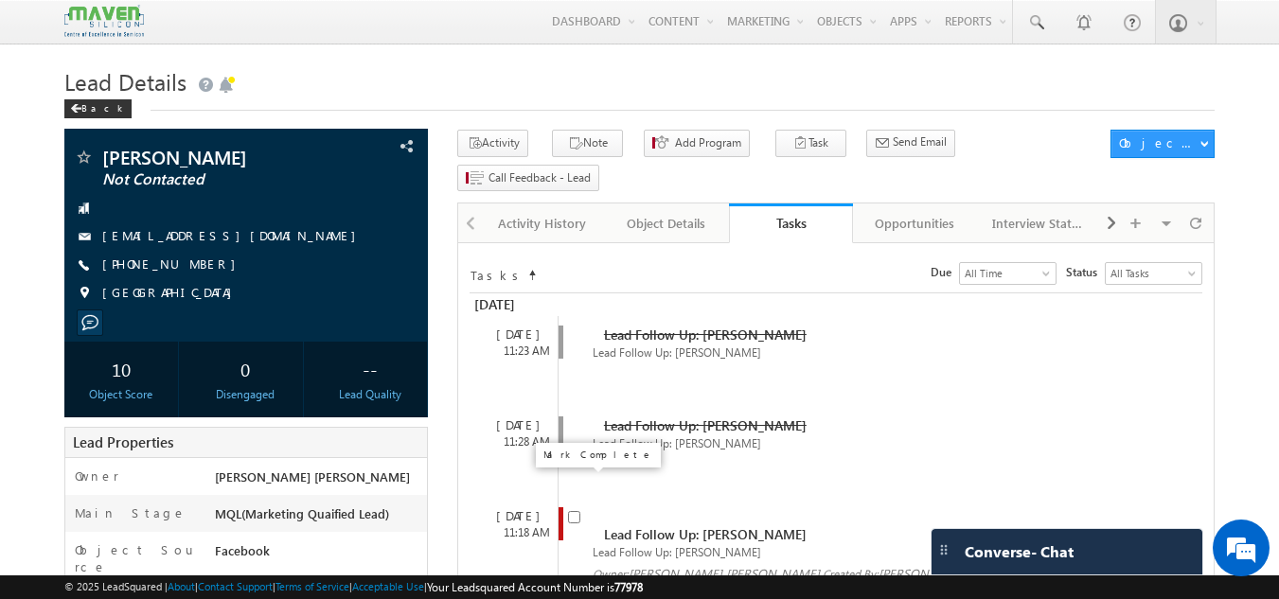
click at [573, 511] on input "checkbox" at bounding box center [574, 517] width 12 height 12
checkbox input "false"
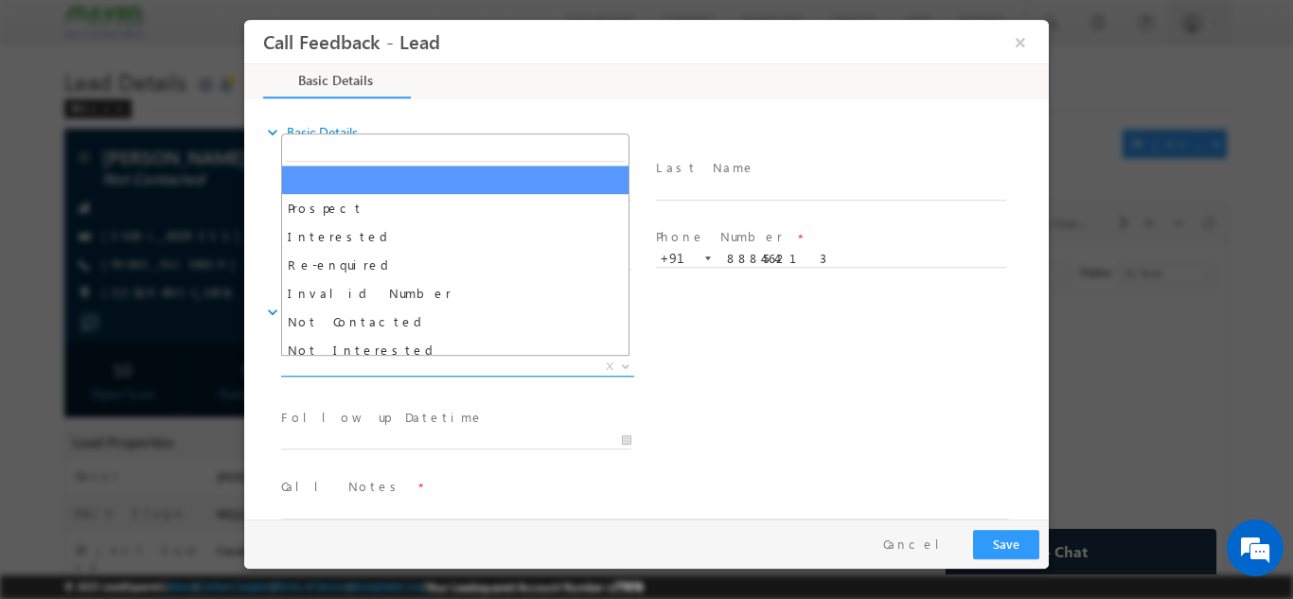
click at [511, 362] on span "X" at bounding box center [457, 366] width 353 height 19
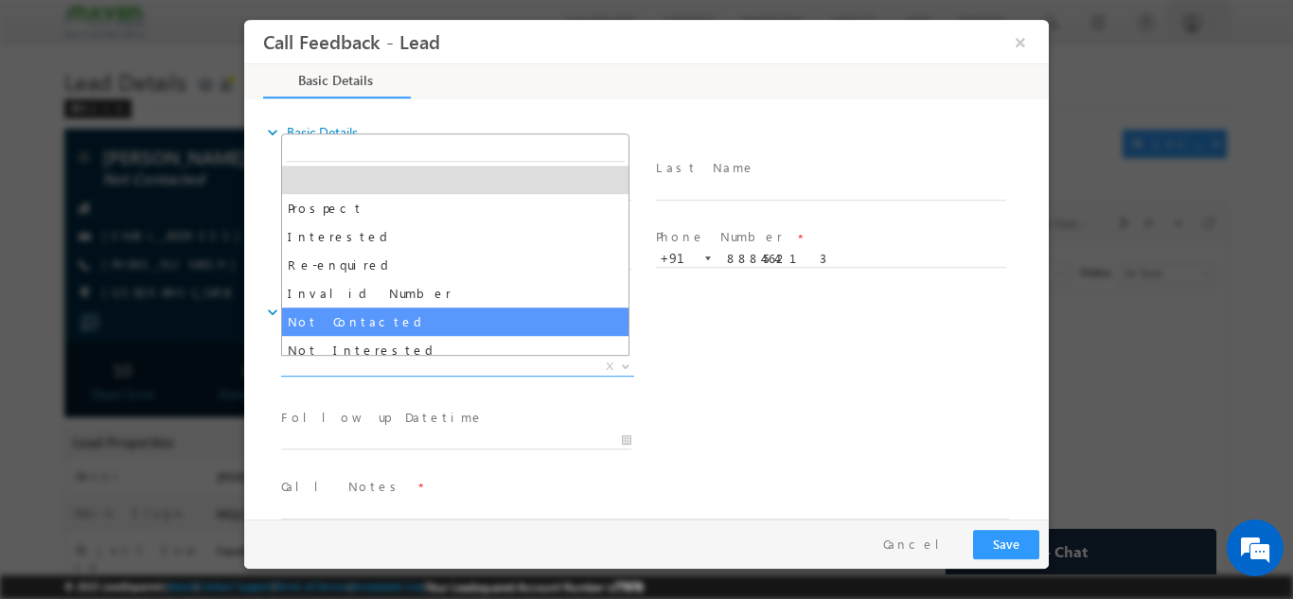
select select "Not Contacted"
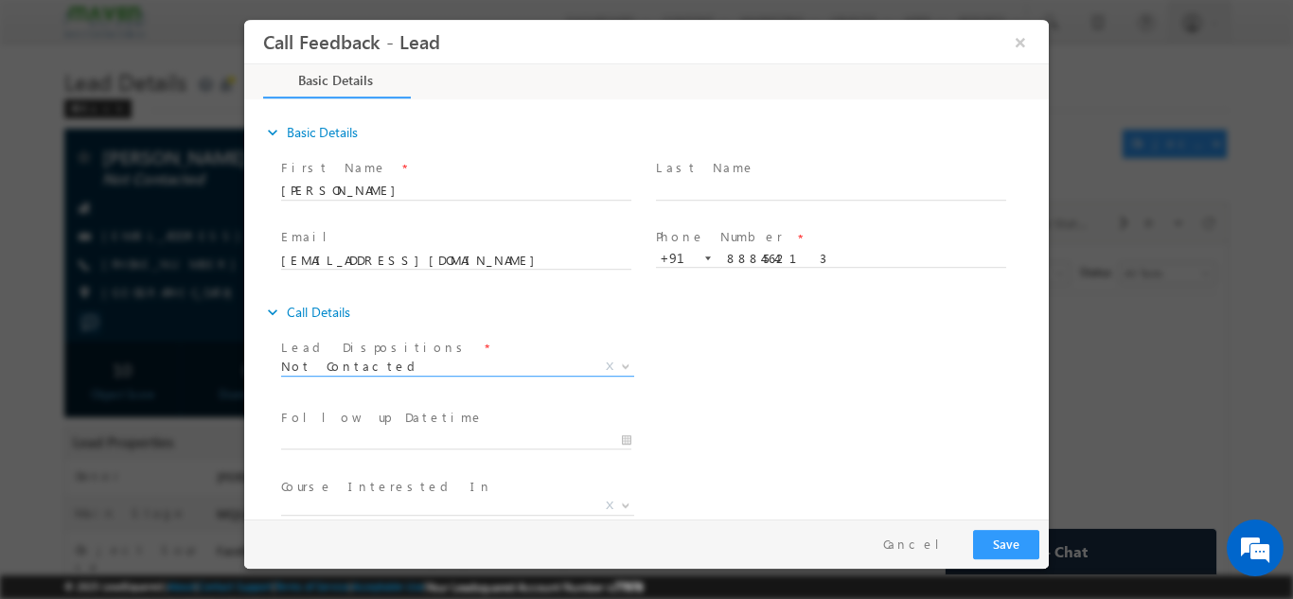
scroll to position [100, 0]
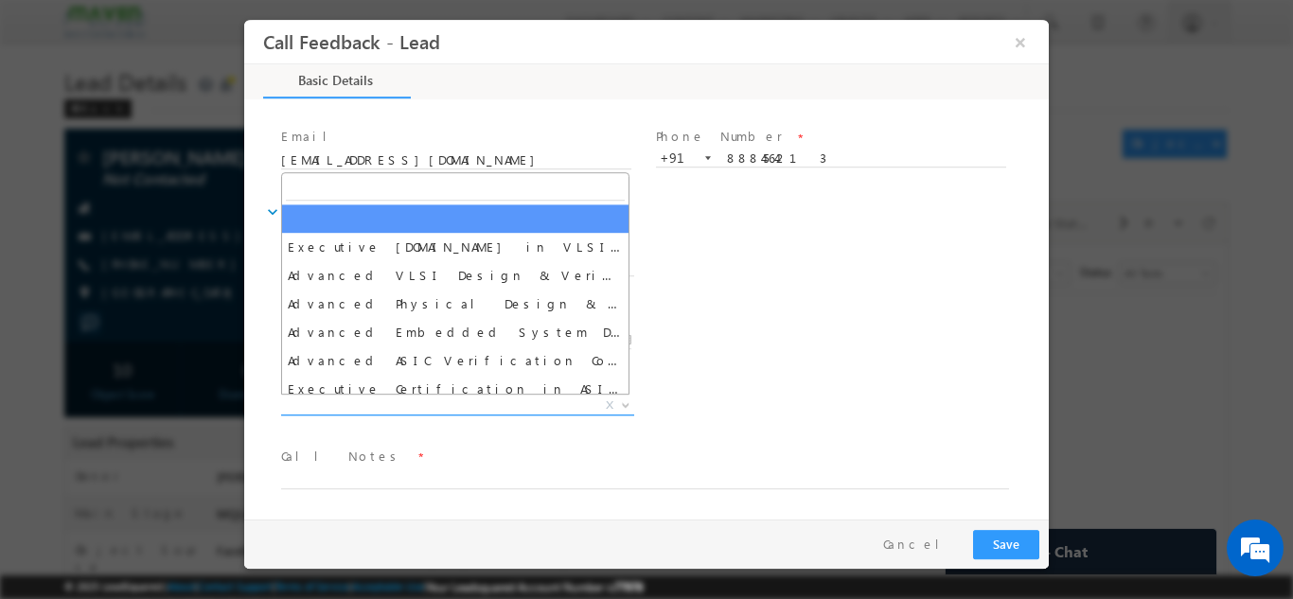
click at [447, 408] on span "X" at bounding box center [457, 405] width 353 height 19
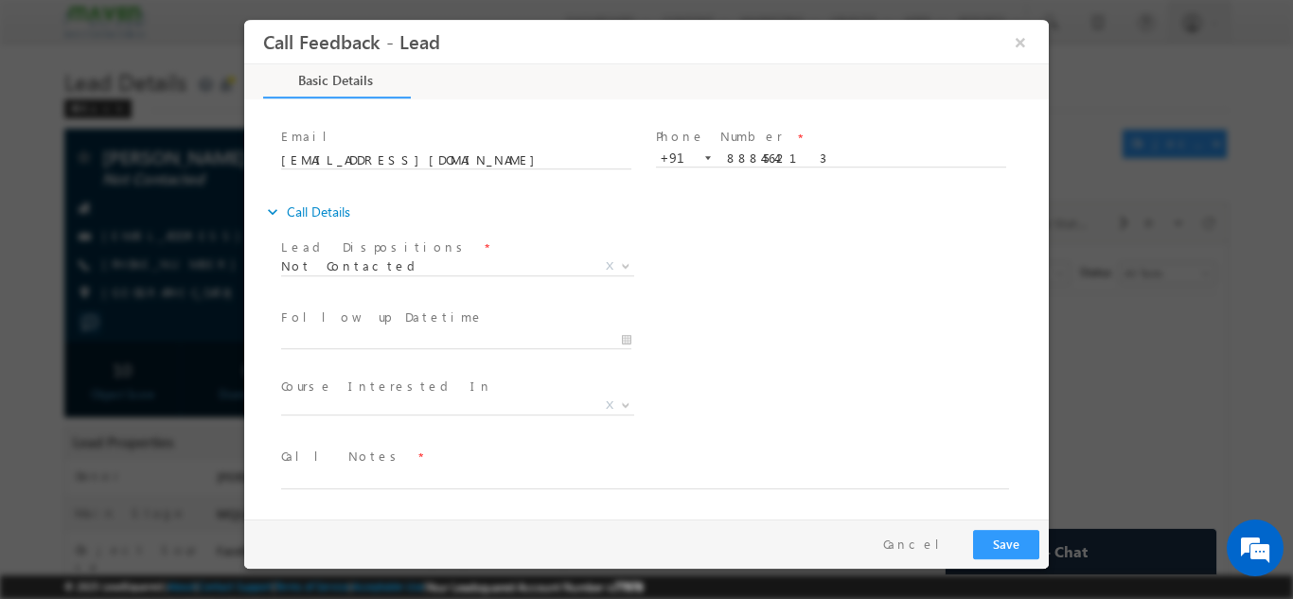
click at [736, 359] on div "Follow up Datetime * Program Type * Long Term Short Term X" at bounding box center [663, 338] width 772 height 70
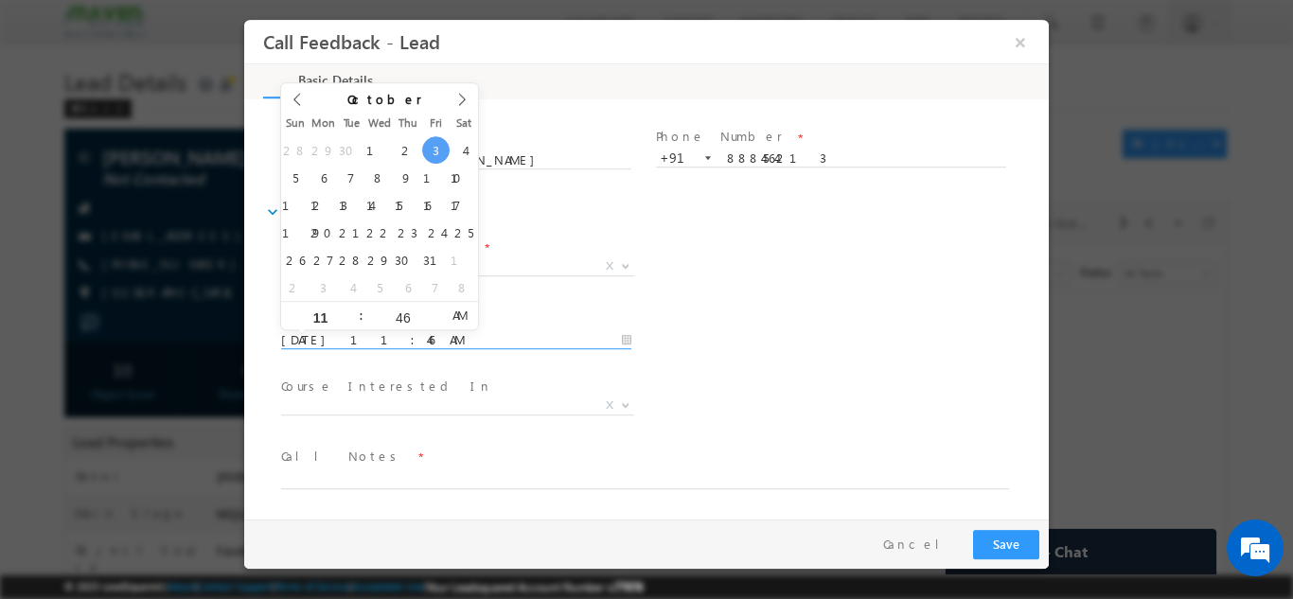
click at [418, 330] on input "[DATE] 11:46 AM" at bounding box center [456, 339] width 350 height 19
type input "[DATE] 11:46 AM"
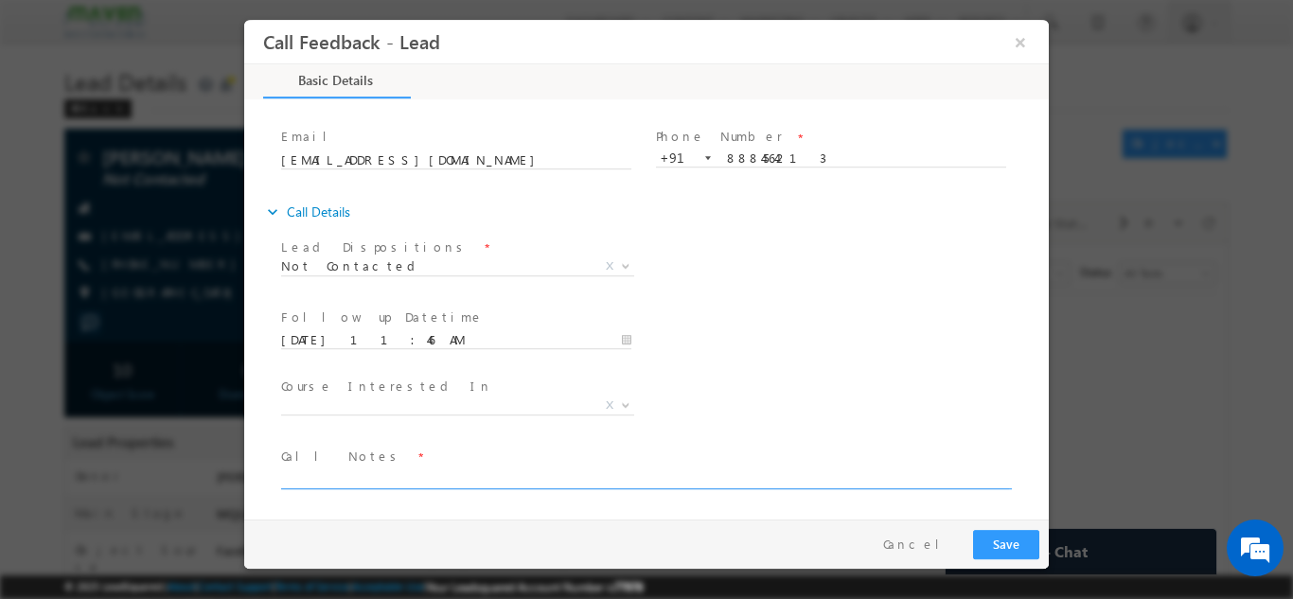
click at [516, 474] on textarea at bounding box center [645, 478] width 728 height 22
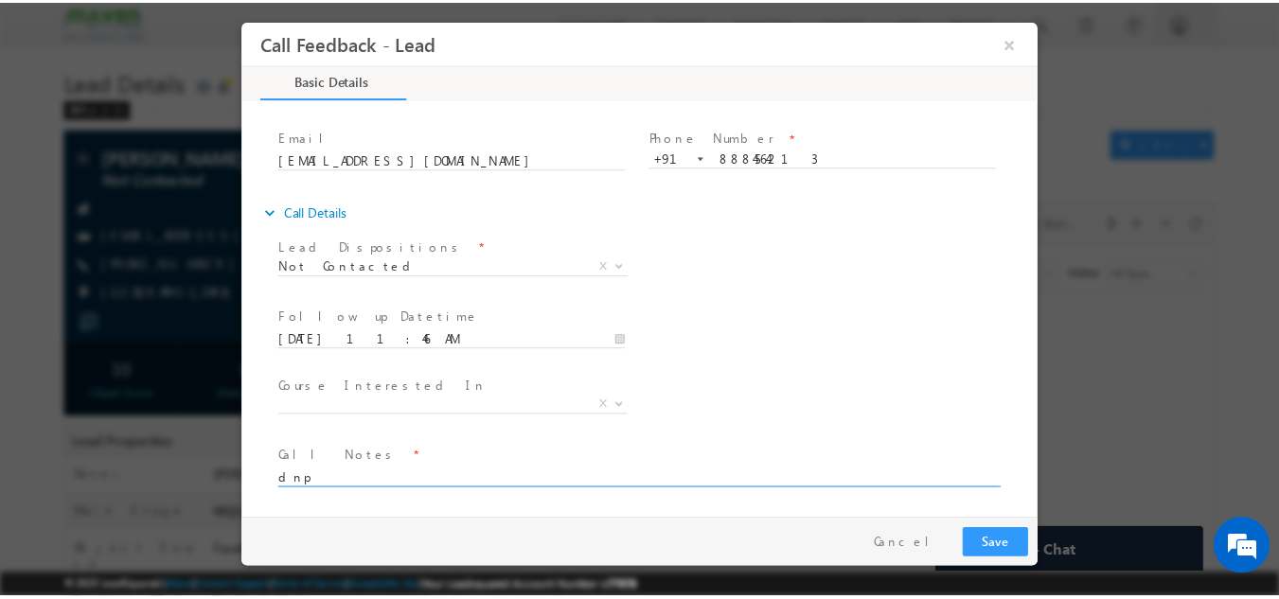
scroll to position [0, 0]
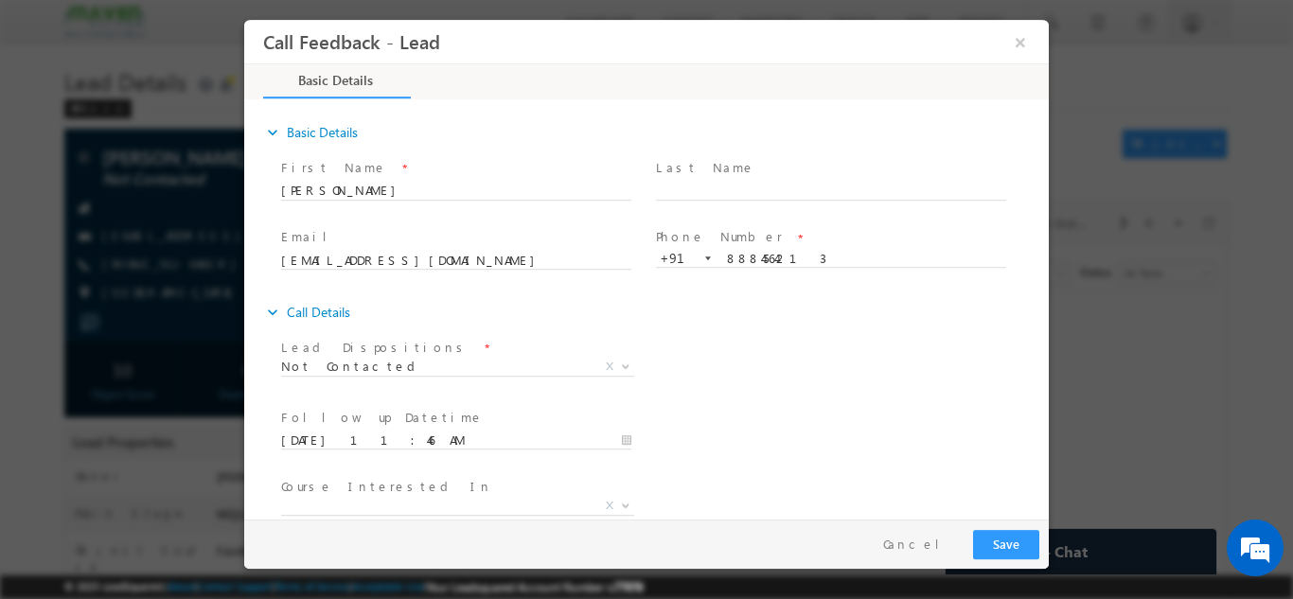
type textarea "dnp"
click at [1005, 542] on button "Save" at bounding box center [1006, 543] width 66 height 29
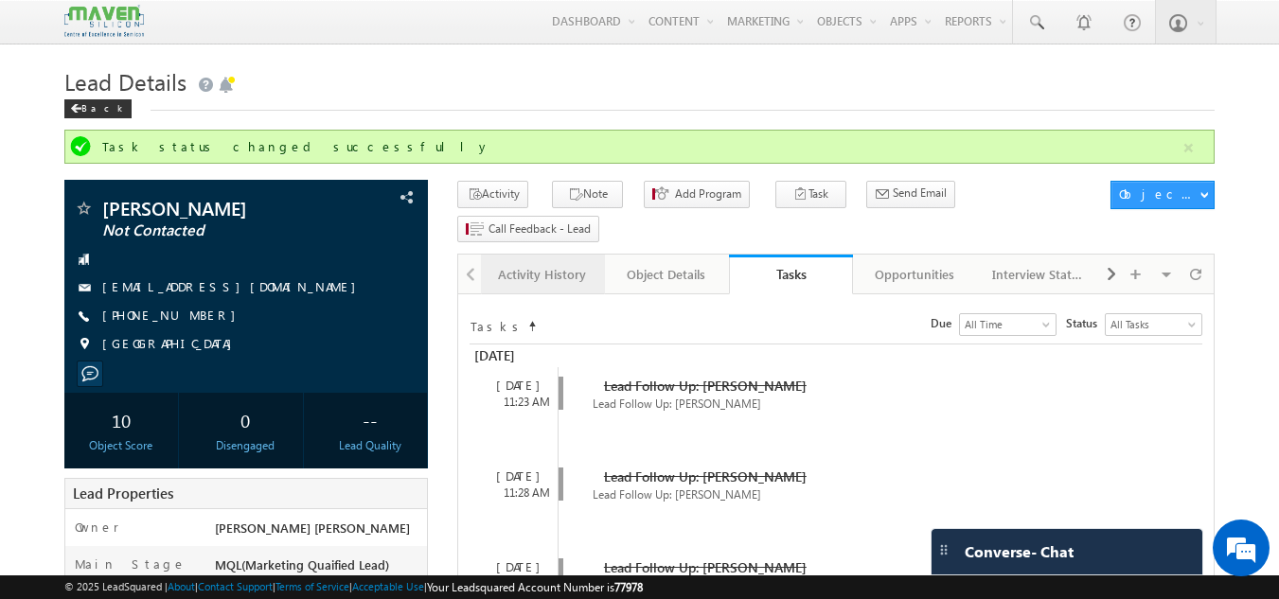
click at [530, 255] on link "Activity History" at bounding box center [543, 275] width 124 height 40
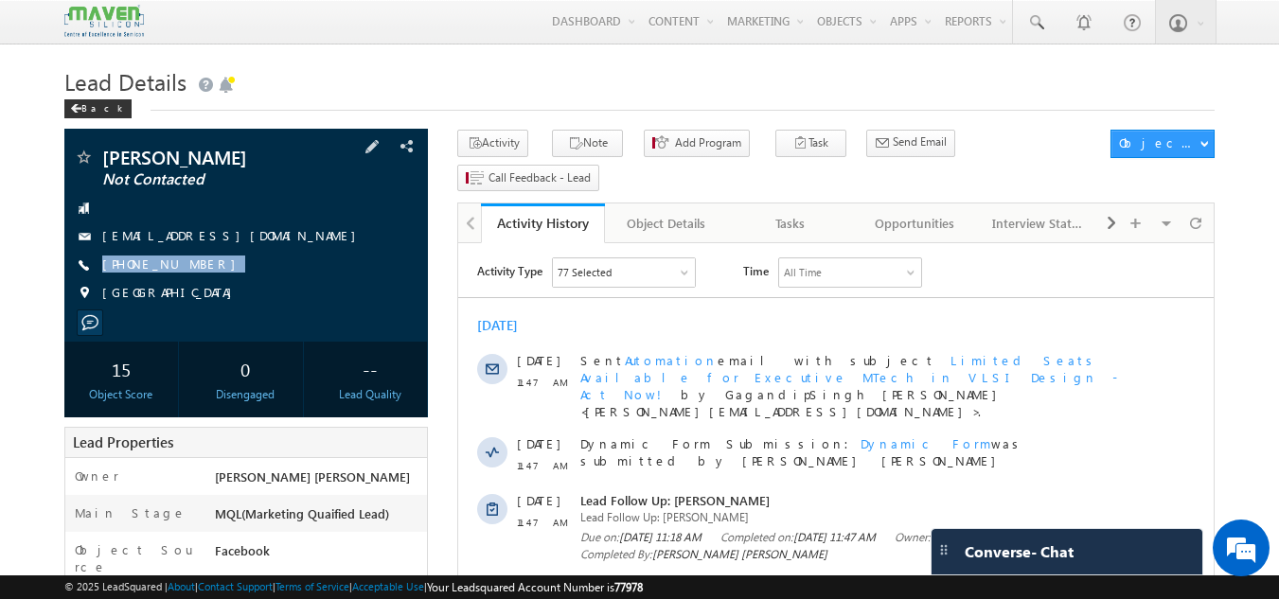
drag, startPoint x: 199, startPoint y: 263, endPoint x: 190, endPoint y: 284, distance: 22.5
click at [190, 284] on div "[PERSON_NAME] Not Contacted [EMAIL_ADDRESS][DOMAIN_NAME] [PHONE_NUMBER] [GEOGRA…" at bounding box center [247, 230] width 346 height 165
copy div "[PHONE_NUMBER]"
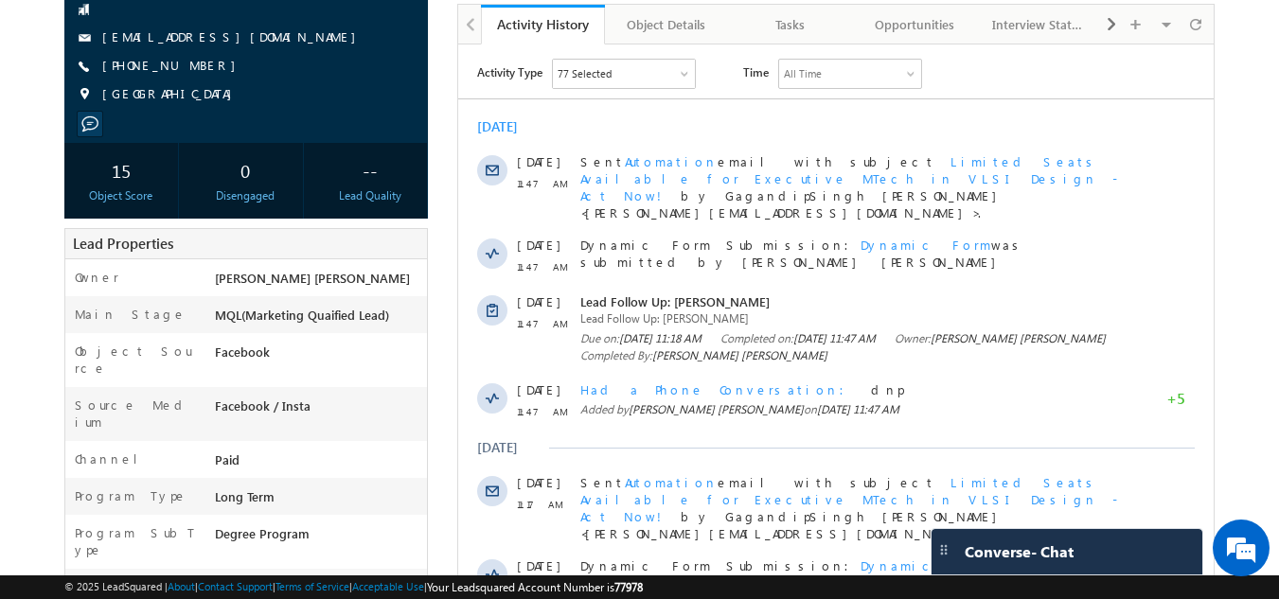
scroll to position [196, 0]
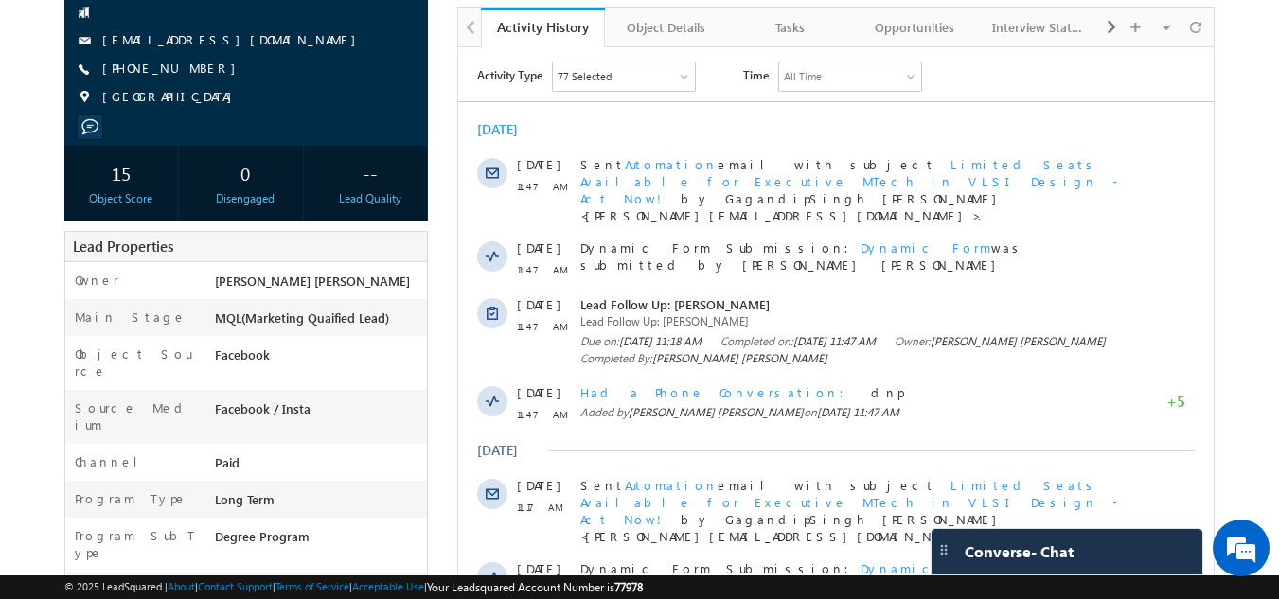
click at [34, 6] on body "Menu [PERSON_NAME] [PERSON_NAME] dip@m [PERSON_NAME] [DOMAIN_NAME] m" at bounding box center [639, 509] width 1279 height 1410
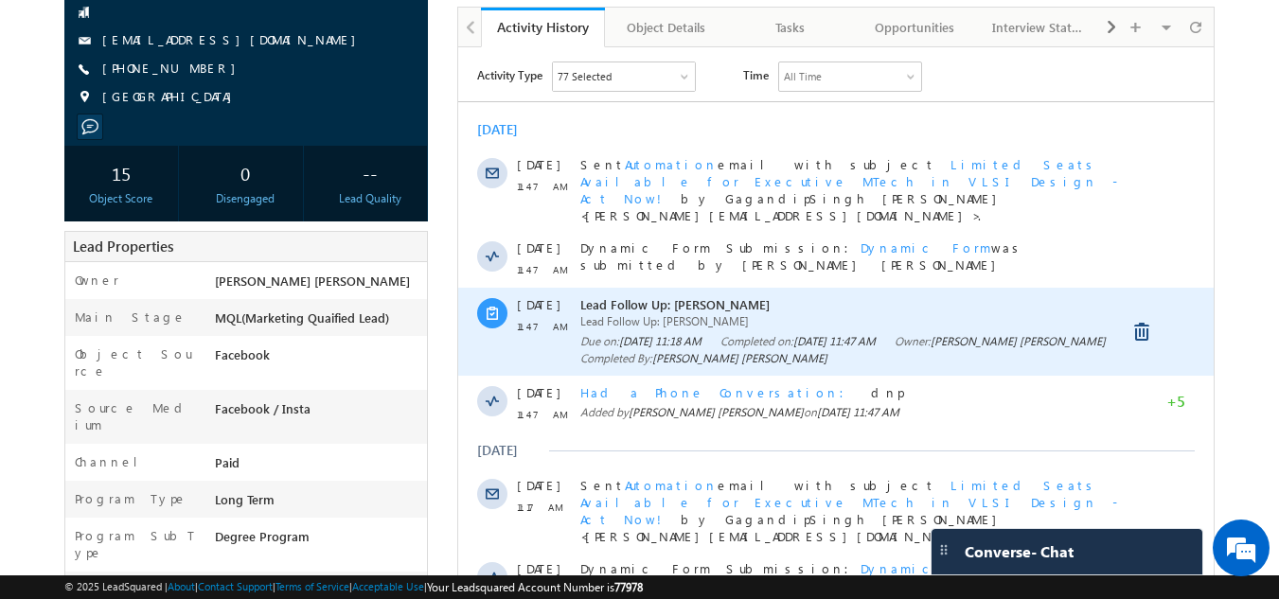
scroll to position [0, 0]
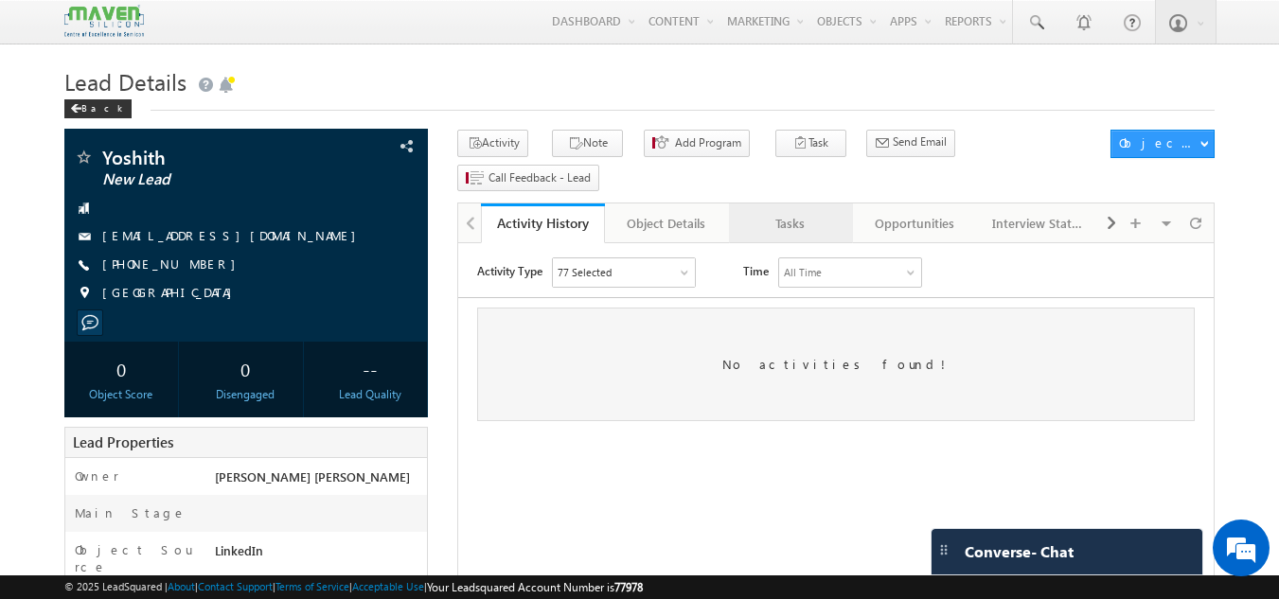
click at [774, 212] on div "Tasks" at bounding box center [790, 223] width 92 height 23
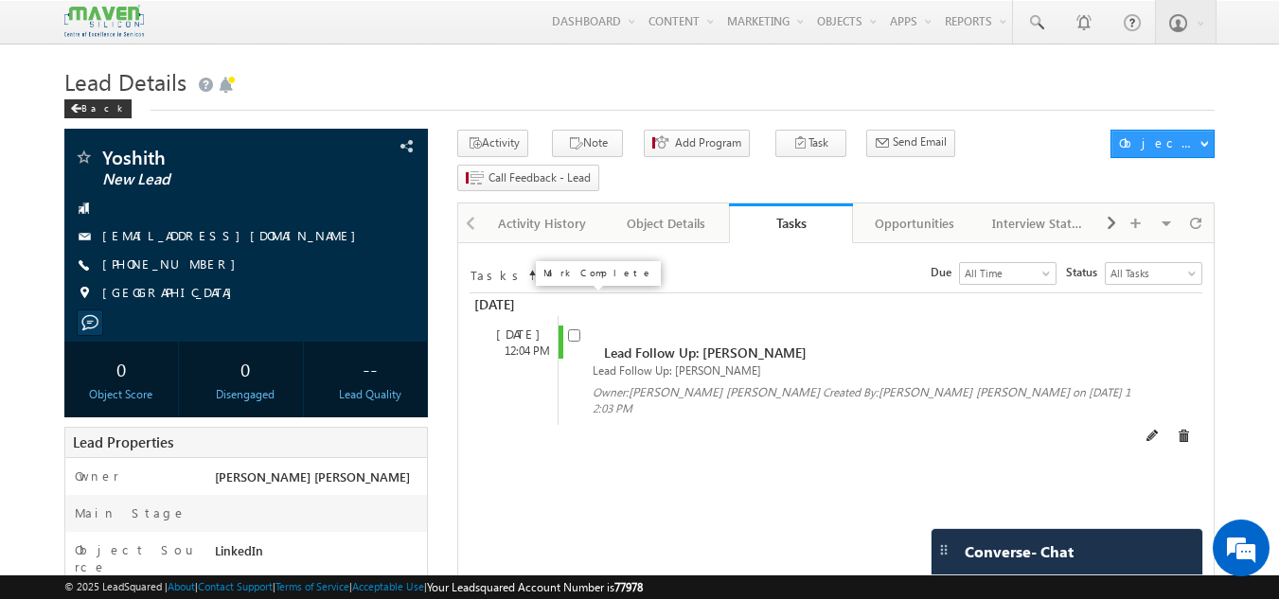
click at [573, 329] on input "checkbox" at bounding box center [574, 335] width 12 height 12
checkbox input "false"
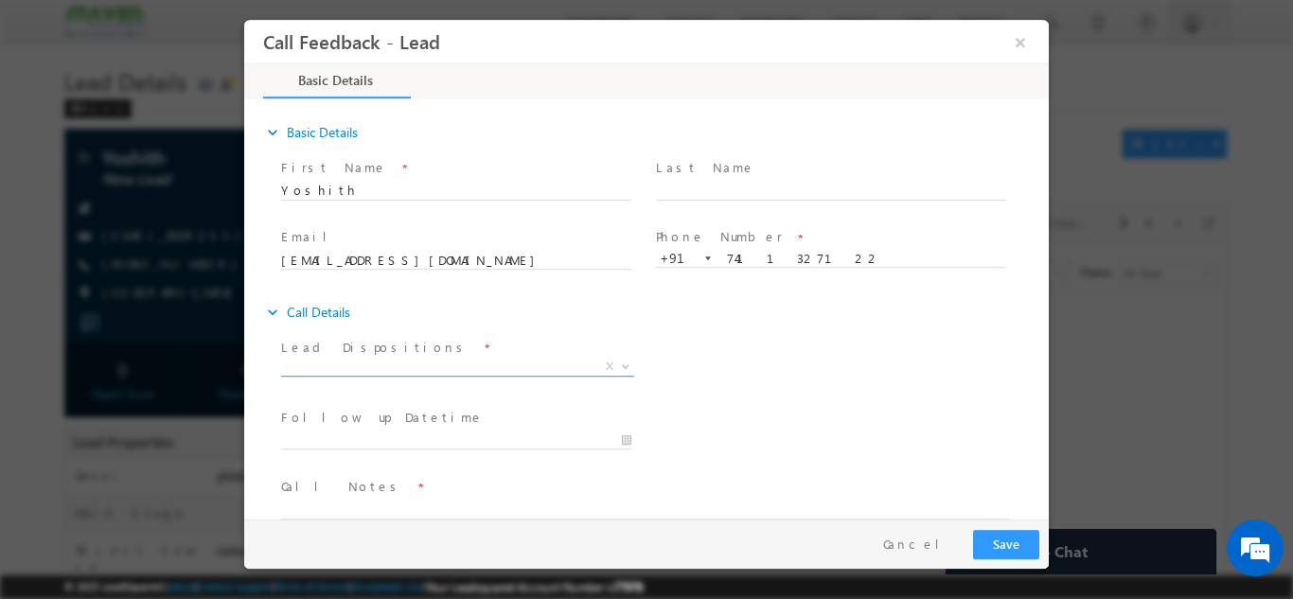
click at [474, 365] on div "Lead Dispositions * Prospect Interested Re-enquired Invalid Number Not Contacte…" at bounding box center [464, 359] width 367 height 44
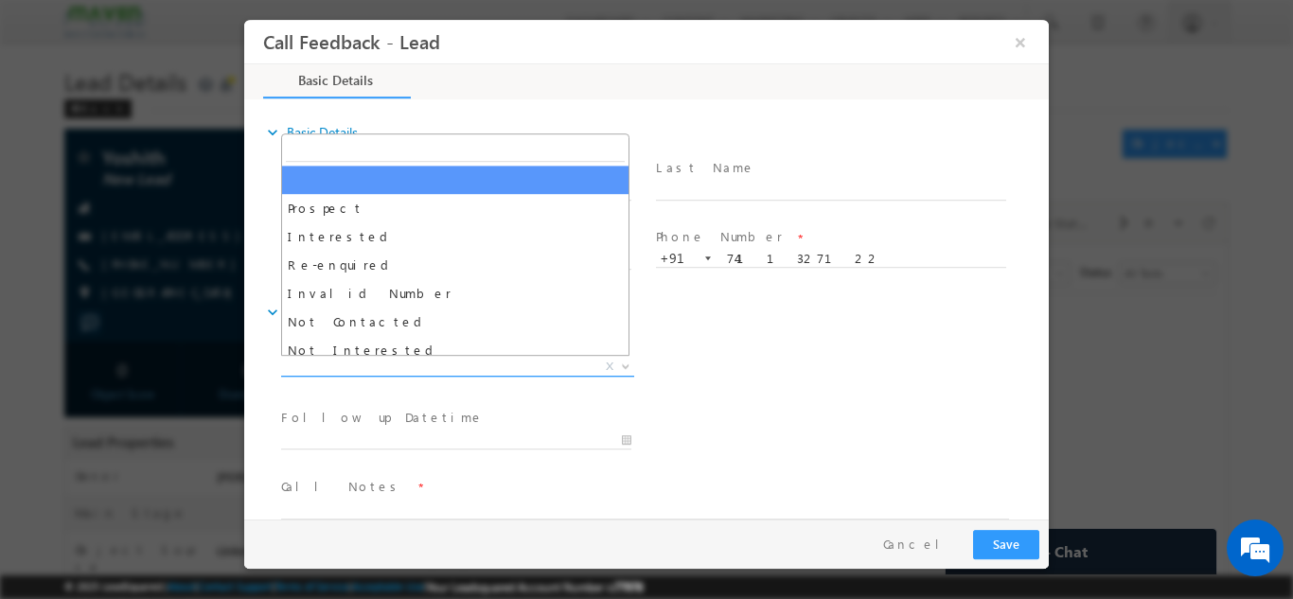
click at [449, 364] on span "X" at bounding box center [457, 366] width 353 height 19
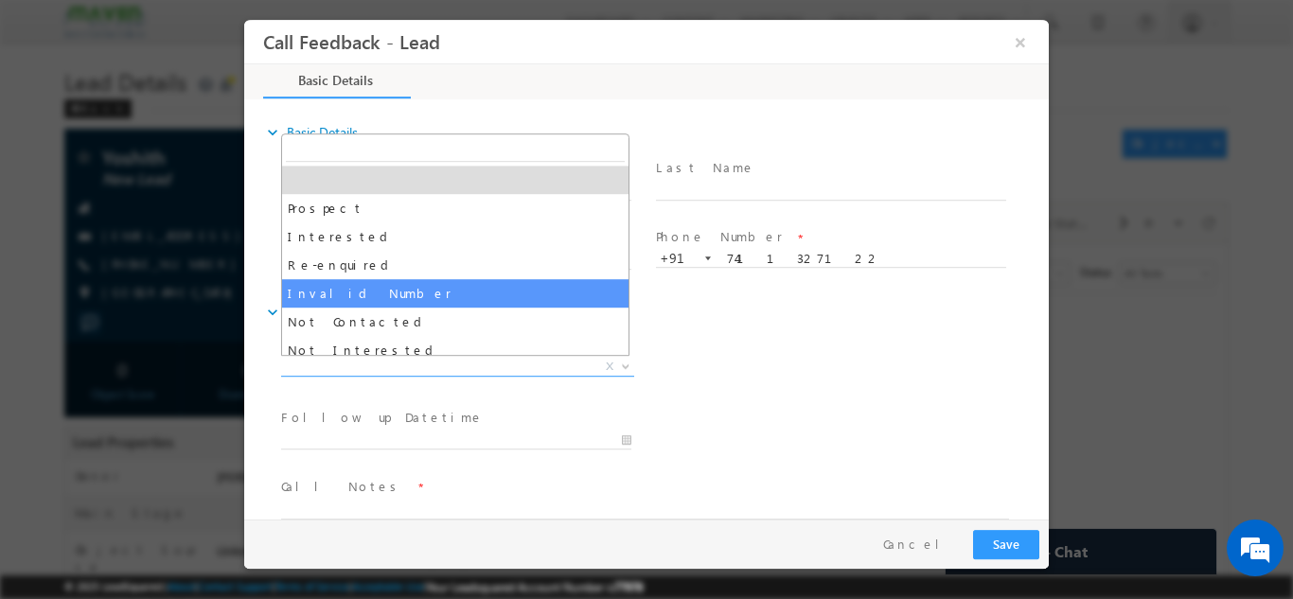
scroll to position [180, 0]
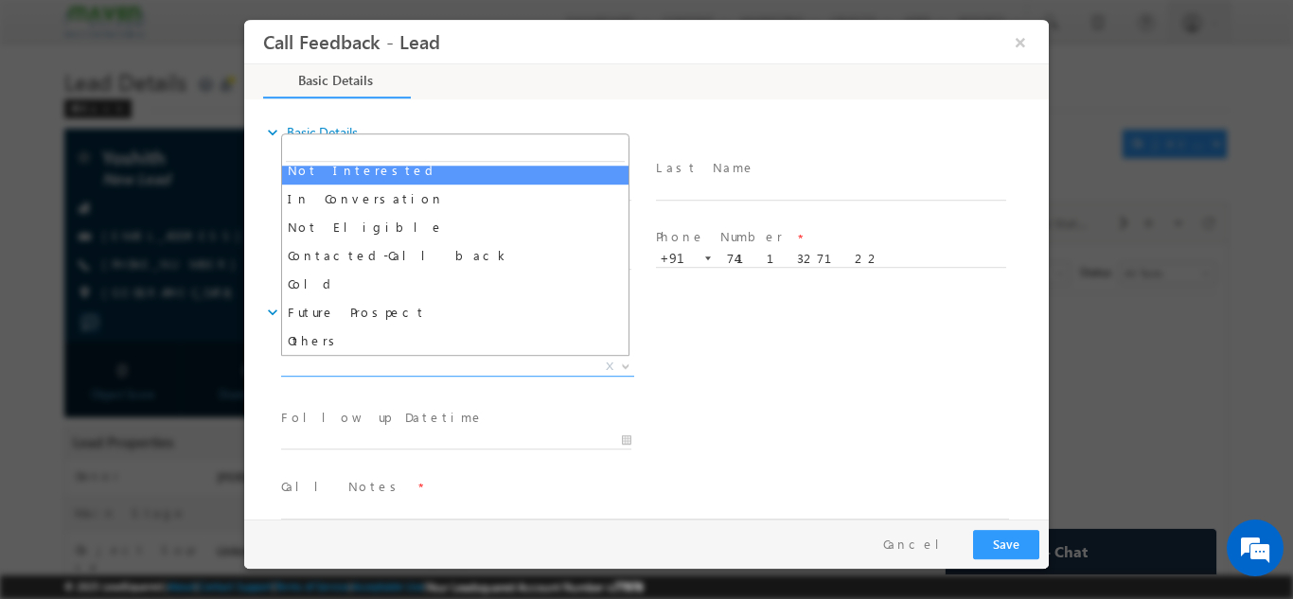
select select "Not Interested"
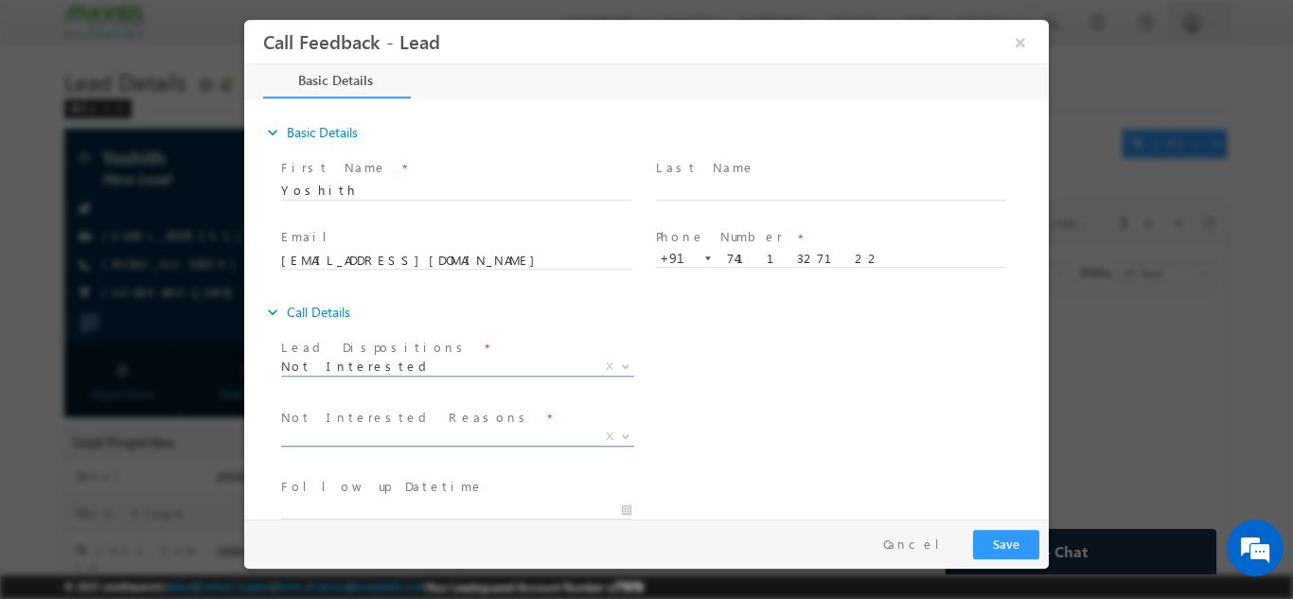
click at [466, 436] on span "X" at bounding box center [457, 436] width 353 height 19
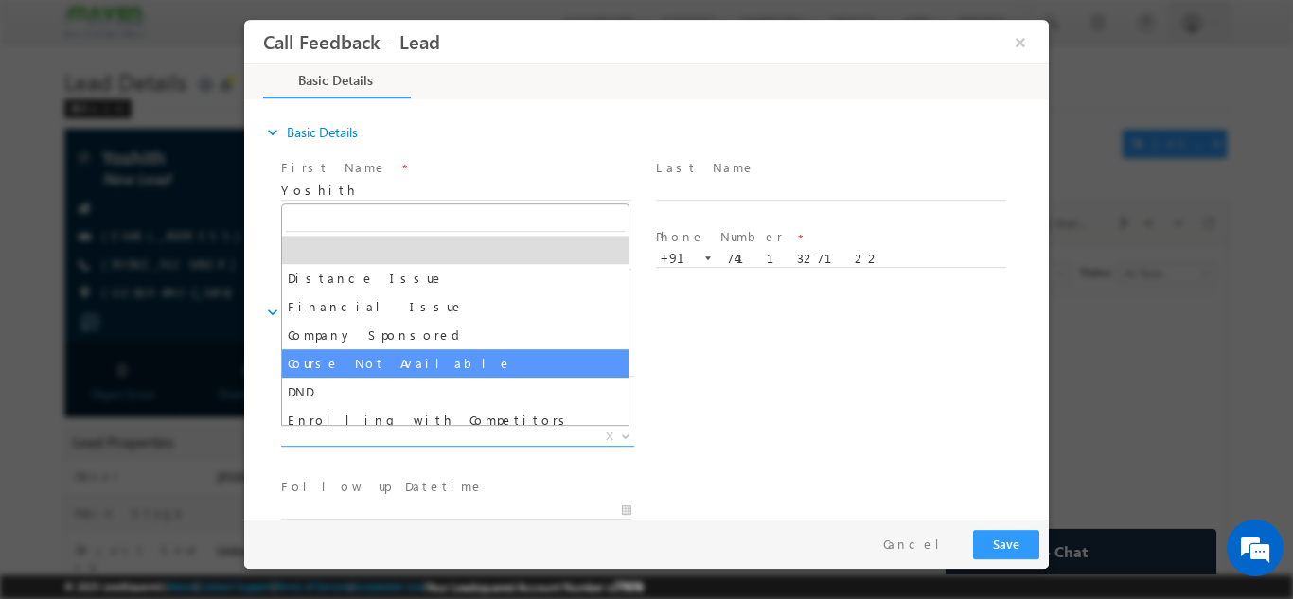
scroll to position [38, 0]
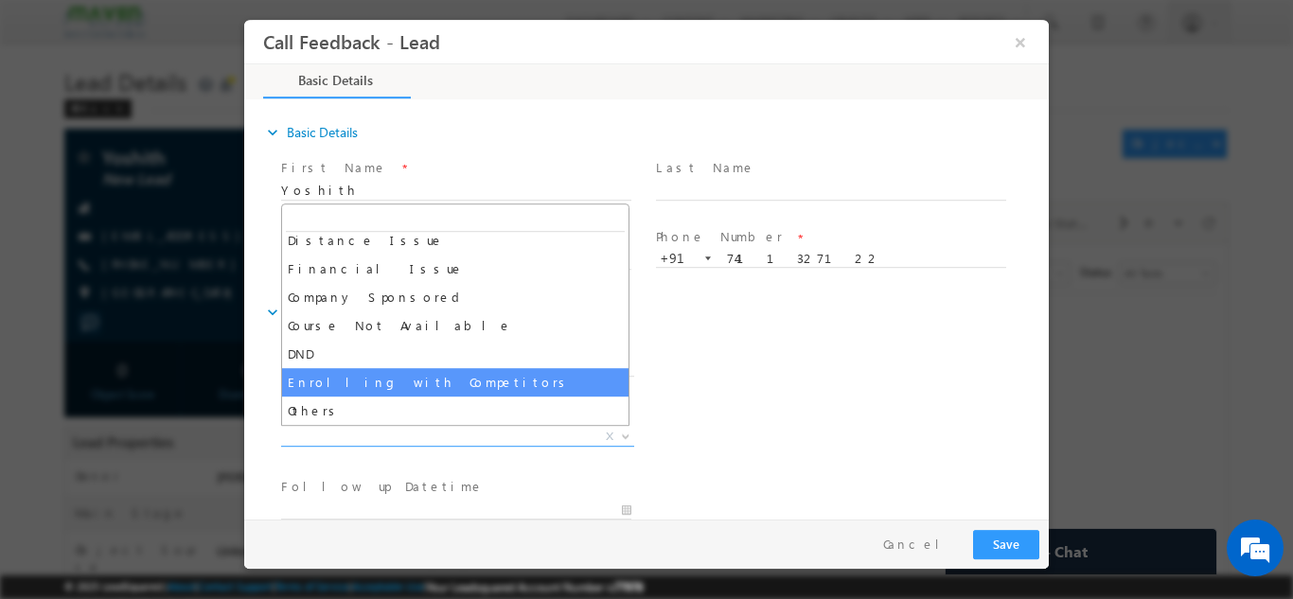
select select "Enrolling with Competitors"
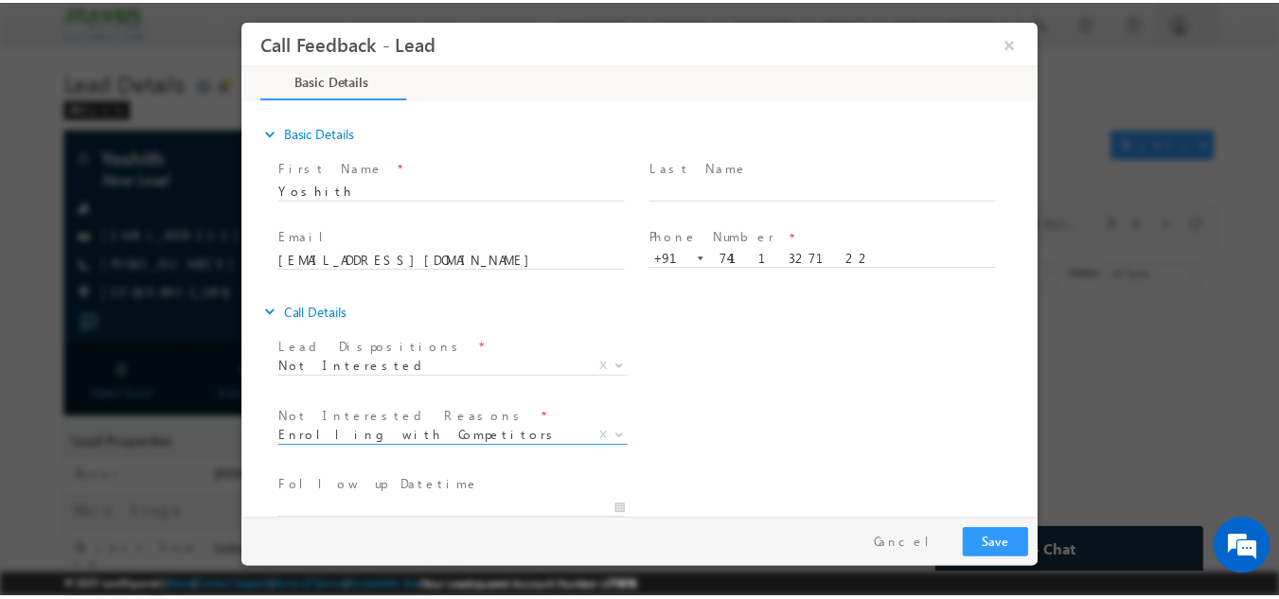
scroll to position [170, 0]
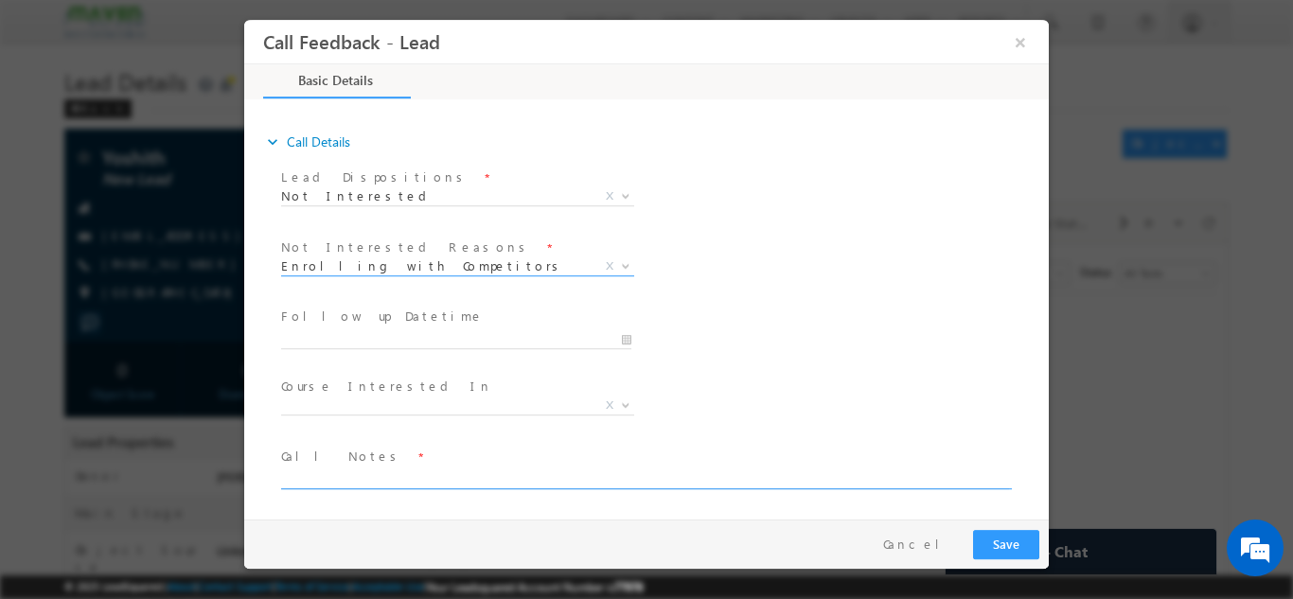
click at [511, 471] on textarea at bounding box center [645, 478] width 728 height 22
type textarea "enrolled in other institite not interested"
click at [1000, 542] on button "Save" at bounding box center [1006, 543] width 66 height 29
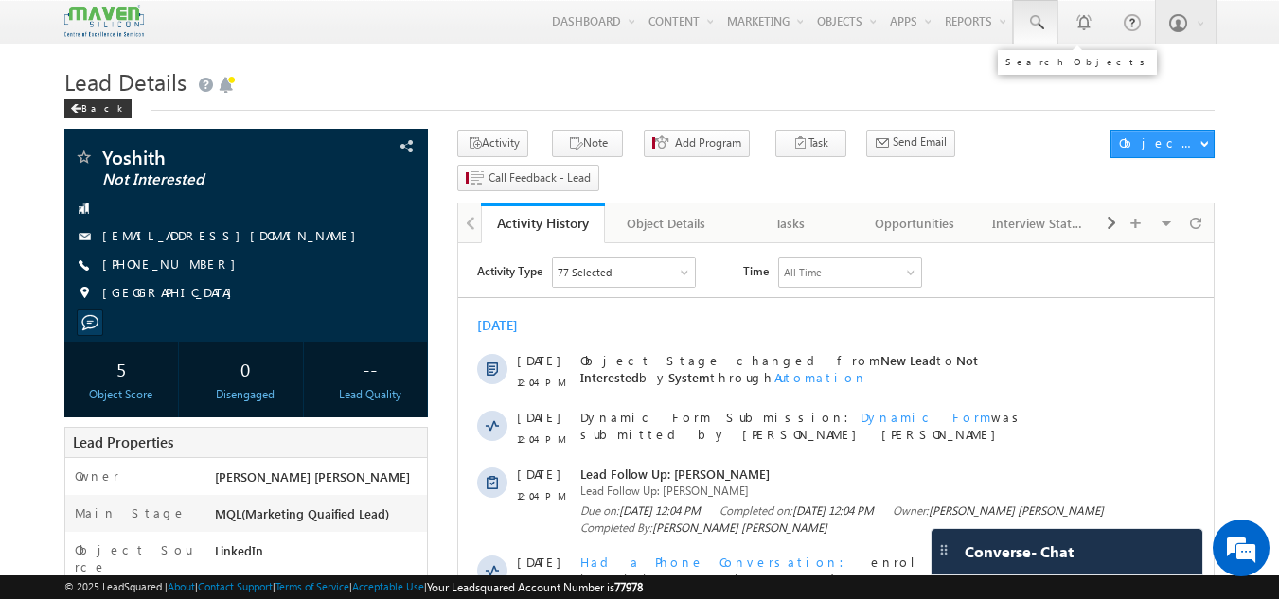
click at [1036, 33] on link at bounding box center [1035, 22] width 45 height 44
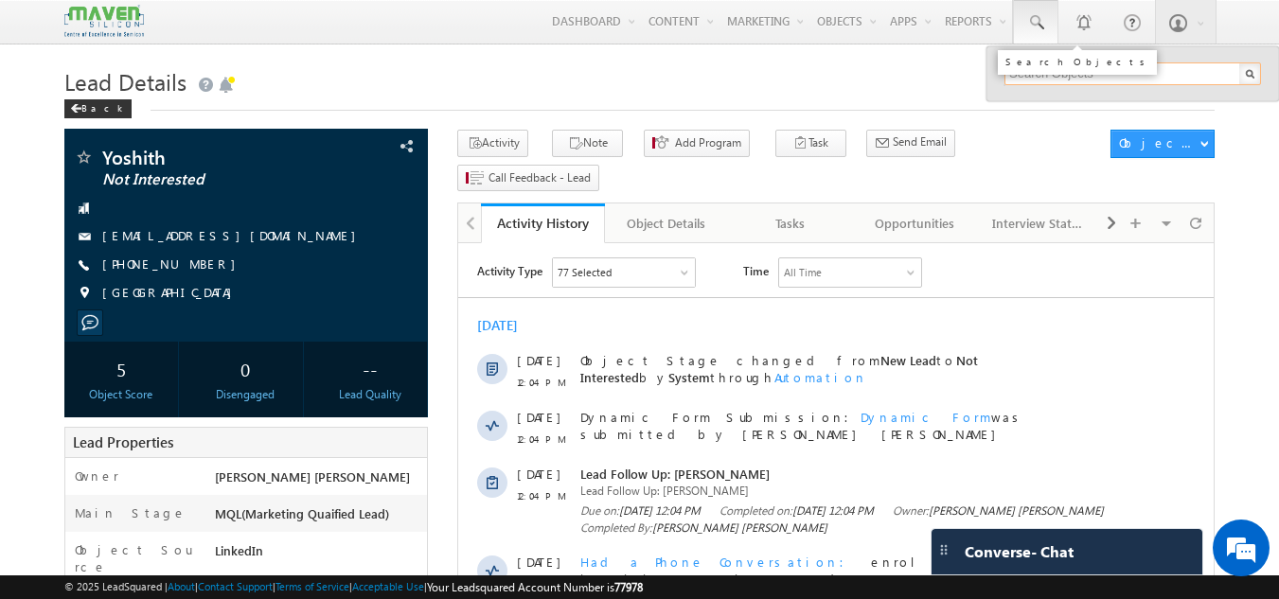
paste input "85472 50315"
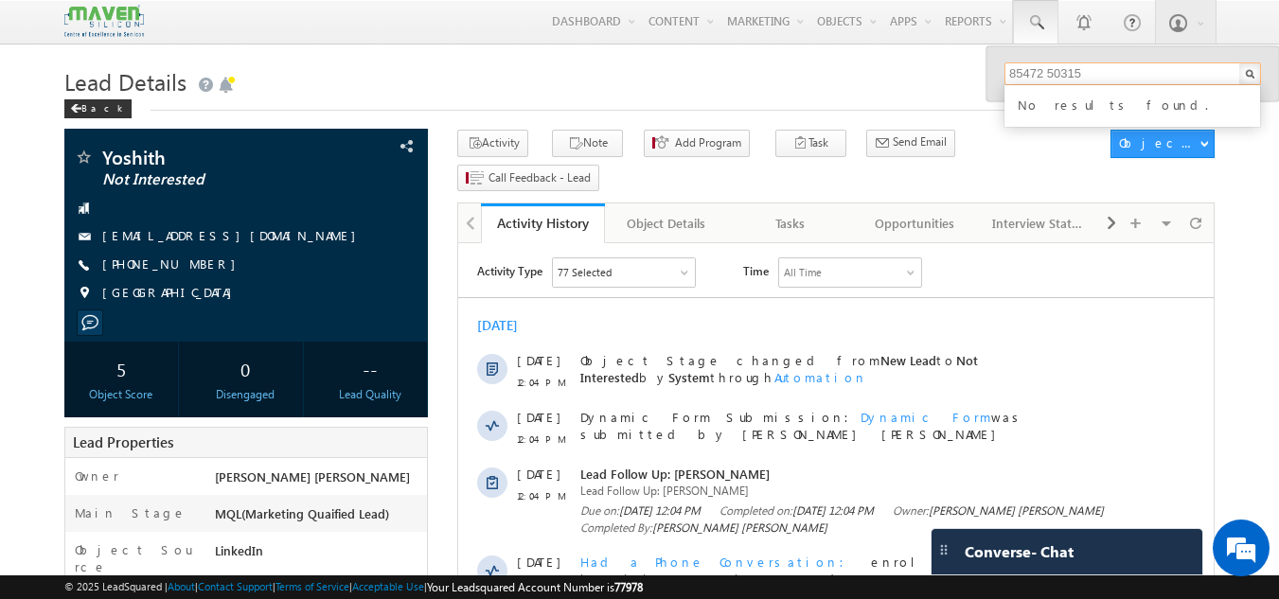
click at [1045, 73] on input "85472 50315" at bounding box center [1133, 73] width 257 height 23
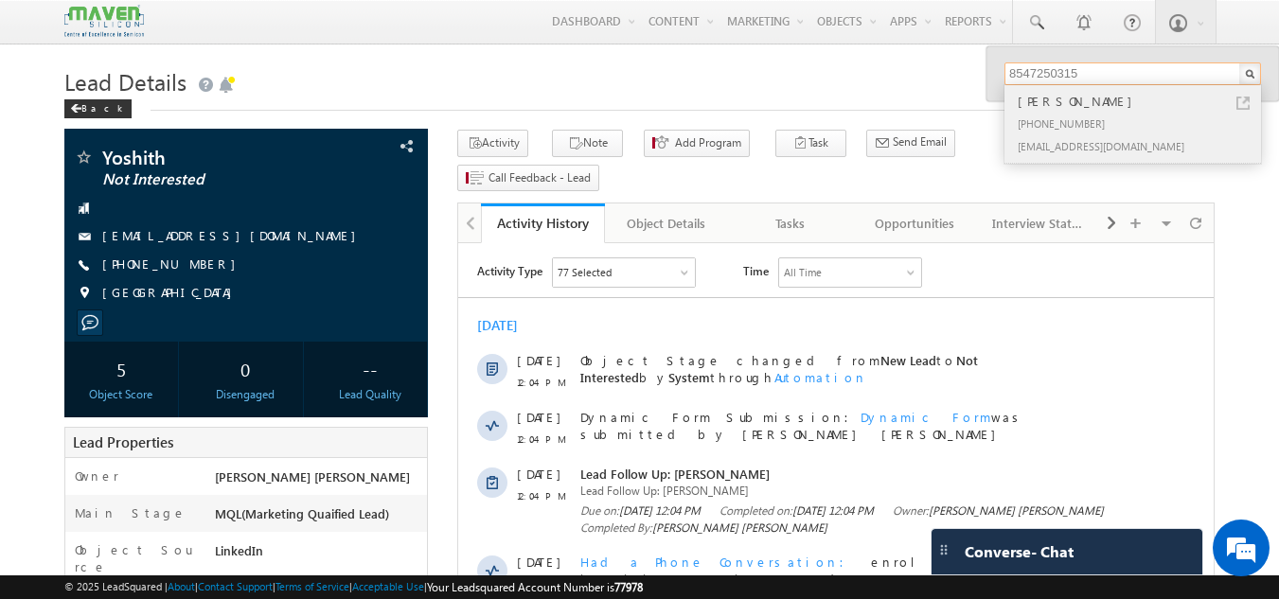
type input "8547250315"
click at [1077, 129] on div "[PHONE_NUMBER]" at bounding box center [1141, 123] width 254 height 23
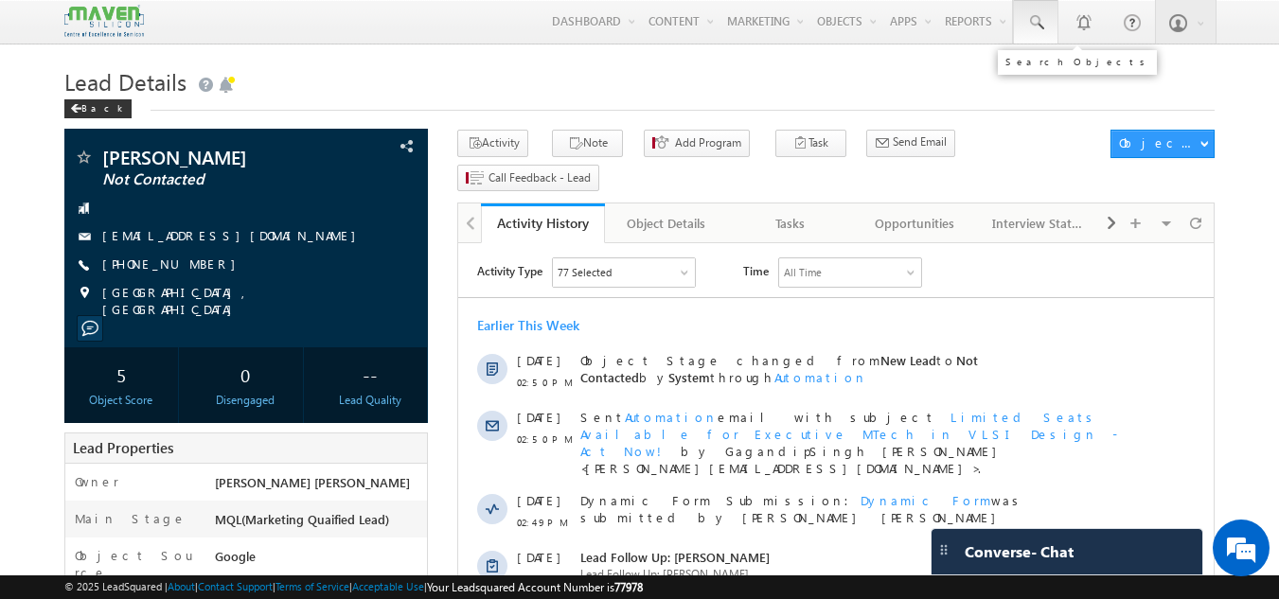
click at [1030, 15] on span at bounding box center [1035, 22] width 19 height 19
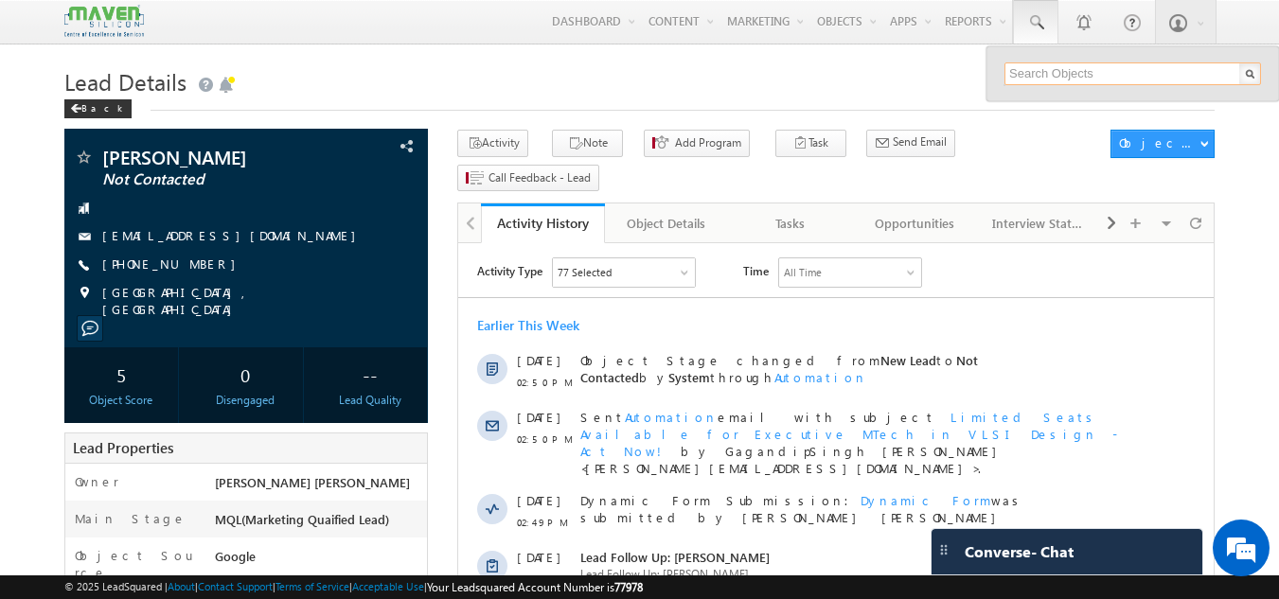
click at [1020, 75] on input "text" at bounding box center [1133, 73] width 257 height 23
paste input "[EMAIL_ADDRESS][DOMAIN_NAME]"
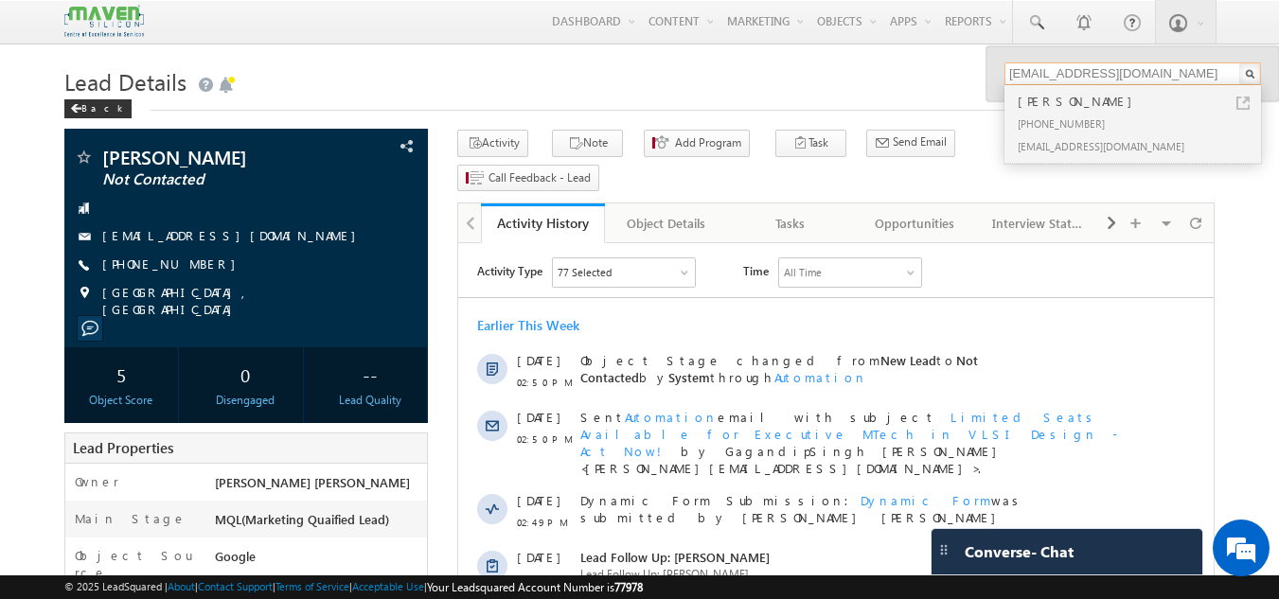
type input "[EMAIL_ADDRESS][DOMAIN_NAME]"
click at [1065, 109] on div "[PERSON_NAME]" at bounding box center [1141, 101] width 254 height 21
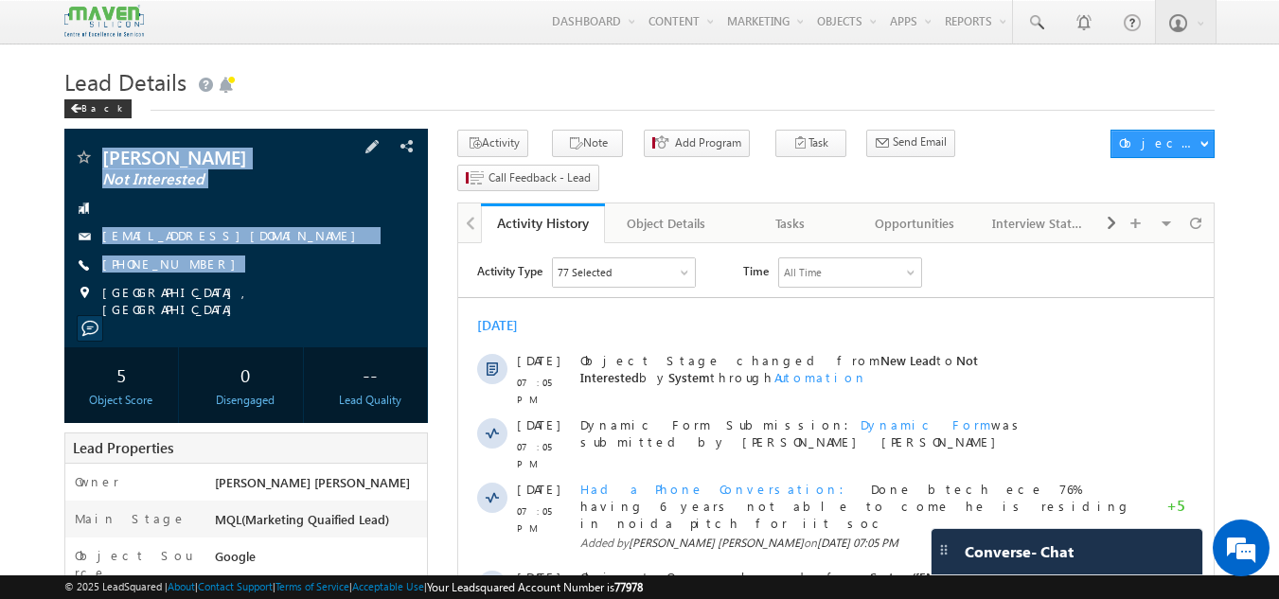
drag, startPoint x: 104, startPoint y: 139, endPoint x: 208, endPoint y: 279, distance: 174.6
click at [208, 279] on div "[PERSON_NAME] Not Interested [EMAIL_ADDRESS][DOMAIN_NAME]" at bounding box center [246, 238] width 365 height 219
copy div "[PERSON_NAME] Not Interested [EMAIL_ADDRESS][DOMAIN_NAME] [PHONE_NUMBER]"
